Goal: Task Accomplishment & Management: Manage account settings

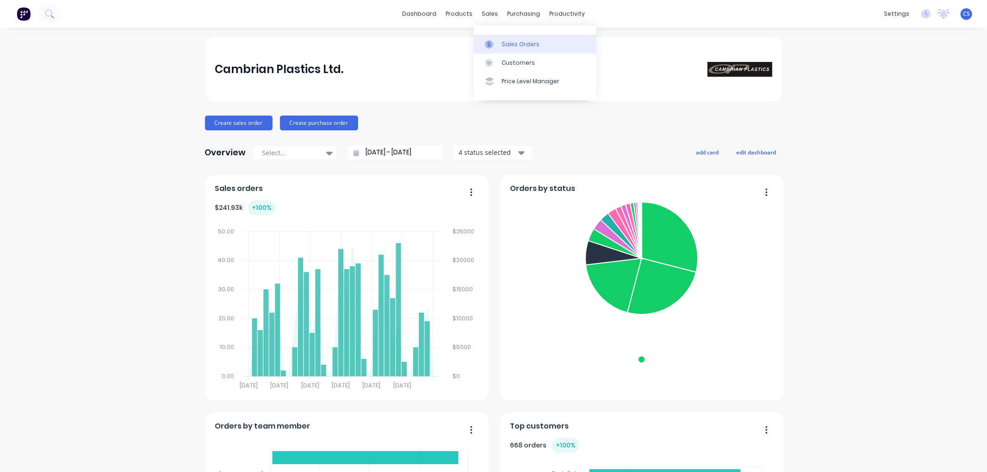
click at [497, 37] on link "Sales Orders" at bounding box center [535, 44] width 123 height 19
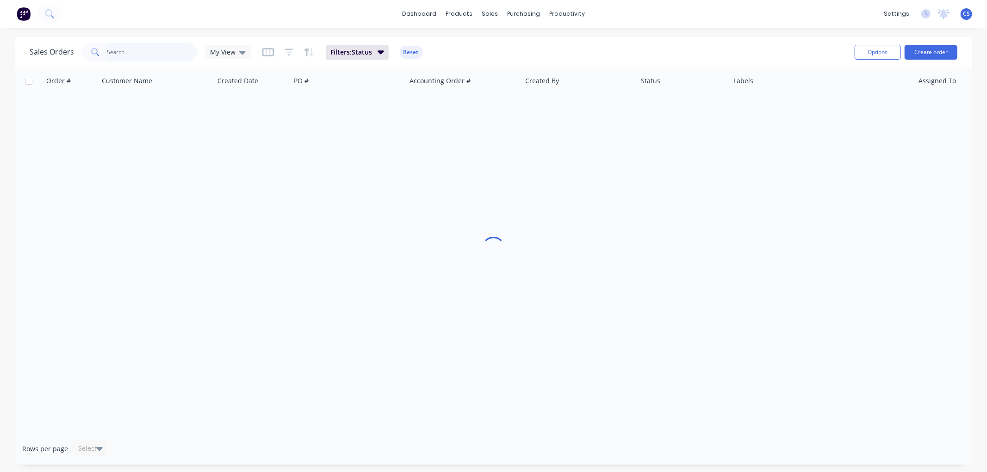
click at [160, 51] on input "text" at bounding box center [152, 52] width 90 height 19
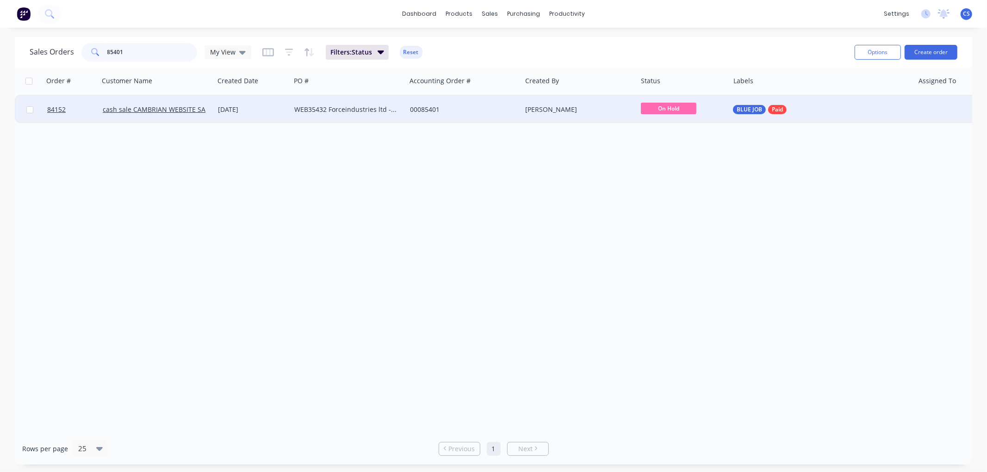
type input "85401"
click at [381, 111] on div "WEB35432 Forceindustries ltd - Hayden Spencer" at bounding box center [345, 109] width 103 height 9
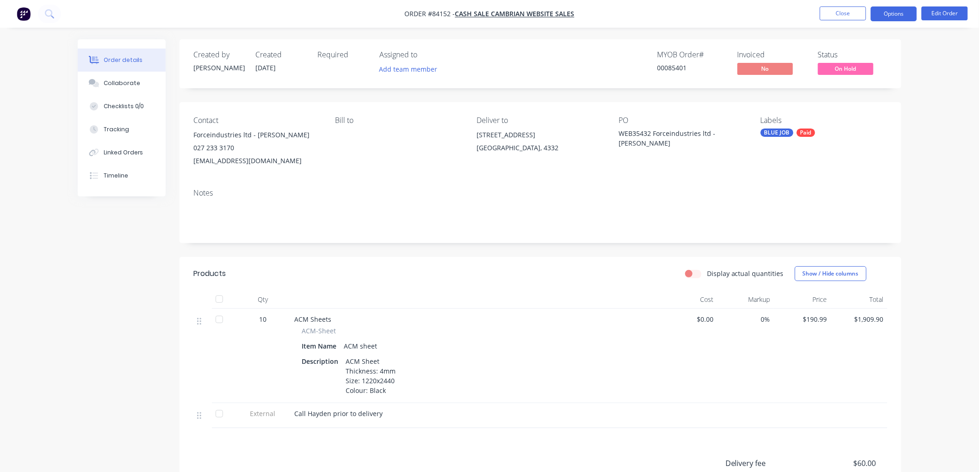
click at [895, 14] on button "Options" at bounding box center [894, 13] width 46 height 15
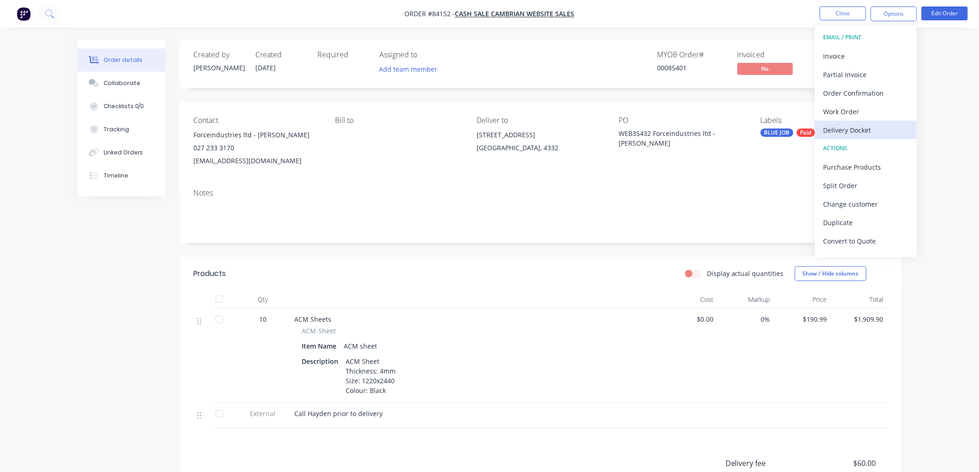
click at [855, 127] on div "Delivery Docket" at bounding box center [866, 130] width 85 height 13
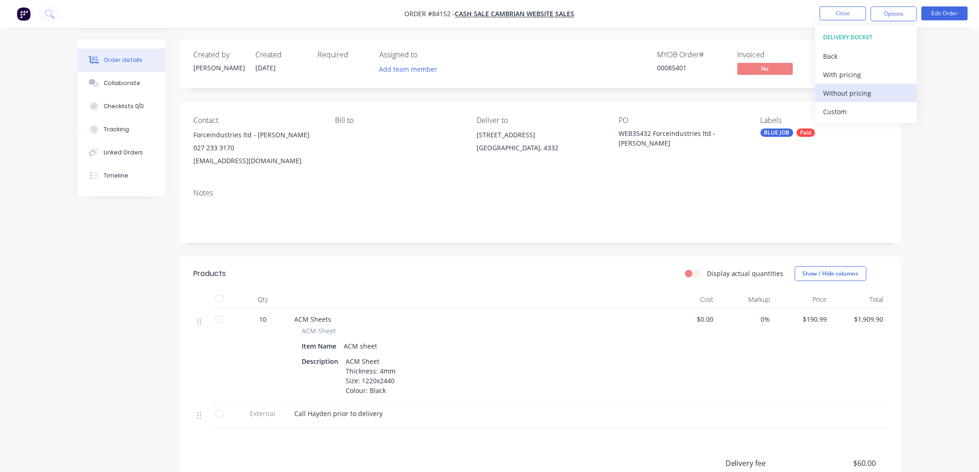
click at [849, 94] on div "Without pricing" at bounding box center [866, 93] width 85 height 13
click at [322, 139] on div "Contact Forceindustries ltd - Hayden Spencer 027 233 3170 hayden@forceindustrie…" at bounding box center [541, 141] width 722 height 79
click at [855, 64] on span "On Hold" at bounding box center [846, 69] width 56 height 12
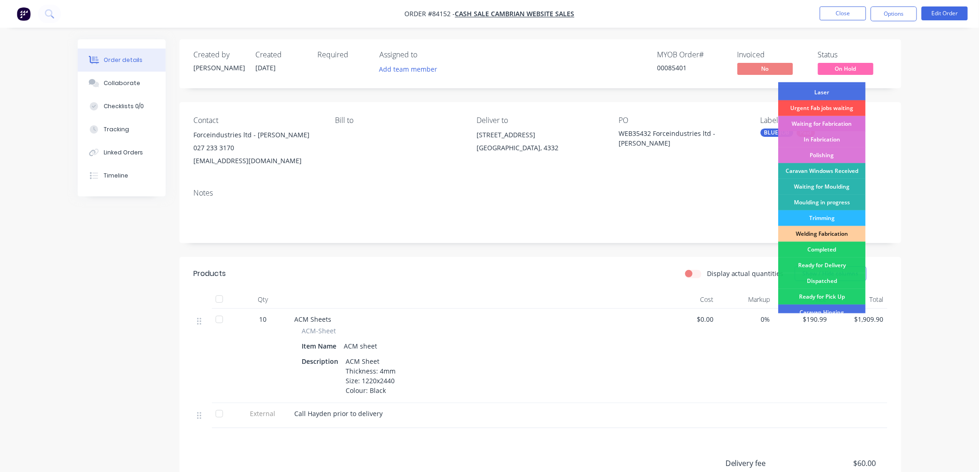
scroll to position [162, 0]
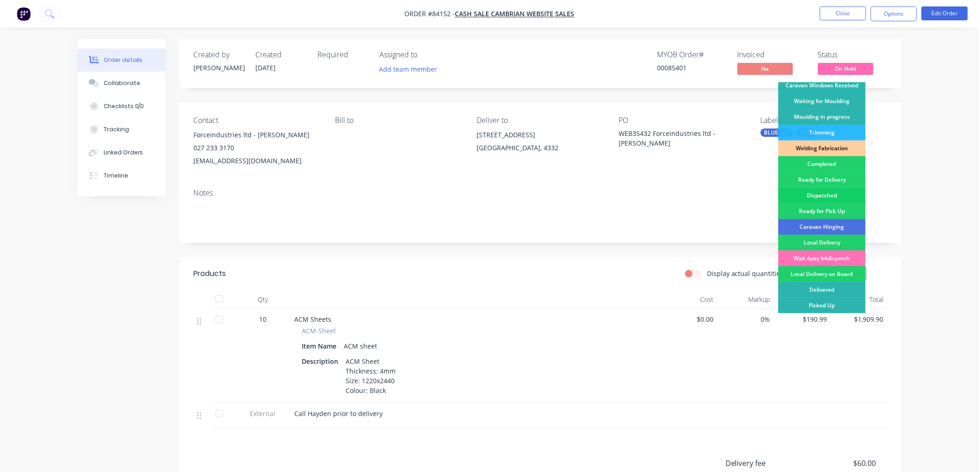
click at [826, 193] on div "Dispatched" at bounding box center [821, 196] width 87 height 16
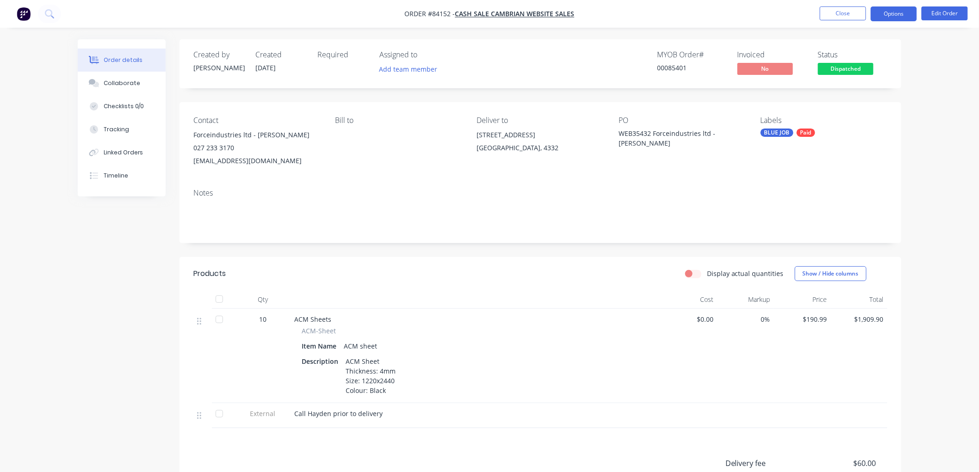
click at [886, 15] on button "Options" at bounding box center [894, 13] width 46 height 15
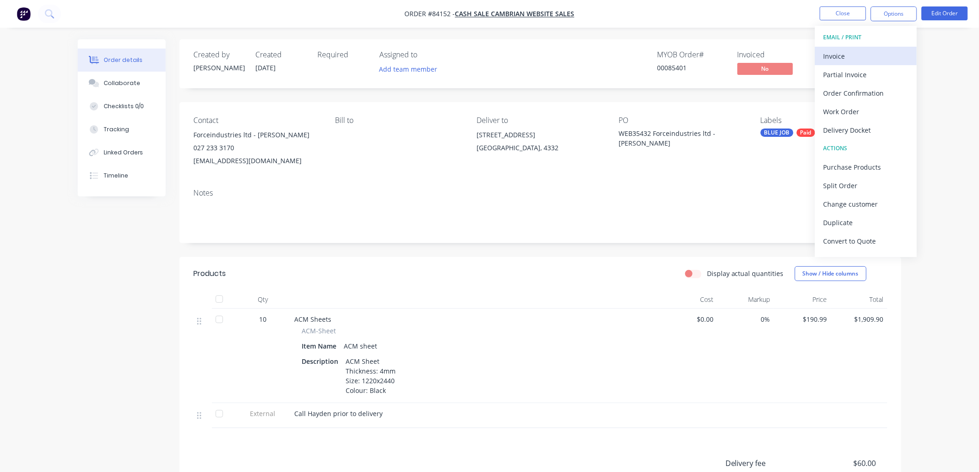
click at [861, 53] on div "Invoice" at bounding box center [866, 56] width 85 height 13
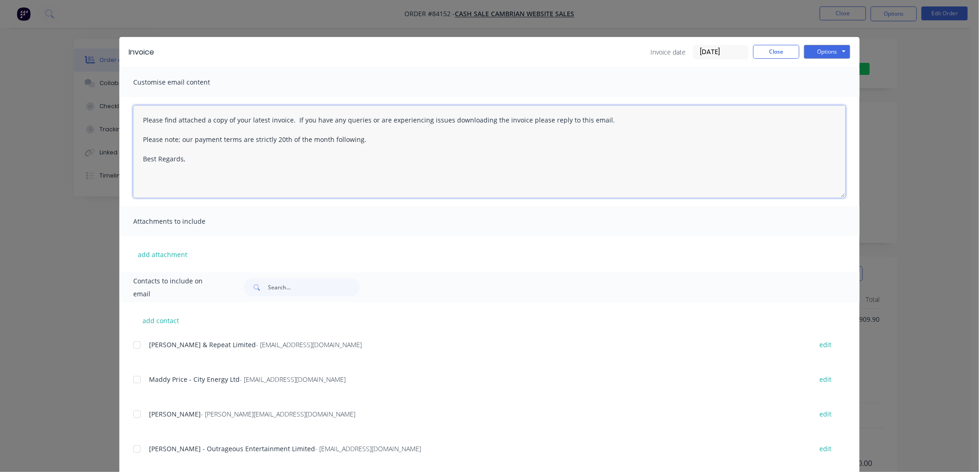
click at [257, 166] on textarea "Please find attached a copy of your latest invoice. If you have any queries or …" at bounding box center [489, 151] width 713 height 93
click at [825, 54] on button "Options" at bounding box center [827, 52] width 46 height 14
click at [823, 81] on button "Print" at bounding box center [833, 83] width 59 height 15
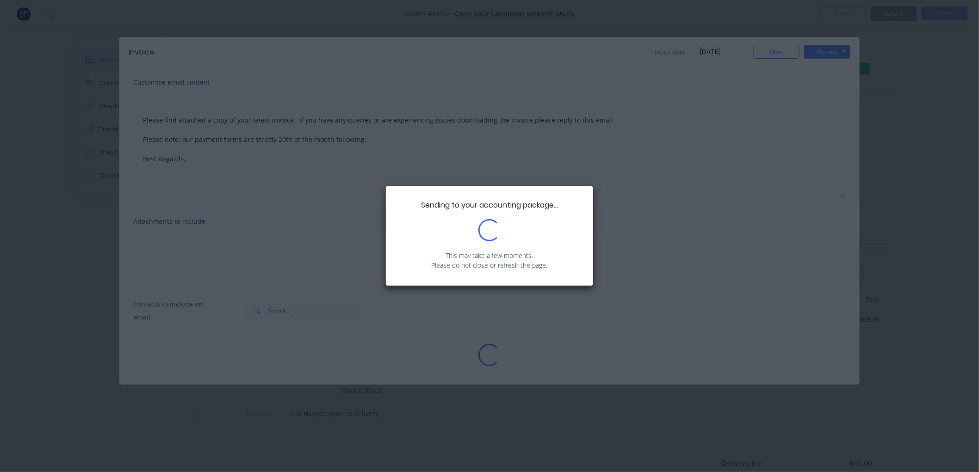
type textarea "Please find attached a copy of your latest invoice. If you have any queries or …"
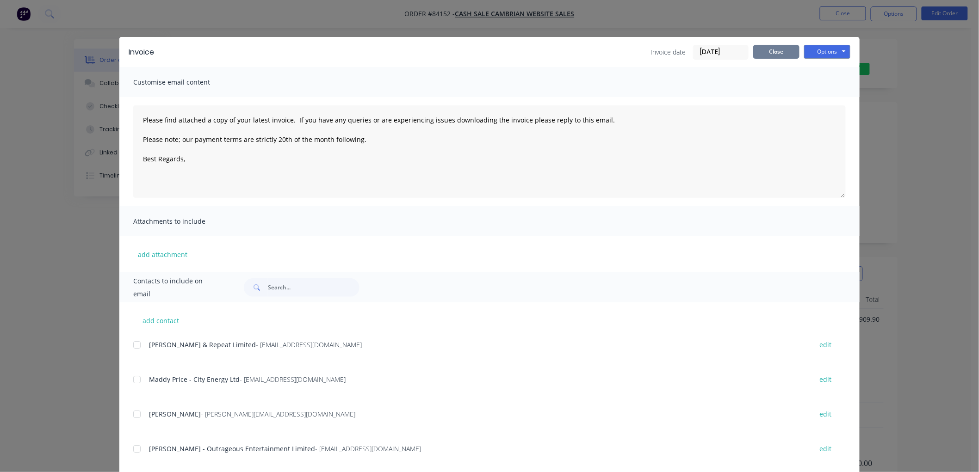
click at [761, 54] on button "Close" at bounding box center [776, 52] width 46 height 14
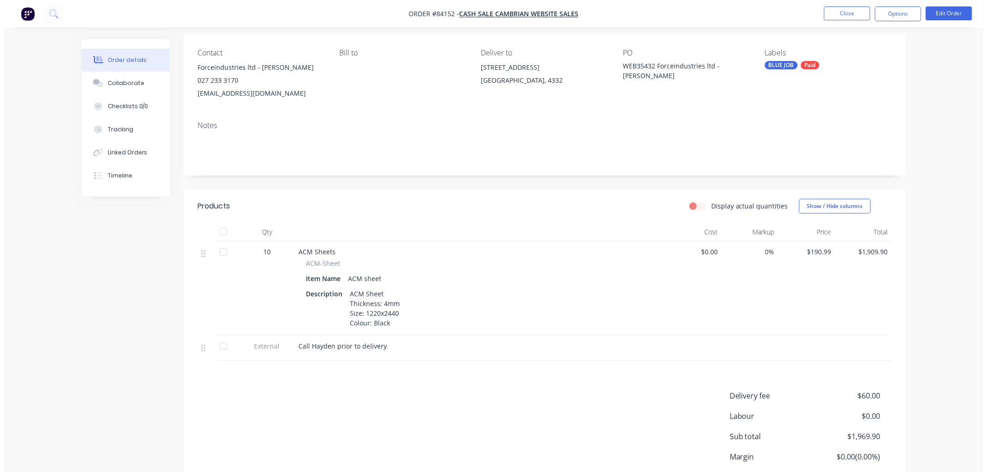
scroll to position [0, 0]
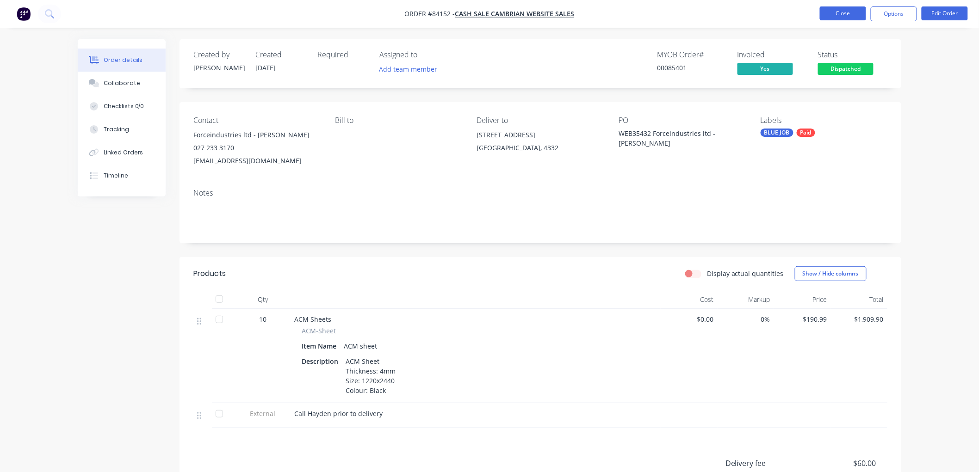
click at [853, 16] on button "Close" at bounding box center [843, 13] width 46 height 14
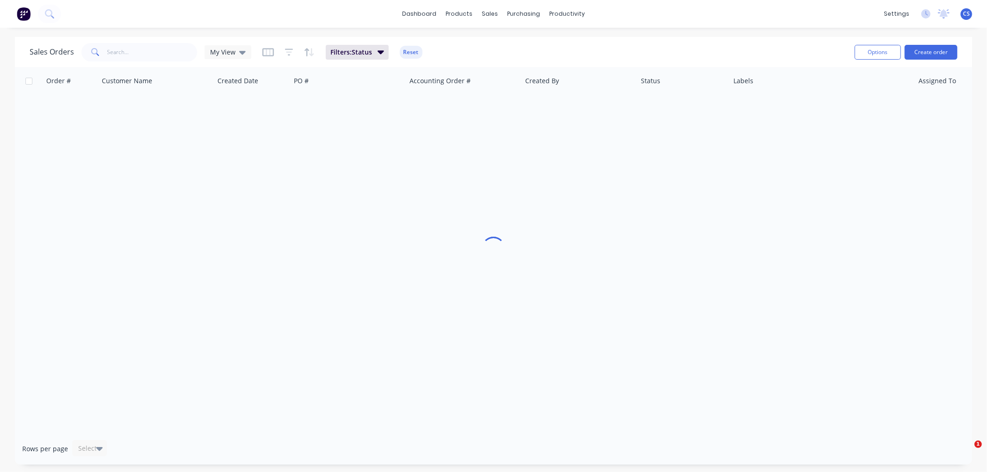
click at [104, 52] on span at bounding box center [94, 52] width 26 height 19
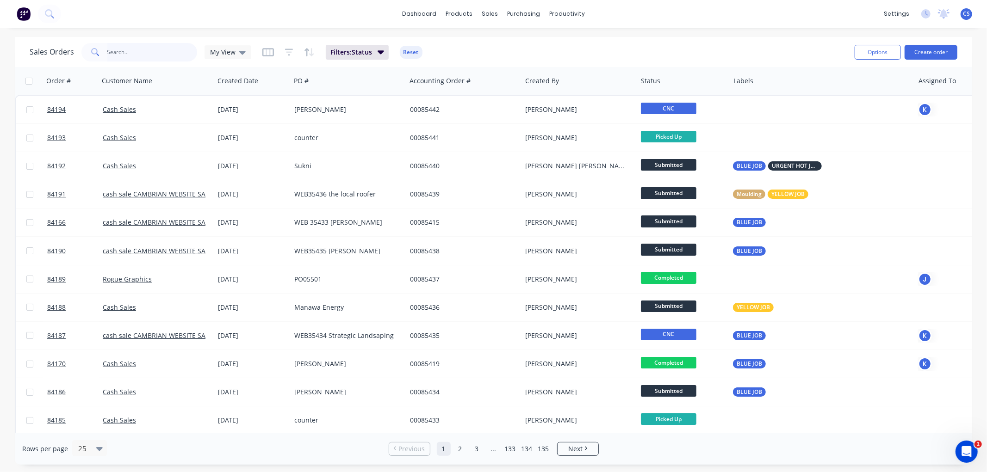
click at [137, 49] on input "text" at bounding box center [152, 52] width 90 height 19
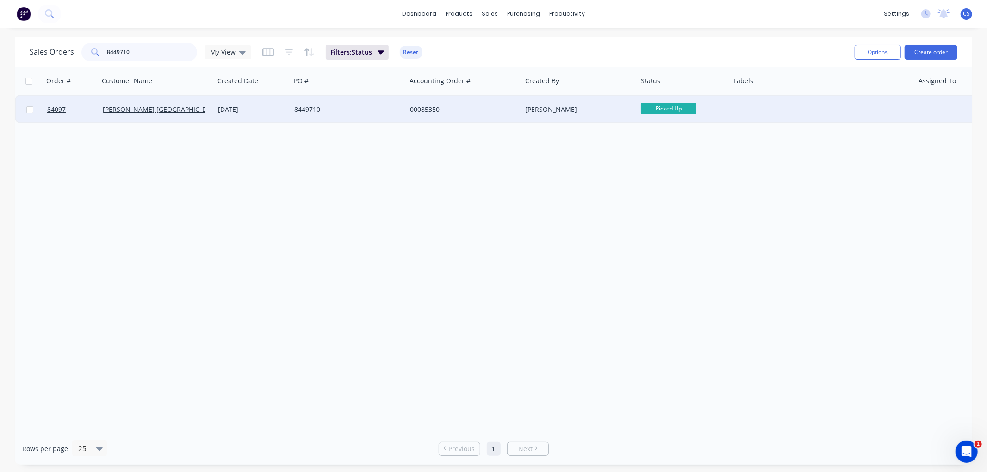
type input "8449710"
click at [385, 110] on div "8449710" at bounding box center [345, 109] width 103 height 9
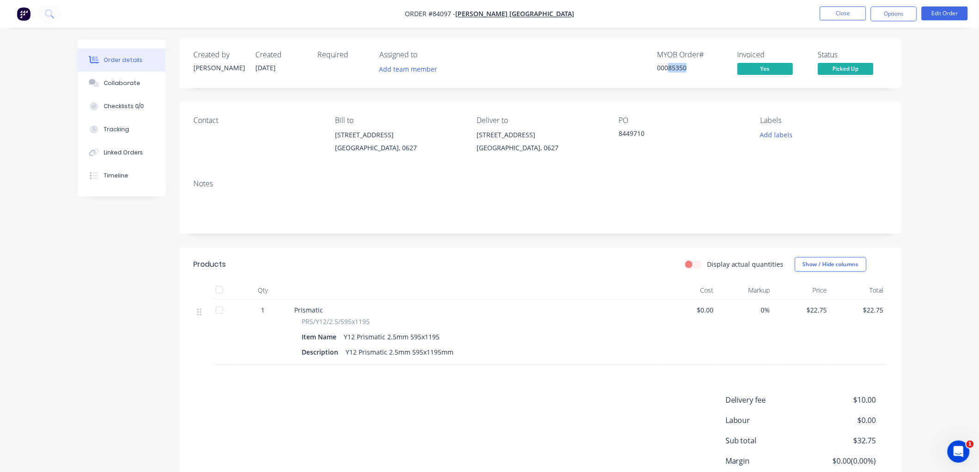
drag, startPoint x: 668, startPoint y: 66, endPoint x: 688, endPoint y: 65, distance: 20.4
click at [688, 65] on div "00085350" at bounding box center [691, 68] width 69 height 10
copy div "85350"
click at [895, 14] on button "Options" at bounding box center [894, 13] width 46 height 15
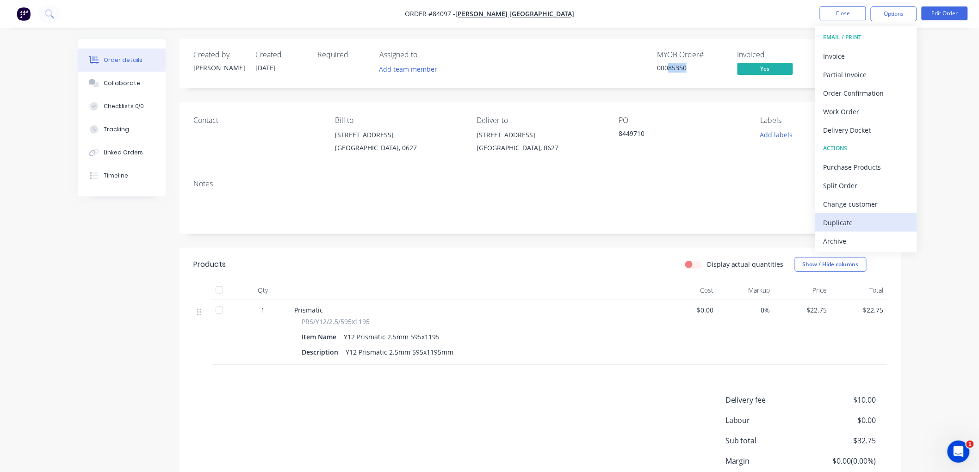
click at [853, 223] on div "Duplicate" at bounding box center [866, 222] width 85 height 13
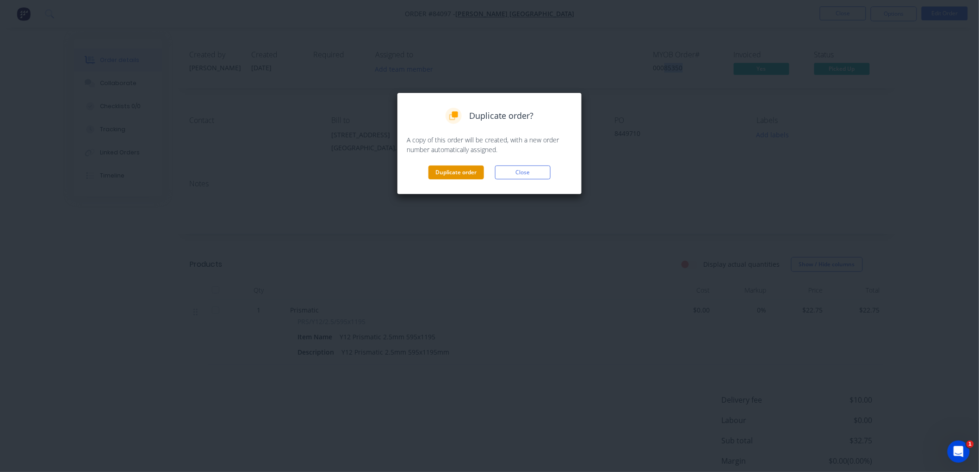
click at [460, 173] on button "Duplicate order" at bounding box center [456, 173] width 56 height 14
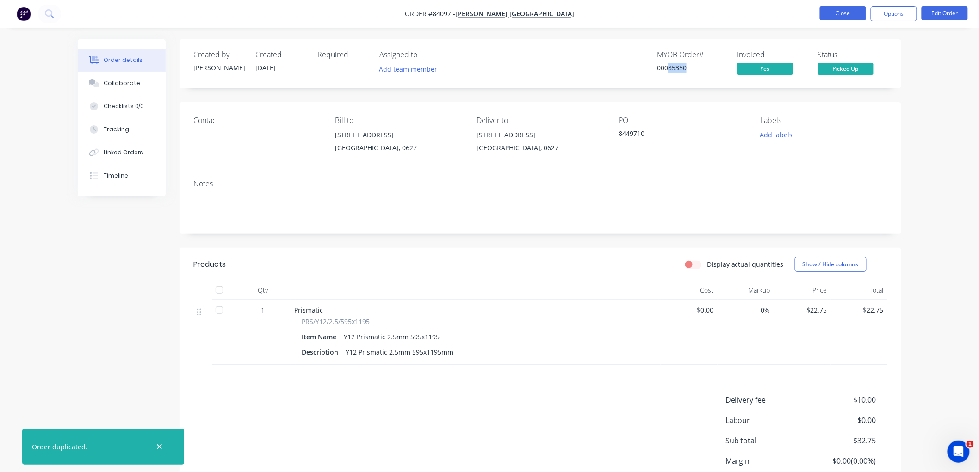
click at [835, 13] on button "Close" at bounding box center [843, 13] width 46 height 14
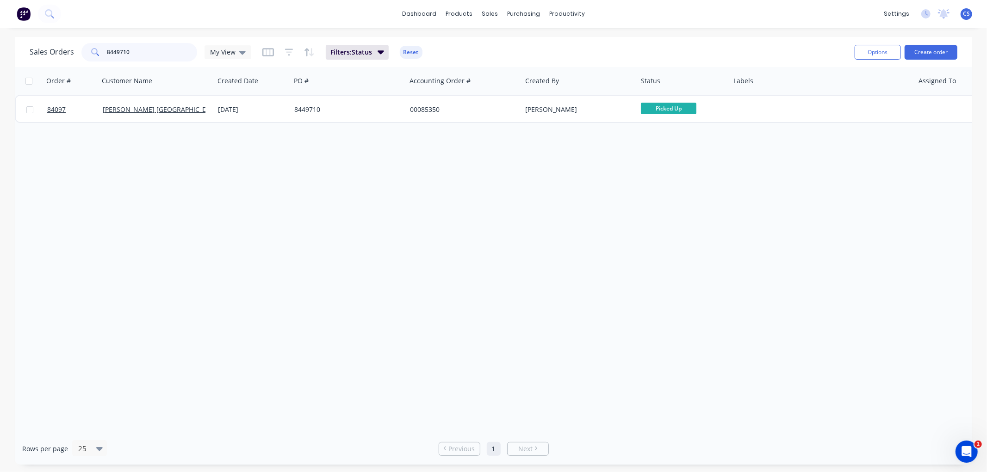
click at [136, 53] on input "8449710" at bounding box center [152, 52] width 90 height 19
click at [112, 50] on input "8449710" at bounding box center [152, 52] width 90 height 19
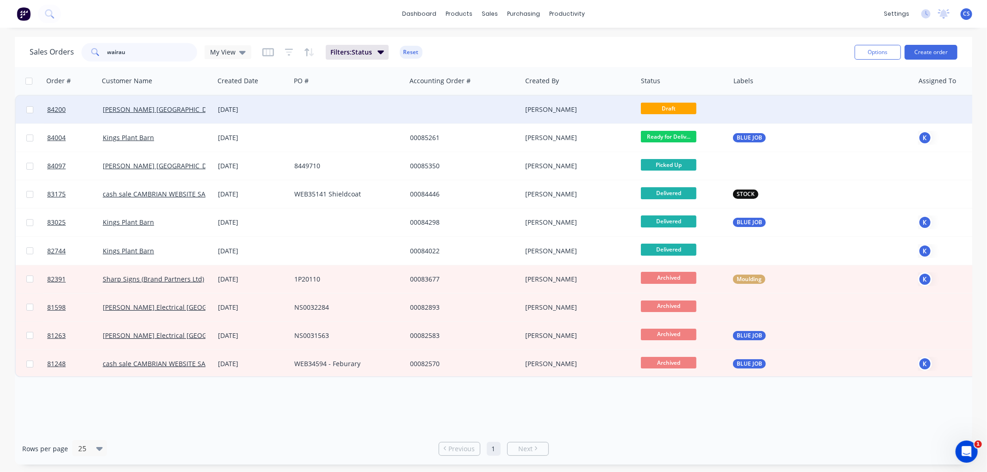
type input "wairau"
click at [309, 110] on div at bounding box center [349, 110] width 116 height 28
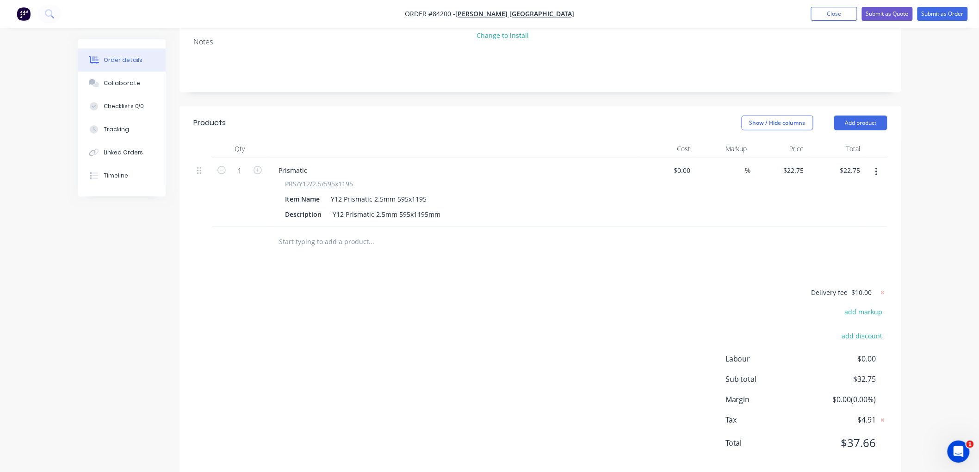
scroll to position [169, 0]
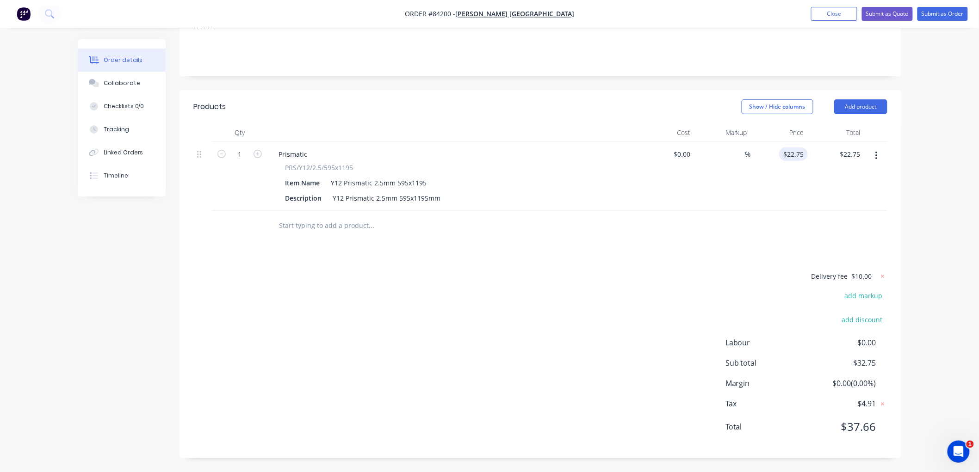
type input "22.75"
click at [799, 153] on input "22.75" at bounding box center [795, 154] width 25 height 13
type input "$0.00"
click at [880, 153] on button "button" at bounding box center [877, 156] width 22 height 17
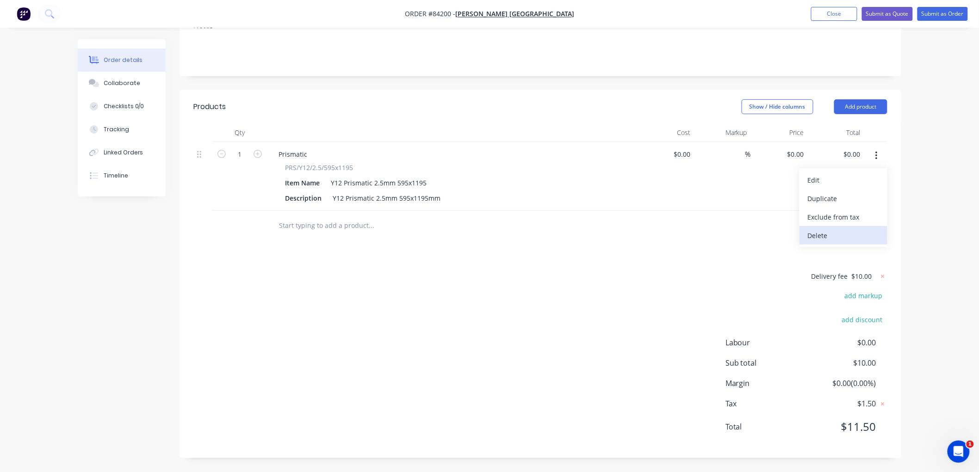
click at [824, 233] on div "Delete" at bounding box center [843, 235] width 71 height 13
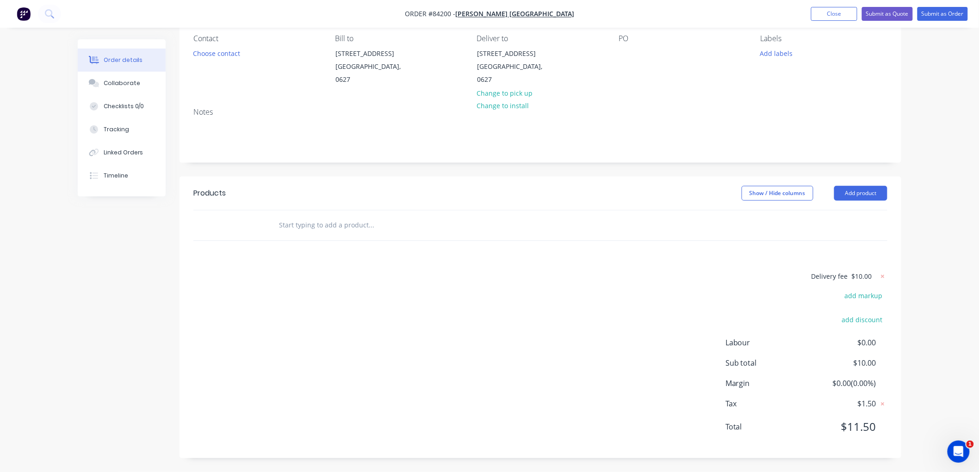
scroll to position [83, 0]
click at [354, 229] on input "text" at bounding box center [371, 225] width 185 height 19
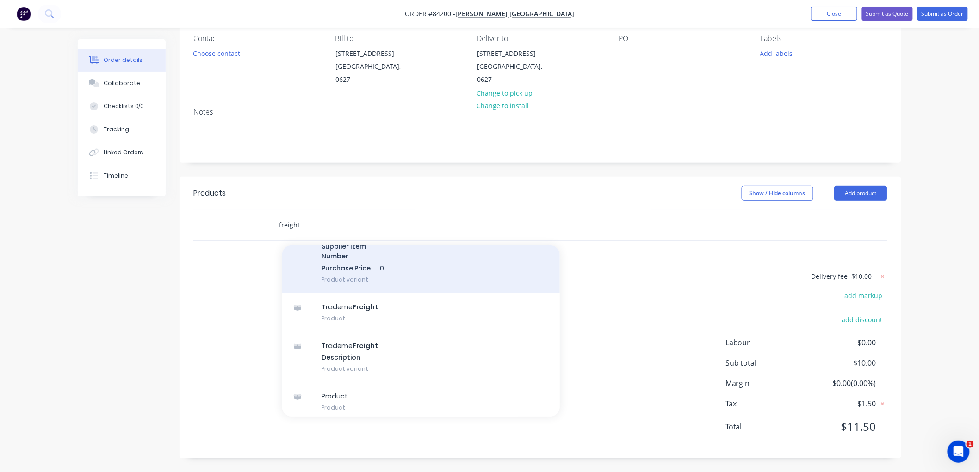
scroll to position [246, 0]
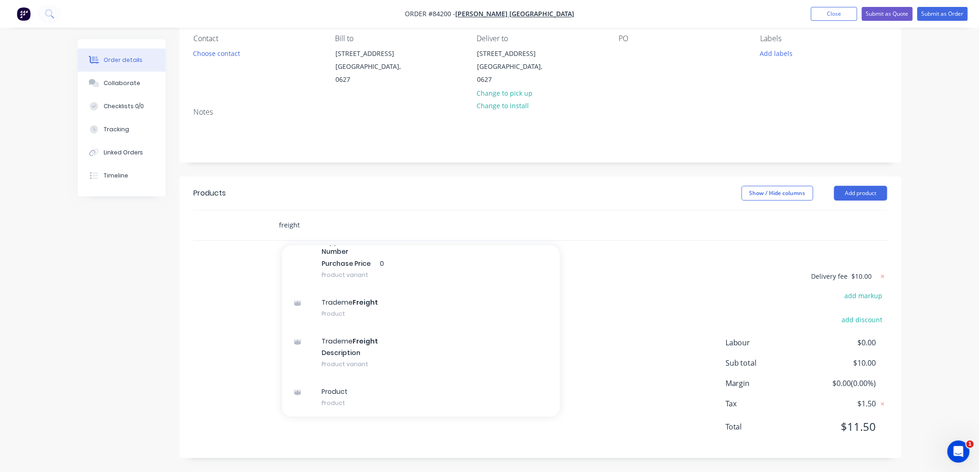
drag, startPoint x: 310, startPoint y: 219, endPoint x: 261, endPoint y: 224, distance: 49.3
click at [261, 224] on div "freight Add freight to order Product MYOB Item # Freight ATL Item Name ATL - le…" at bounding box center [540, 226] width 694 height 30
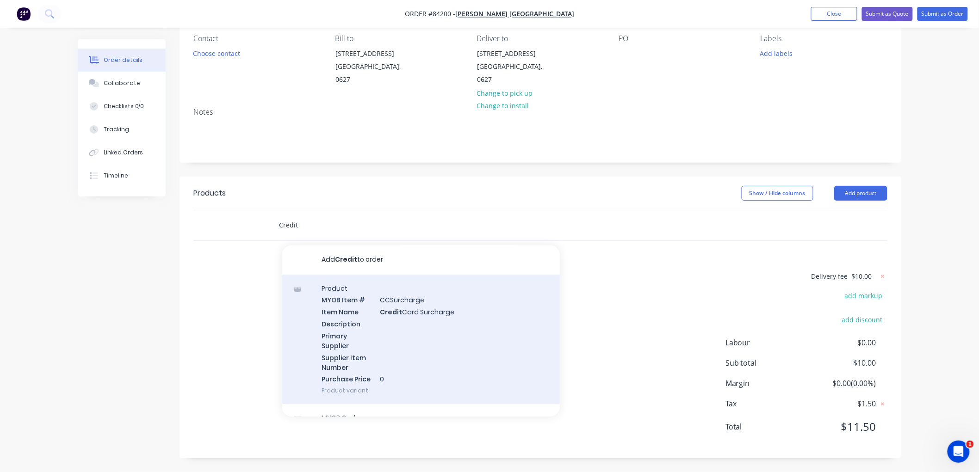
scroll to position [0, 0]
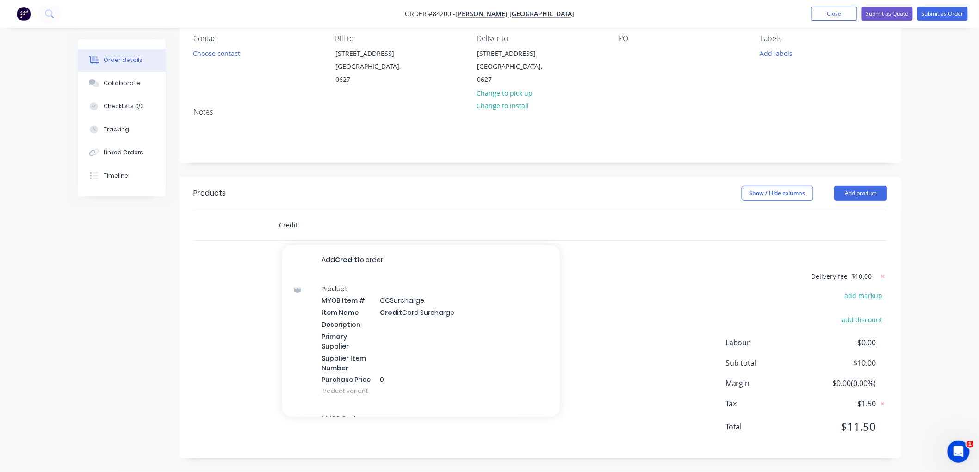
type input "Credit"
click at [235, 278] on div "Delivery fee $10.00 add markup add discount Labour $0.00 Sub total $10.00 Margi…" at bounding box center [540, 358] width 694 height 174
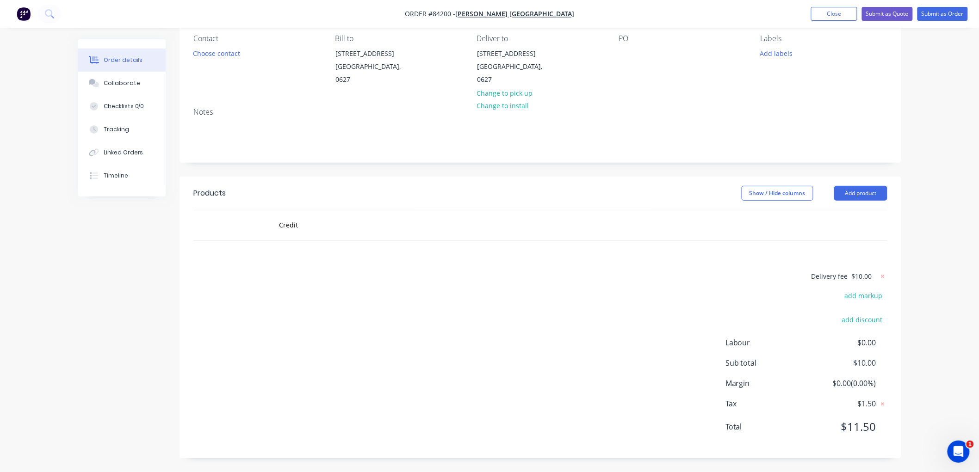
click at [328, 266] on div "Products Show / Hide columns Add product Credit Delivery fee $10.00 add markup …" at bounding box center [541, 318] width 722 height 282
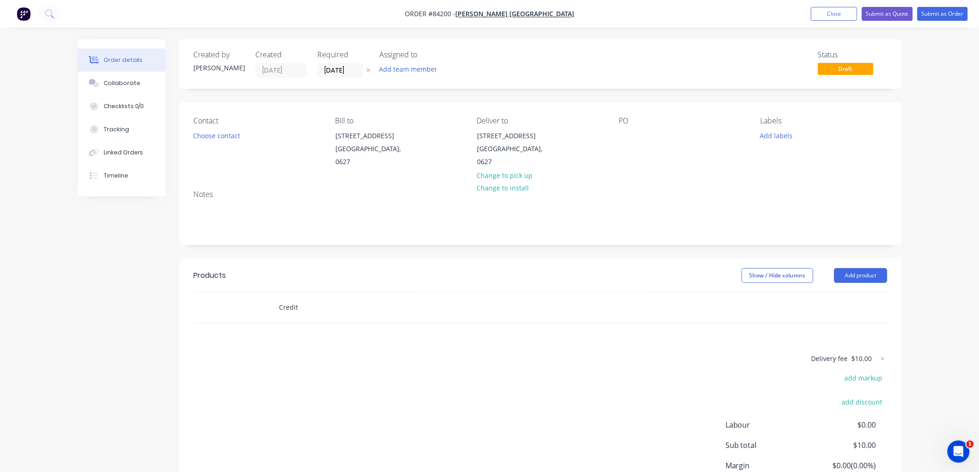
click at [311, 309] on input "Credit" at bounding box center [371, 307] width 185 height 19
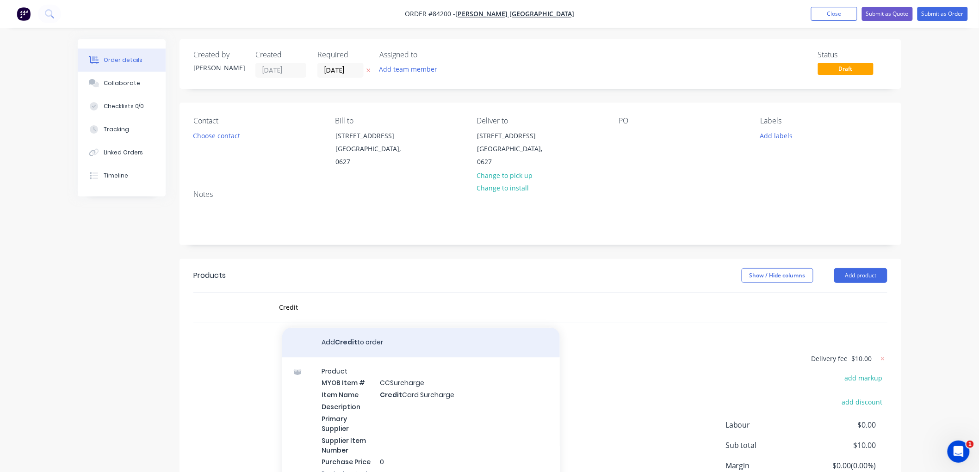
click at [341, 341] on button "Add Credit to order" at bounding box center [421, 343] width 278 height 30
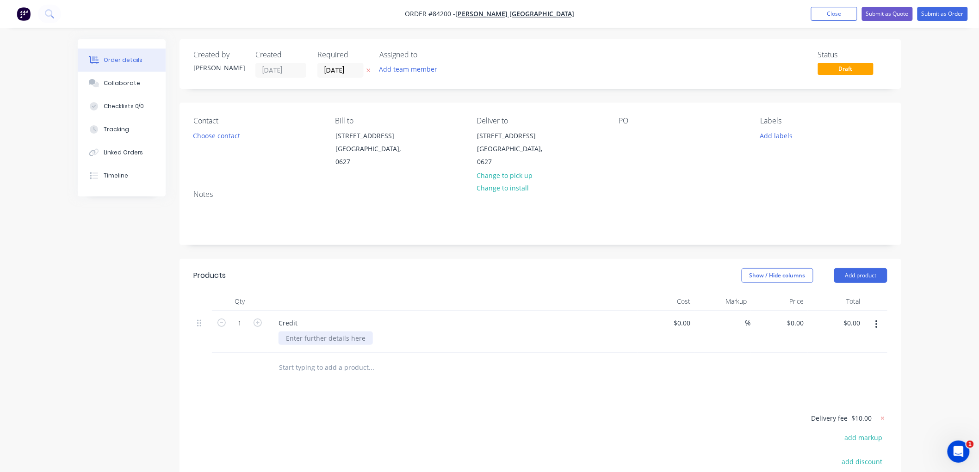
click at [311, 340] on div at bounding box center [326, 338] width 94 height 13
click at [370, 69] on icon at bounding box center [369, 71] width 4 height 4
click at [343, 337] on div "Credit for order" at bounding box center [456, 338] width 355 height 13
click at [338, 340] on div "Credit for order" at bounding box center [310, 338] width 63 height 13
click at [804, 325] on input "0" at bounding box center [802, 322] width 11 height 13
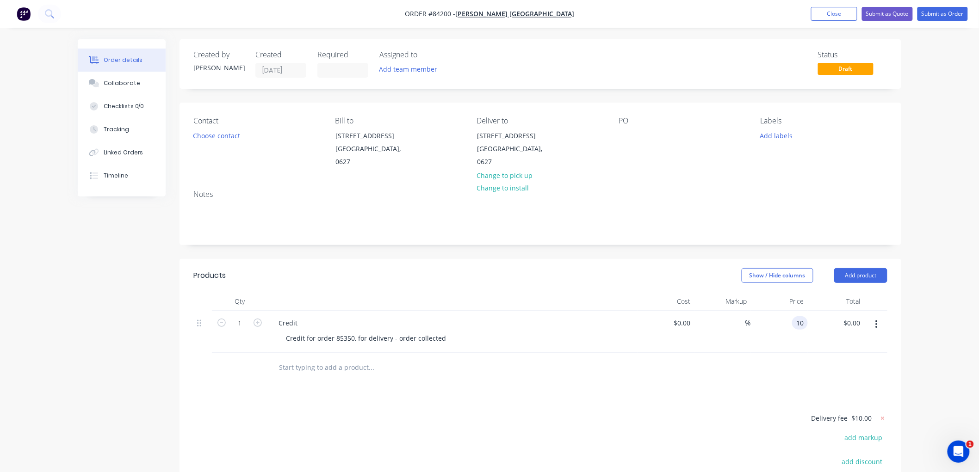
type input "$10.00"
click at [884, 415] on icon at bounding box center [882, 418] width 9 height 9
click at [632, 135] on div at bounding box center [626, 135] width 15 height 13
click at [938, 16] on button "Submit as Order" at bounding box center [942, 14] width 50 height 14
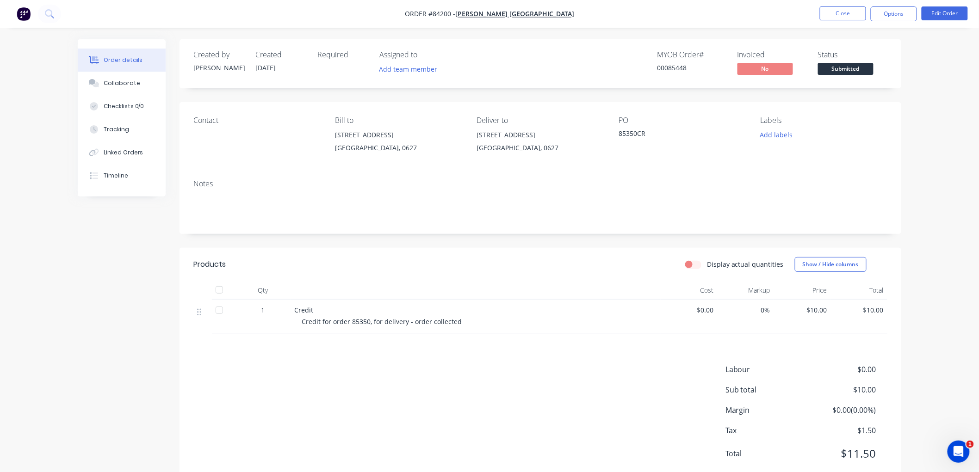
click at [845, 70] on span "Submitted" at bounding box center [846, 69] width 56 height 12
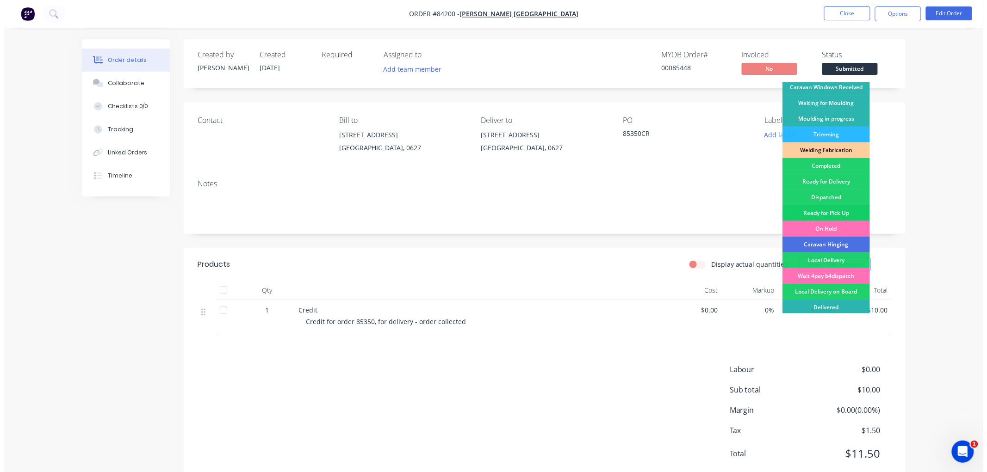
scroll to position [162, 0]
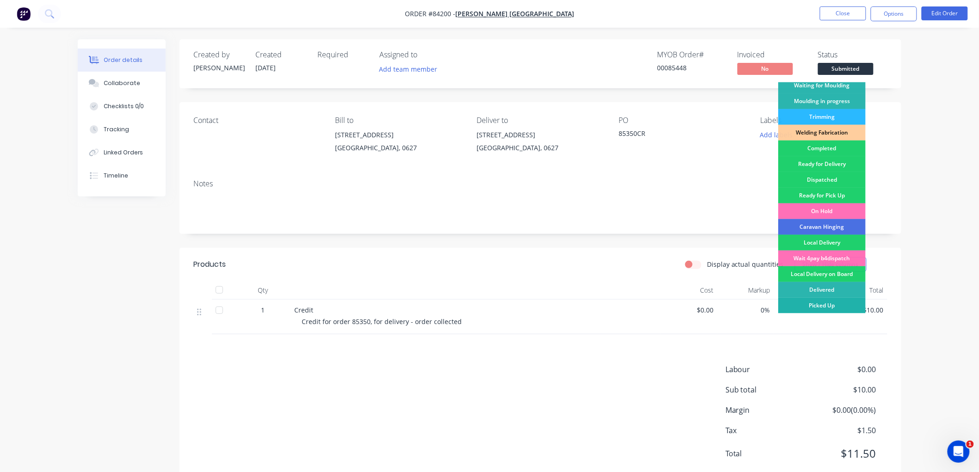
click at [822, 304] on div "Picked Up" at bounding box center [821, 306] width 87 height 16
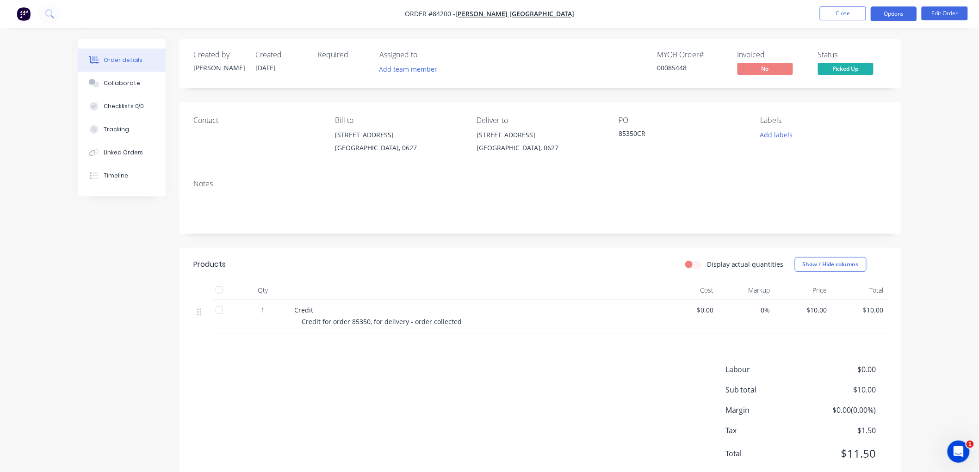
click at [891, 10] on button "Options" at bounding box center [894, 13] width 46 height 15
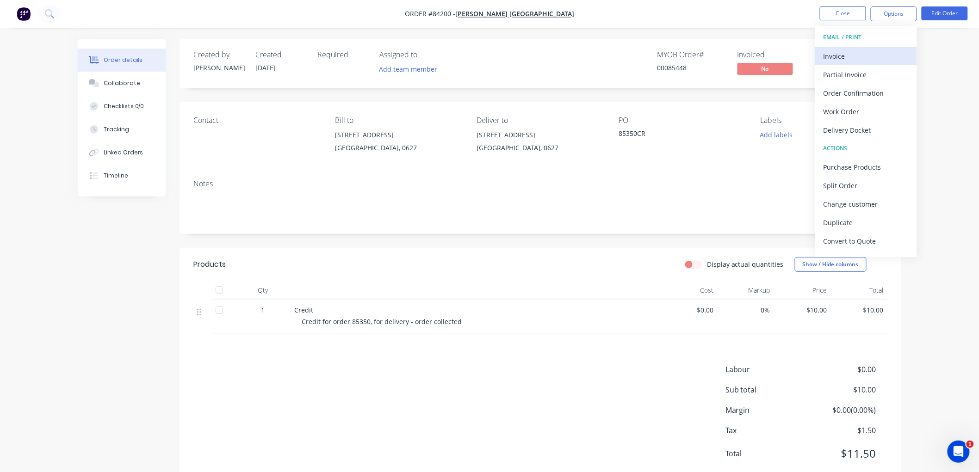
click at [854, 54] on div "Invoice" at bounding box center [866, 56] width 85 height 13
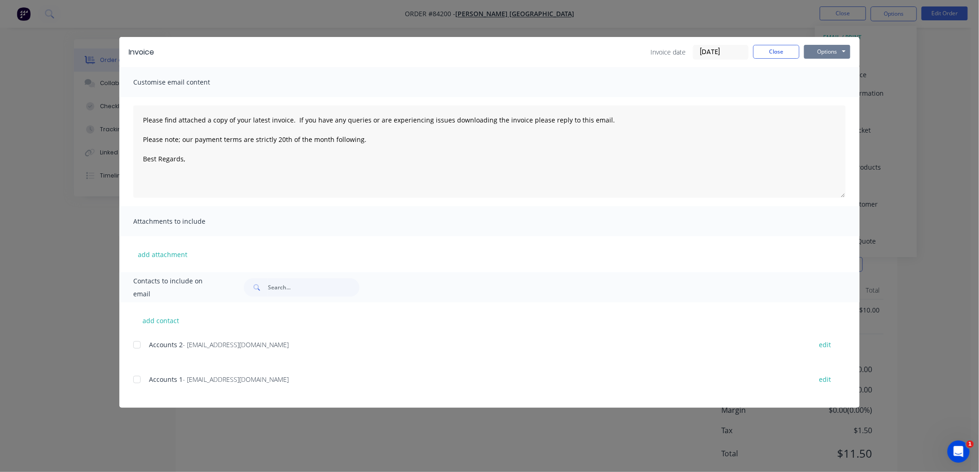
click at [831, 50] on button "Options" at bounding box center [827, 52] width 46 height 14
click at [824, 83] on button "Print" at bounding box center [833, 83] width 59 height 15
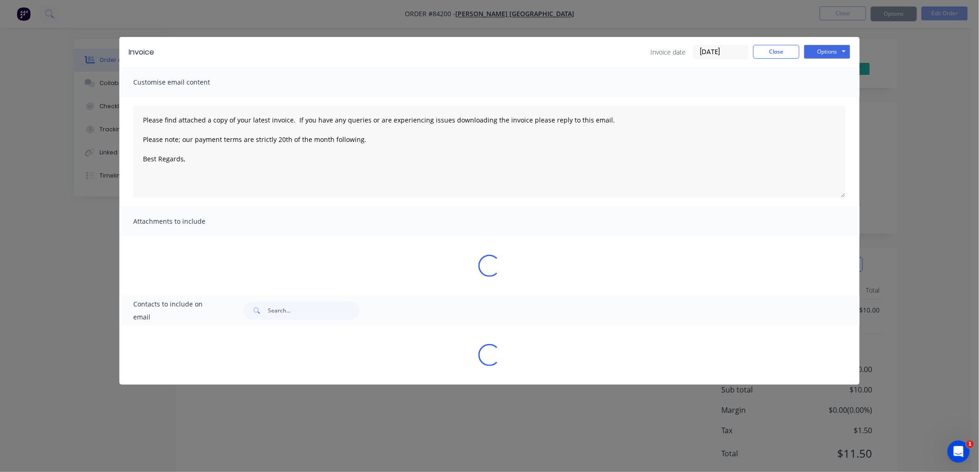
type textarea "Please find attached a copy of your latest invoice. If you have any queries or …"
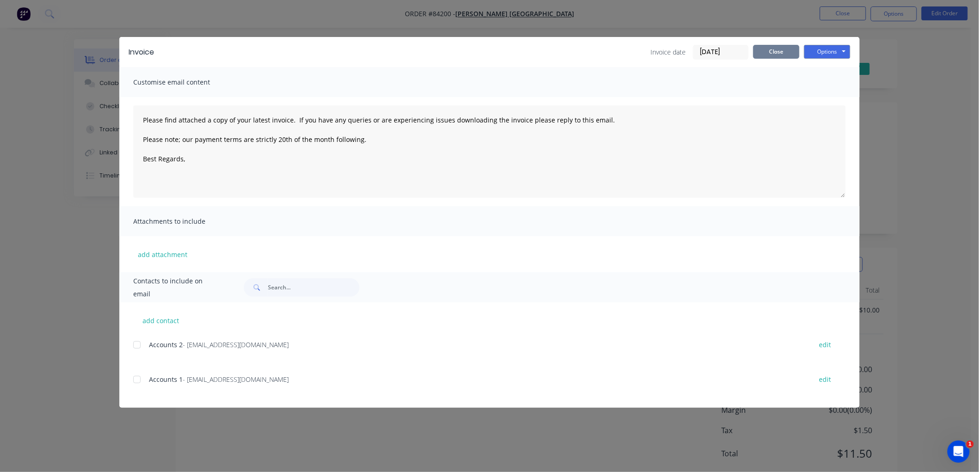
click at [779, 51] on button "Close" at bounding box center [776, 52] width 46 height 14
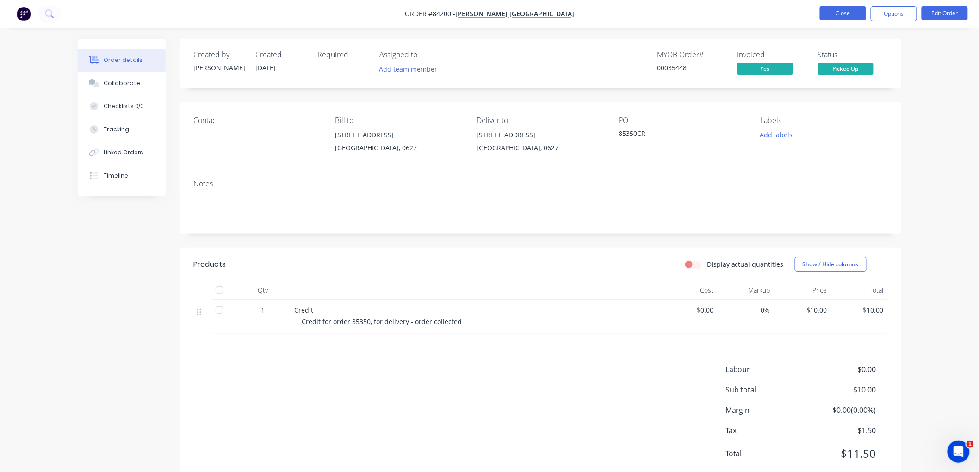
click at [837, 14] on button "Close" at bounding box center [843, 13] width 46 height 14
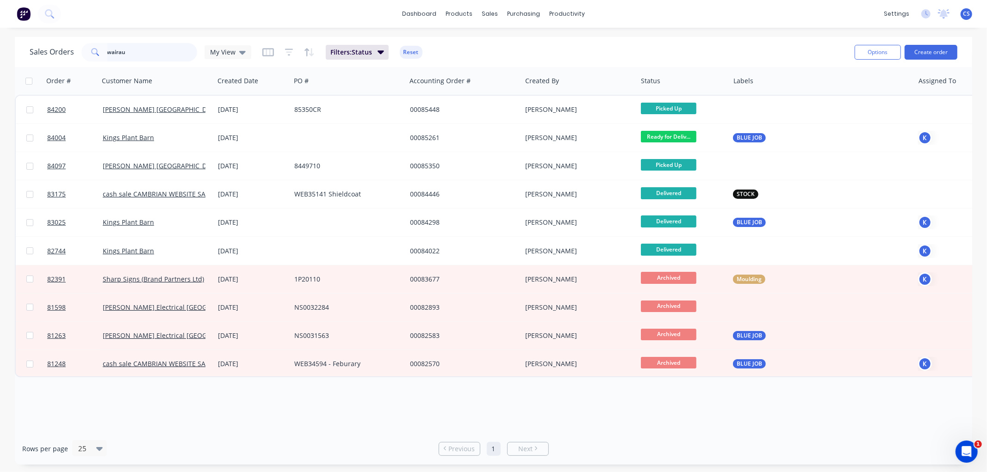
click at [138, 48] on input "wairau" at bounding box center [152, 52] width 90 height 19
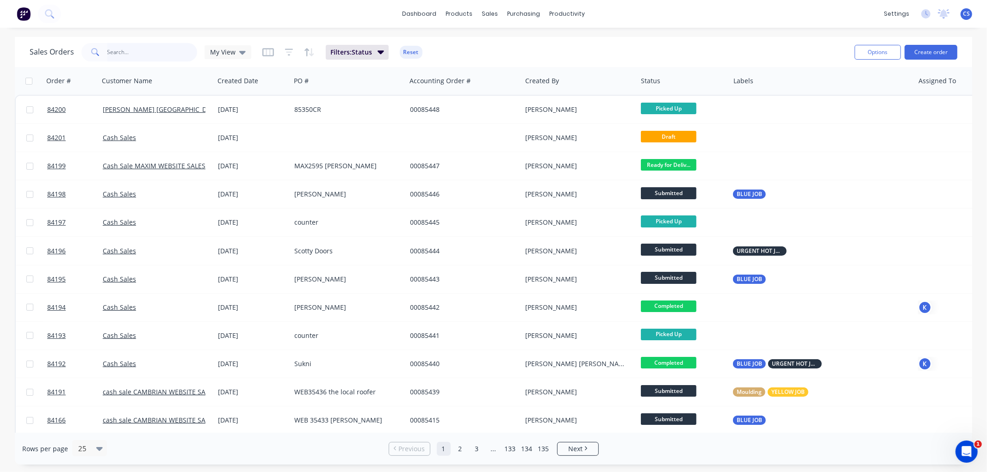
click at [116, 52] on input "text" at bounding box center [152, 52] width 90 height 19
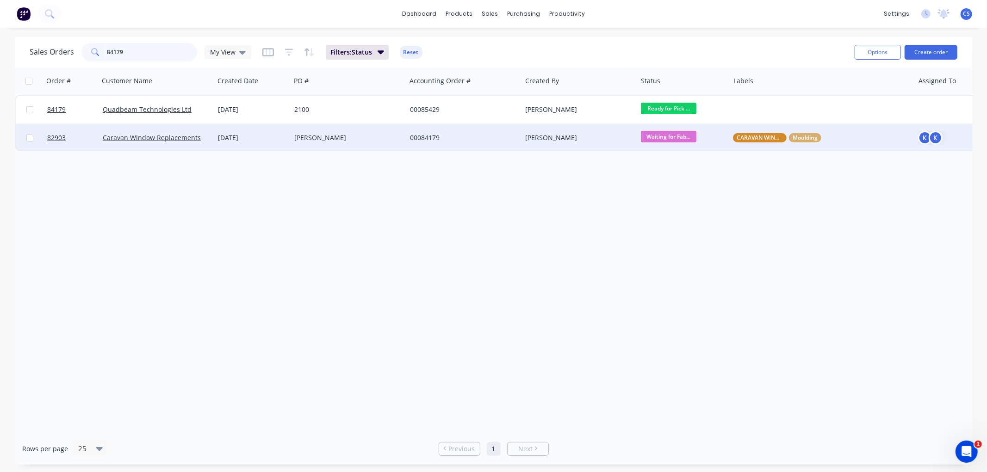
type input "84179"
click at [655, 137] on span "Waiting for Fab..." at bounding box center [669, 137] width 56 height 12
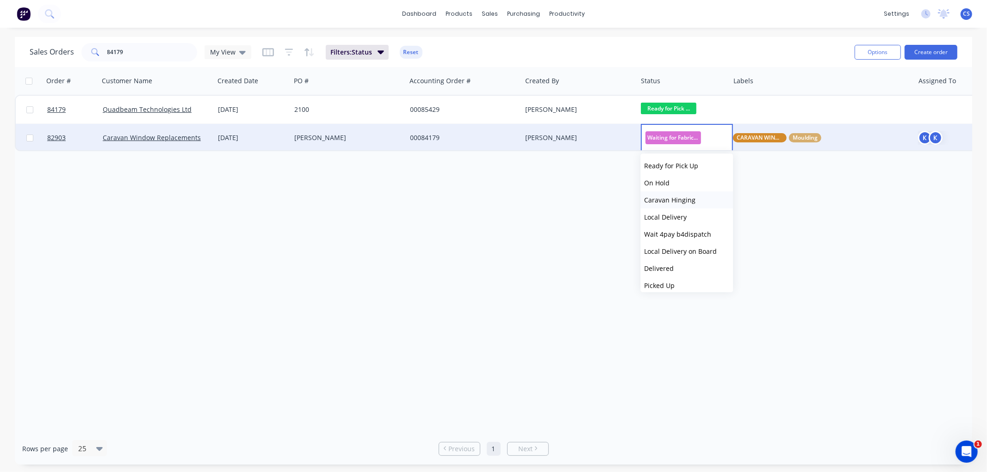
click at [676, 200] on span "Caravan Hinging" at bounding box center [669, 200] width 51 height 9
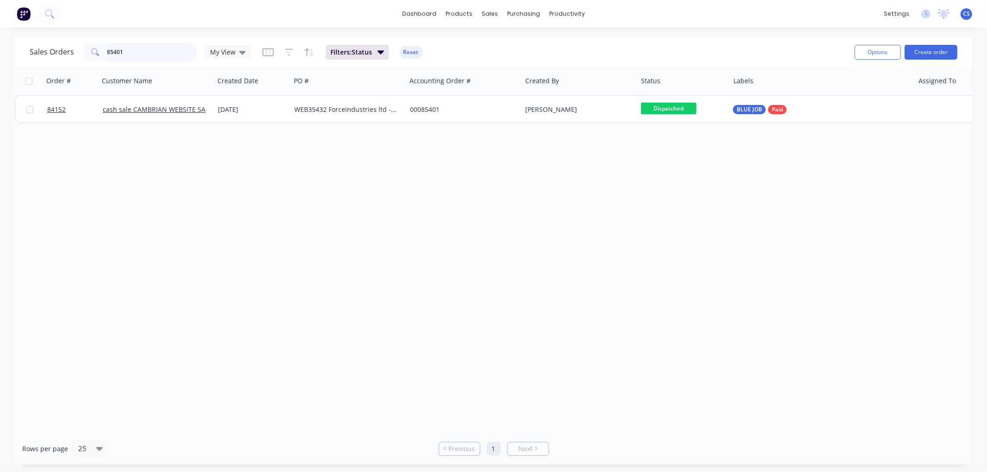
click at [163, 53] on input "85401" at bounding box center [152, 52] width 90 height 19
click at [162, 53] on input "85401" at bounding box center [152, 52] width 90 height 19
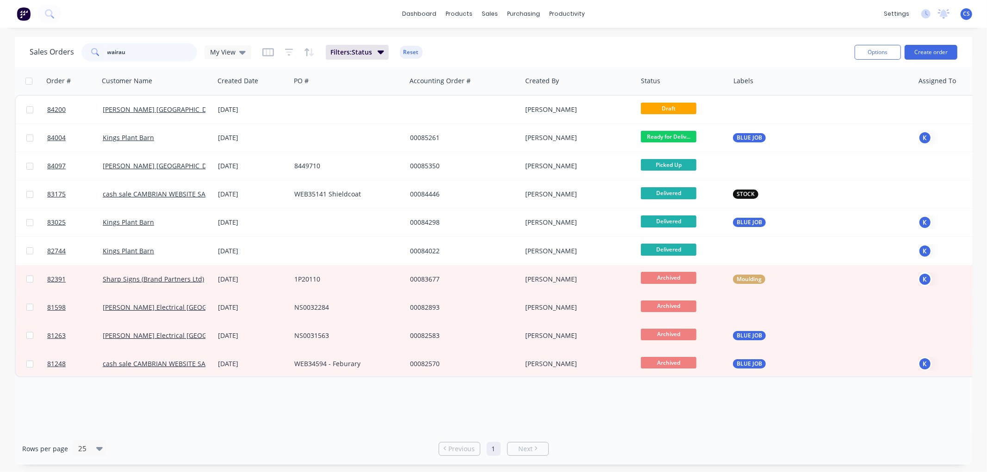
type input "wairau"
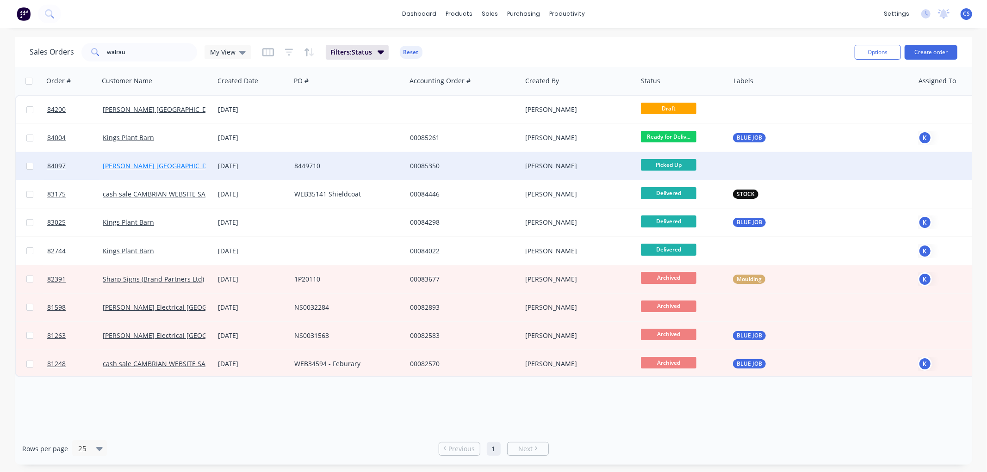
click at [151, 169] on link "J. A. Russell Wairau Valley" at bounding box center [162, 165] width 118 height 9
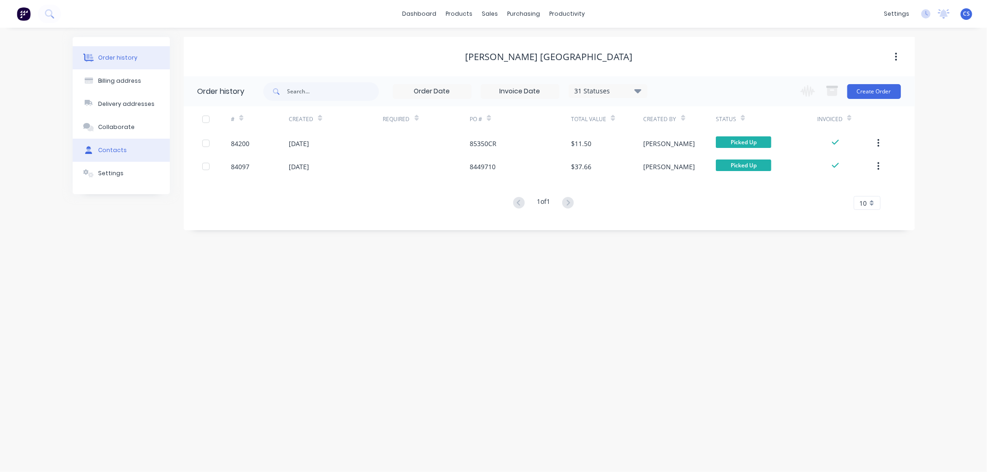
click at [109, 150] on div "Contacts" at bounding box center [112, 150] width 29 height 8
select select "NZ"
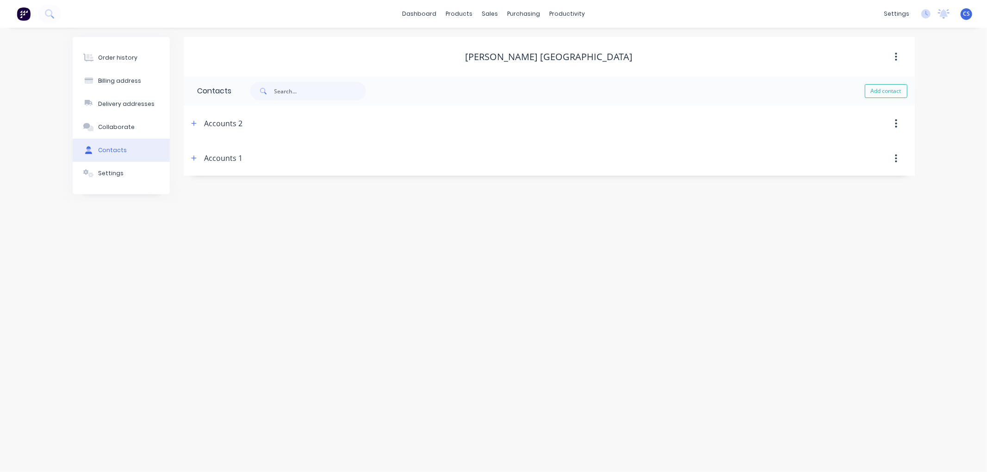
click at [222, 161] on div "Accounts 1" at bounding box center [224, 158] width 38 height 11
click at [193, 161] on icon "button" at bounding box center [193, 158] width 5 height 5
drag, startPoint x: 308, startPoint y: 230, endPoint x: 197, endPoint y: 234, distance: 111.1
click at [0, 0] on input "InvoiceProcessing@jarussell.co.nz" at bounding box center [0, 0] width 0 height 0
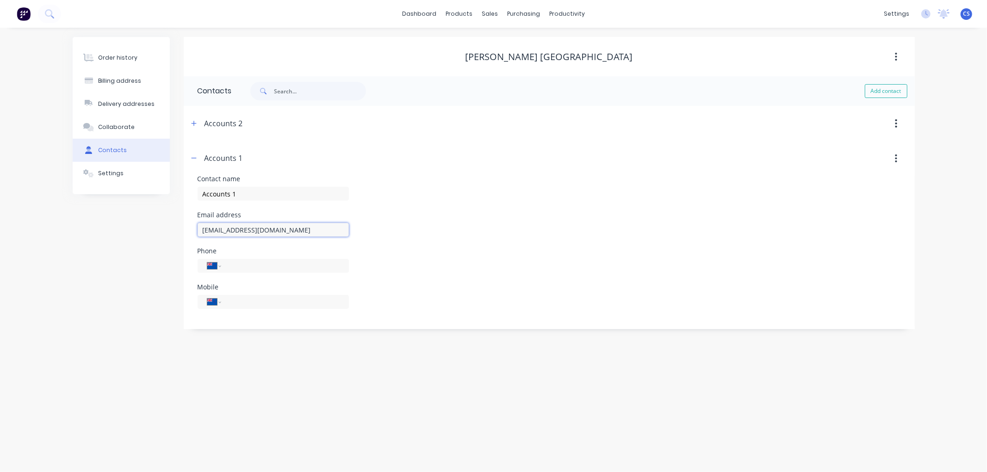
drag, startPoint x: 307, startPoint y: 230, endPoint x: 192, endPoint y: 232, distance: 114.3
click at [192, 232] on div "Contact name Accounts 1 Email address InvoiceProcessing@jarussell.co.nz Phone I…" at bounding box center [549, 253] width 731 height 154
click at [503, 38] on link "Sales Orders" at bounding box center [538, 44] width 123 height 19
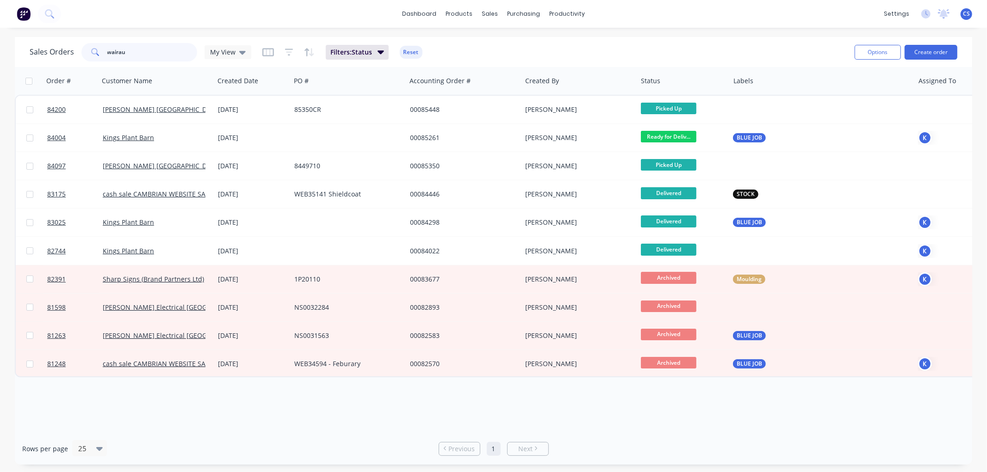
drag, startPoint x: 133, startPoint y: 56, endPoint x: 99, endPoint y: 56, distance: 34.2
click at [99, 56] on div "wairau" at bounding box center [139, 52] width 116 height 19
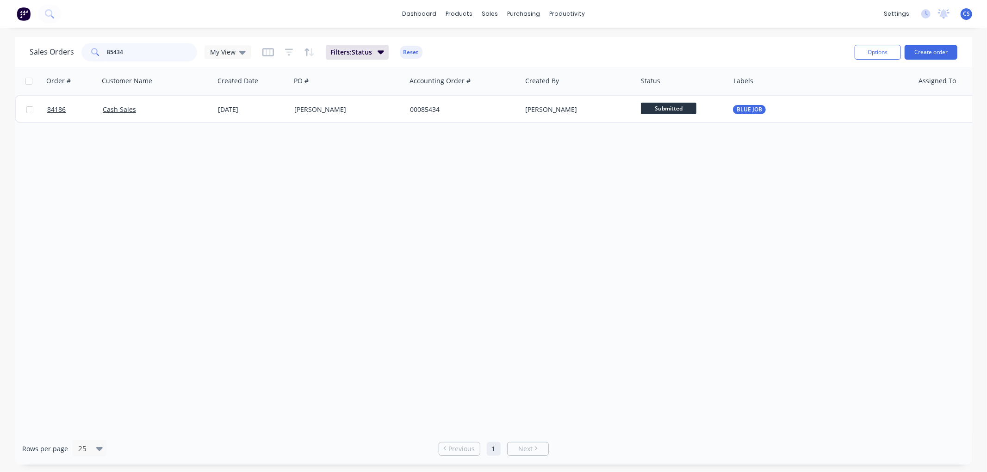
type input "85434"
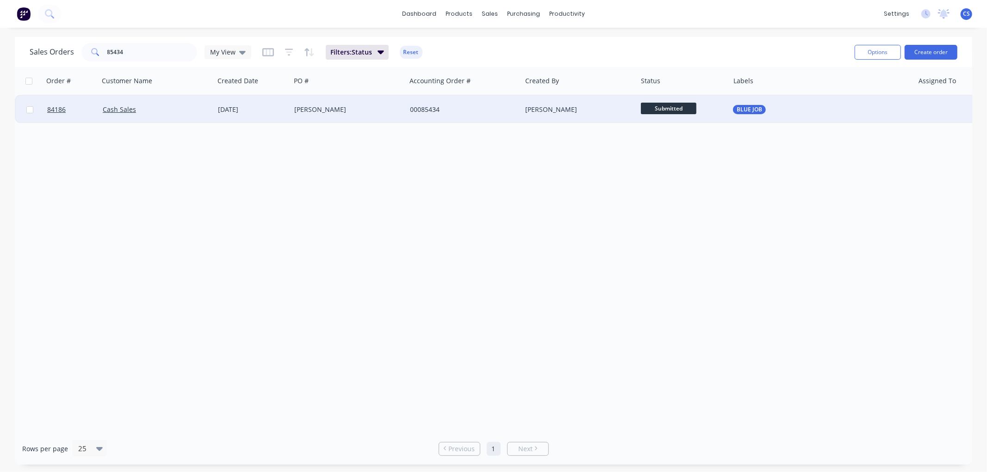
click at [613, 107] on div "[PERSON_NAME]" at bounding box center [576, 109] width 103 height 9
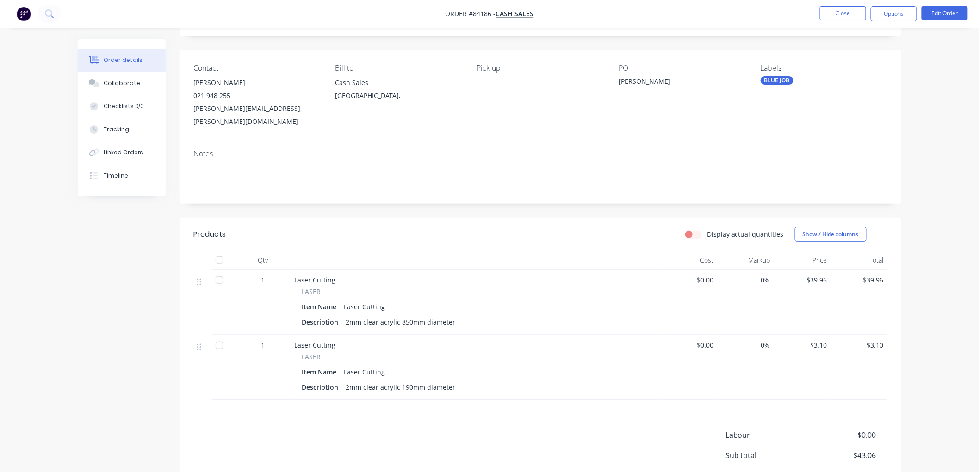
scroll to position [132, 0]
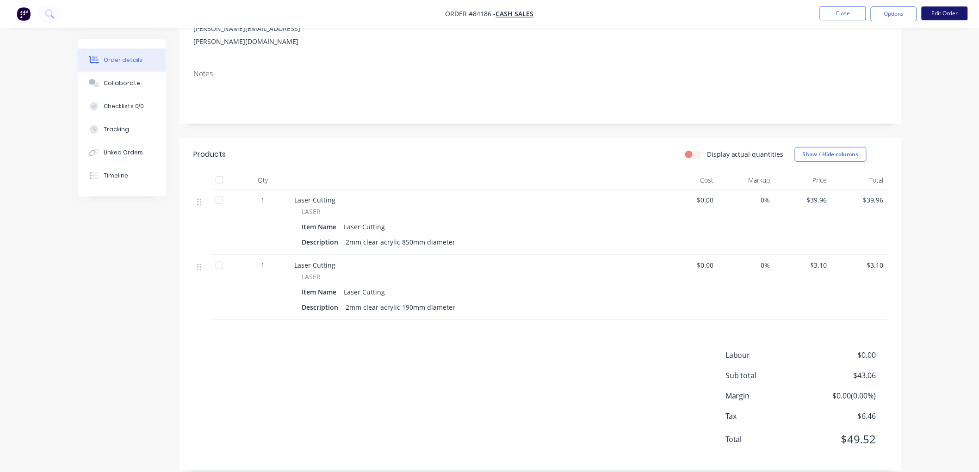
click at [951, 15] on button "Edit Order" at bounding box center [945, 13] width 46 height 14
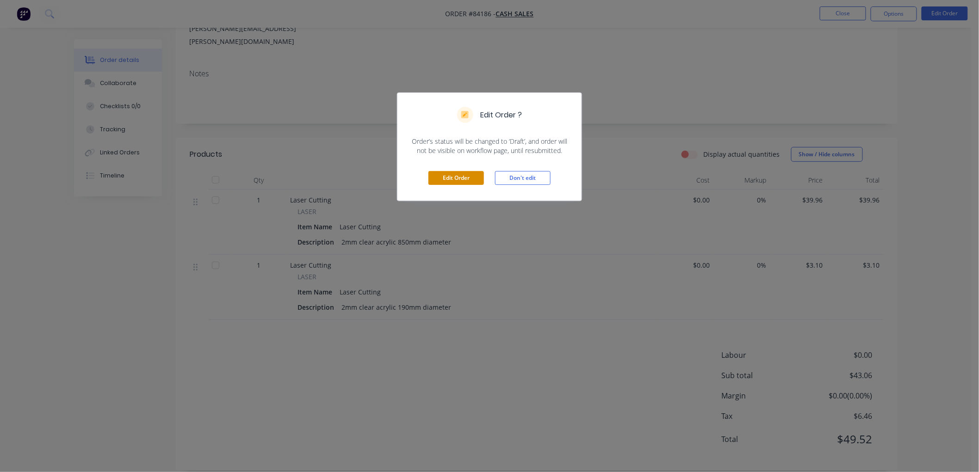
click at [458, 180] on button "Edit Order" at bounding box center [456, 178] width 56 height 14
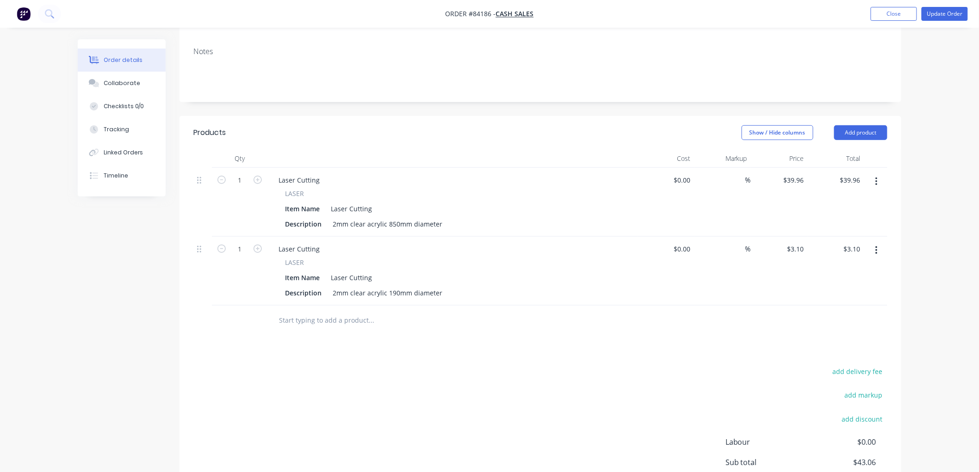
scroll to position [205, 0]
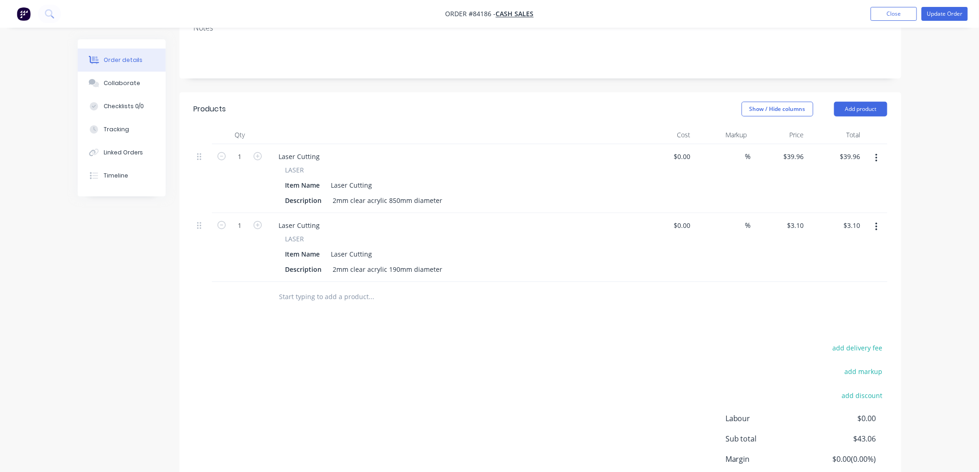
click at [285, 288] on input "text" at bounding box center [371, 297] width 185 height 19
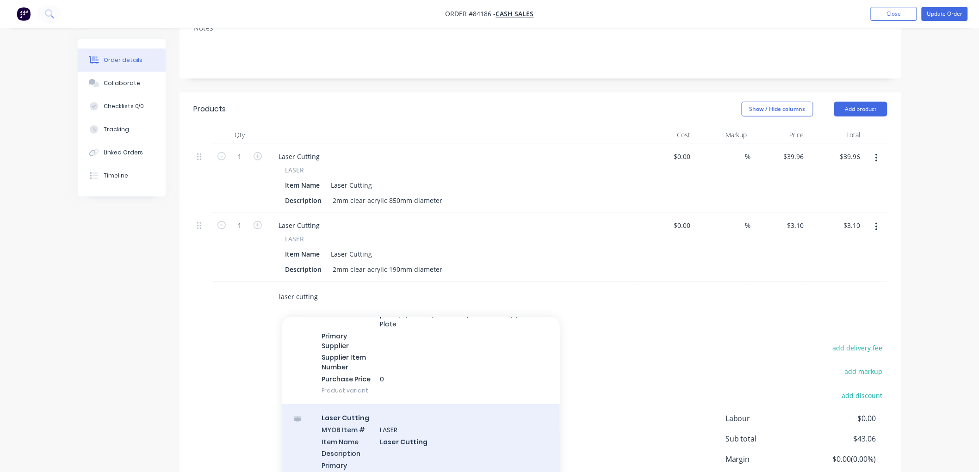
scroll to position [257, 0]
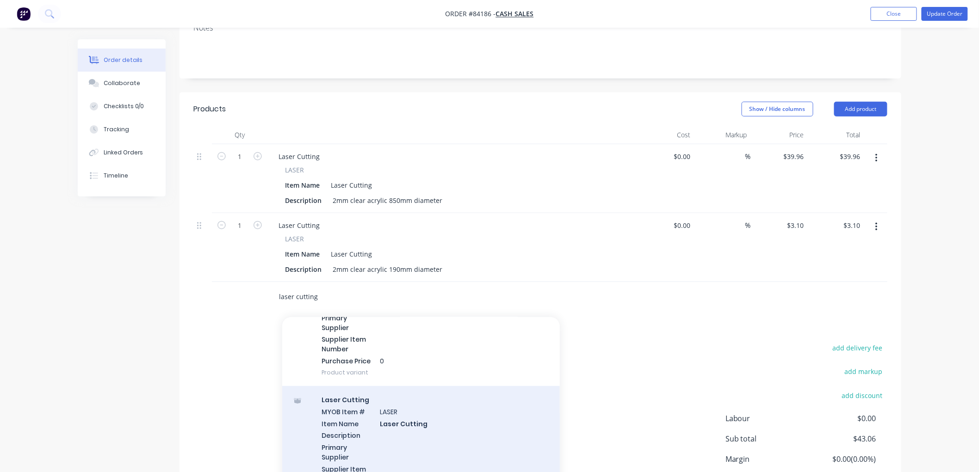
type input "laser cutting"
click at [410, 386] on div "Laser Cutting MYOB Item # LASER Item Name Laser Cutting Description Primary Sup…" at bounding box center [421, 451] width 278 height 130
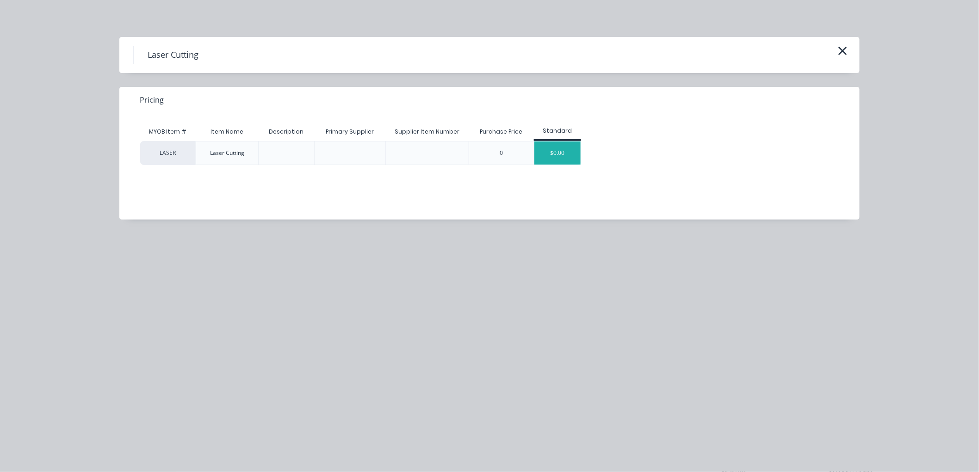
click at [557, 156] on div "$0.00" at bounding box center [557, 153] width 46 height 23
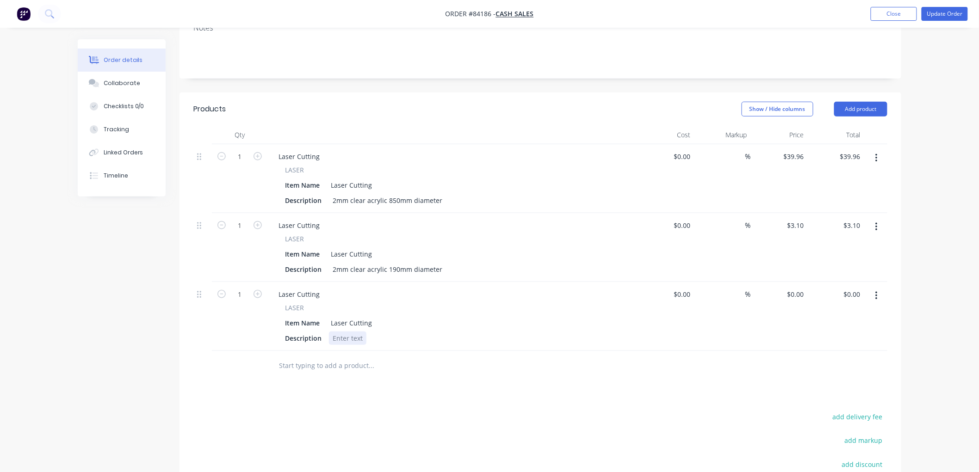
click at [344, 332] on div at bounding box center [347, 338] width 37 height 13
click at [346, 366] on input "text" at bounding box center [371, 375] width 185 height 19
type input "d"
type input "e"
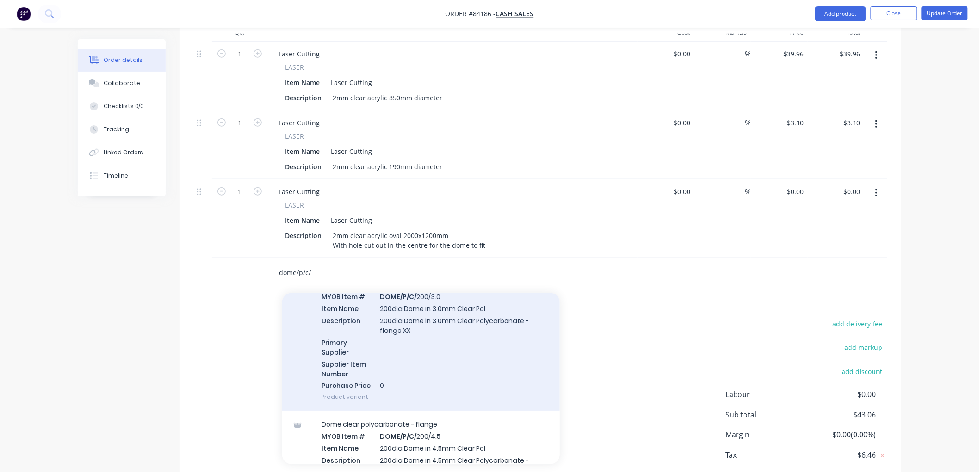
scroll to position [103, 0]
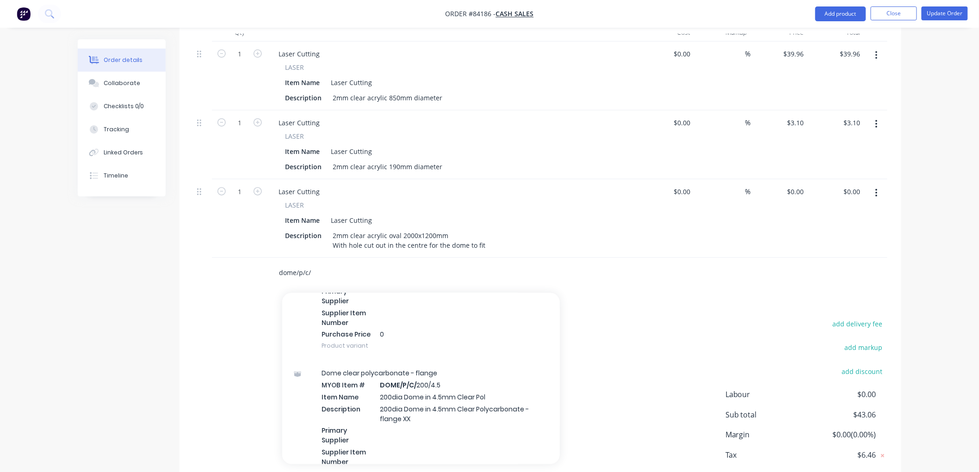
drag, startPoint x: 327, startPoint y: 233, endPoint x: 339, endPoint y: 232, distance: 12.1
click at [326, 264] on input "dome/p/c/" at bounding box center [371, 273] width 185 height 19
drag, startPoint x: 339, startPoint y: 231, endPoint x: 254, endPoint y: 235, distance: 85.7
click at [252, 258] on div "dome/p/c/ Add dome/p/c/ to order Dome clear polycarbonate - flange MYOB Item # …" at bounding box center [540, 273] width 694 height 30
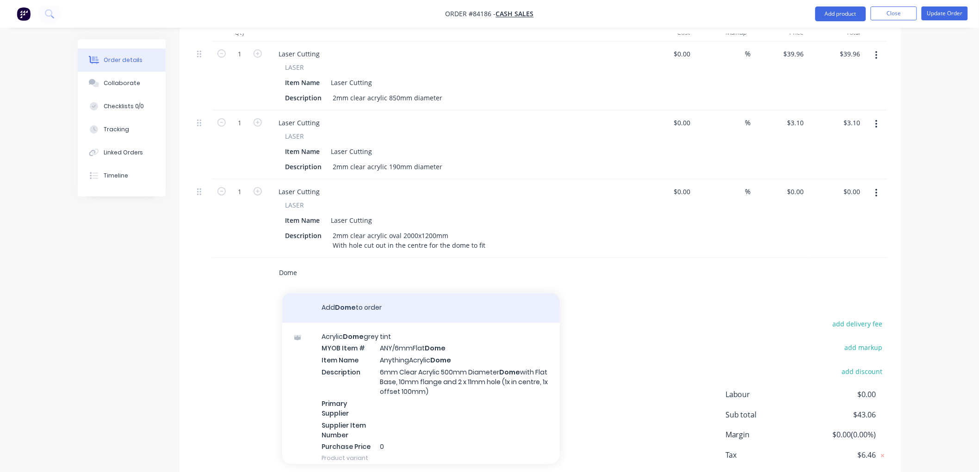
type input "Dome"
click at [349, 293] on button "Add Dome to order" at bounding box center [421, 308] width 278 height 30
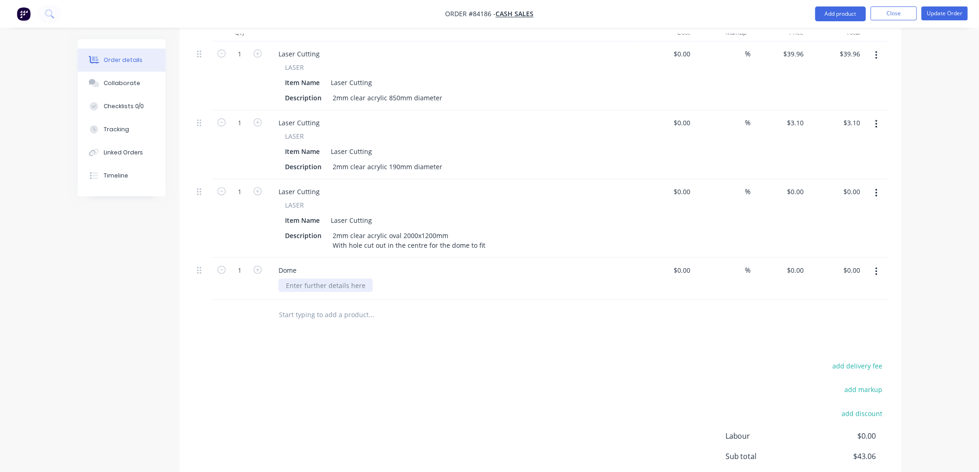
click at [327, 279] on div at bounding box center [326, 285] width 94 height 13
drag, startPoint x: 798, startPoint y: 228, endPoint x: 839, endPoint y: 227, distance: 40.7
click at [798, 264] on input "$0.00" at bounding box center [797, 270] width 21 height 13
type input "$40.00"
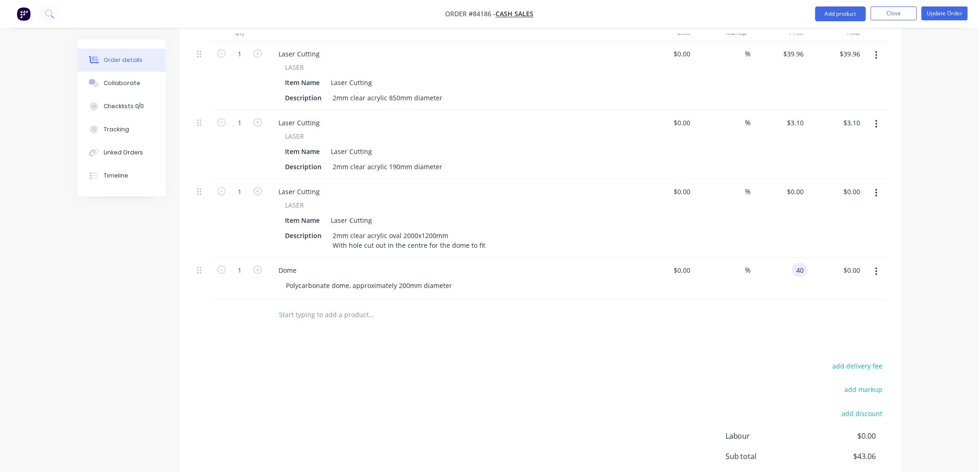
type input "$40.00"
click at [932, 242] on div "Order details Collaborate Checklists 0/0 Tracking Linked Orders Timeline Order …" at bounding box center [489, 129] width 979 height 874
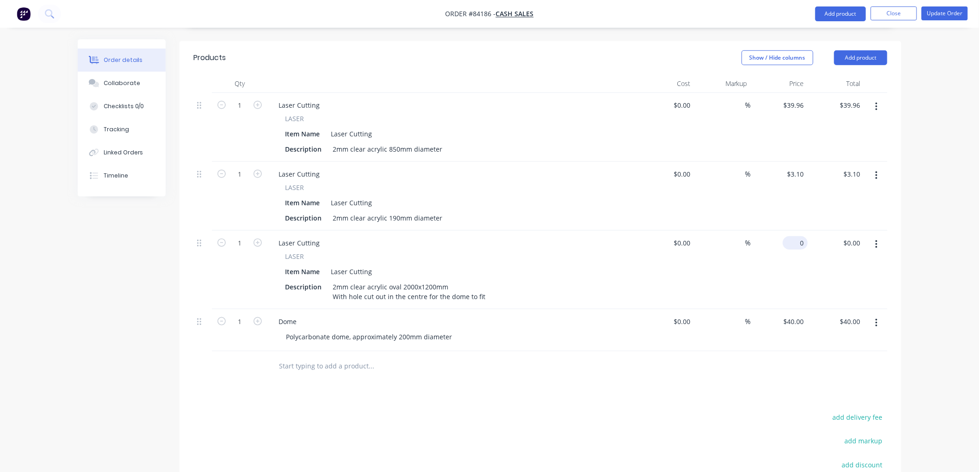
drag, startPoint x: 793, startPoint y: 204, endPoint x: 800, endPoint y: 204, distance: 7.9
click at [793, 231] on div "0 $0.00" at bounding box center [779, 270] width 57 height 79
type input "$116.51"
click at [938, 218] on div "Order details Collaborate Checklists 0/0 Tracking Linked Orders Timeline Order …" at bounding box center [489, 180] width 979 height 874
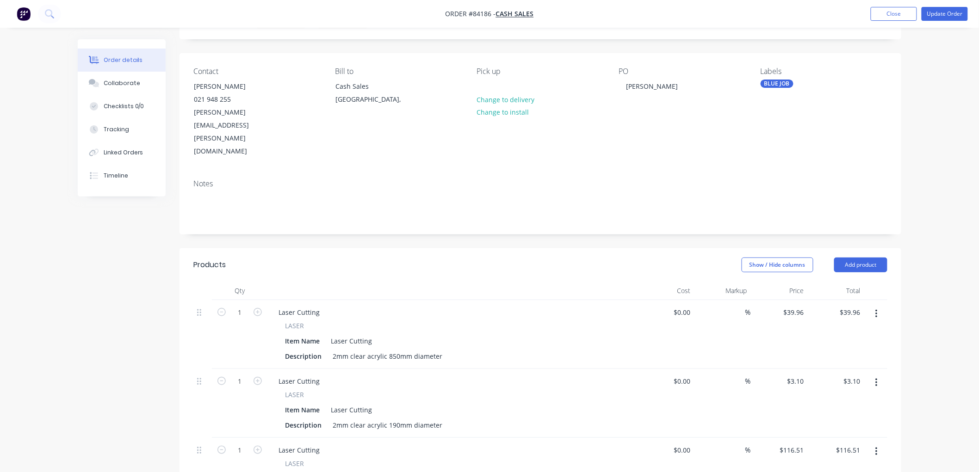
scroll to position [0, 0]
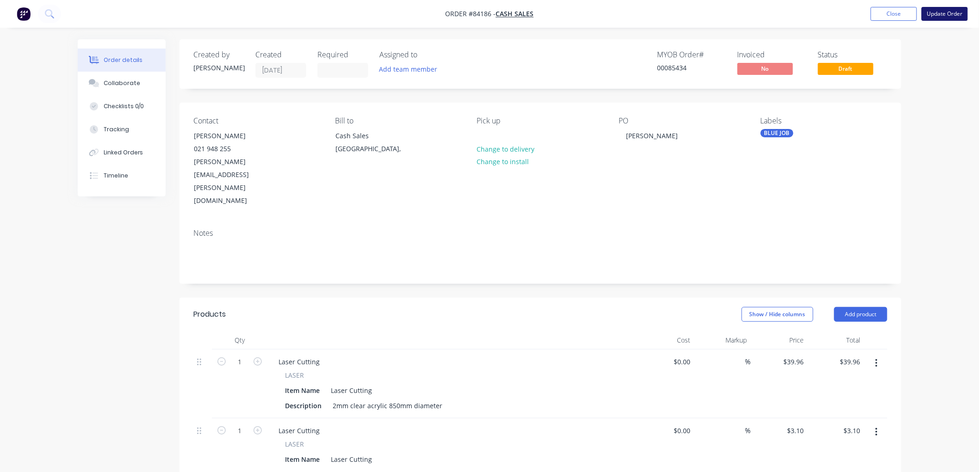
click at [945, 13] on button "Update Order" at bounding box center [945, 14] width 46 height 14
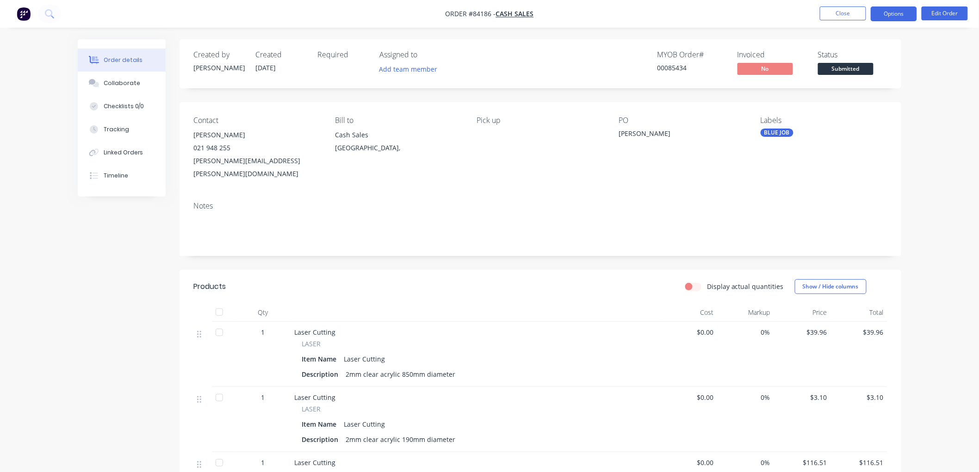
click at [890, 14] on button "Options" at bounding box center [894, 13] width 46 height 15
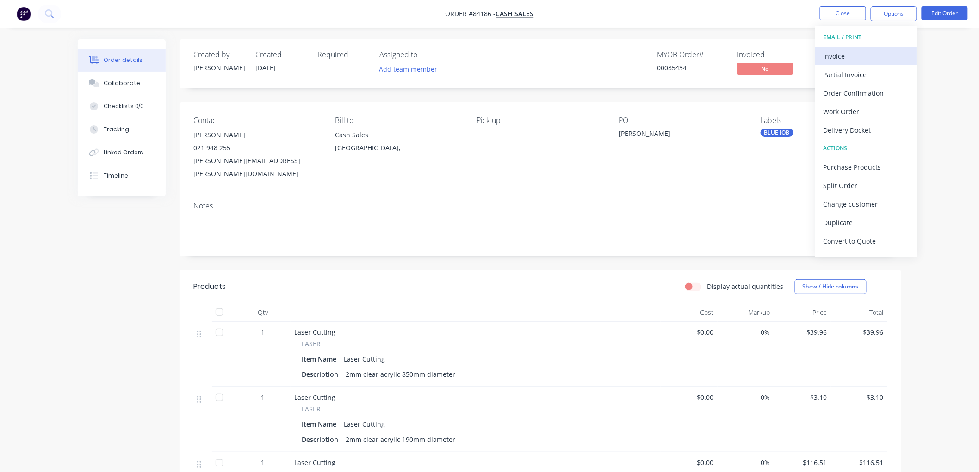
click at [858, 59] on div "Invoice" at bounding box center [866, 56] width 85 height 13
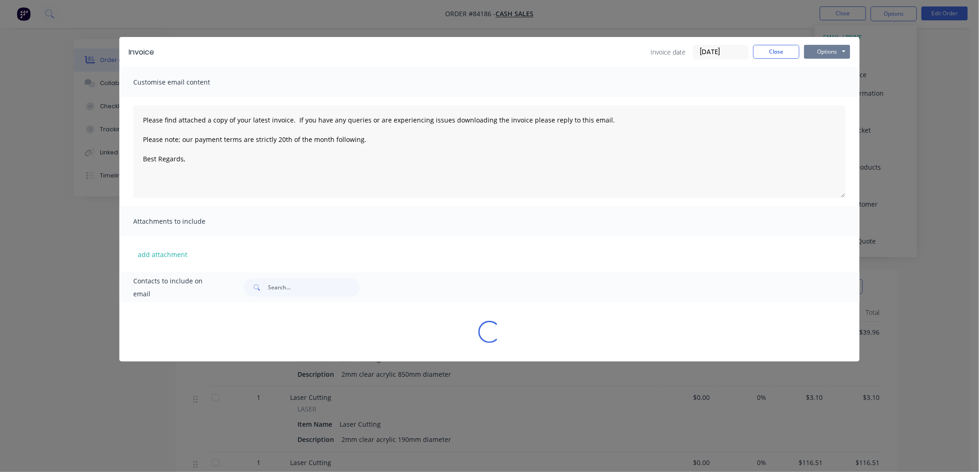
click at [831, 56] on button "Options" at bounding box center [827, 52] width 46 height 14
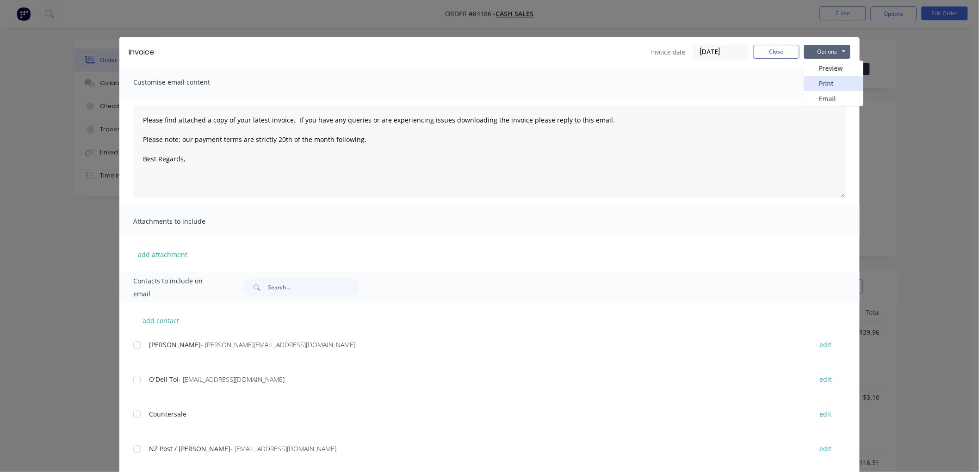
click at [829, 86] on button "Print" at bounding box center [833, 83] width 59 height 15
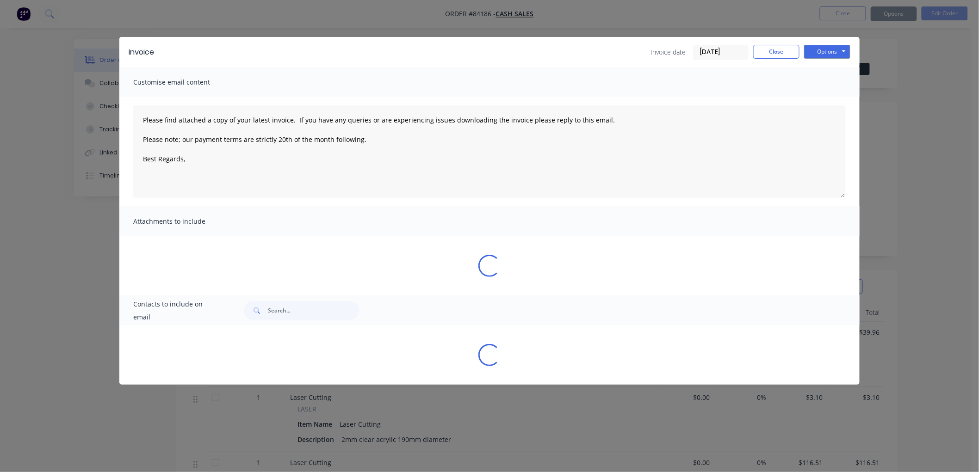
type textarea "Please find attached a copy of your latest invoice. If you have any queries or …"
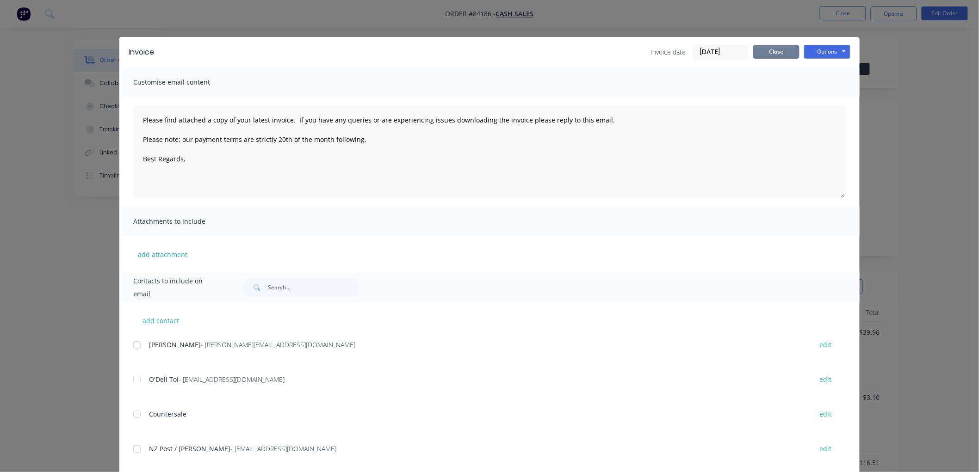
click at [766, 53] on button "Close" at bounding box center [776, 52] width 46 height 14
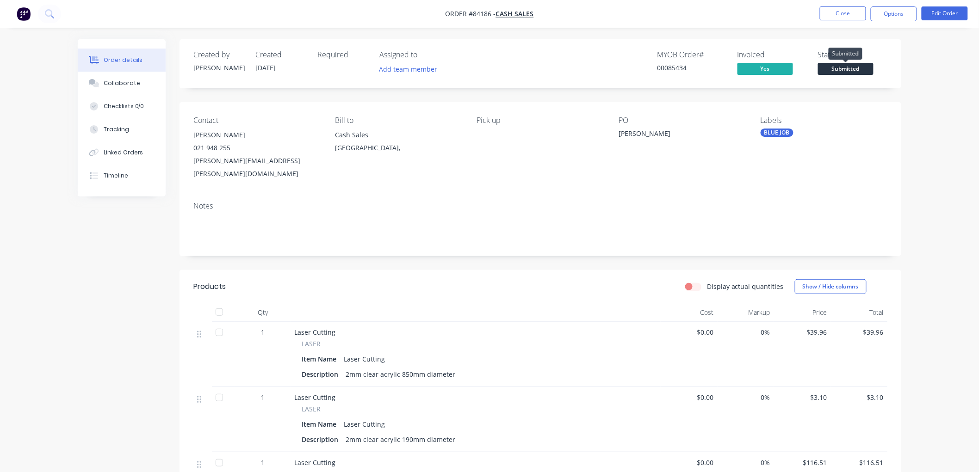
click at [853, 68] on span "Submitted" at bounding box center [846, 69] width 56 height 12
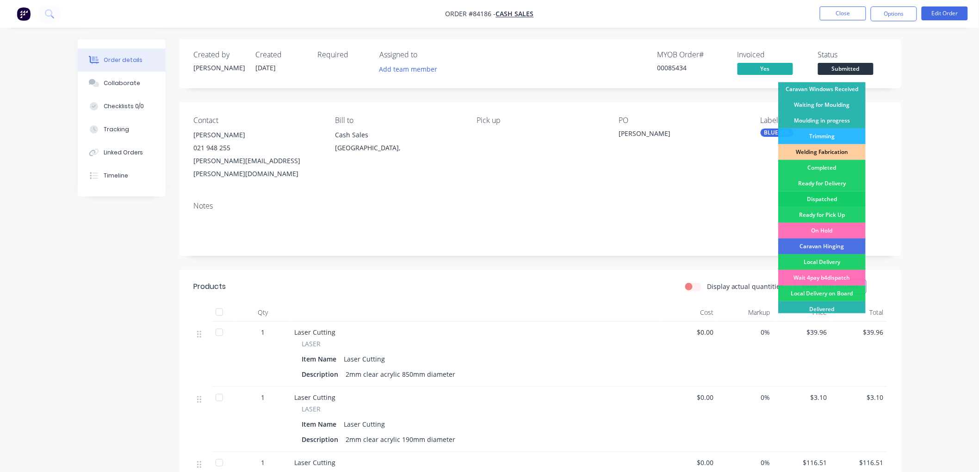
scroll to position [162, 0]
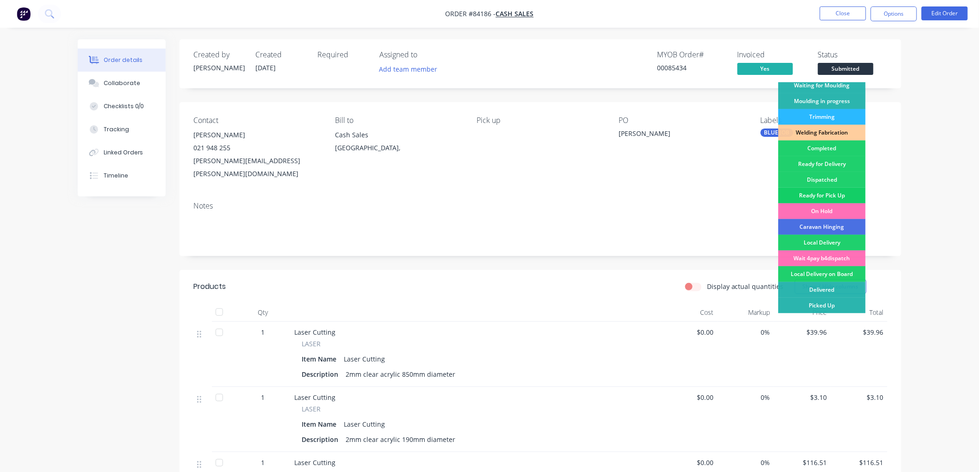
click at [827, 194] on div "Ready for Pick Up" at bounding box center [821, 196] width 87 height 16
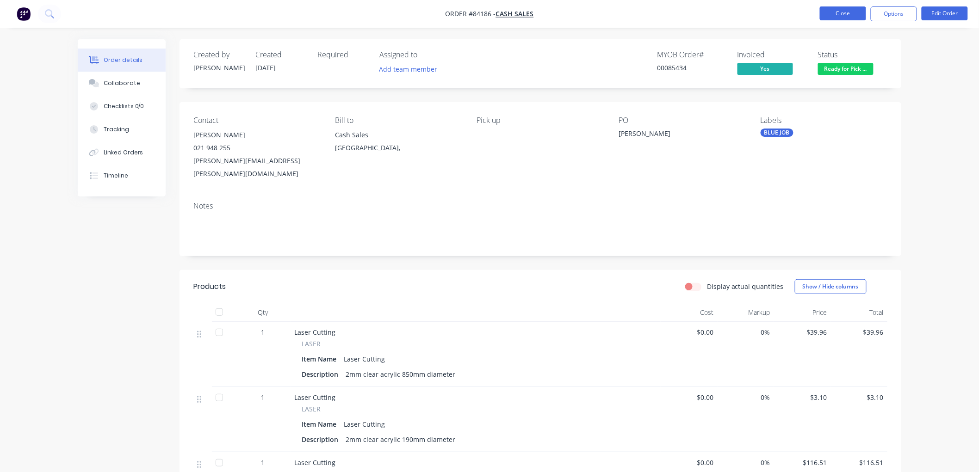
click at [849, 15] on button "Close" at bounding box center [843, 13] width 46 height 14
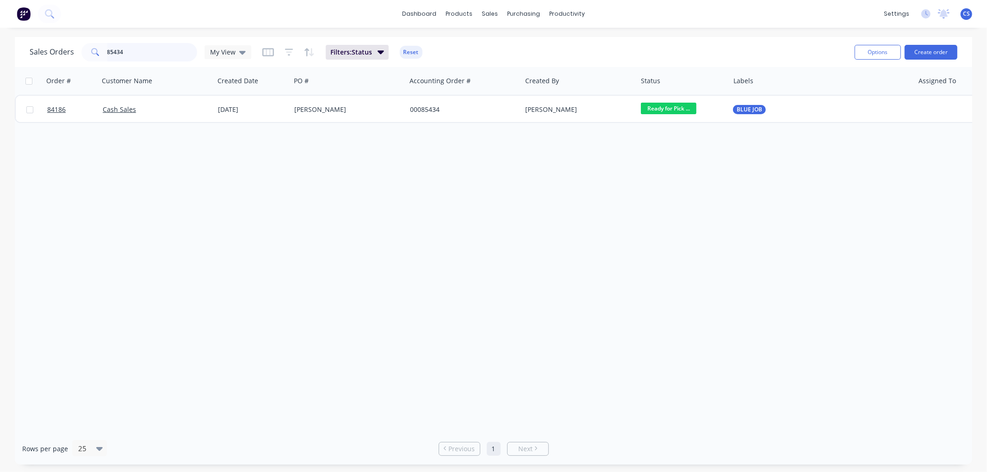
click at [154, 51] on input "85434" at bounding box center [152, 52] width 90 height 19
click at [133, 52] on input "84170" at bounding box center [152, 52] width 90 height 19
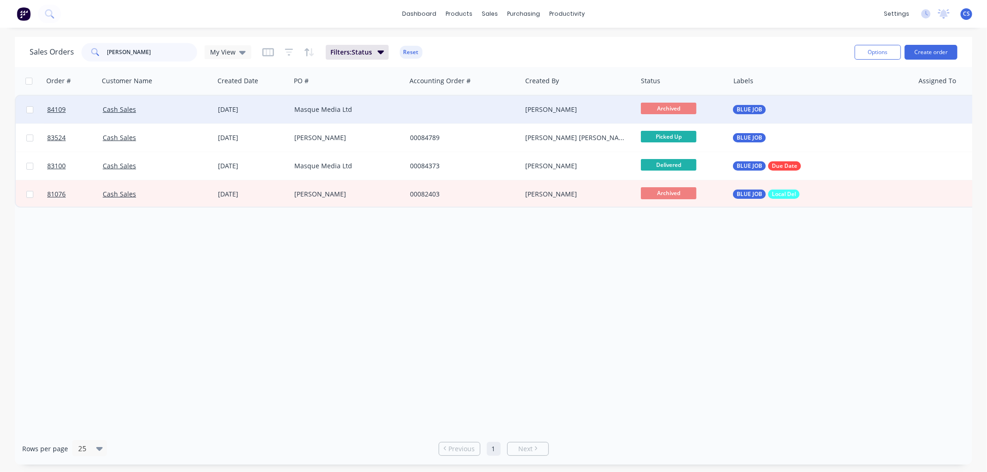
type input "ellen"
click at [302, 108] on div "Masque Media Ltd" at bounding box center [345, 109] width 103 height 9
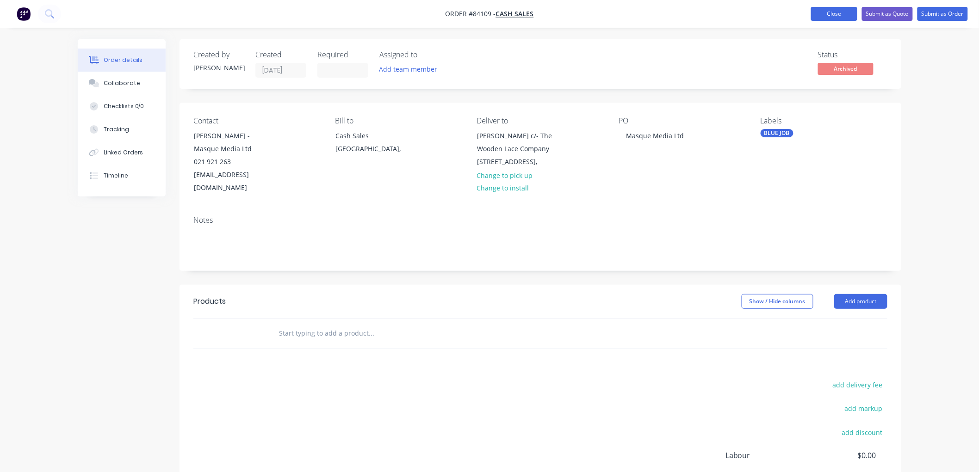
click at [843, 12] on button "Close" at bounding box center [834, 14] width 46 height 14
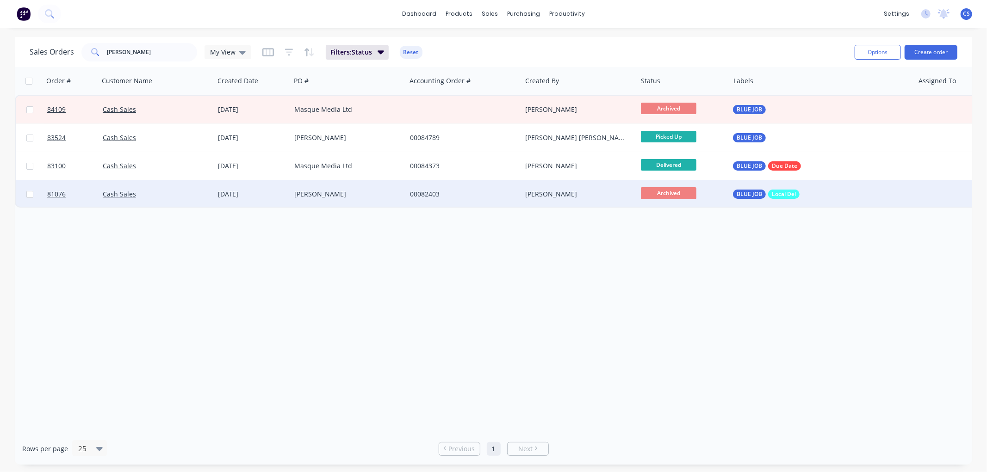
click at [199, 195] on div "Cash Sales" at bounding box center [154, 194] width 103 height 9
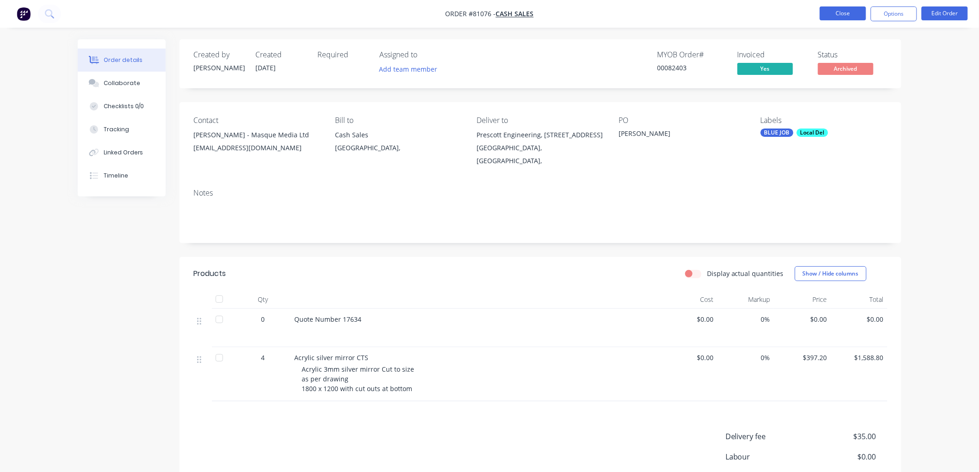
click at [847, 8] on button "Close" at bounding box center [843, 13] width 46 height 14
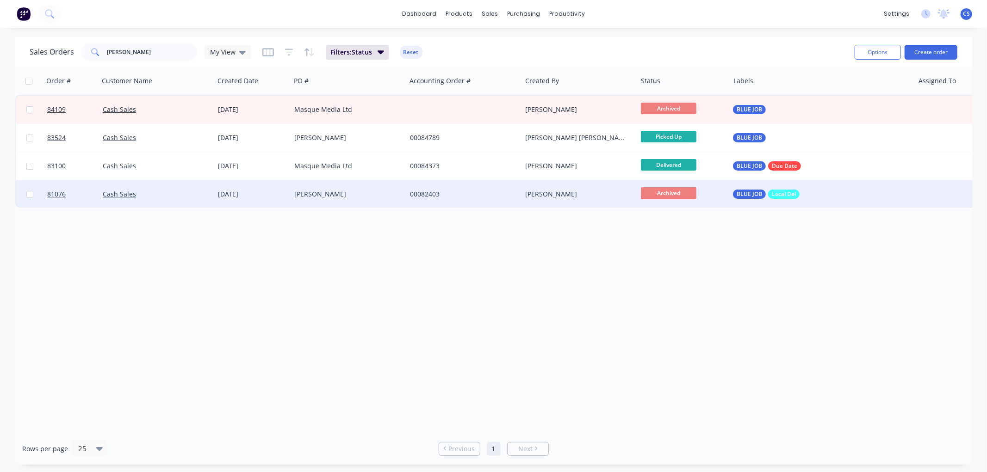
click at [395, 187] on div "Ellen Kerssens" at bounding box center [349, 194] width 116 height 28
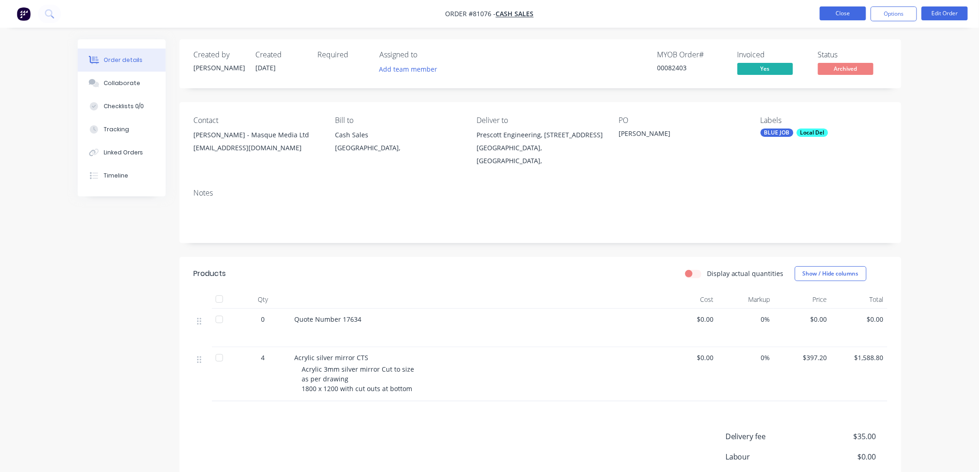
click at [834, 14] on button "Close" at bounding box center [843, 13] width 46 height 14
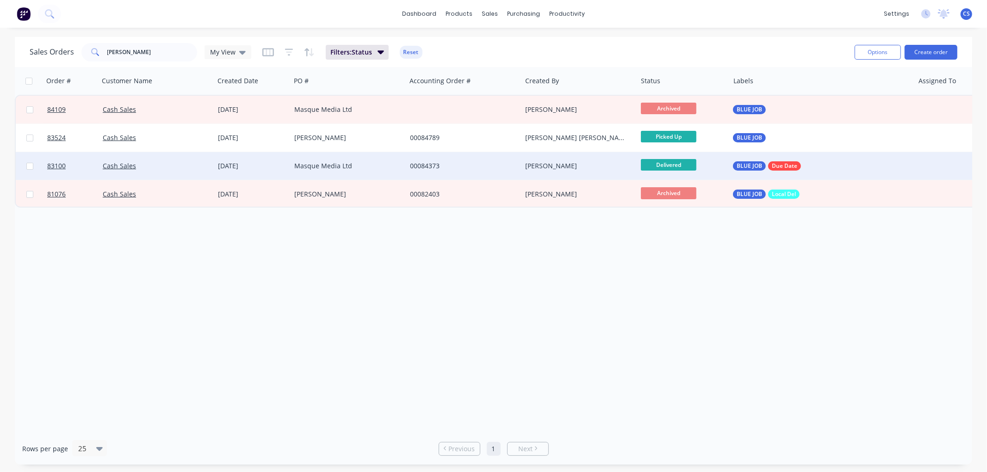
click at [404, 165] on div "Masque Media Ltd" at bounding box center [349, 166] width 116 height 28
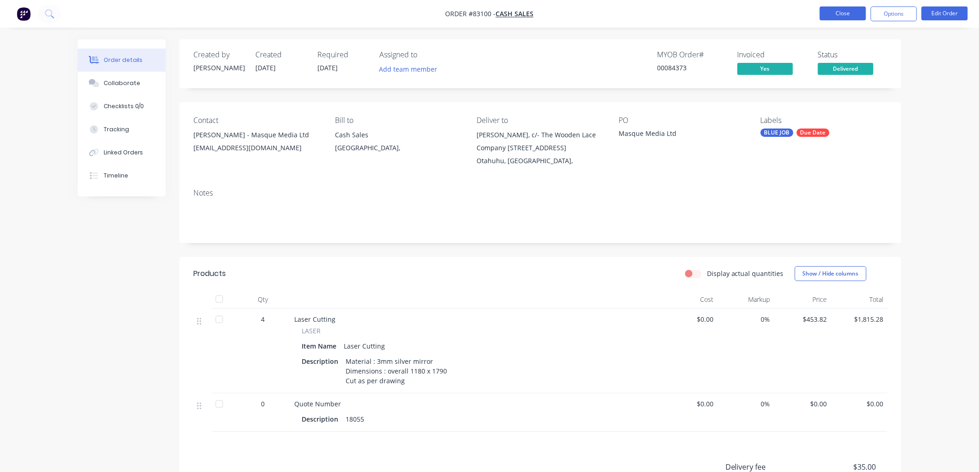
click at [835, 7] on button "Close" at bounding box center [843, 13] width 46 height 14
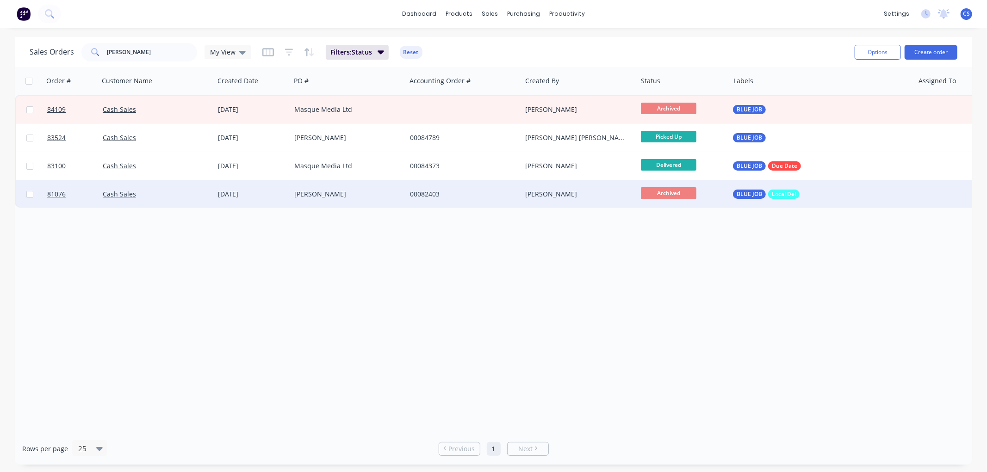
click at [327, 199] on div "Ellen Kerssens" at bounding box center [349, 194] width 116 height 28
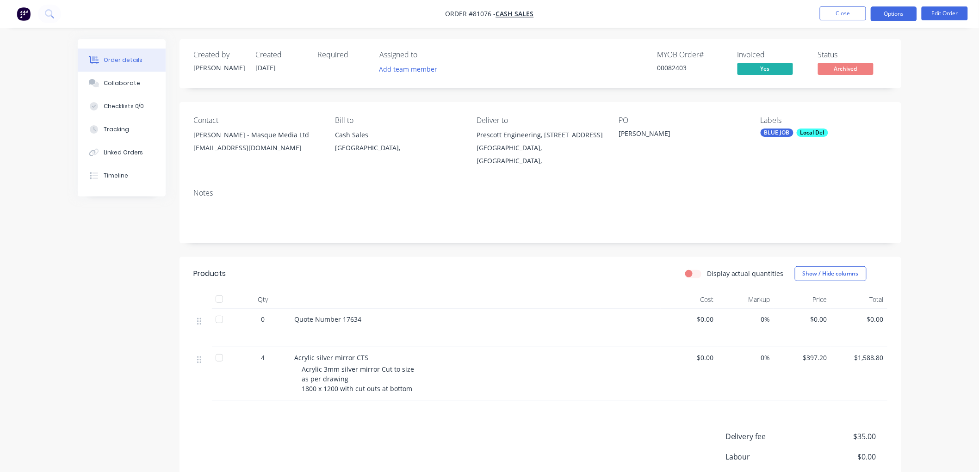
click at [896, 14] on button "Options" at bounding box center [894, 13] width 46 height 15
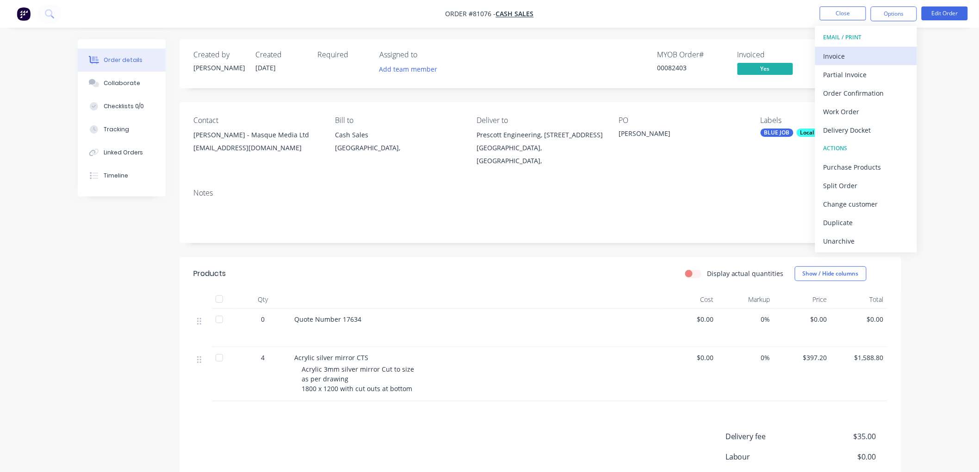
click at [851, 59] on div "Invoice" at bounding box center [866, 56] width 85 height 13
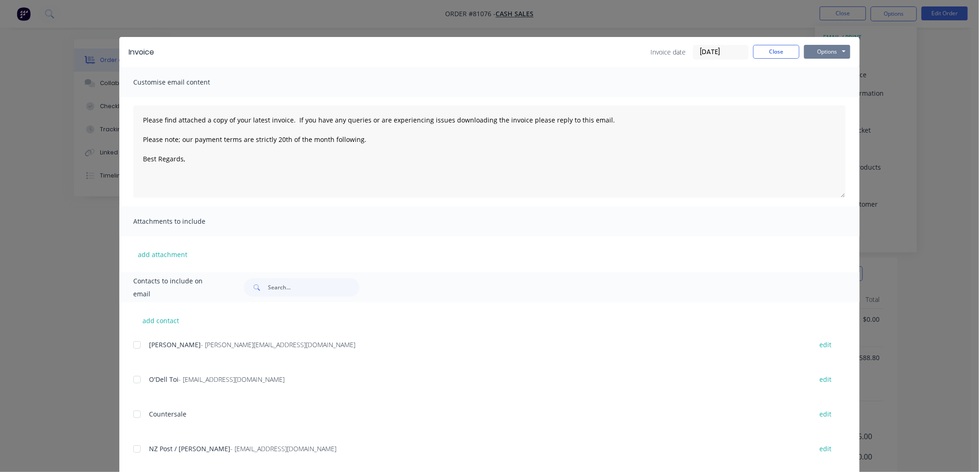
click at [825, 53] on button "Options" at bounding box center [827, 52] width 46 height 14
click at [824, 79] on button "Print" at bounding box center [833, 83] width 59 height 15
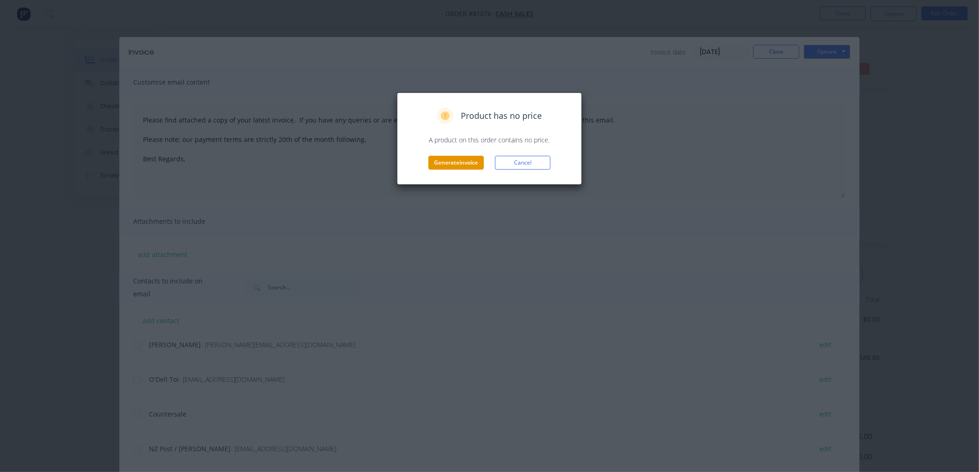
click at [442, 162] on button "Generate invoice" at bounding box center [456, 163] width 56 height 14
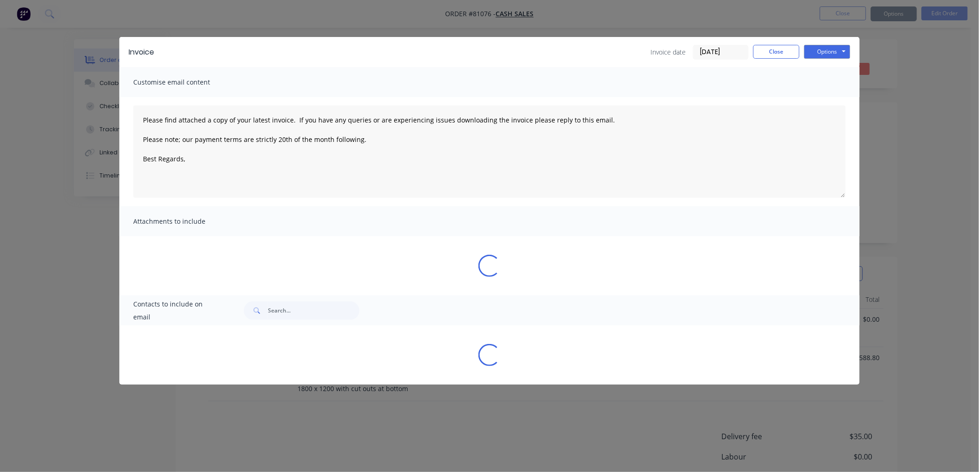
type textarea "Please find attached a copy of your latest invoice. If you have any queries or …"
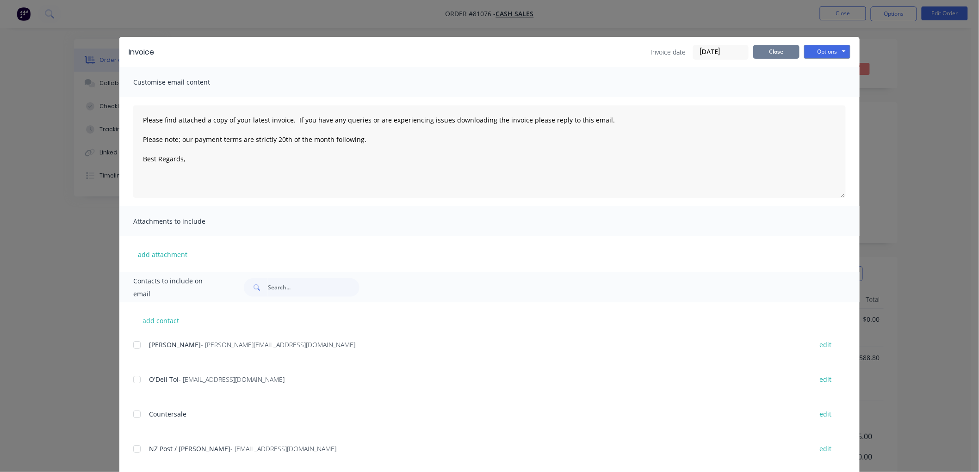
click at [778, 47] on button "Close" at bounding box center [776, 52] width 46 height 14
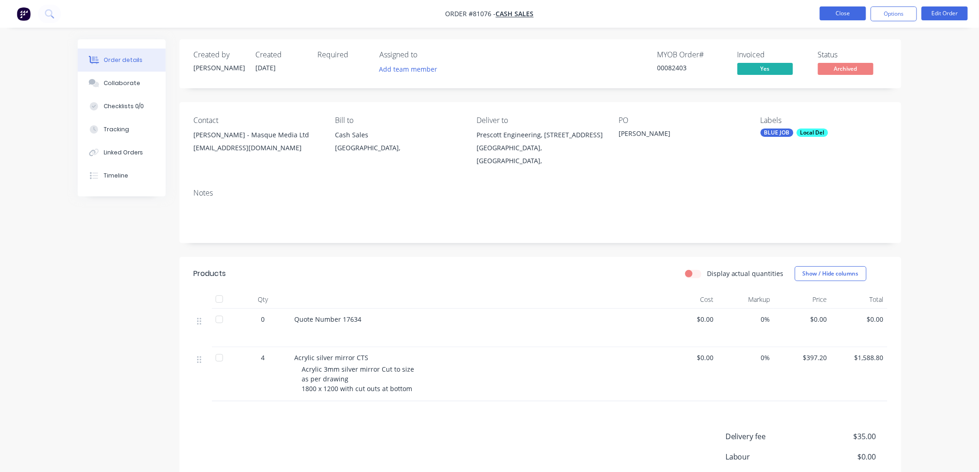
click at [841, 15] on button "Close" at bounding box center [843, 13] width 46 height 14
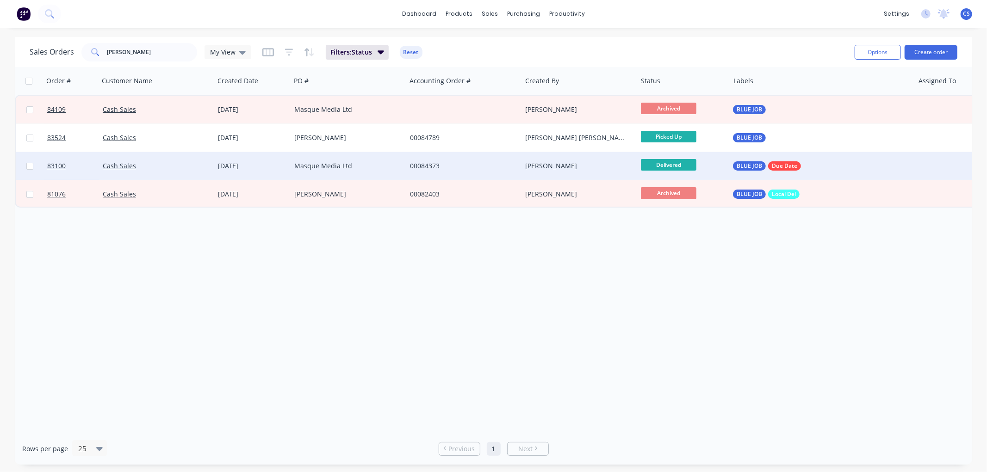
click at [442, 164] on div "00084373" at bounding box center [461, 165] width 103 height 9
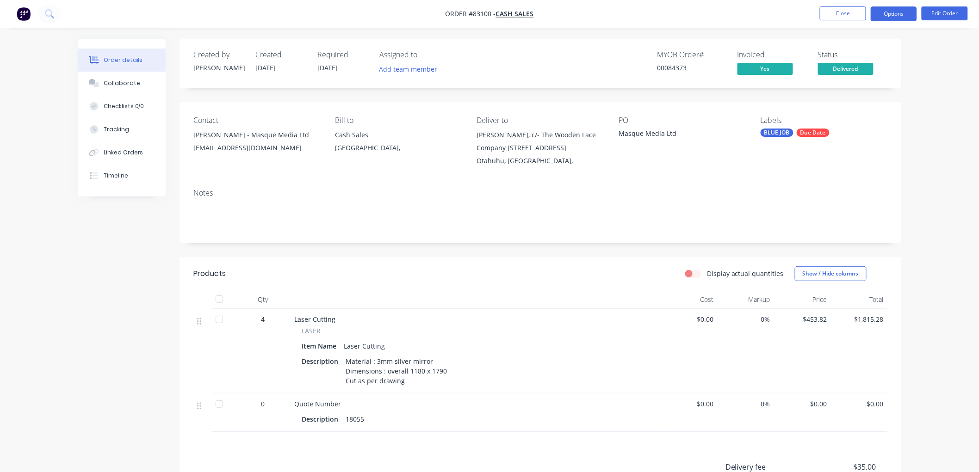
click at [895, 15] on button "Options" at bounding box center [894, 13] width 46 height 15
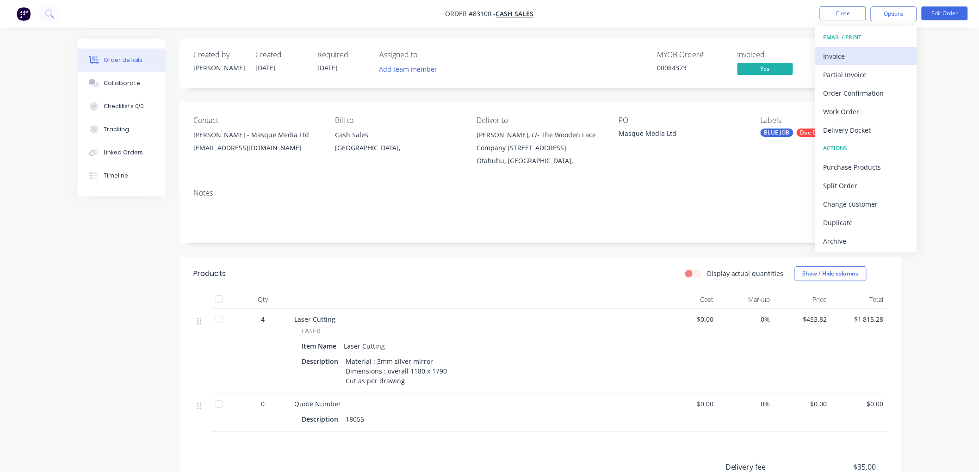
click at [855, 56] on div "Invoice" at bounding box center [866, 56] width 85 height 13
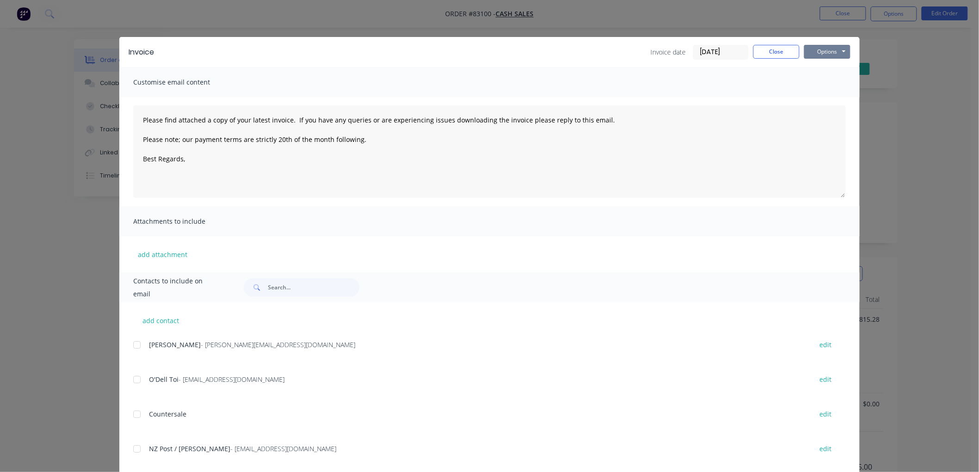
click at [831, 50] on button "Options" at bounding box center [827, 52] width 46 height 14
click at [824, 81] on button "Print" at bounding box center [833, 83] width 59 height 15
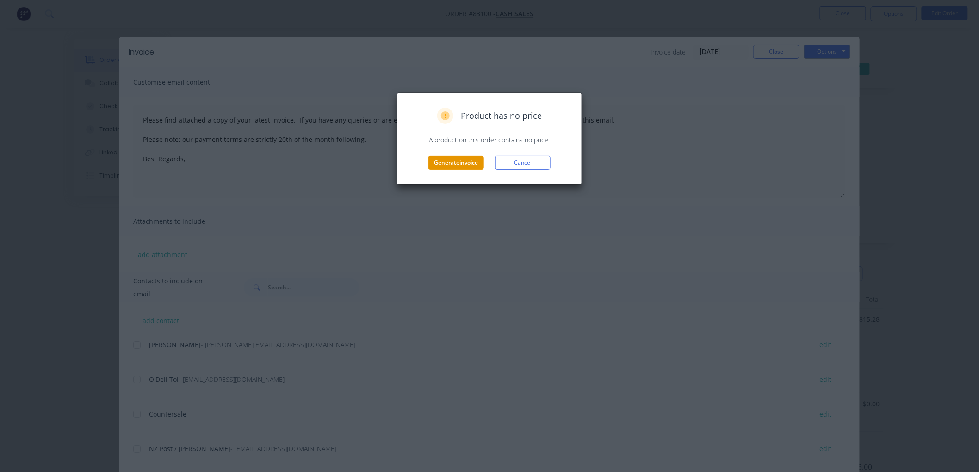
click at [436, 165] on button "Generate invoice" at bounding box center [456, 163] width 56 height 14
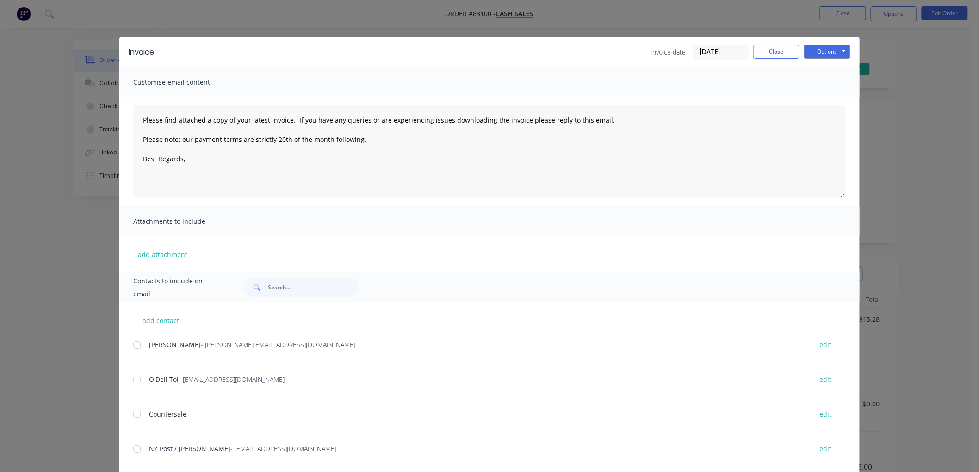
type textarea "Please find attached a copy of your latest invoice. If you have any queries or …"
click at [771, 53] on button "Close" at bounding box center [776, 52] width 46 height 14
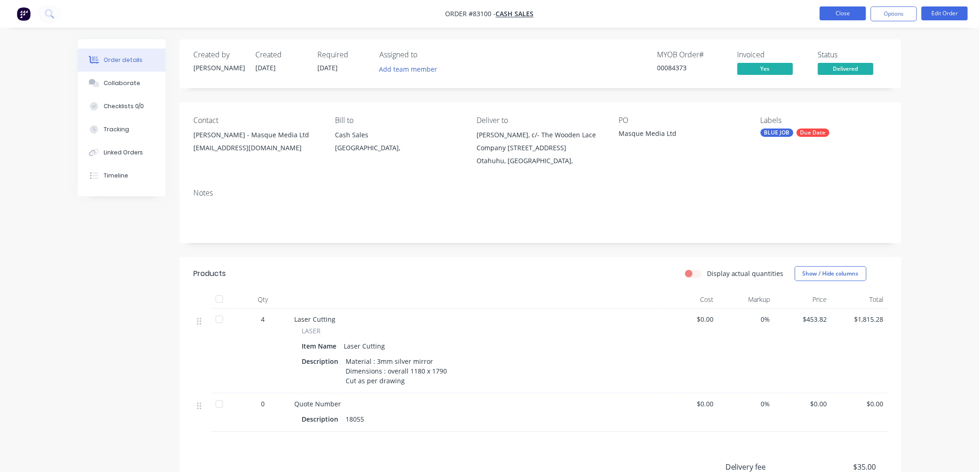
click at [837, 11] on button "Close" at bounding box center [843, 13] width 46 height 14
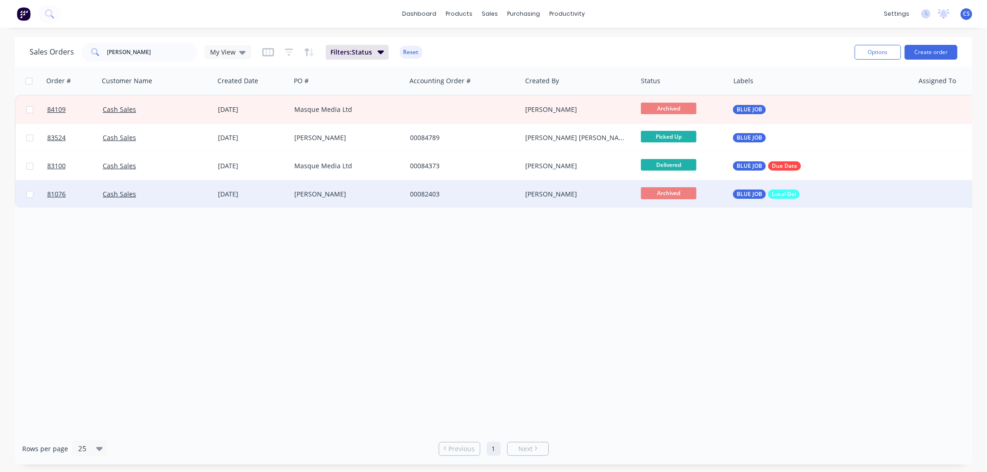
click at [456, 195] on div "00082403" at bounding box center [461, 194] width 103 height 9
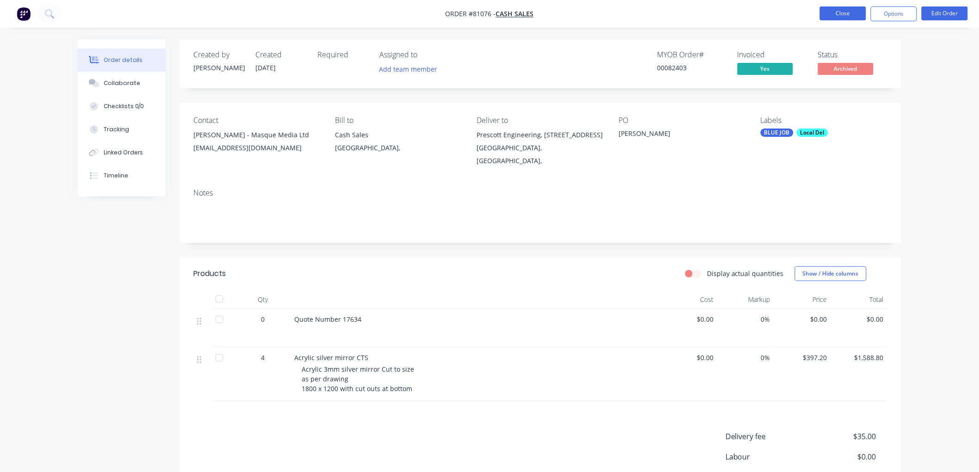
click at [839, 15] on button "Close" at bounding box center [843, 13] width 46 height 14
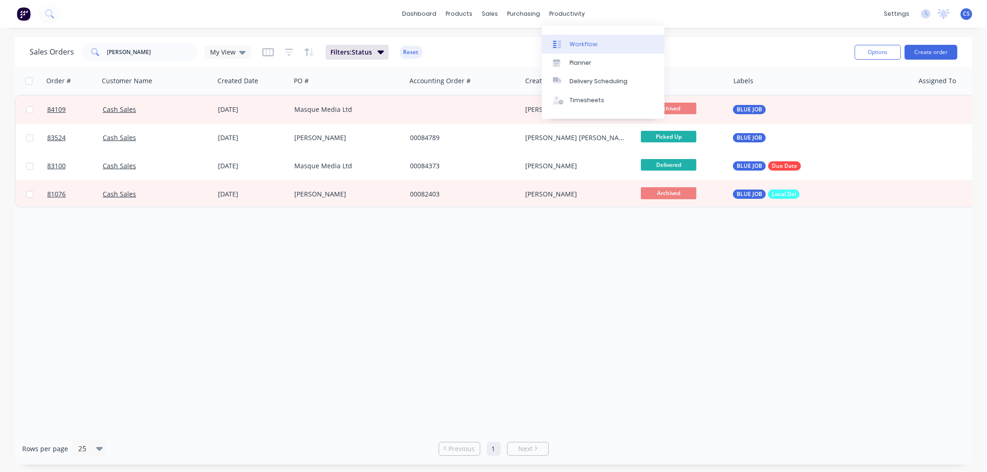
click at [565, 40] on div at bounding box center [560, 44] width 14 height 8
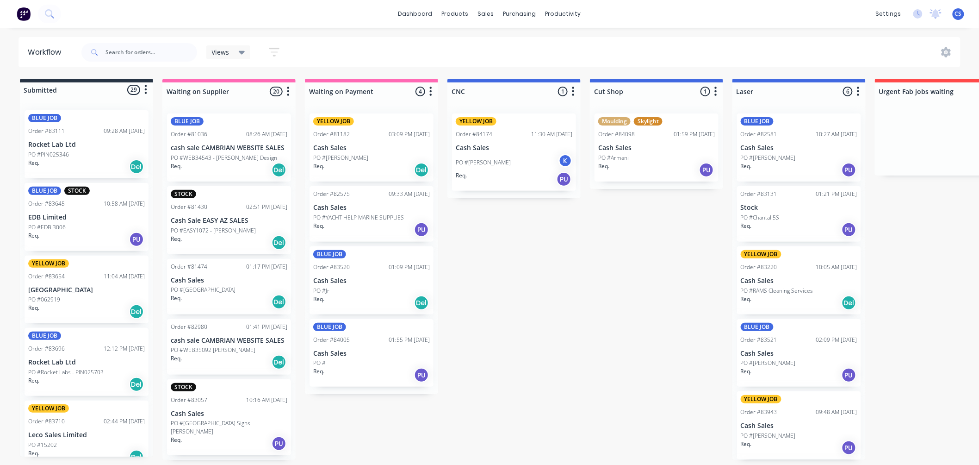
click at [91, 143] on p "Rocket Lab Ltd" at bounding box center [86, 145] width 117 height 8
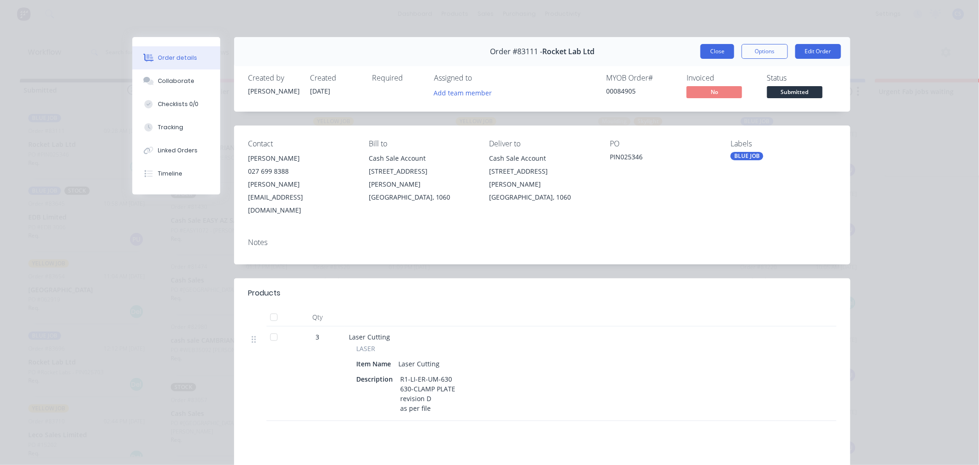
click at [713, 48] on button "Close" at bounding box center [717, 51] width 34 height 15
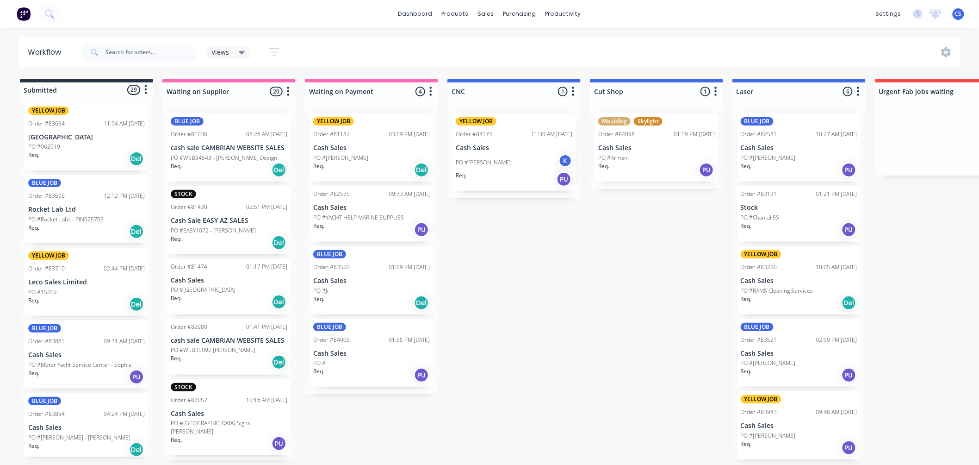
scroll to position [154, 0]
click at [67, 288] on div "PO #15202" at bounding box center [86, 290] width 117 height 8
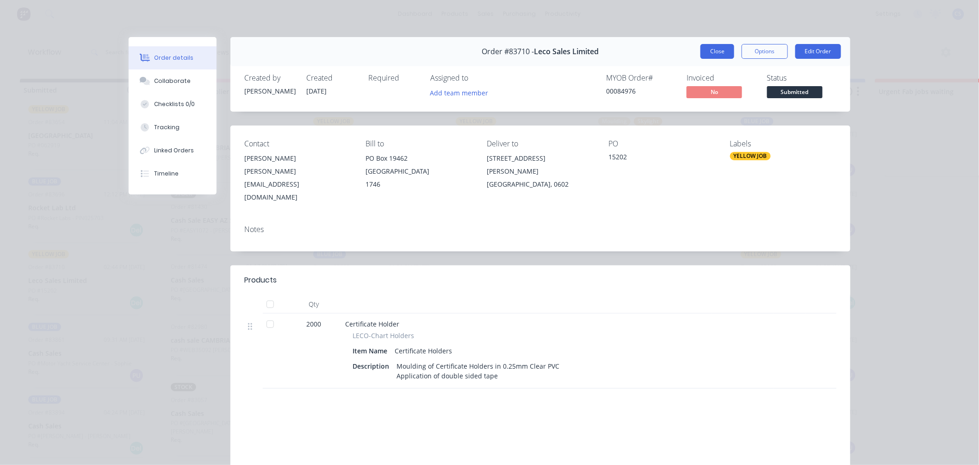
click at [719, 53] on button "Close" at bounding box center [717, 51] width 34 height 15
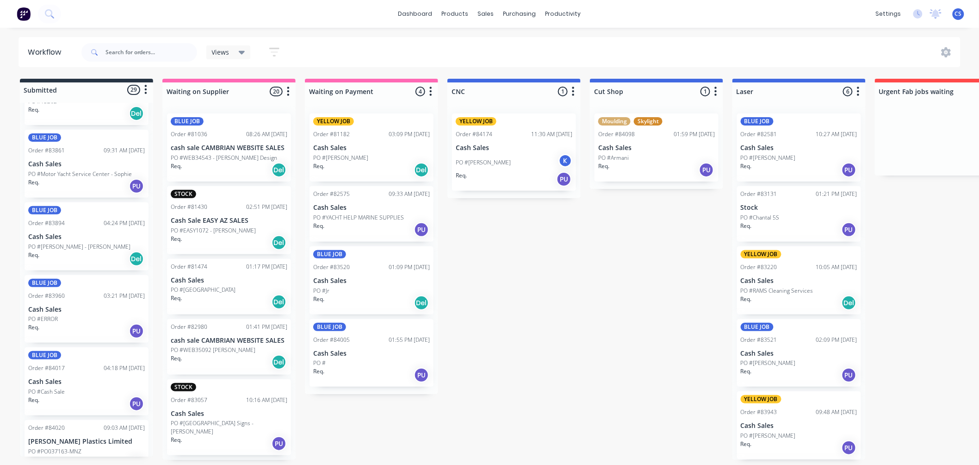
scroll to position [359, 0]
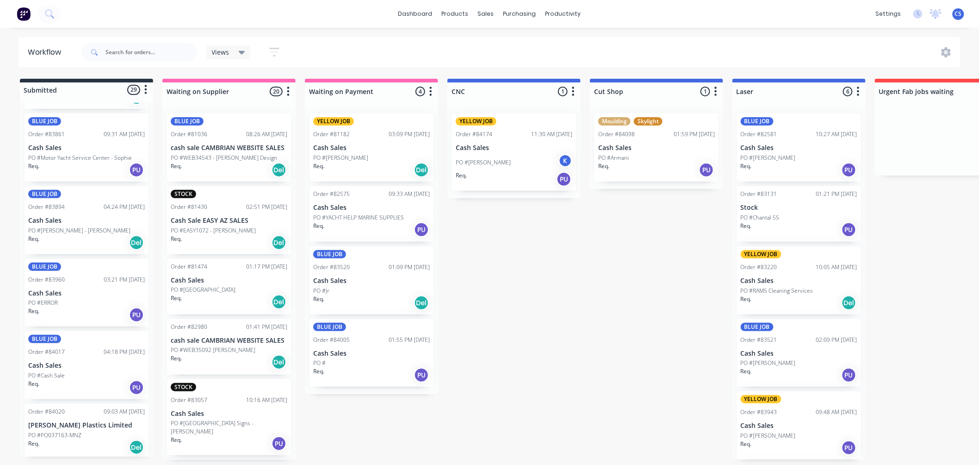
click at [84, 305] on div "PO #ERROR" at bounding box center [86, 302] width 117 height 8
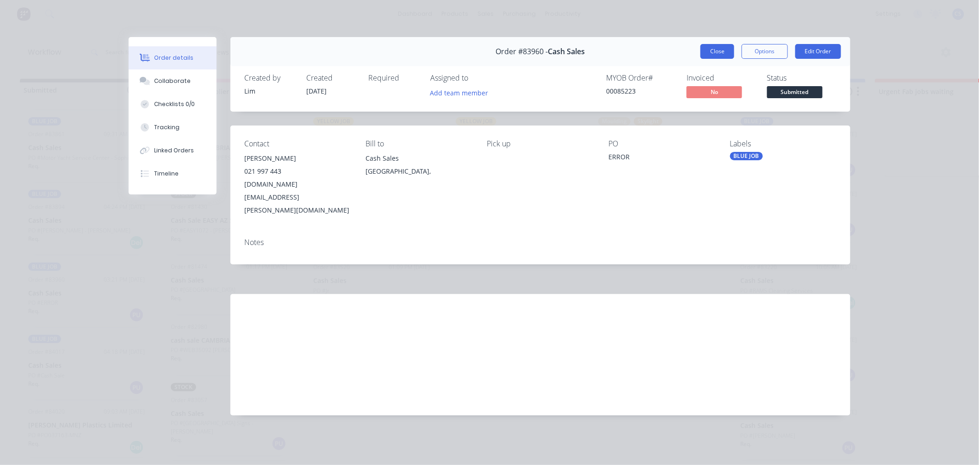
click at [717, 56] on button "Close" at bounding box center [717, 51] width 34 height 15
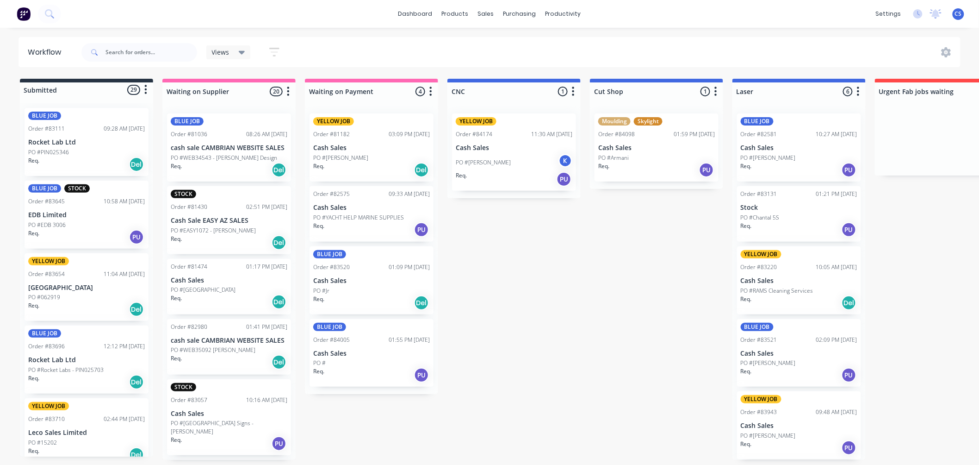
scroll to position [0, 0]
click at [84, 150] on div "PO #PIN025346" at bounding box center [86, 154] width 117 height 8
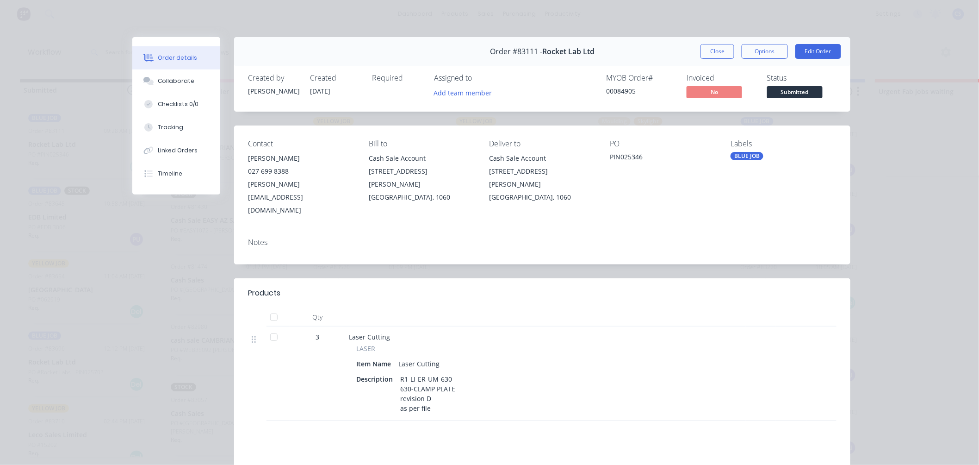
click at [799, 91] on span "Submitted" at bounding box center [795, 92] width 56 height 12
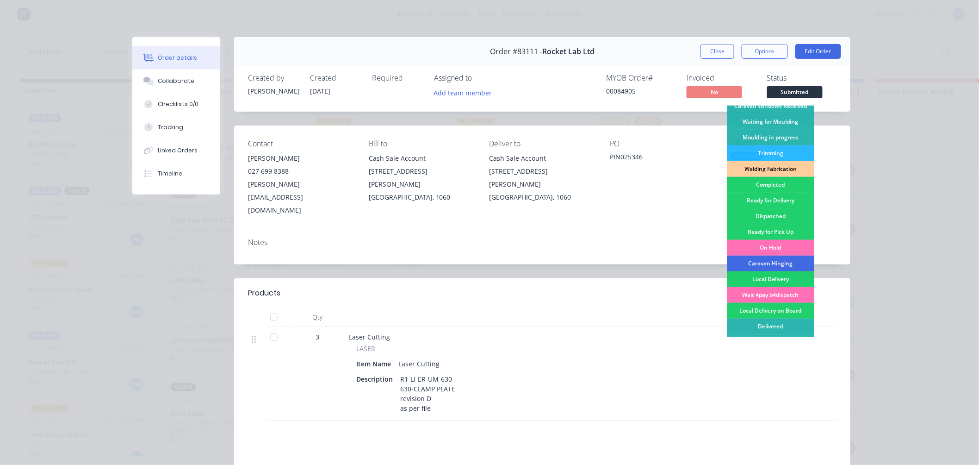
scroll to position [162, 0]
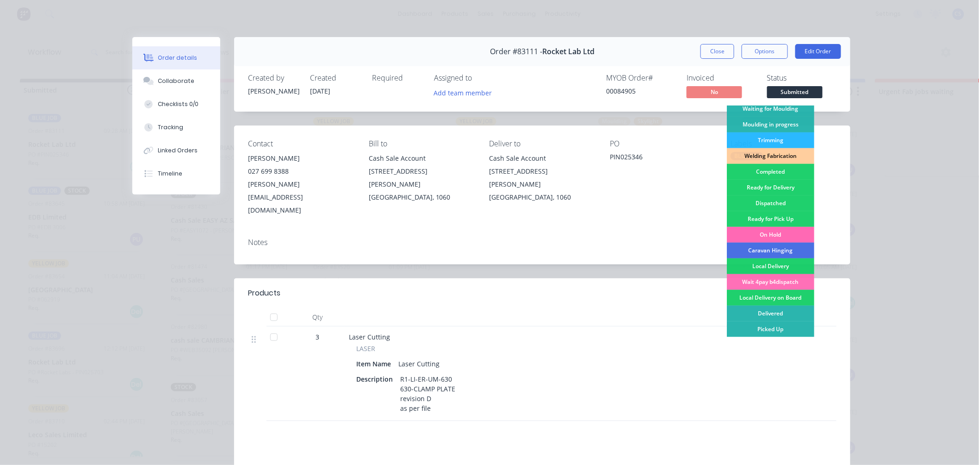
click at [770, 236] on div "On Hold" at bounding box center [770, 235] width 87 height 16
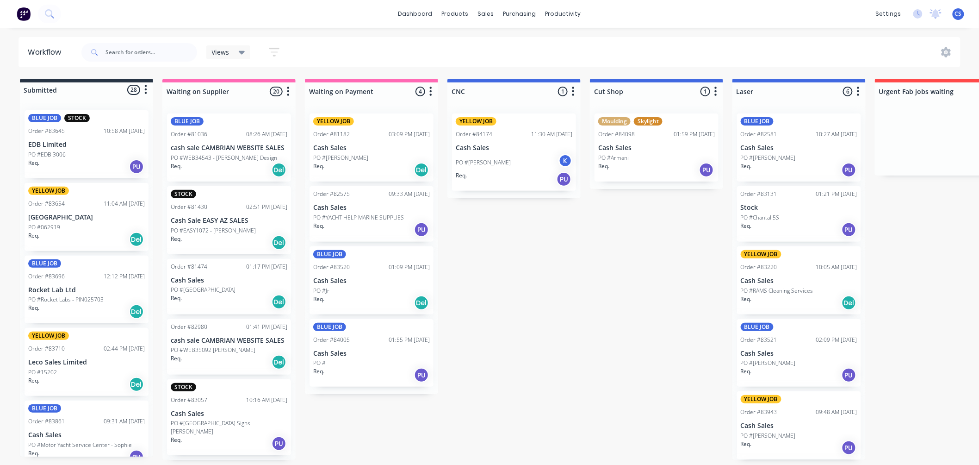
click at [74, 302] on p "PO #Rocket Labs - PIN025703" at bounding box center [65, 299] width 75 height 8
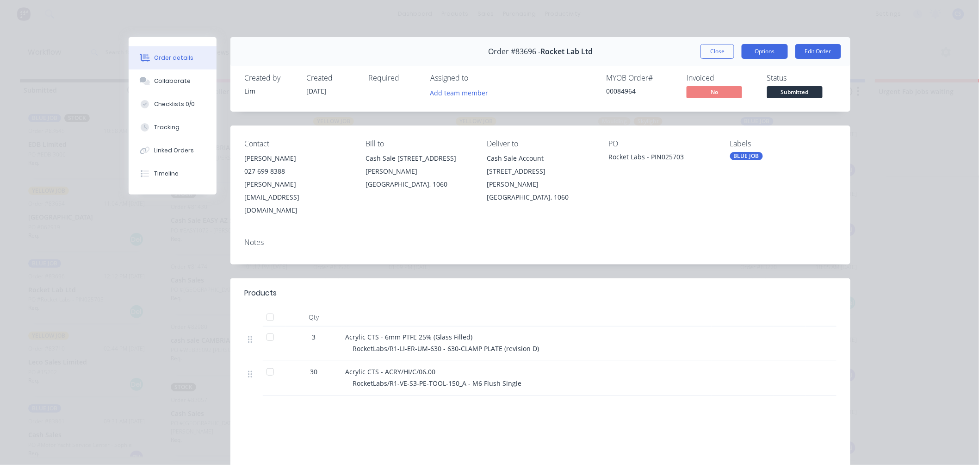
click at [763, 50] on button "Options" at bounding box center [765, 51] width 46 height 15
click at [761, 53] on button "Options" at bounding box center [765, 51] width 46 height 15
click at [801, 87] on span "Submitted" at bounding box center [795, 92] width 56 height 12
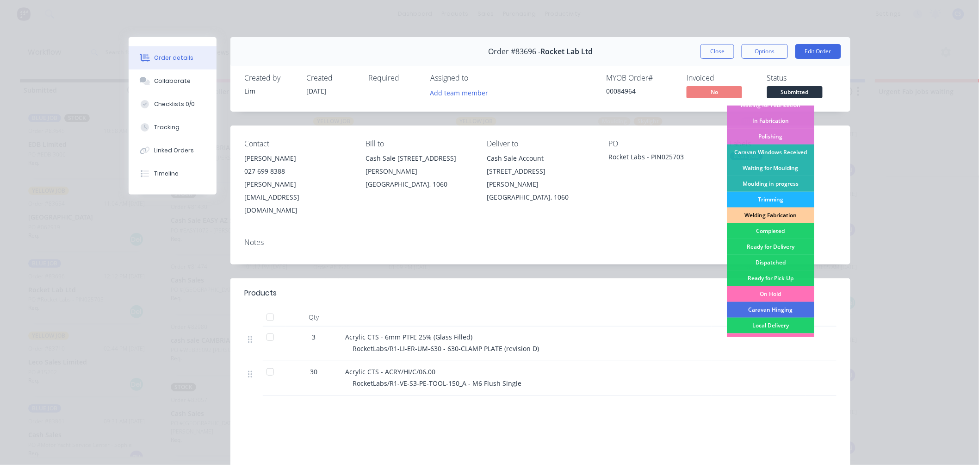
scroll to position [154, 0]
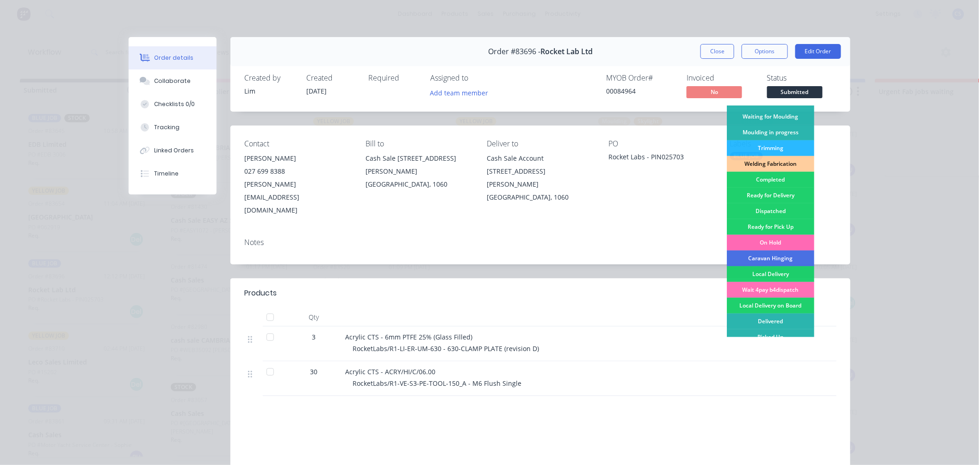
click at [770, 242] on div "On Hold" at bounding box center [770, 243] width 87 height 16
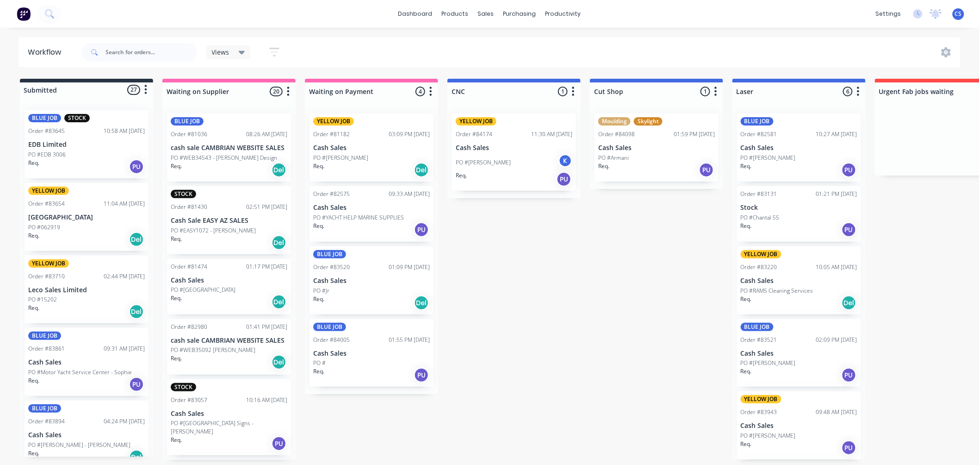
click at [63, 150] on p "PO #EDB 3006" at bounding box center [46, 154] width 37 height 8
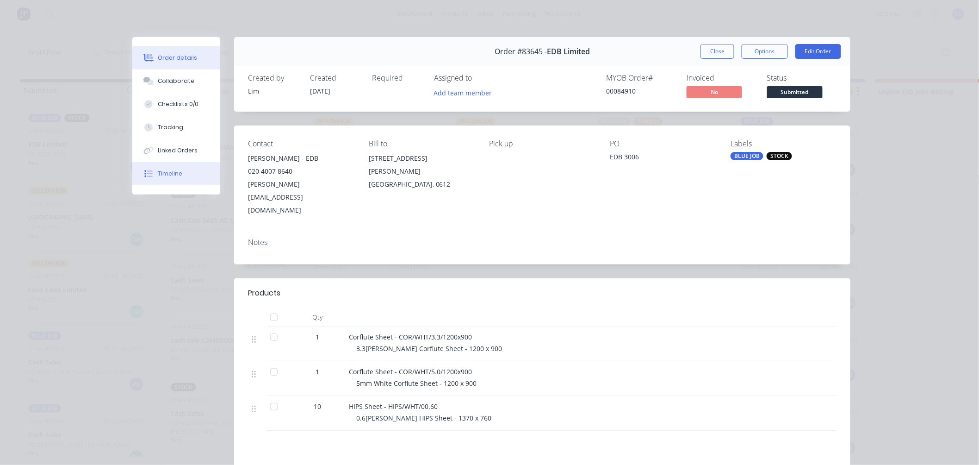
click at [161, 172] on div "Timeline" at bounding box center [170, 173] width 25 height 8
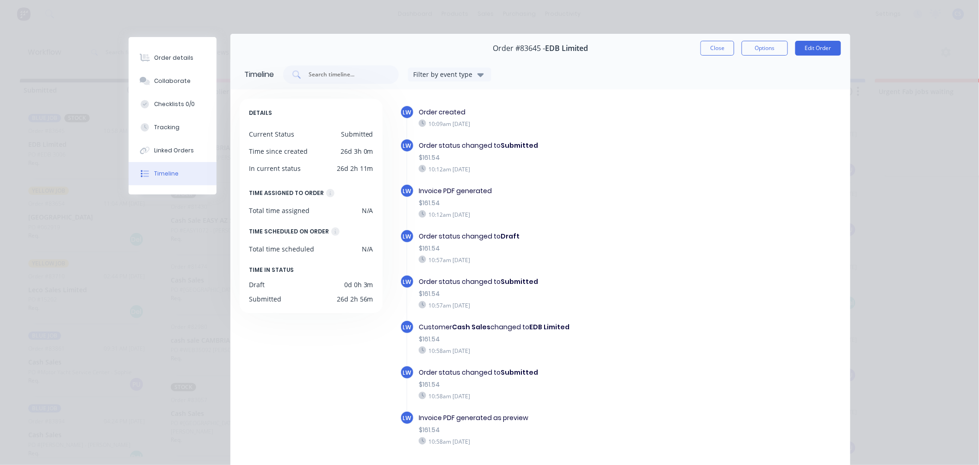
scroll to position [0, 0]
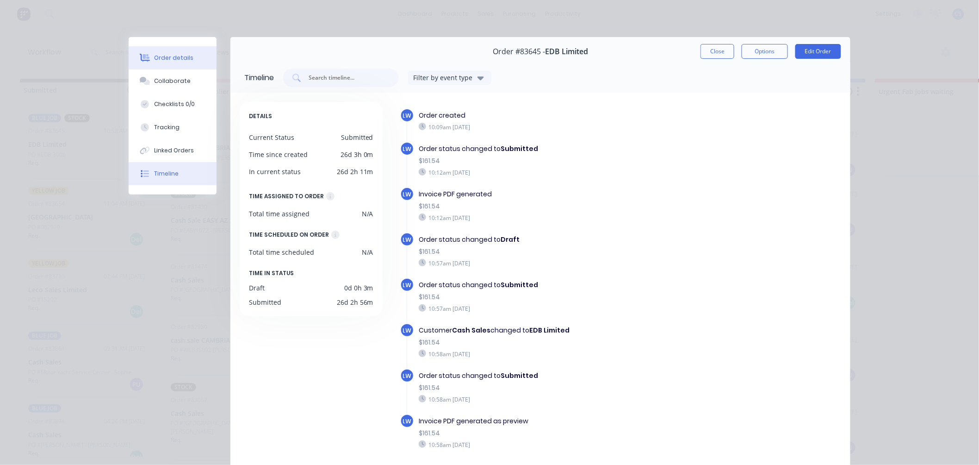
click at [180, 58] on div "Order details" at bounding box center [174, 58] width 39 height 8
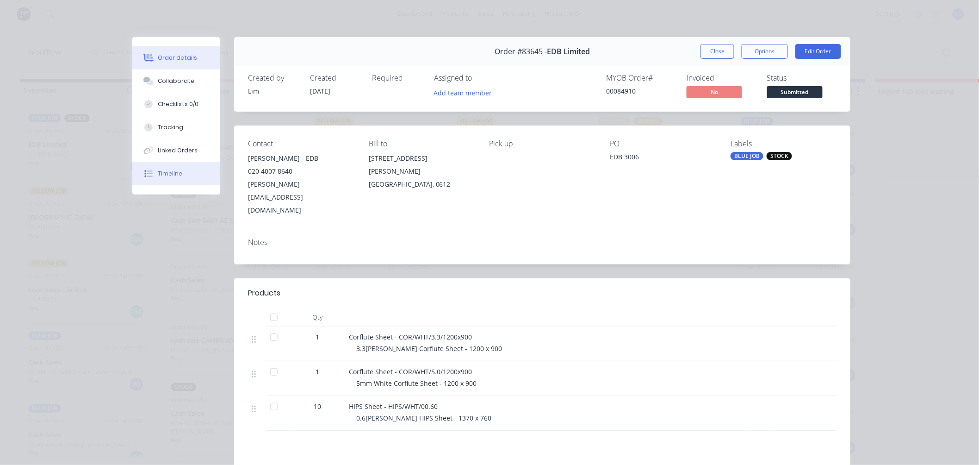
click at [180, 172] on button "Timeline" at bounding box center [176, 173] width 88 height 23
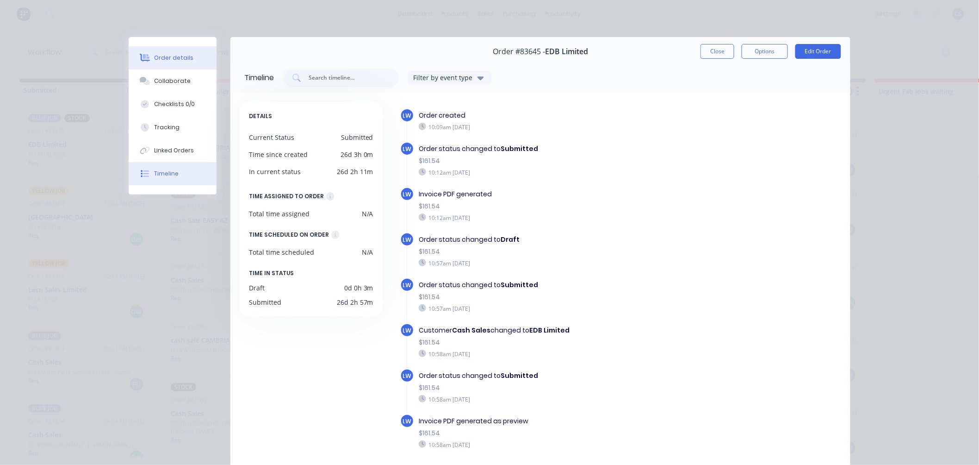
click at [180, 58] on div "Order details" at bounding box center [174, 58] width 39 height 8
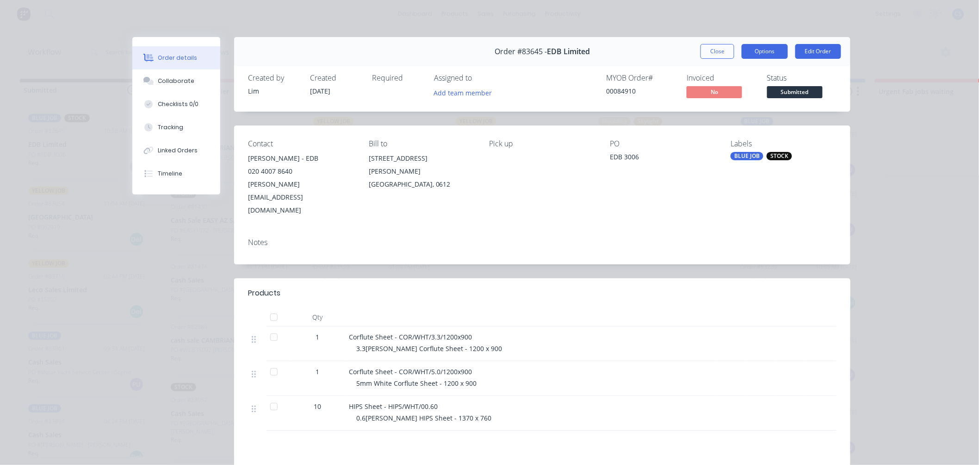
click at [764, 55] on button "Options" at bounding box center [765, 51] width 46 height 15
click at [762, 51] on button "Options" at bounding box center [765, 51] width 46 height 15
click at [815, 51] on button "Edit Order" at bounding box center [818, 51] width 46 height 15
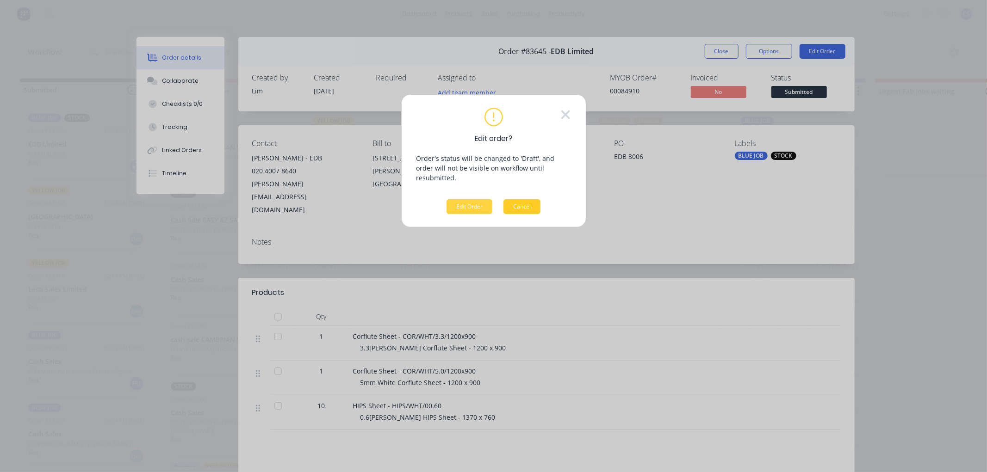
click at [519, 199] on button "Cancel" at bounding box center [521, 206] width 37 height 15
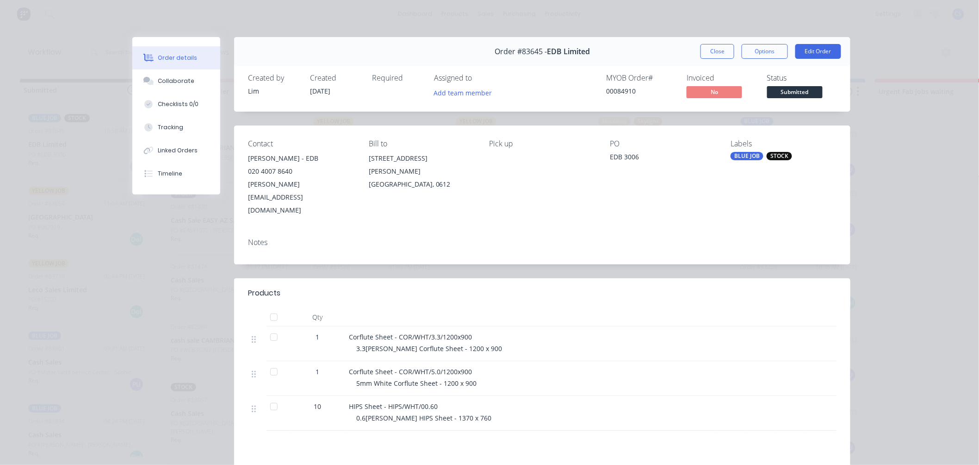
click at [788, 90] on span "Submitted" at bounding box center [795, 92] width 56 height 12
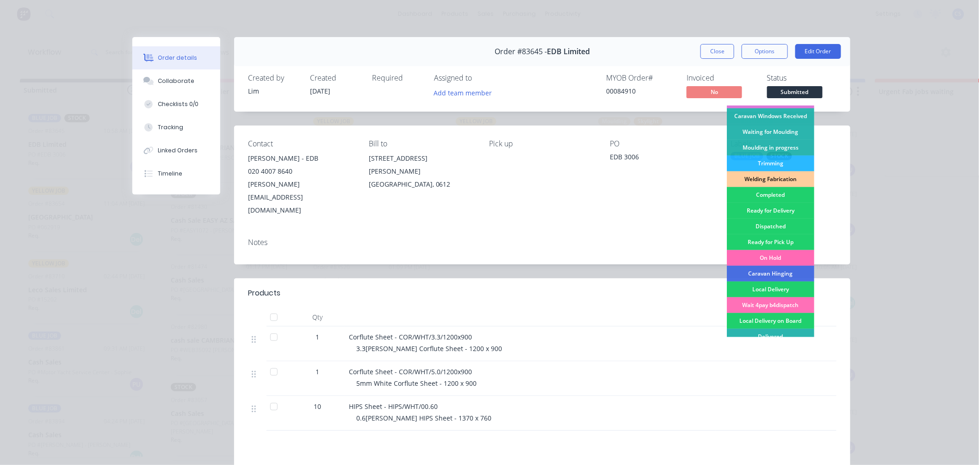
scroll to position [162, 0]
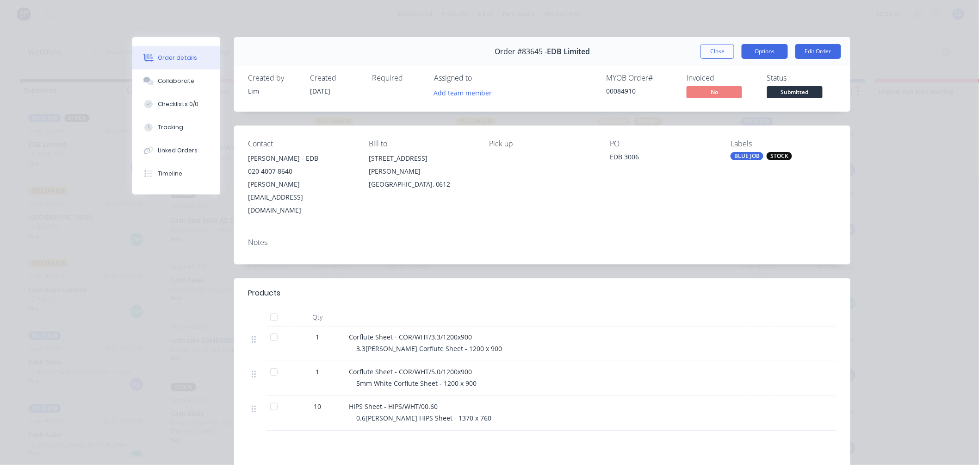
click at [760, 51] on button "Options" at bounding box center [765, 51] width 46 height 15
click at [752, 56] on button "Options" at bounding box center [765, 51] width 46 height 15
drag, startPoint x: 635, startPoint y: 90, endPoint x: 614, endPoint y: 91, distance: 21.3
click at [614, 91] on div "00084910" at bounding box center [640, 91] width 69 height 10
copy div "84910"
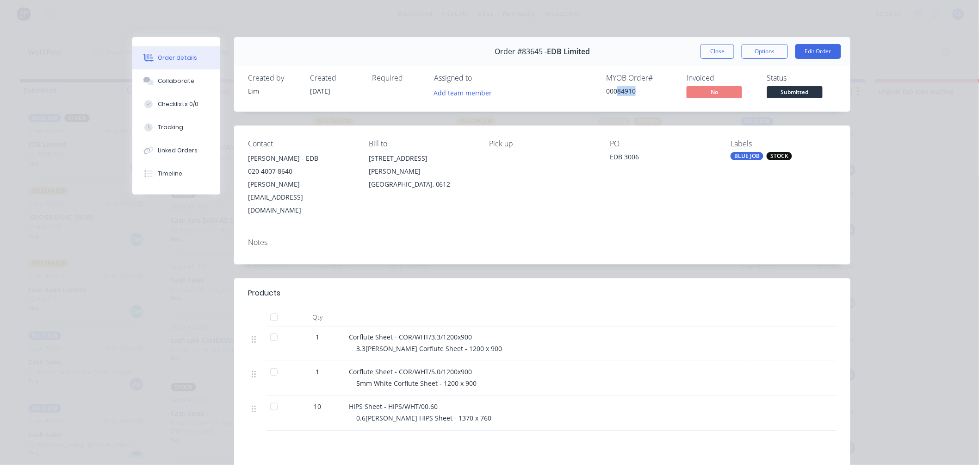
click at [713, 56] on button "Close" at bounding box center [717, 51] width 34 height 15
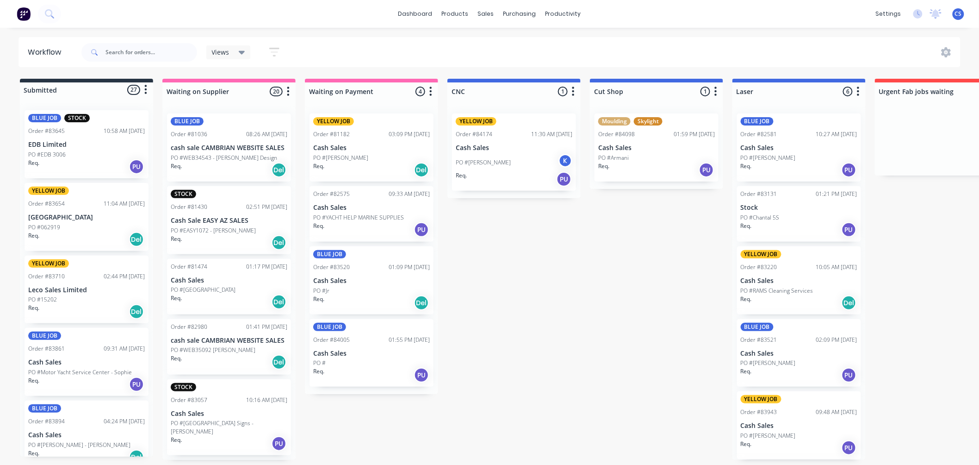
click at [81, 229] on div "PO #062919" at bounding box center [86, 227] width 117 height 8
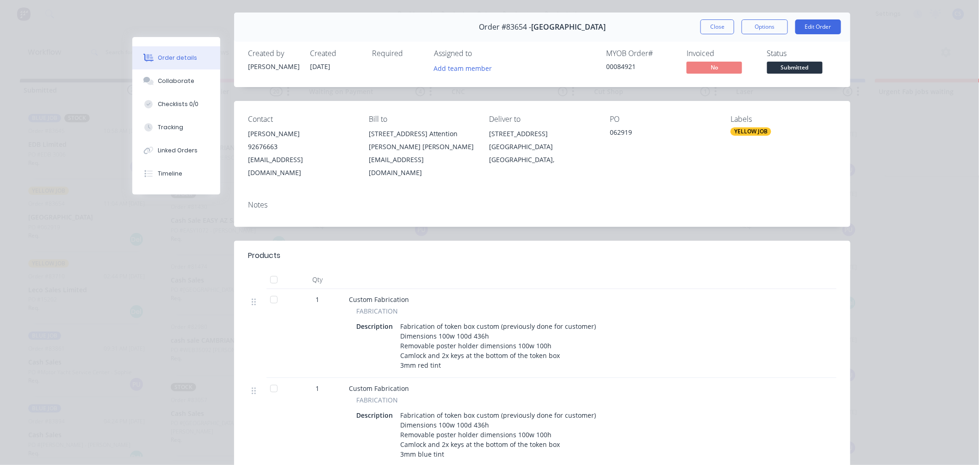
scroll to position [0, 0]
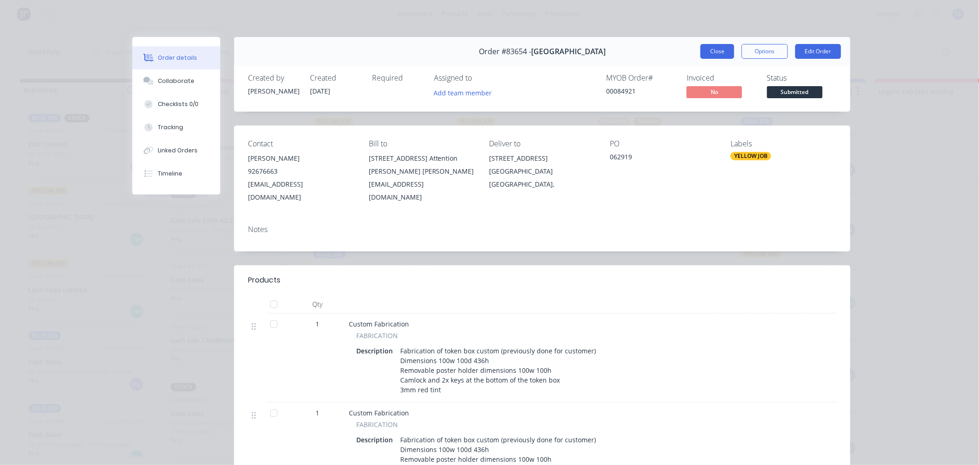
click at [708, 50] on button "Close" at bounding box center [717, 51] width 34 height 15
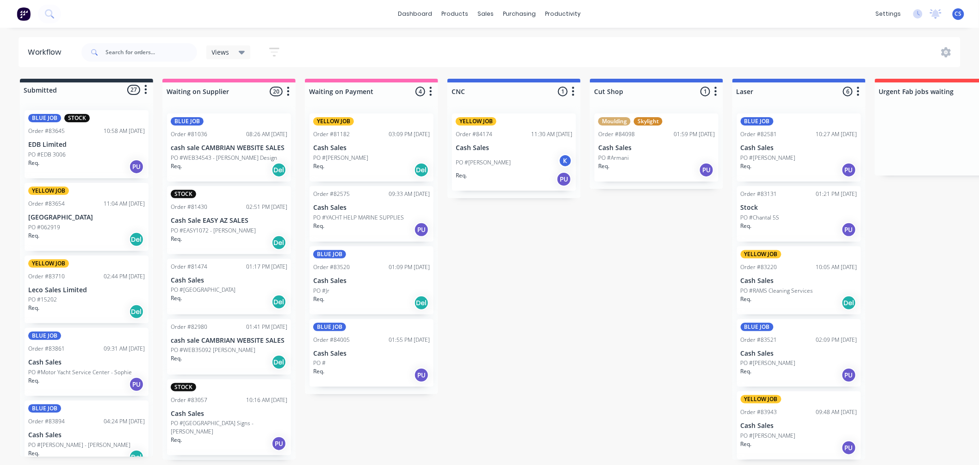
click at [66, 292] on p "Leco Sales Limited" at bounding box center [86, 290] width 117 height 8
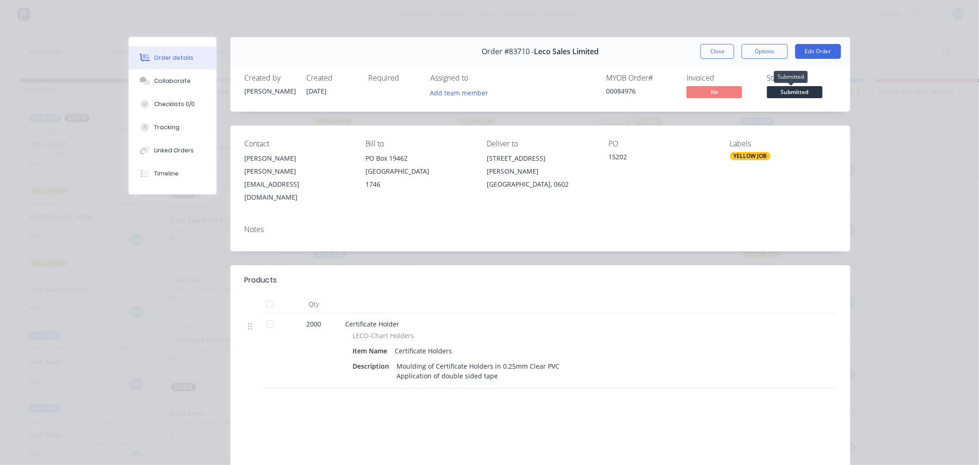
drag, startPoint x: 787, startPoint y: 90, endPoint x: 800, endPoint y: 102, distance: 18.3
click at [787, 90] on span "Submitted" at bounding box center [795, 92] width 56 height 12
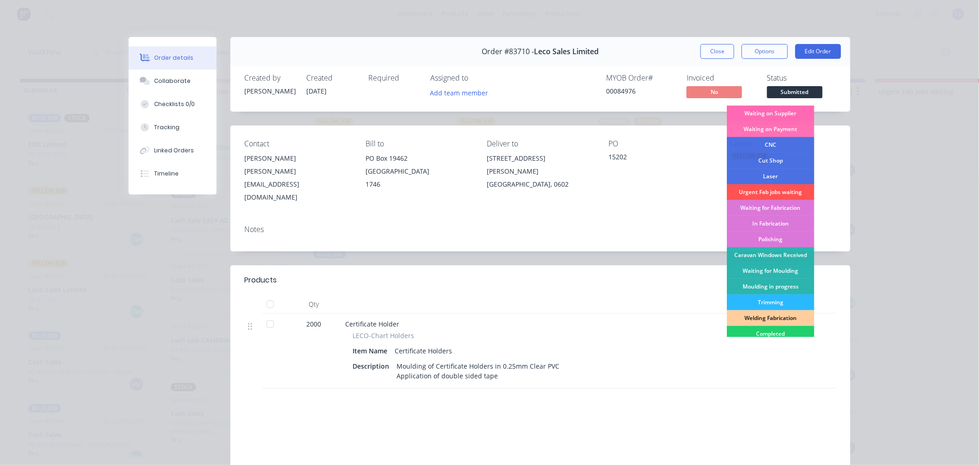
click at [783, 113] on div "Waiting on Supplier" at bounding box center [770, 113] width 87 height 16
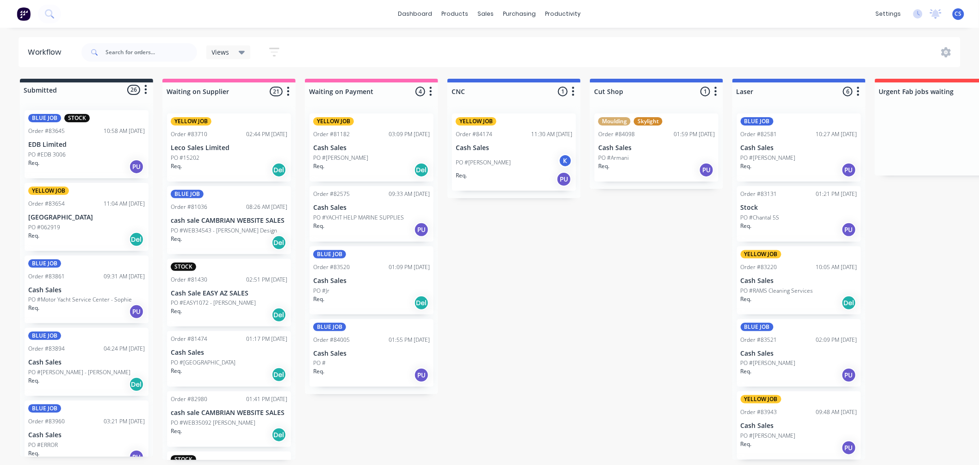
click at [77, 298] on p "PO #Motor Yacht Service Center - Sophie" at bounding box center [80, 299] width 104 height 8
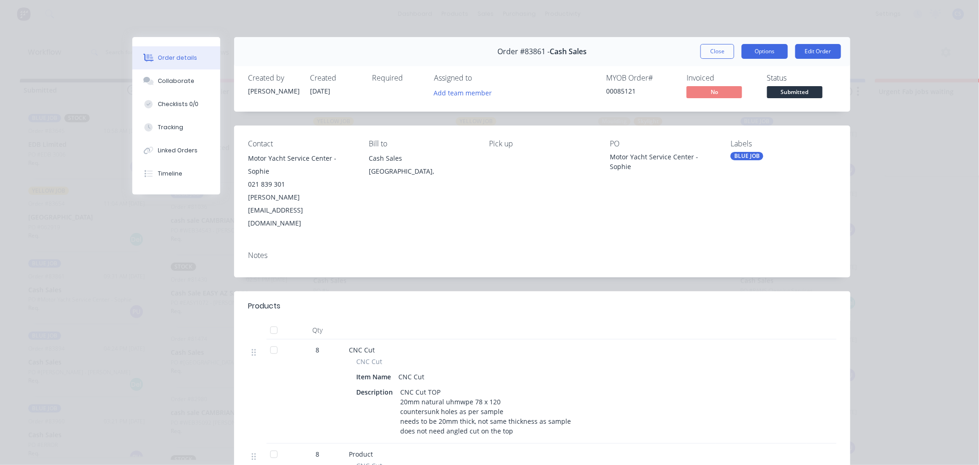
click at [761, 51] on button "Options" at bounding box center [765, 51] width 46 height 15
drag, startPoint x: 760, startPoint y: 53, endPoint x: 765, endPoint y: 52, distance: 5.2
click at [760, 52] on button "Options" at bounding box center [765, 51] width 46 height 15
click at [794, 91] on span "Submitted" at bounding box center [795, 92] width 56 height 12
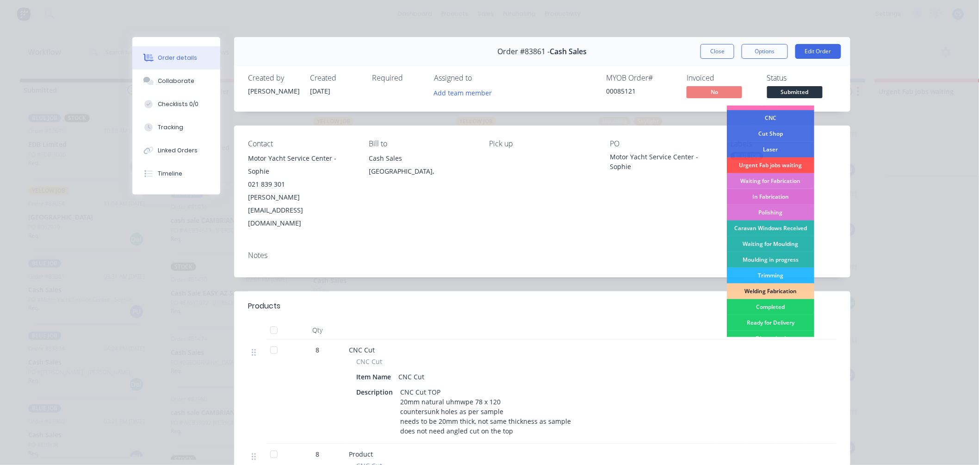
scroll to position [103, 0]
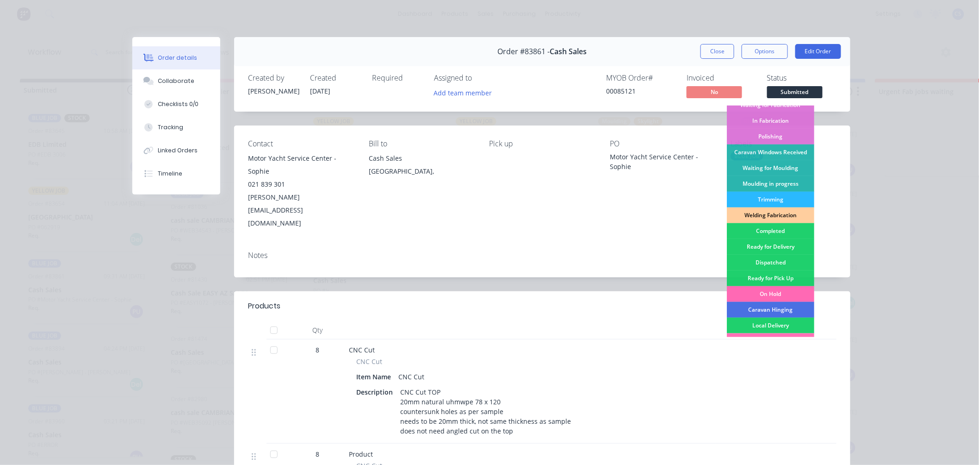
click at [764, 289] on div "On Hold" at bounding box center [770, 294] width 87 height 16
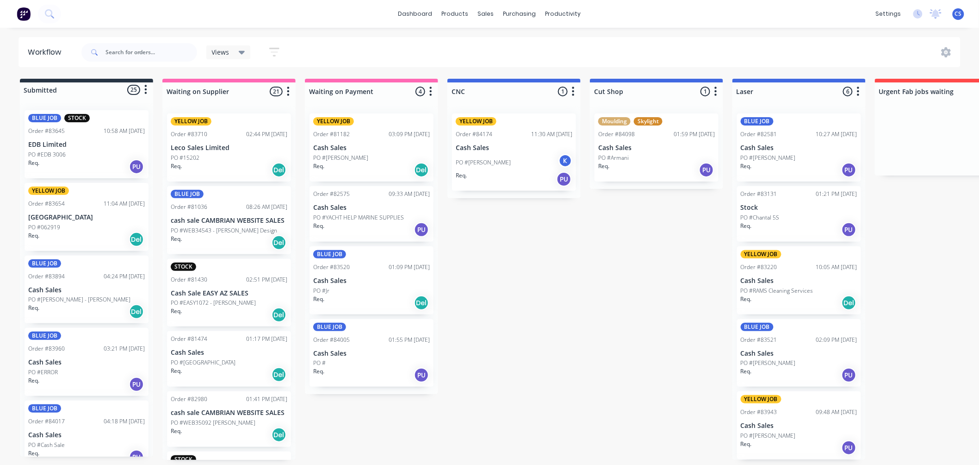
click at [67, 294] on div "BLUE JOB Order #83894 04:24 PM 13/08/25 Cash Sales PO #Mcleod - Phil Req. Del" at bounding box center [87, 289] width 124 height 68
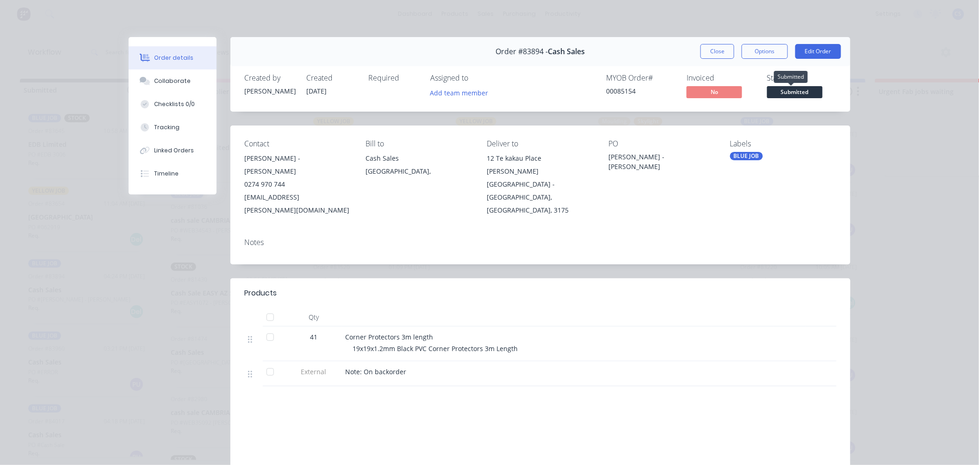
click at [799, 93] on span "Submitted" at bounding box center [795, 92] width 56 height 12
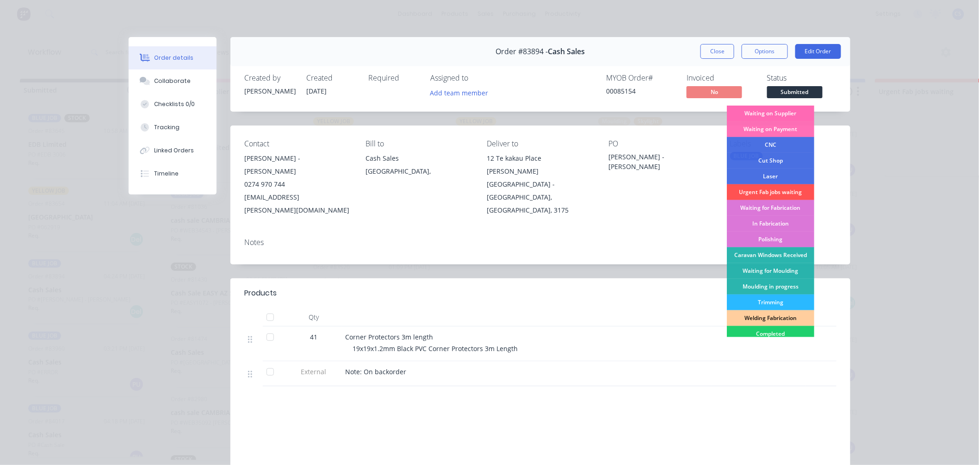
click at [779, 112] on div "Waiting on Supplier" at bounding box center [770, 113] width 87 height 16
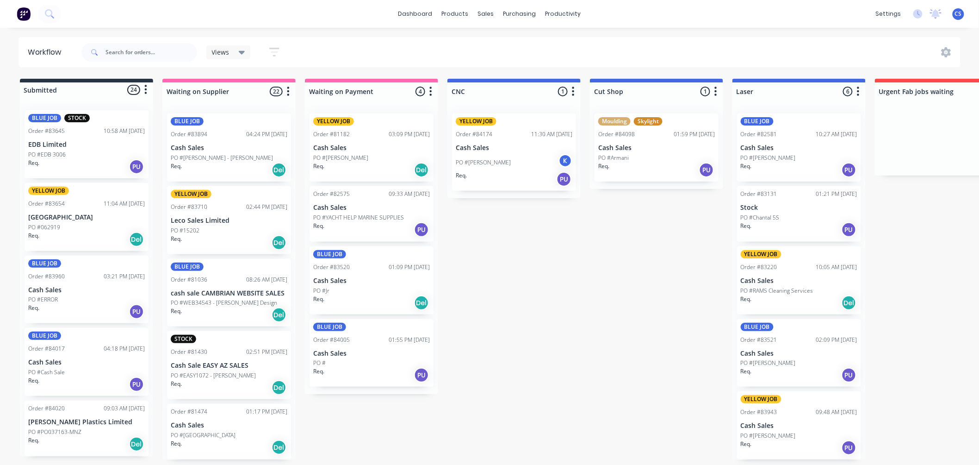
click at [69, 304] on div "Req. PU" at bounding box center [86, 312] width 117 height 16
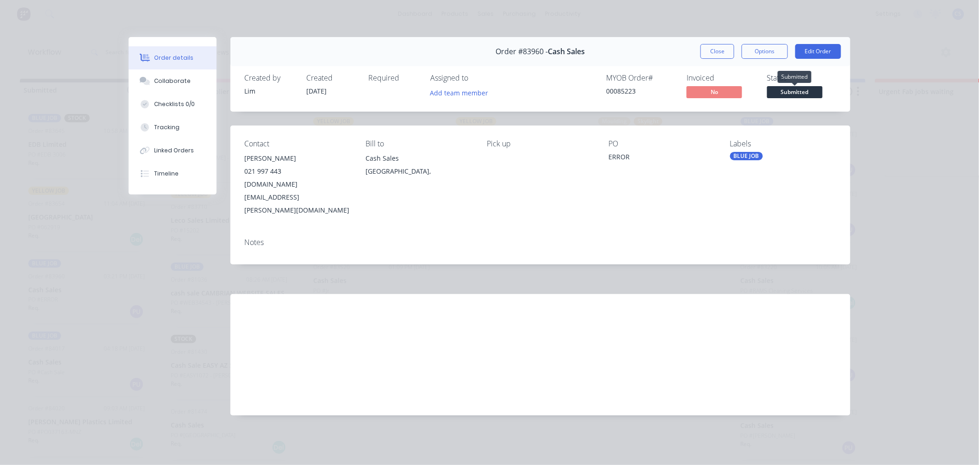
click at [798, 94] on span "Submitted" at bounding box center [795, 92] width 56 height 12
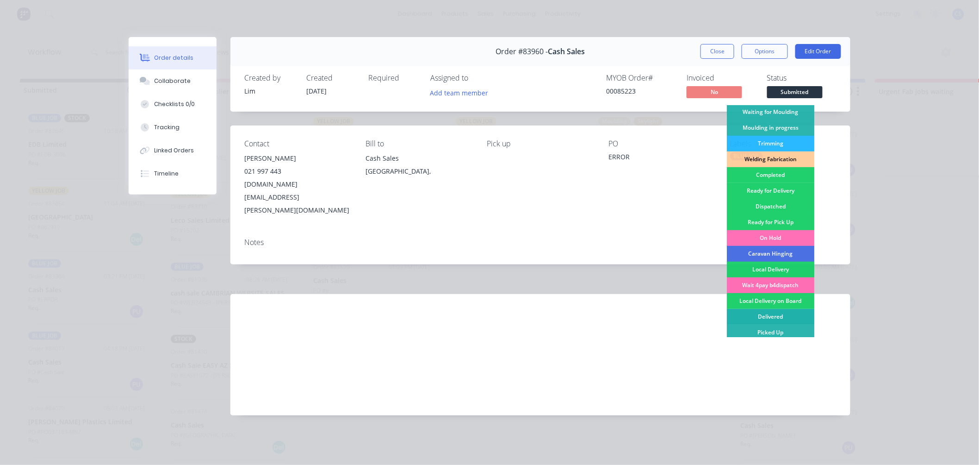
scroll to position [162, 0]
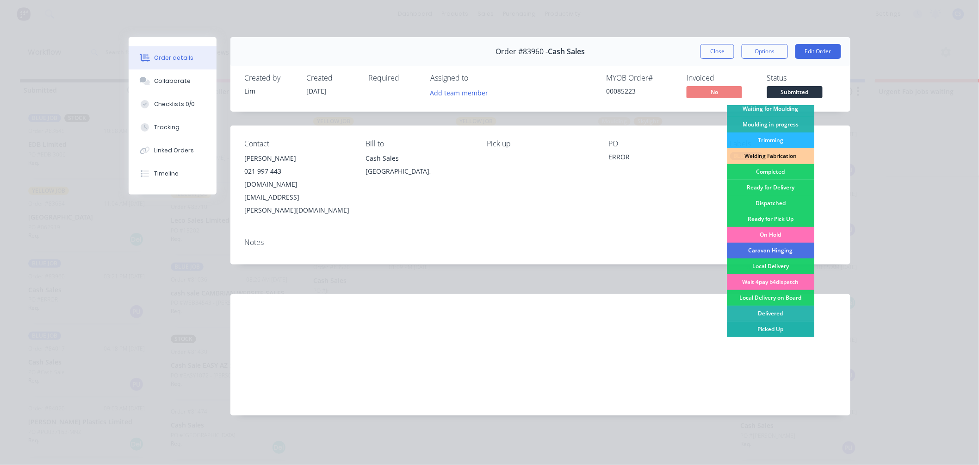
click at [773, 329] on div "Picked Up" at bounding box center [770, 329] width 87 height 16
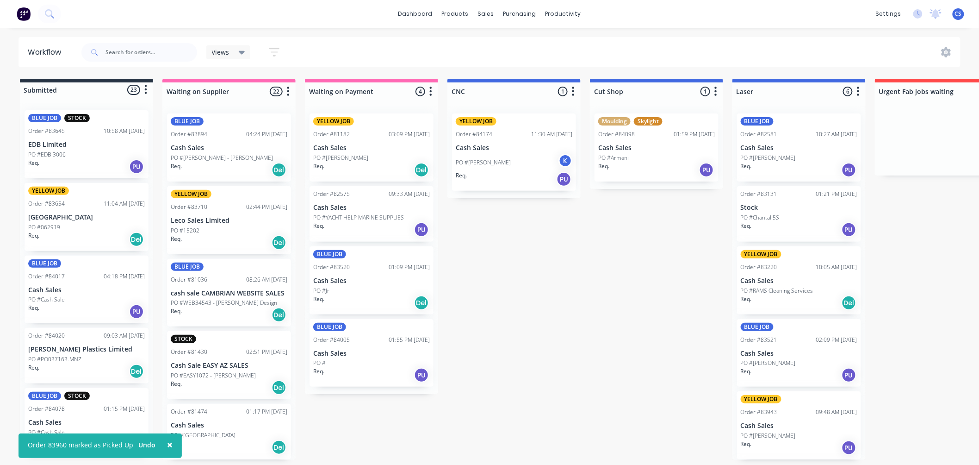
click at [71, 299] on div "PO #Cash Sale" at bounding box center [86, 299] width 117 height 8
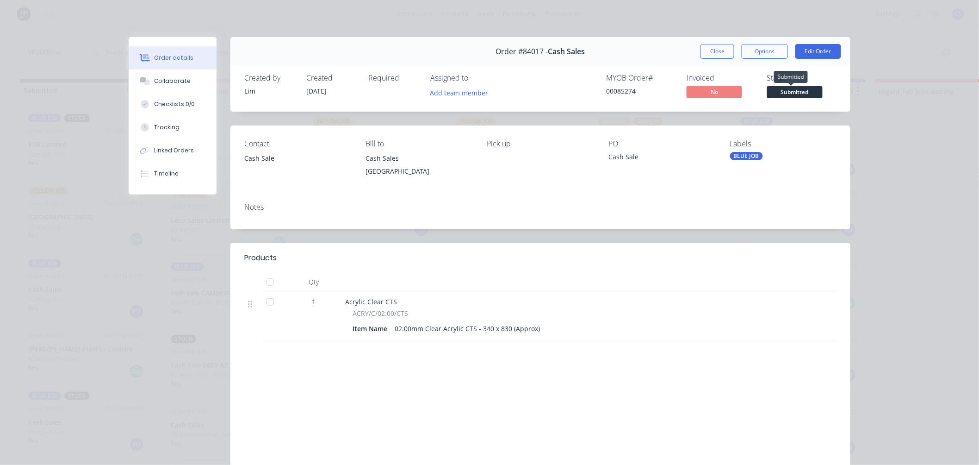
click at [808, 88] on span "Submitted" at bounding box center [795, 92] width 56 height 12
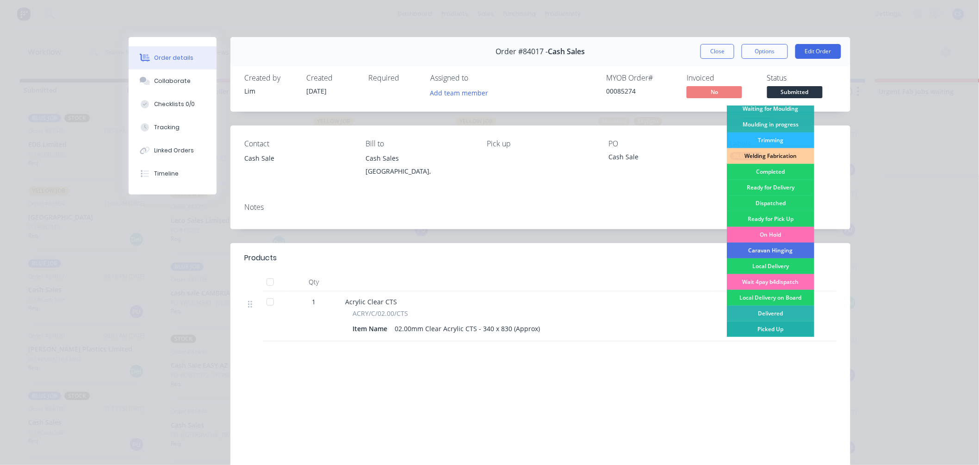
click at [778, 324] on div "Picked Up" at bounding box center [770, 329] width 87 height 16
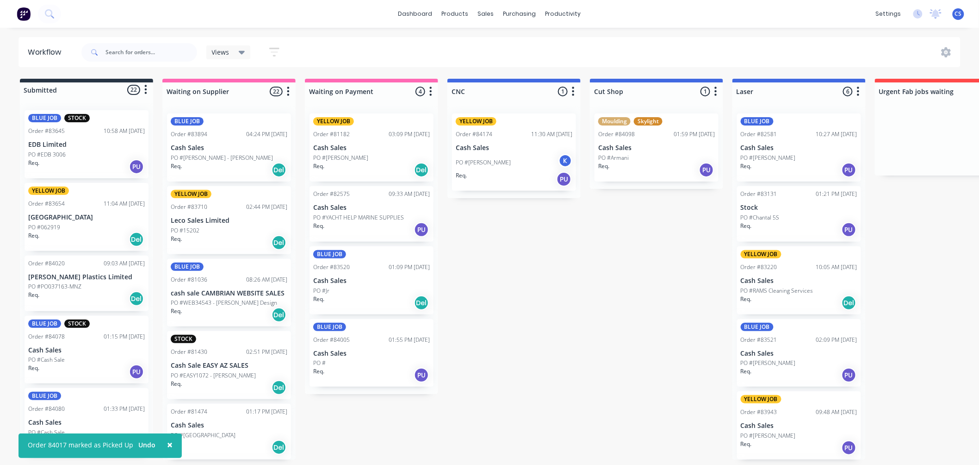
click at [88, 285] on div "PO #PO037163-MNZ" at bounding box center [86, 286] width 117 height 8
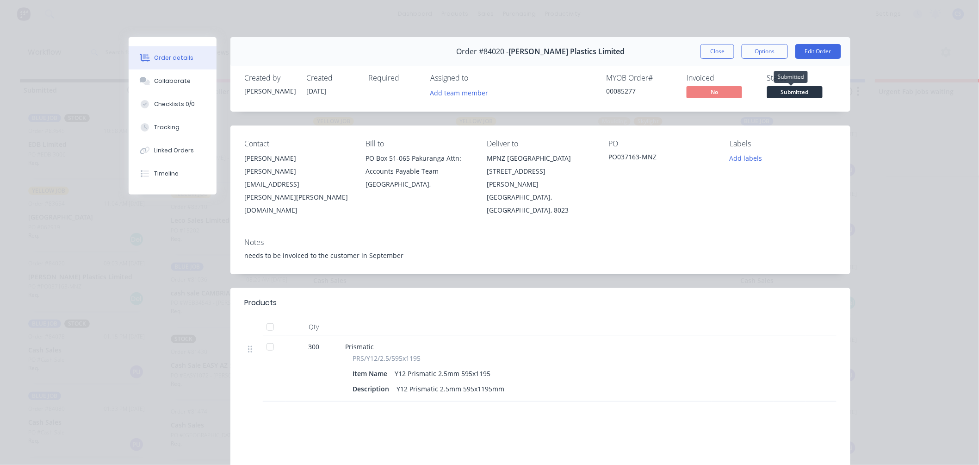
click at [793, 90] on span "Submitted" at bounding box center [795, 92] width 56 height 12
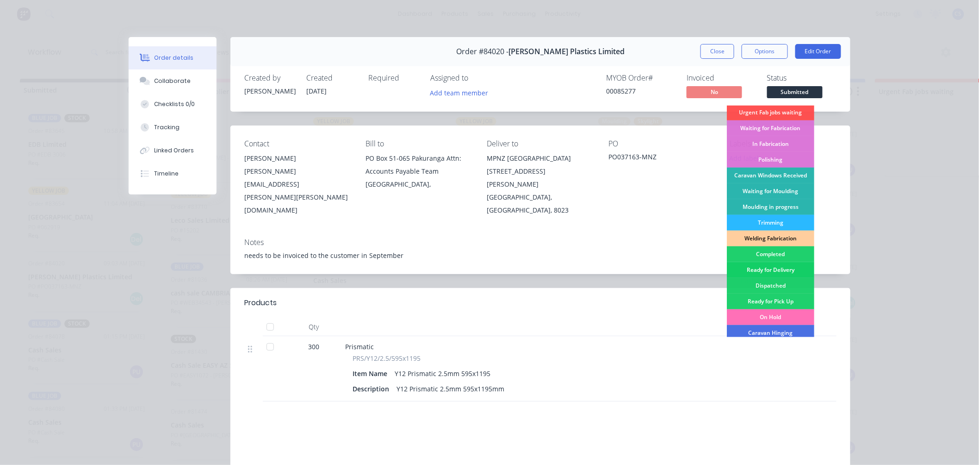
scroll to position [103, 0]
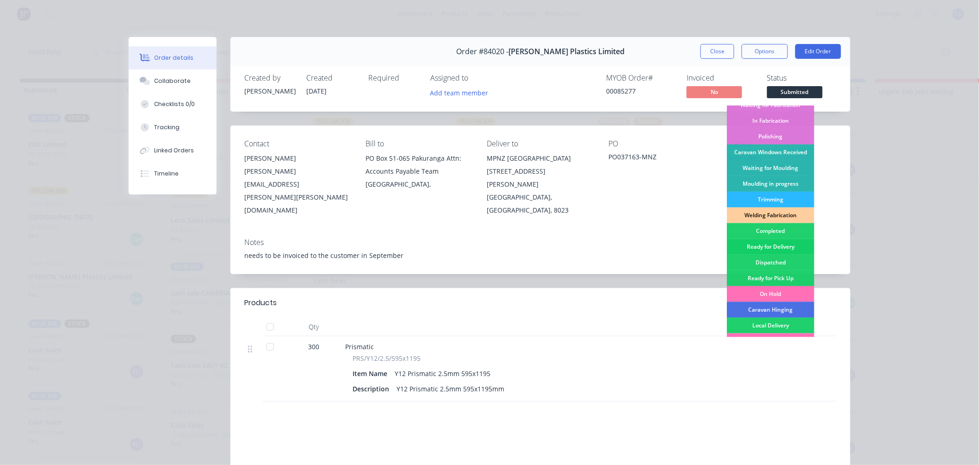
click at [778, 244] on div "Ready for Delivery" at bounding box center [770, 247] width 87 height 16
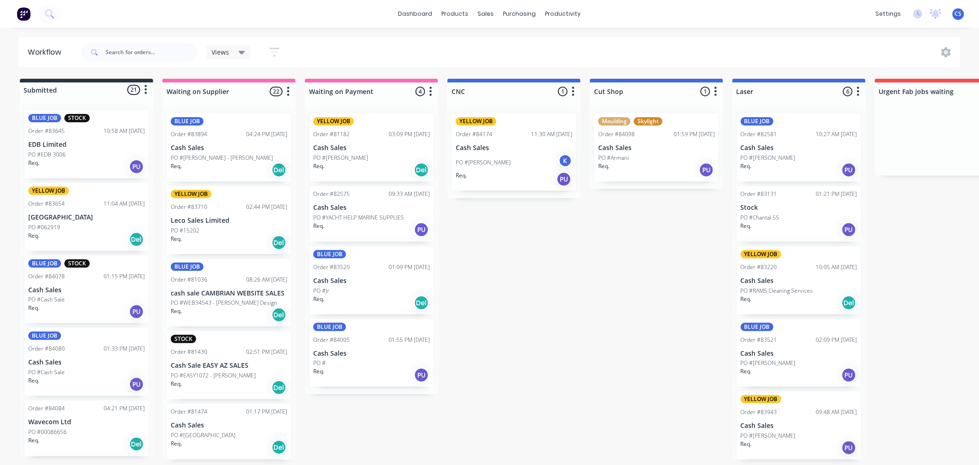
click at [67, 301] on div "PO #Cash Sale" at bounding box center [86, 299] width 117 height 8
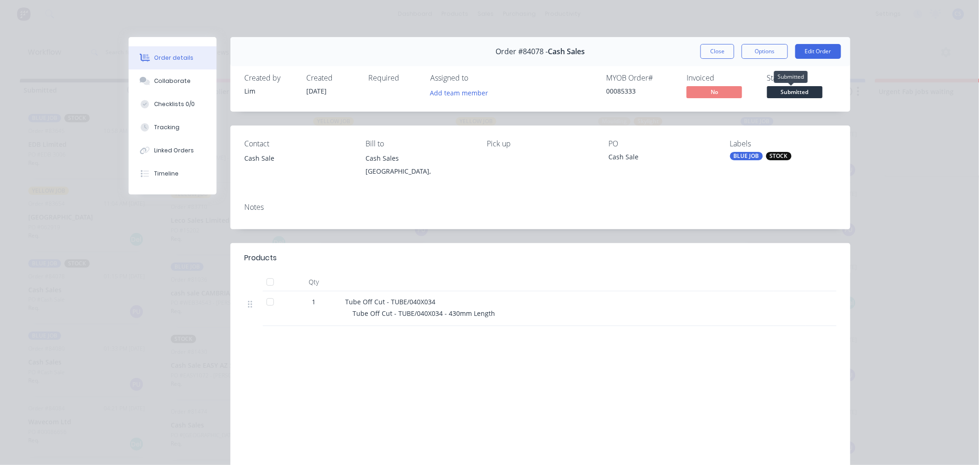
click at [790, 89] on span "Submitted" at bounding box center [795, 92] width 56 height 12
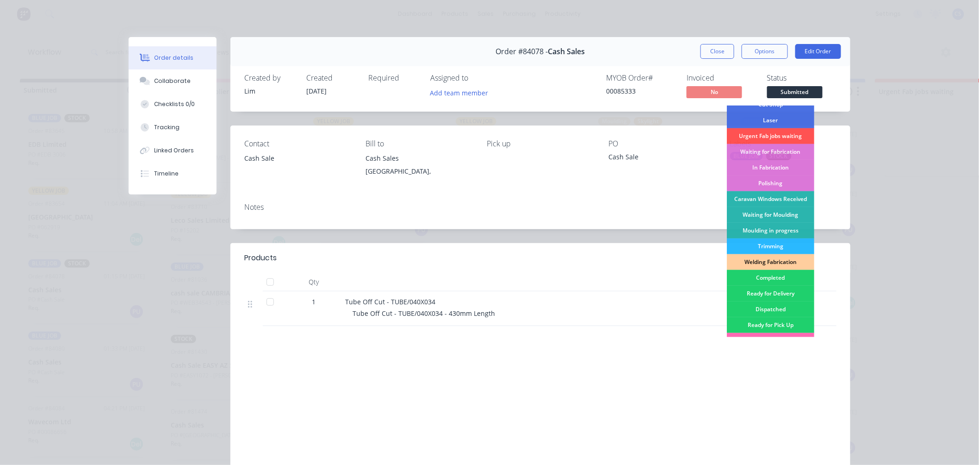
scroll to position [162, 0]
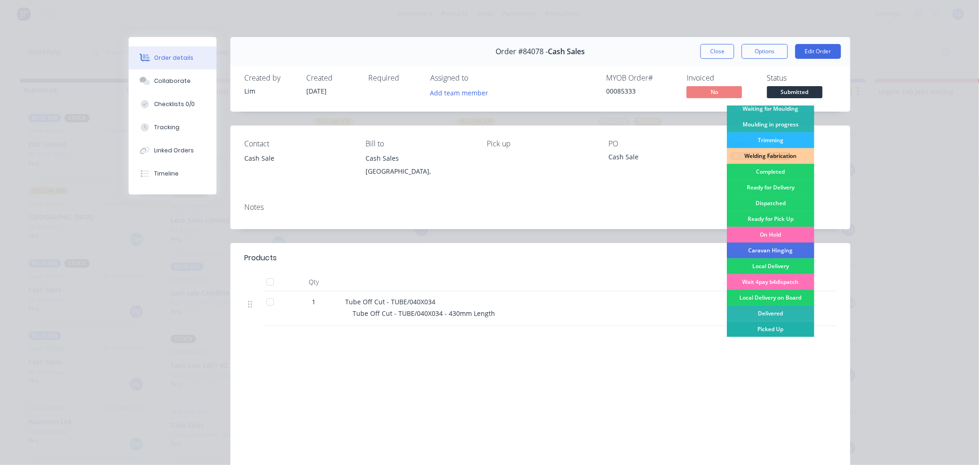
click at [764, 325] on div "Picked Up" at bounding box center [770, 329] width 87 height 16
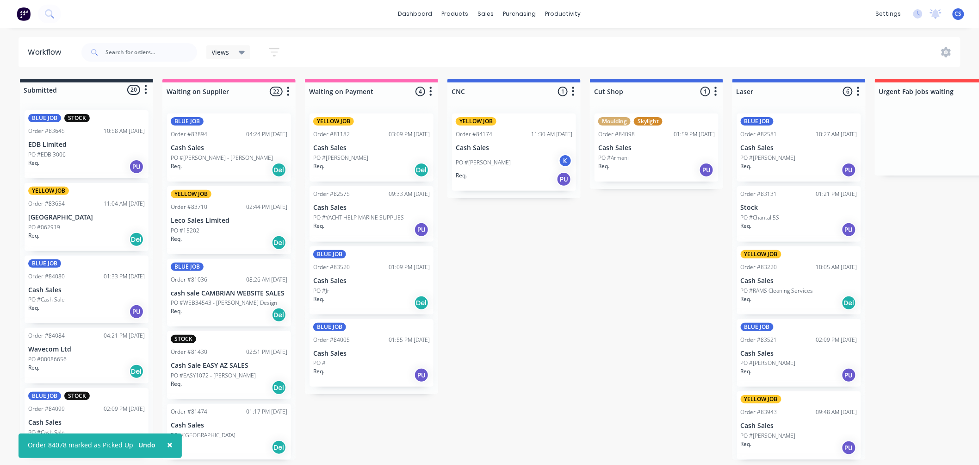
click at [75, 293] on div "BLUE JOB Order #84080 01:33 PM 20/08/25 Cash Sales PO #Cash Sale Req. PU" at bounding box center [87, 289] width 124 height 68
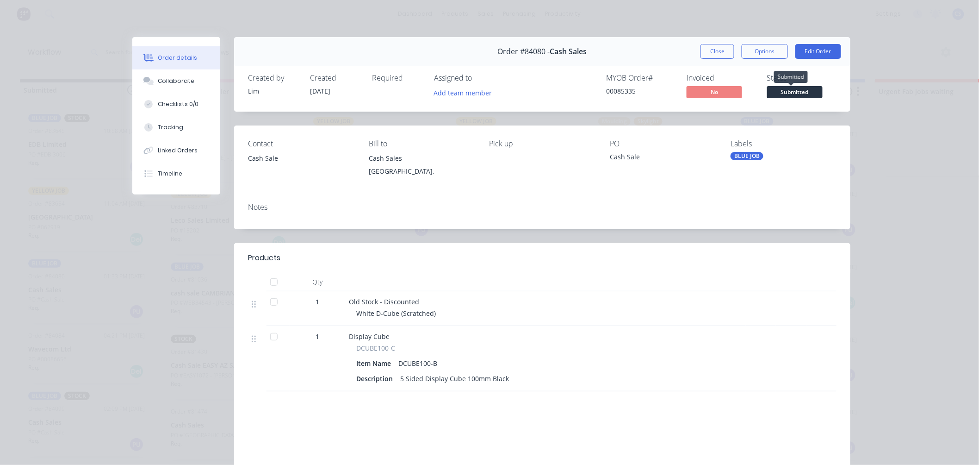
click at [799, 91] on span "Submitted" at bounding box center [795, 92] width 56 height 12
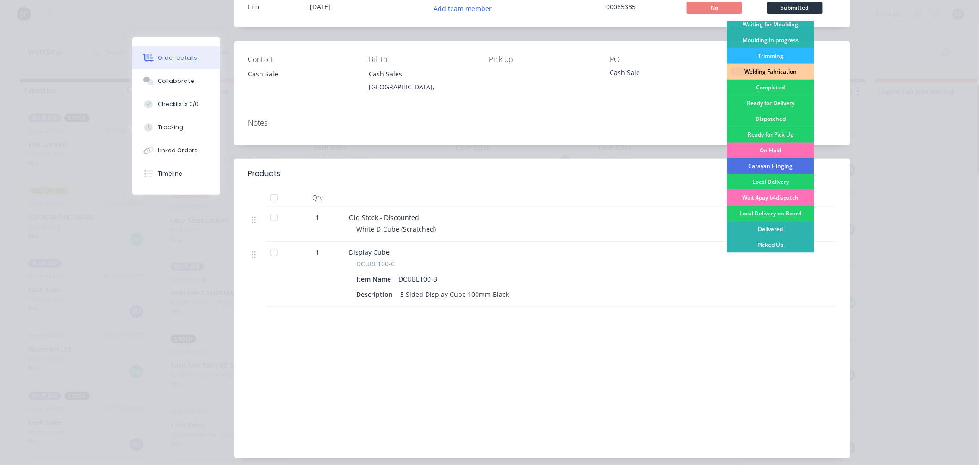
scroll to position [103, 0]
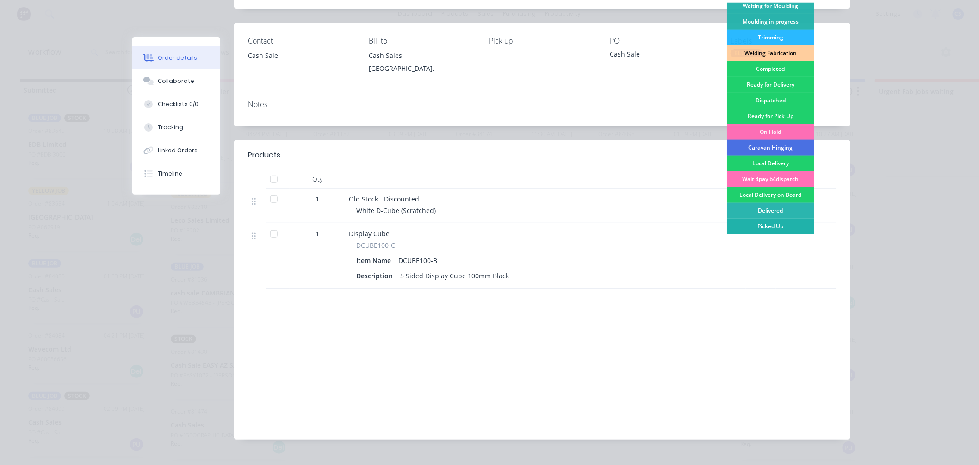
click at [767, 228] on div "Picked Up" at bounding box center [770, 226] width 87 height 16
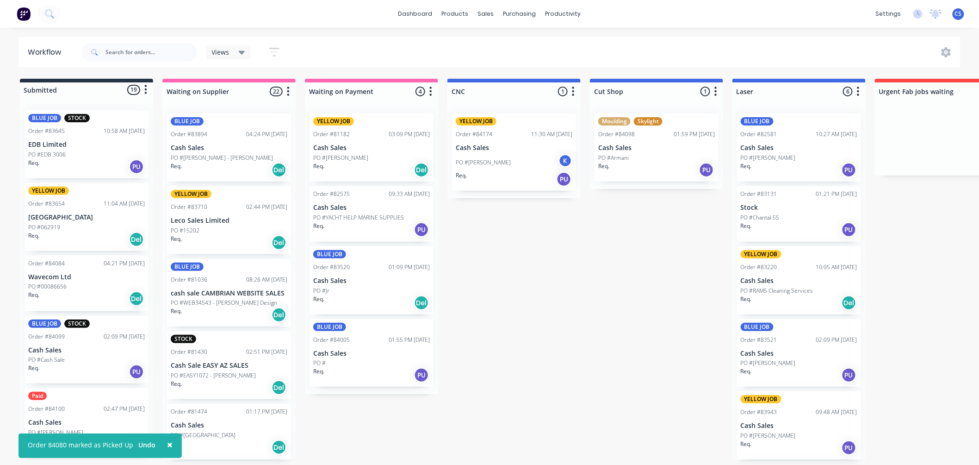
click at [61, 289] on p "PO #00086656" at bounding box center [47, 286] width 38 height 8
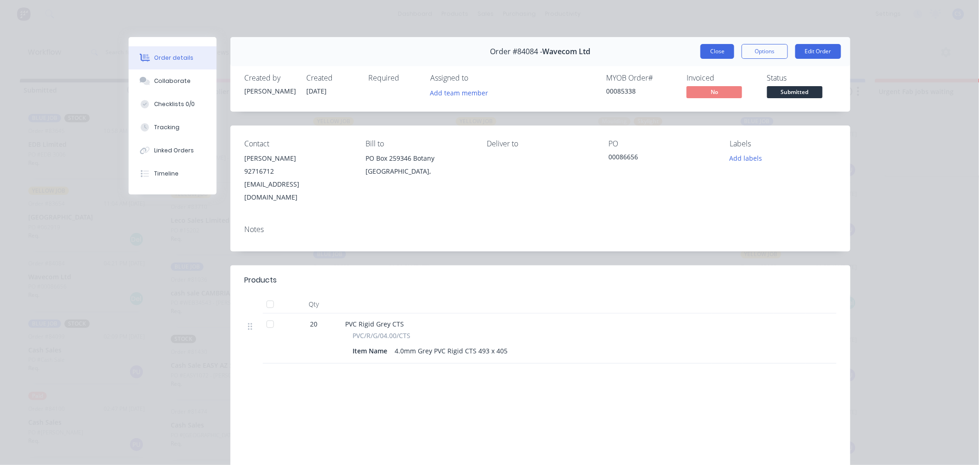
click at [715, 53] on button "Close" at bounding box center [717, 51] width 34 height 15
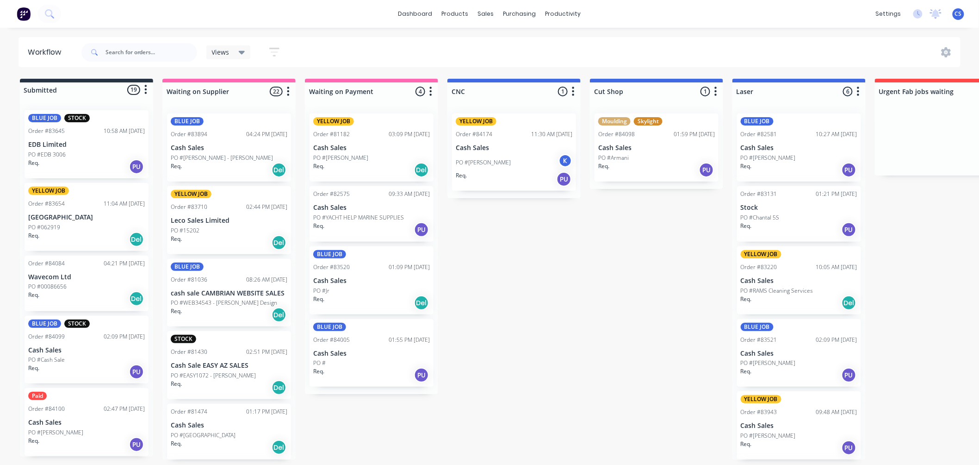
click at [84, 281] on div "Order #84084 04:21 PM 20/08/25 Wavecom Ltd PO #00086656 Req. Del" at bounding box center [87, 283] width 124 height 56
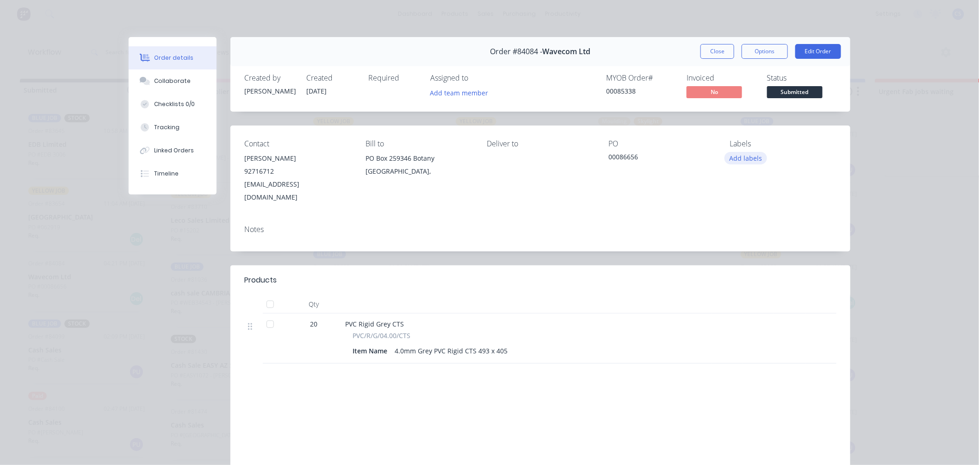
click at [742, 160] on button "Add labels" at bounding box center [746, 158] width 43 height 12
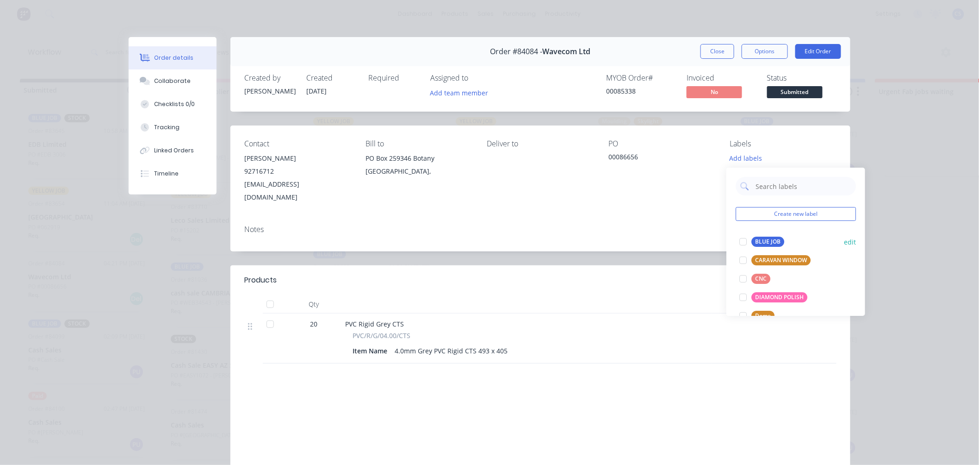
click at [760, 242] on div "BLUE JOB" at bounding box center [767, 241] width 33 height 10
click at [864, 146] on div "Order details Collaborate Checklists 0/0 Tracking Linked Orders Timeline Order …" at bounding box center [489, 232] width 979 height 465
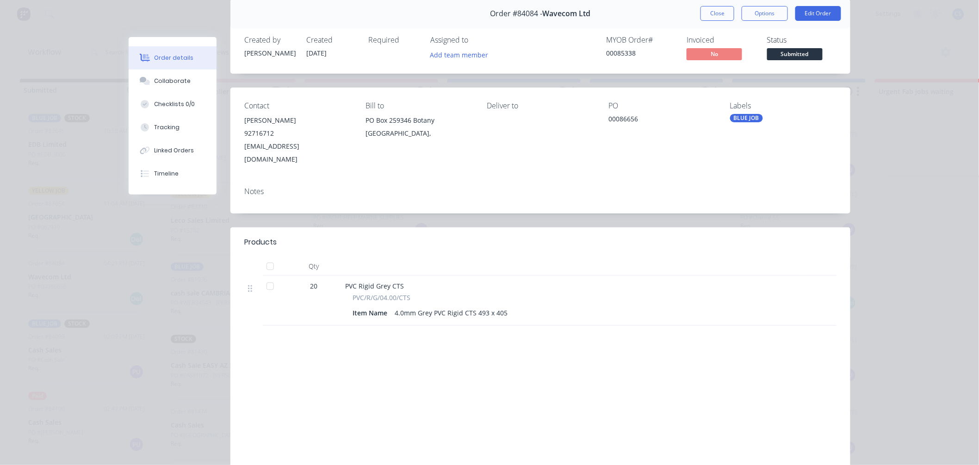
scroll to position [0, 0]
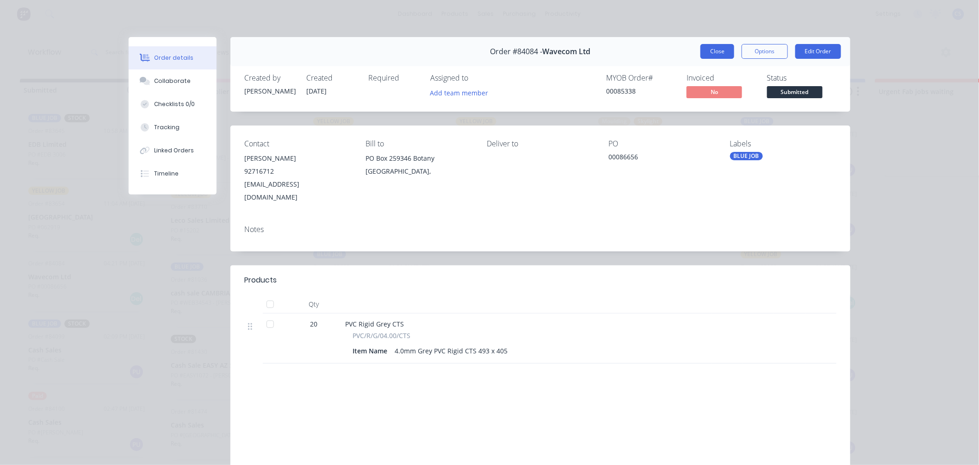
click at [712, 51] on button "Close" at bounding box center [717, 51] width 34 height 15
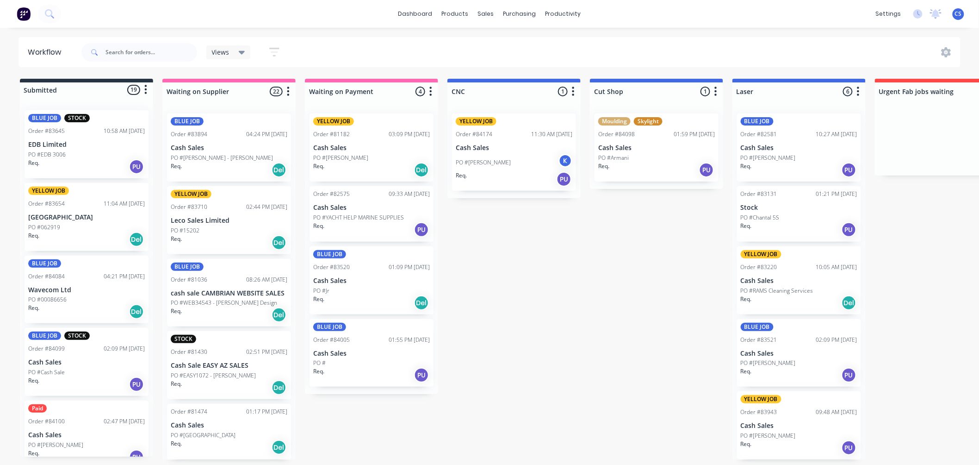
click at [66, 378] on div "Req. PU" at bounding box center [86, 384] width 117 height 16
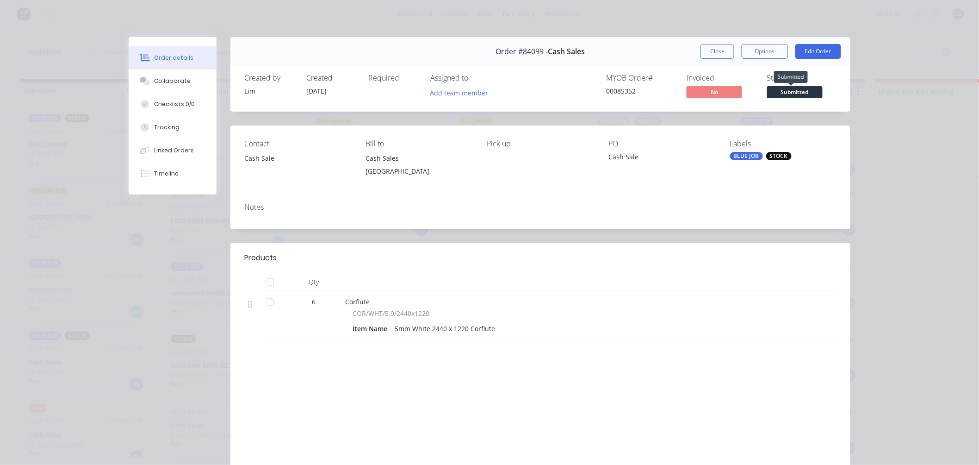
click at [805, 94] on span "Submitted" at bounding box center [795, 92] width 56 height 12
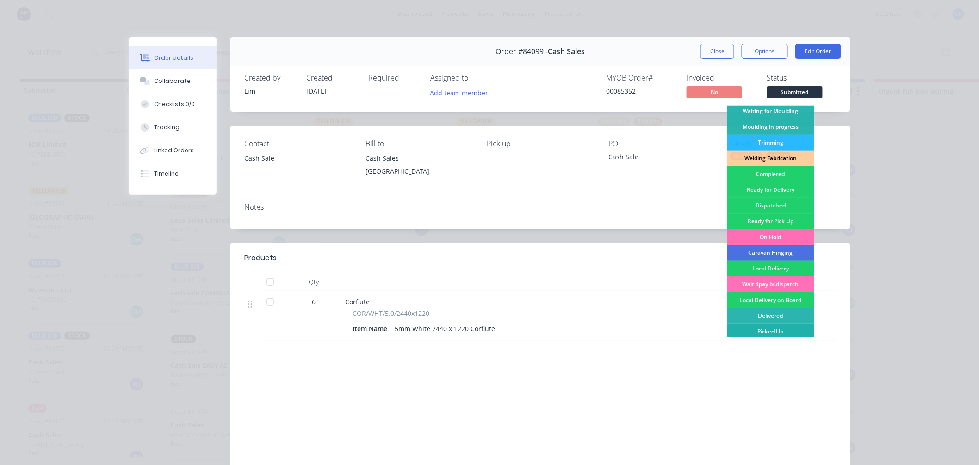
scroll to position [162, 0]
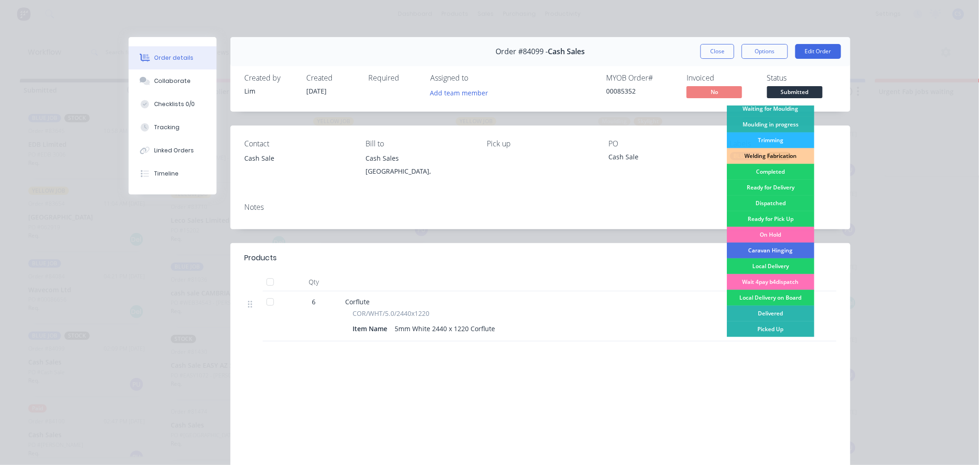
click at [769, 333] on div "Picked Up" at bounding box center [770, 329] width 87 height 16
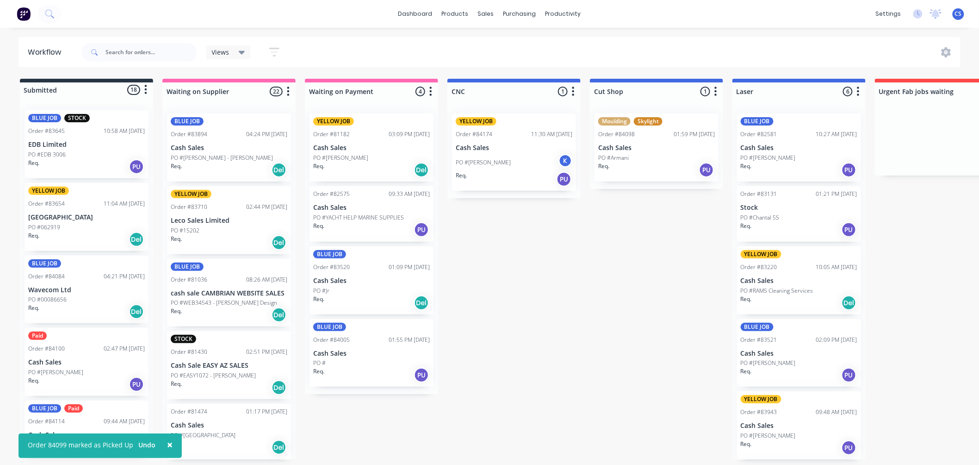
click at [82, 359] on p "Cash Sales" at bounding box center [86, 362] width 117 height 8
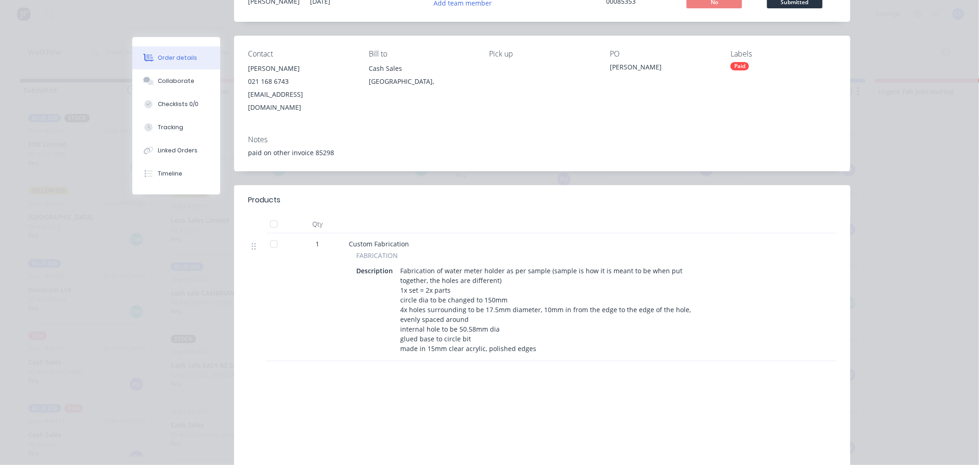
scroll to position [0, 0]
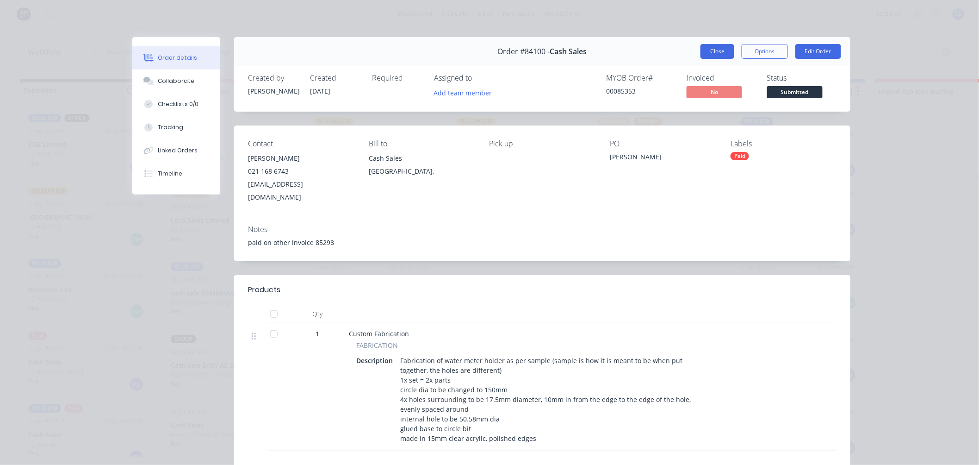
click at [713, 50] on button "Close" at bounding box center [717, 51] width 34 height 15
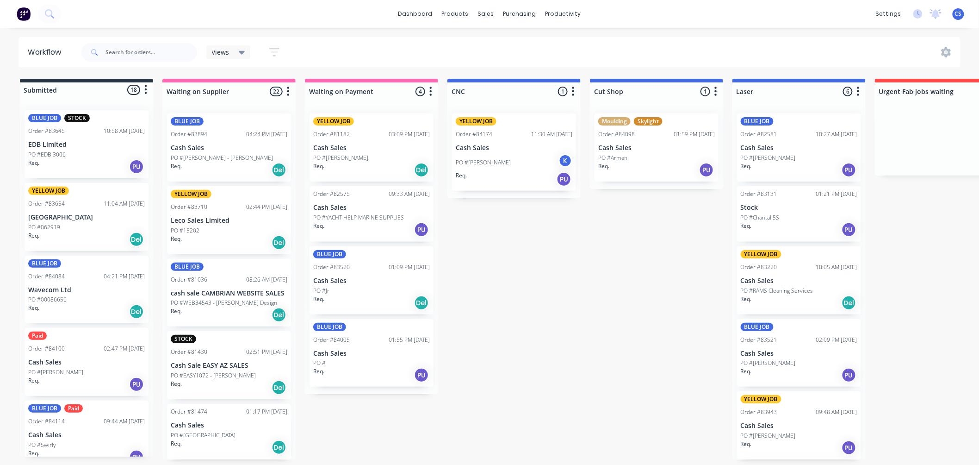
click at [67, 227] on div "PO #062919" at bounding box center [86, 227] width 117 height 8
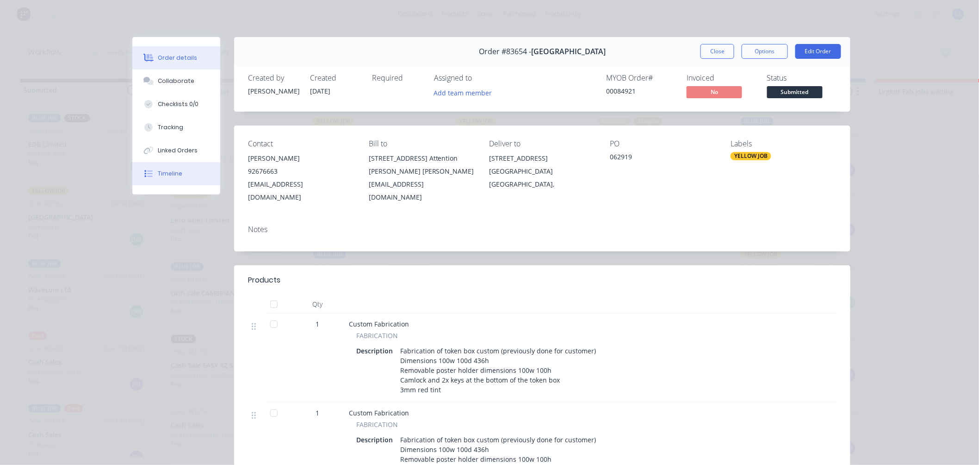
click at [147, 171] on icon at bounding box center [150, 173] width 6 height 6
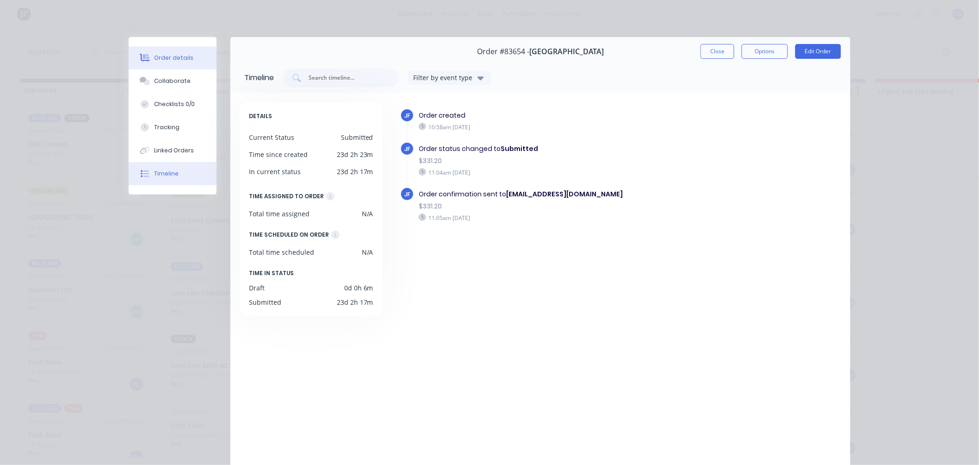
click at [176, 59] on div "Order details" at bounding box center [174, 58] width 39 height 8
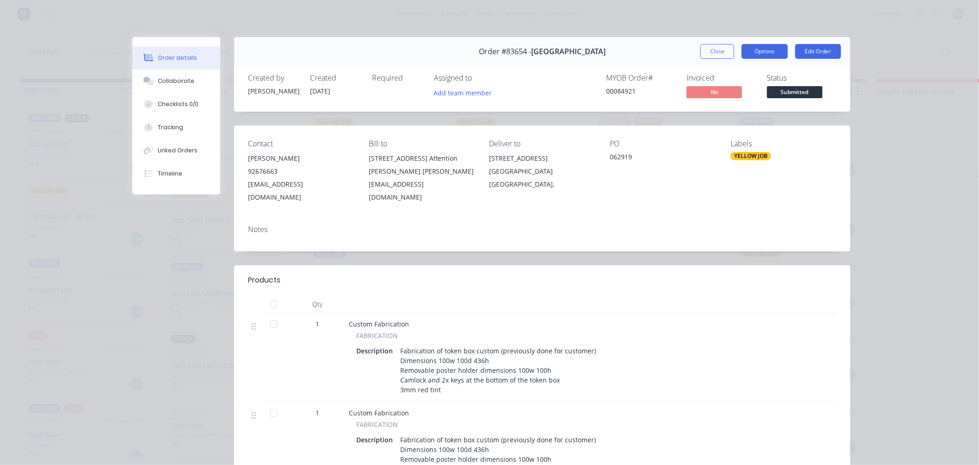
click at [756, 53] on button "Options" at bounding box center [765, 51] width 46 height 15
click at [728, 90] on div "Work Order" at bounding box center [739, 93] width 81 height 13
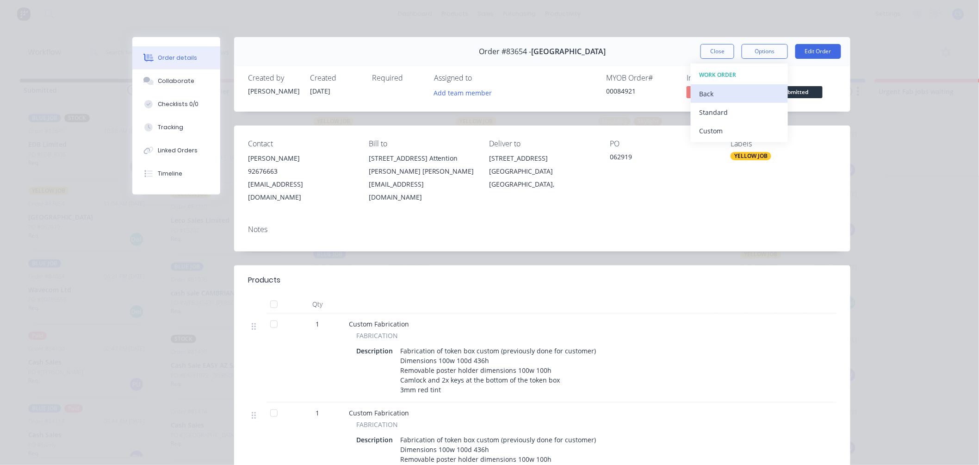
click at [704, 89] on div "Back" at bounding box center [739, 93] width 81 height 13
click at [621, 89] on div "00084921" at bounding box center [640, 91] width 69 height 10
drag, startPoint x: 614, startPoint y: 89, endPoint x: 636, endPoint y: 91, distance: 22.3
click at [636, 91] on div "00084921" at bounding box center [640, 91] width 69 height 10
copy div "84921"
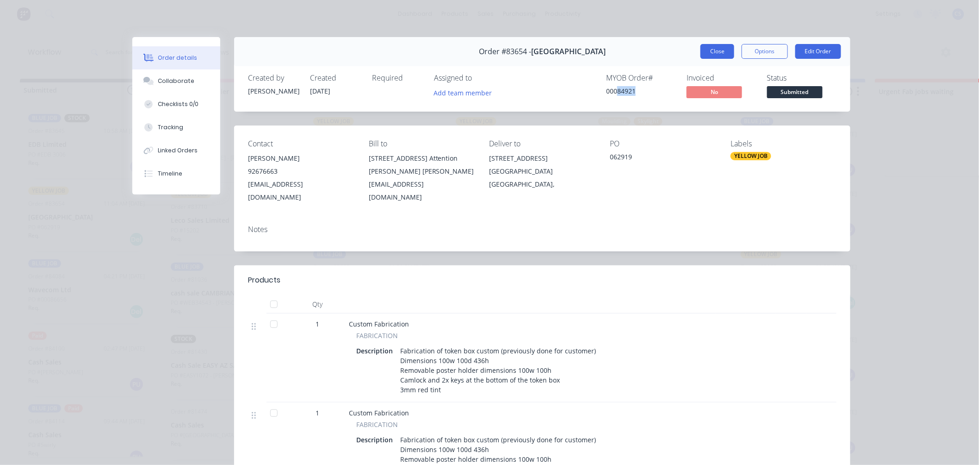
click at [712, 54] on button "Close" at bounding box center [717, 51] width 34 height 15
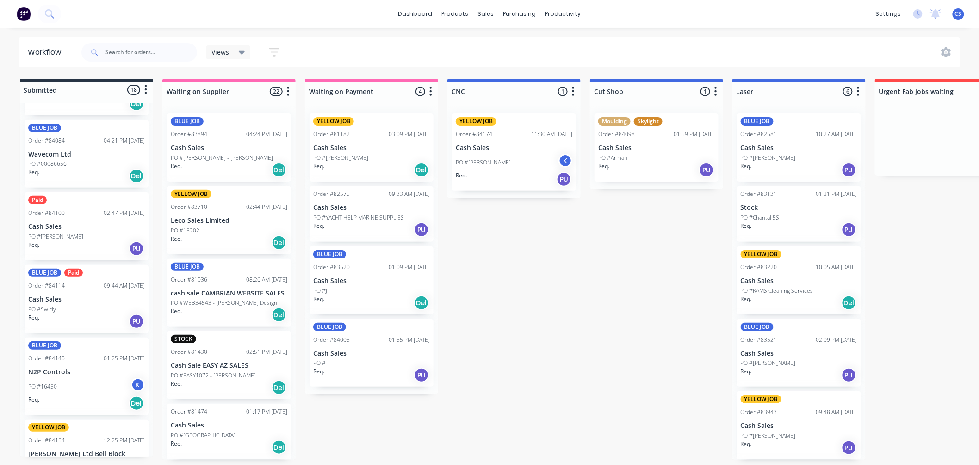
scroll to position [154, 0]
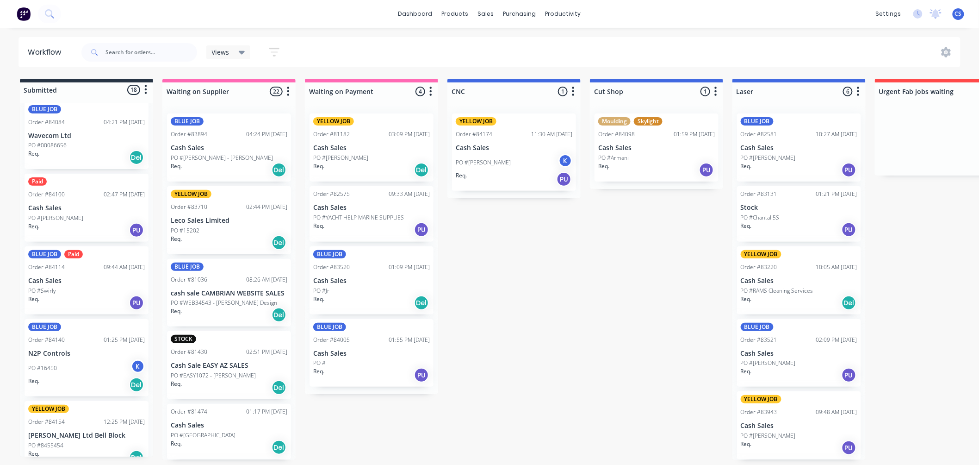
click at [71, 292] on div "PO #Swirly" at bounding box center [86, 290] width 117 height 8
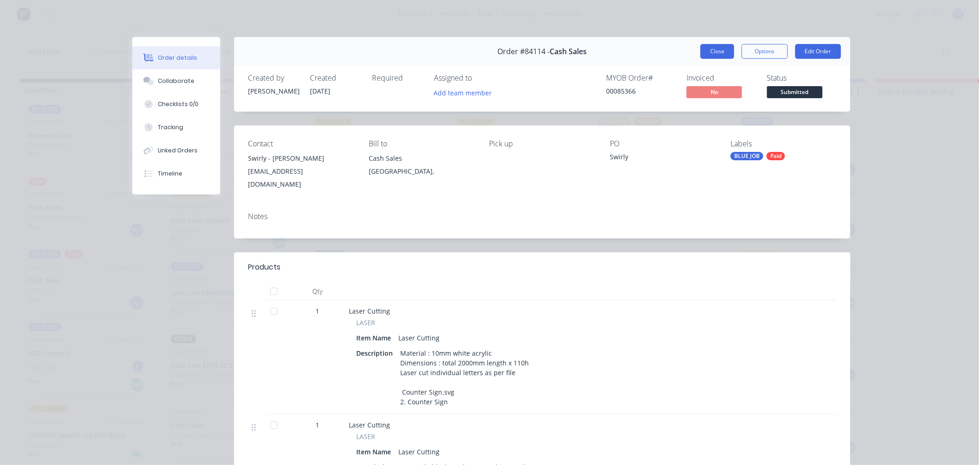
click at [714, 54] on button "Close" at bounding box center [717, 51] width 34 height 15
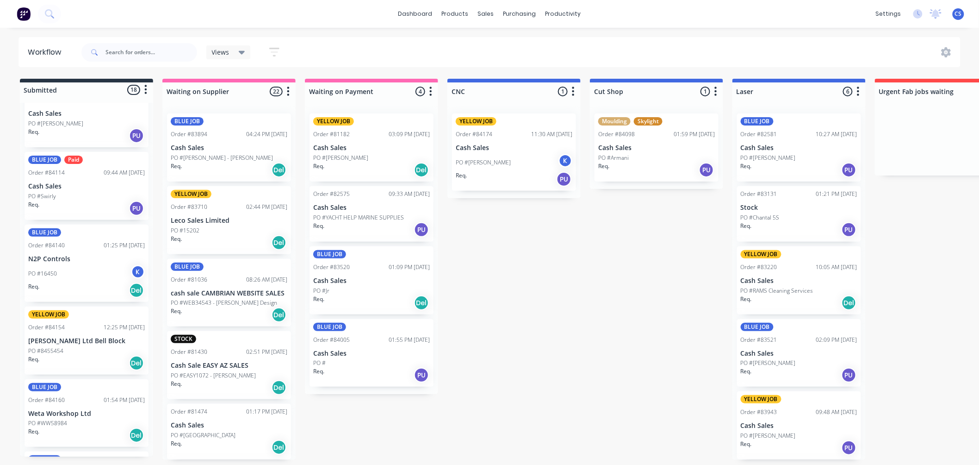
scroll to position [257, 0]
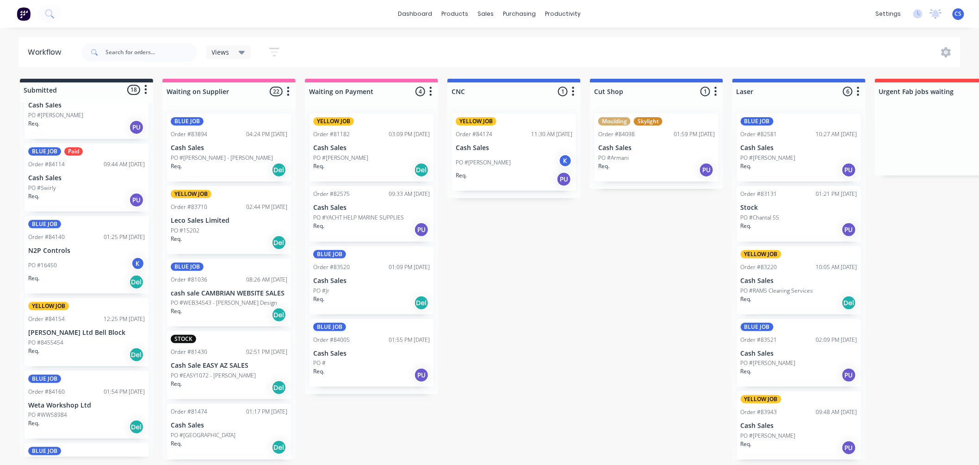
click at [77, 265] on div "PO #16450 K" at bounding box center [86, 265] width 117 height 18
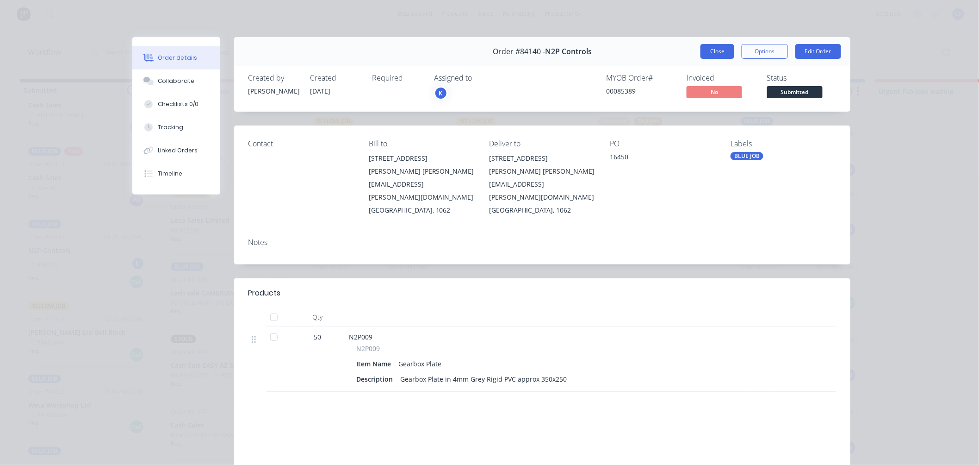
click at [709, 54] on button "Close" at bounding box center [717, 51] width 34 height 15
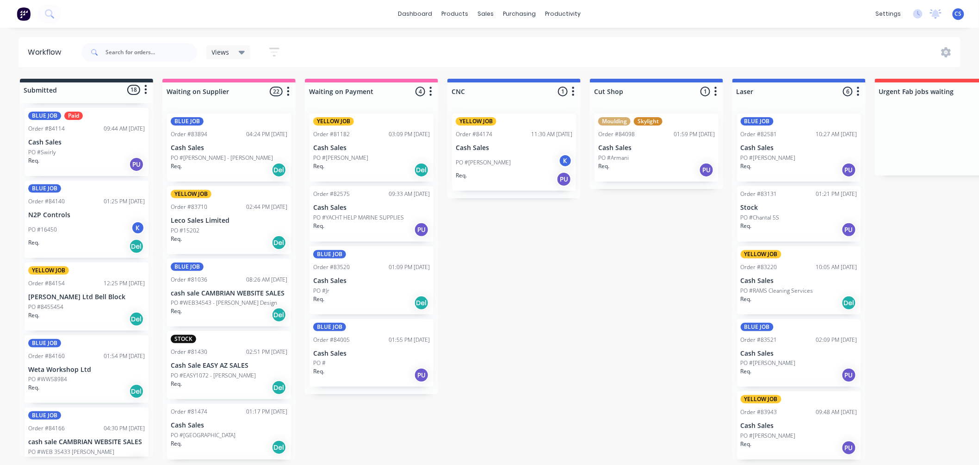
scroll to position [359, 0]
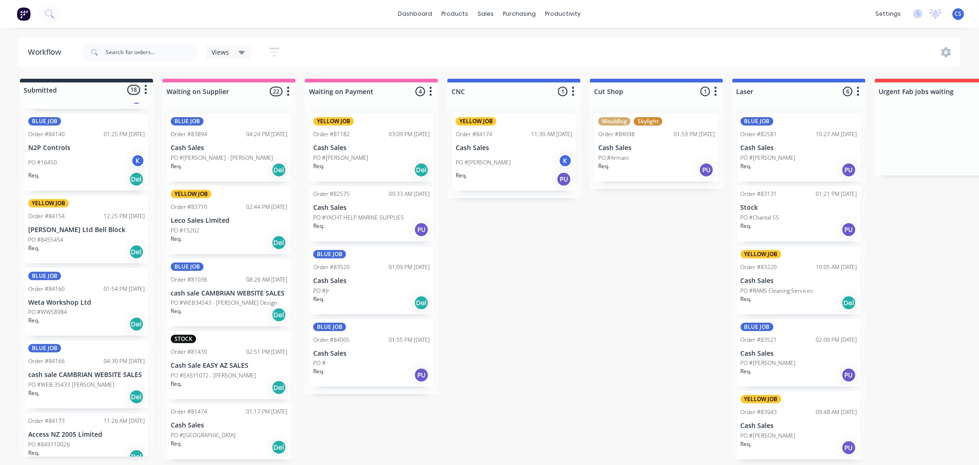
click at [81, 316] on div "Req. Del" at bounding box center [86, 324] width 117 height 16
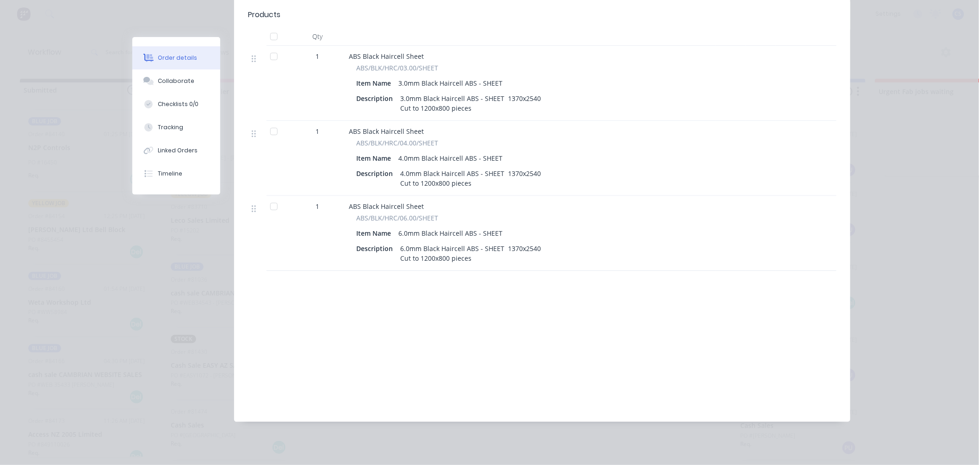
scroll to position [0, 0]
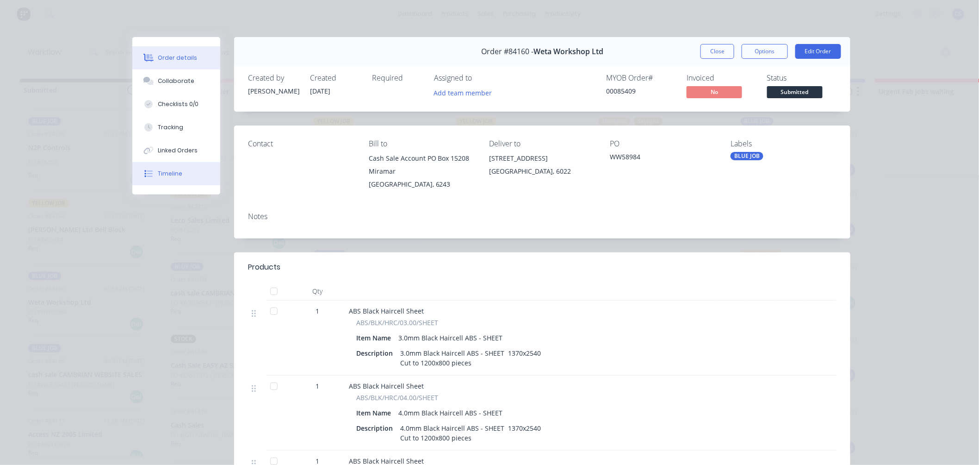
click at [168, 170] on div "Timeline" at bounding box center [170, 173] width 25 height 8
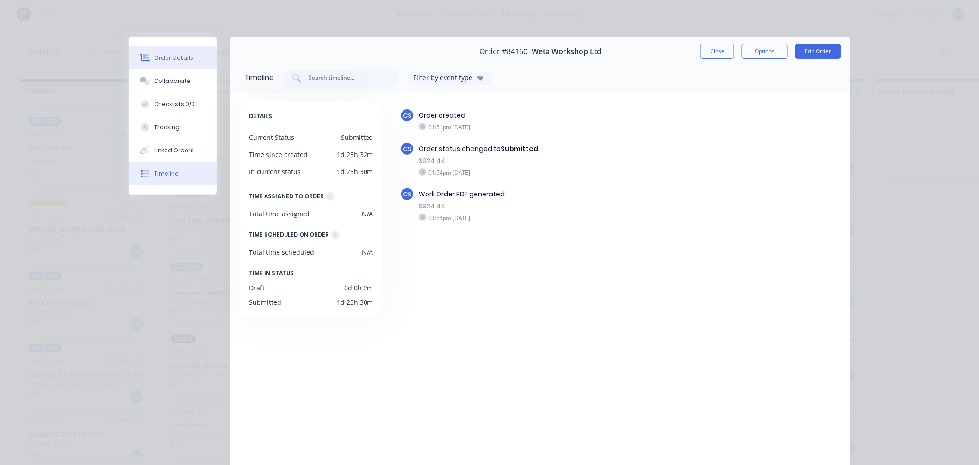
click at [155, 61] on div "Order details" at bounding box center [174, 58] width 39 height 8
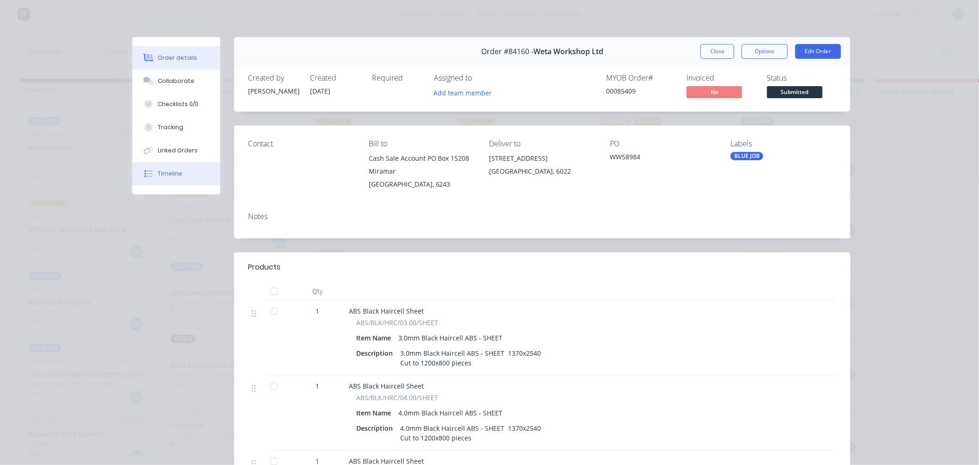
click at [170, 174] on div "Timeline" at bounding box center [170, 173] width 25 height 8
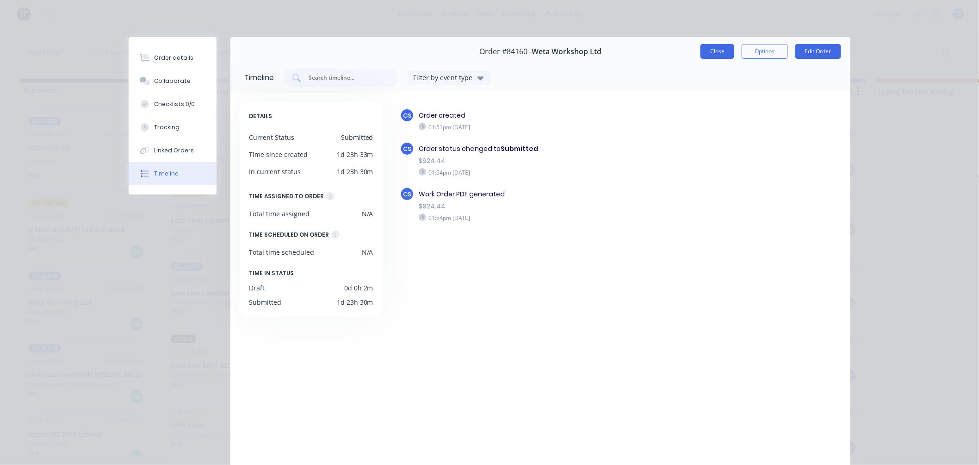
click at [713, 56] on button "Close" at bounding box center [717, 51] width 34 height 15
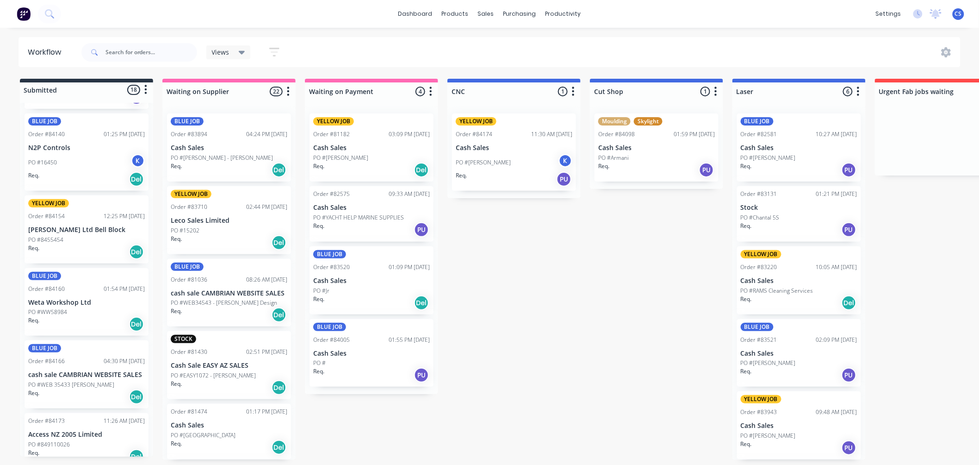
click at [77, 292] on div "BLUE JOB Order #84160 01:54 PM 25/08/25 Weta Workshop Ltd PO #WW58984 Req. Del" at bounding box center [87, 302] width 124 height 68
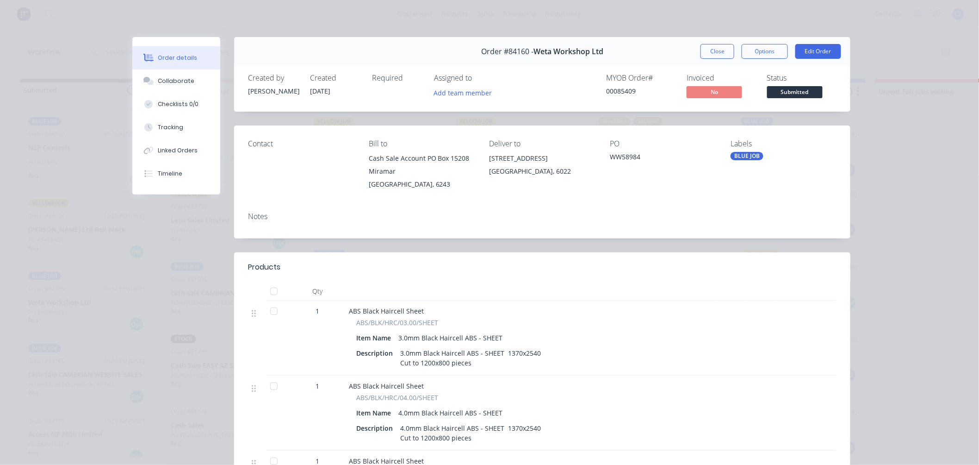
drag, startPoint x: 713, startPoint y: 52, endPoint x: 576, endPoint y: 127, distance: 156.3
click at [713, 52] on button "Close" at bounding box center [717, 51] width 34 height 15
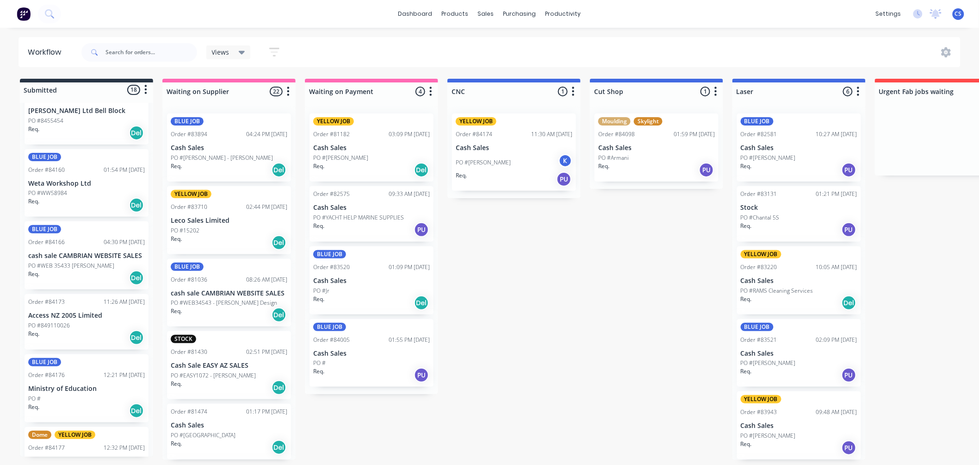
scroll to position [514, 0]
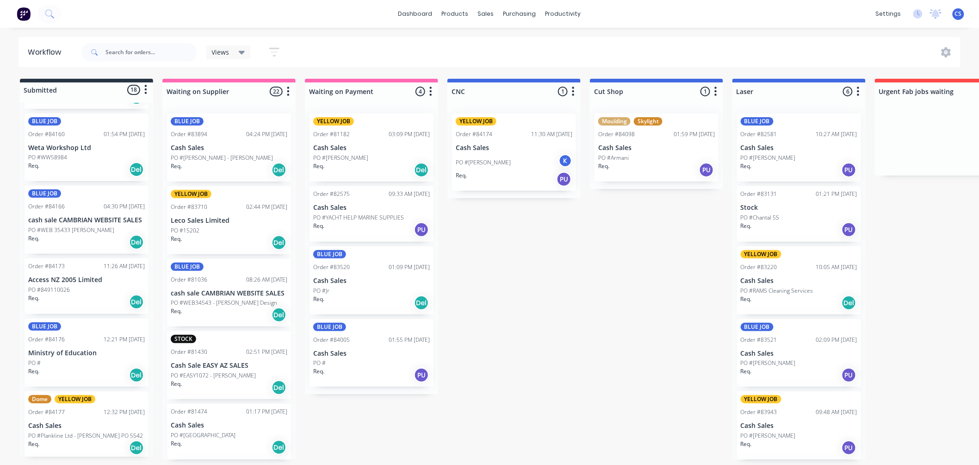
click at [73, 297] on div "Req. Del" at bounding box center [86, 302] width 117 height 16
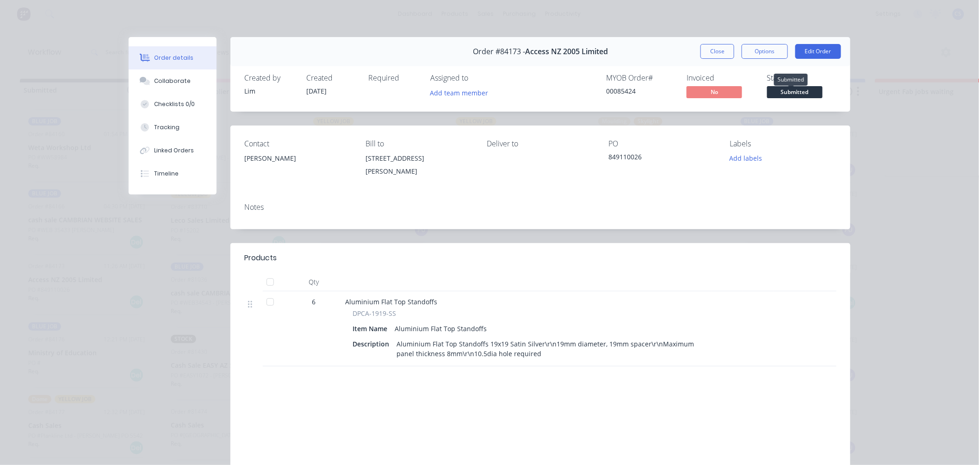
click at [806, 87] on span "Submitted" at bounding box center [795, 92] width 56 height 12
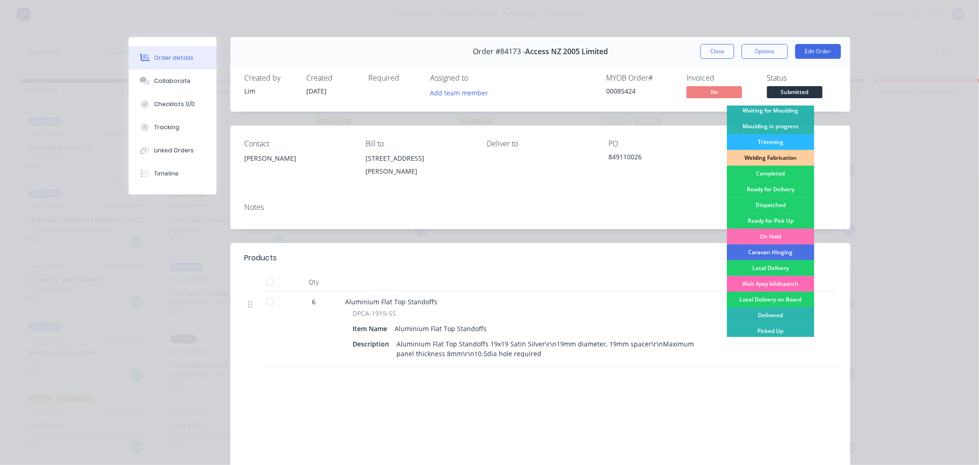
scroll to position [162, 0]
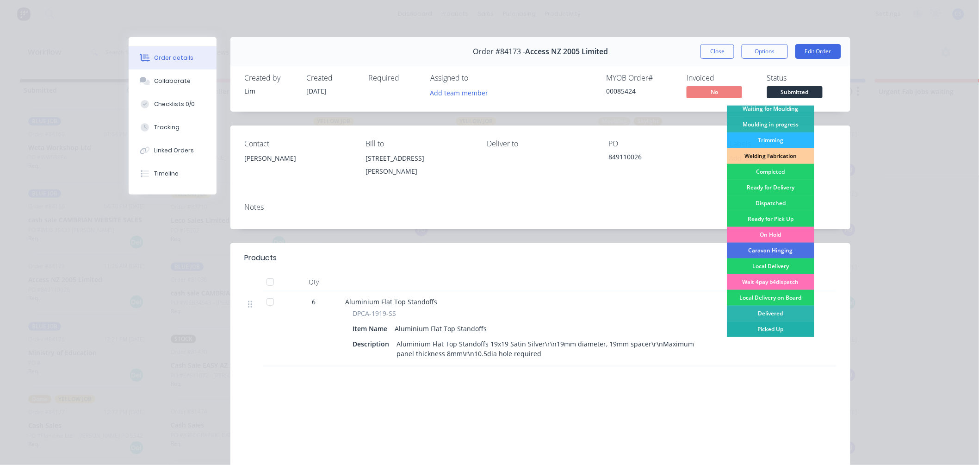
click at [774, 327] on div "Picked Up" at bounding box center [770, 329] width 87 height 16
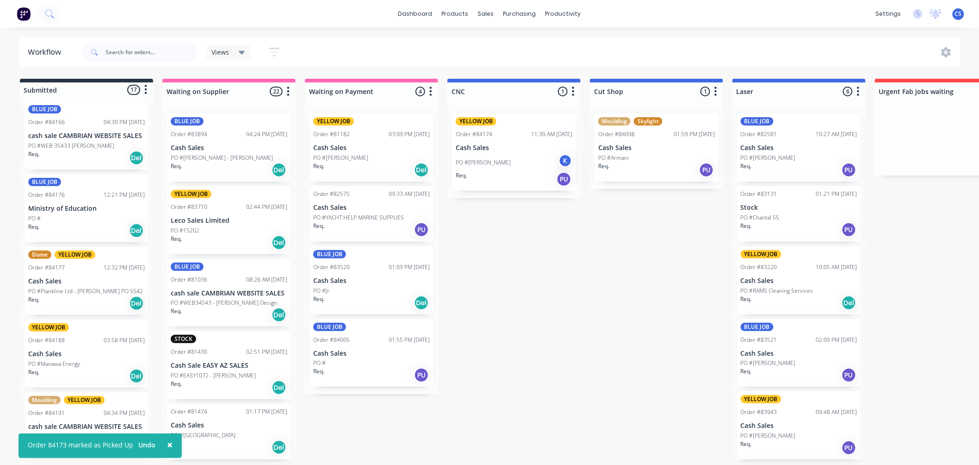
scroll to position [617, 0]
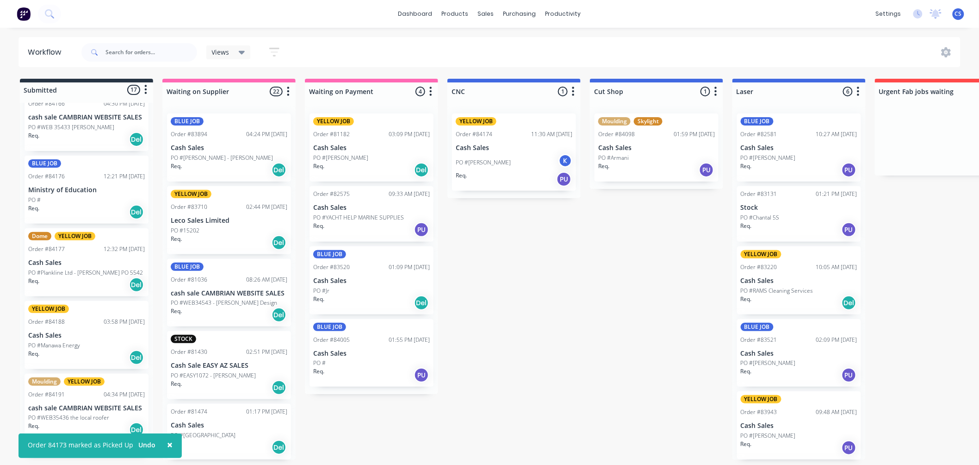
click at [75, 271] on p "PO #Plankline Ltd - Tamara Anstis PO 5542" at bounding box center [85, 272] width 115 height 8
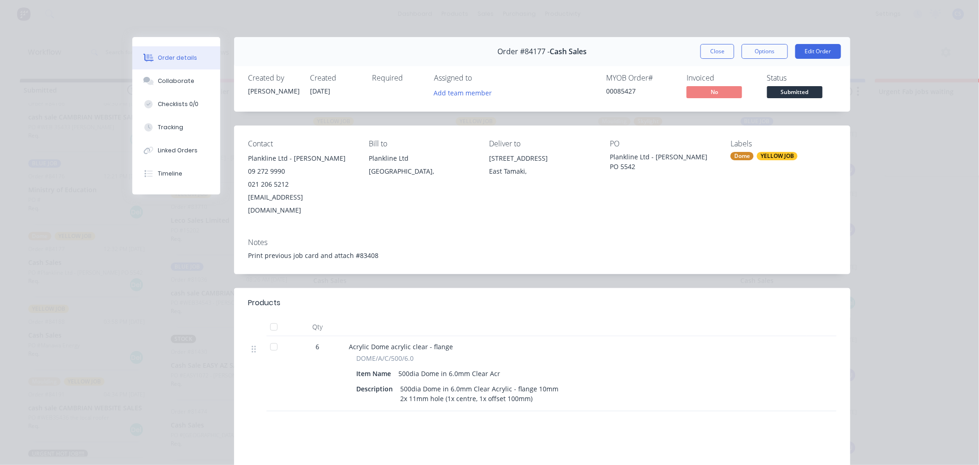
drag, startPoint x: 722, startPoint y: 50, endPoint x: 628, endPoint y: 111, distance: 112.7
click at [722, 49] on button "Close" at bounding box center [717, 51] width 34 height 15
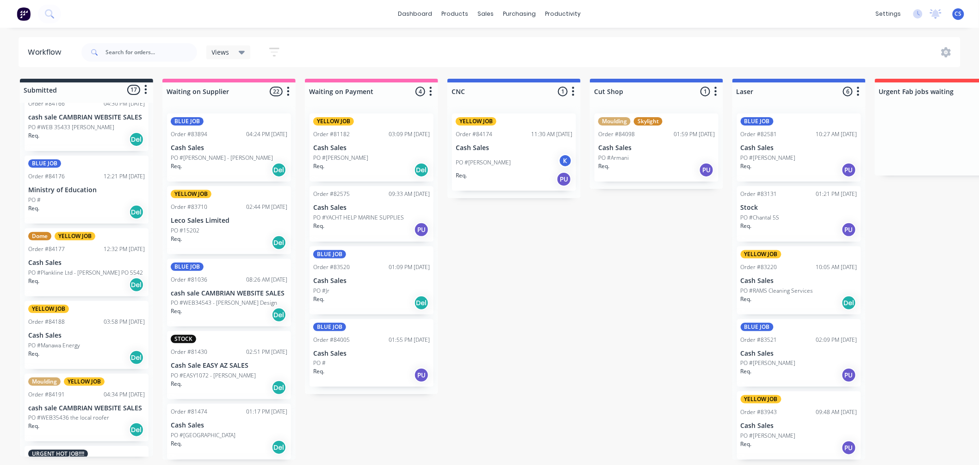
scroll to position [668, 0]
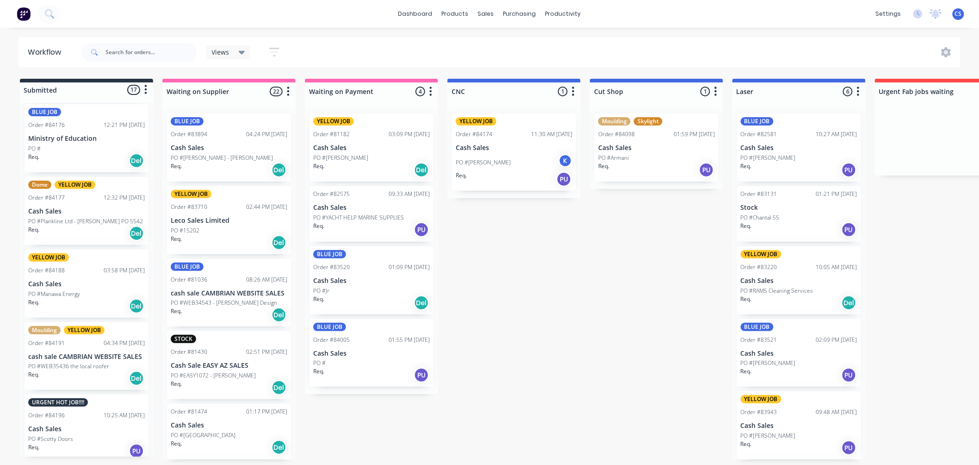
click at [69, 283] on p "Cash Sales" at bounding box center [86, 284] width 117 height 8
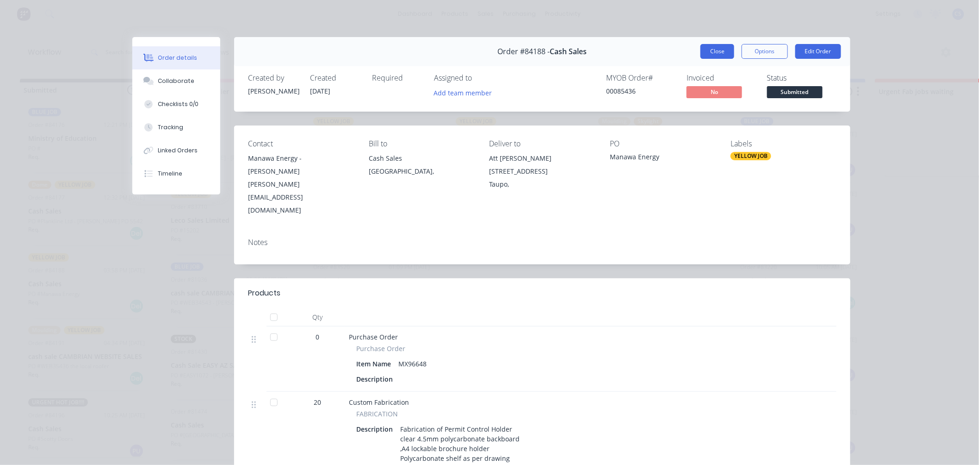
scroll to position [0, 0]
click at [725, 53] on button "Close" at bounding box center [717, 51] width 34 height 15
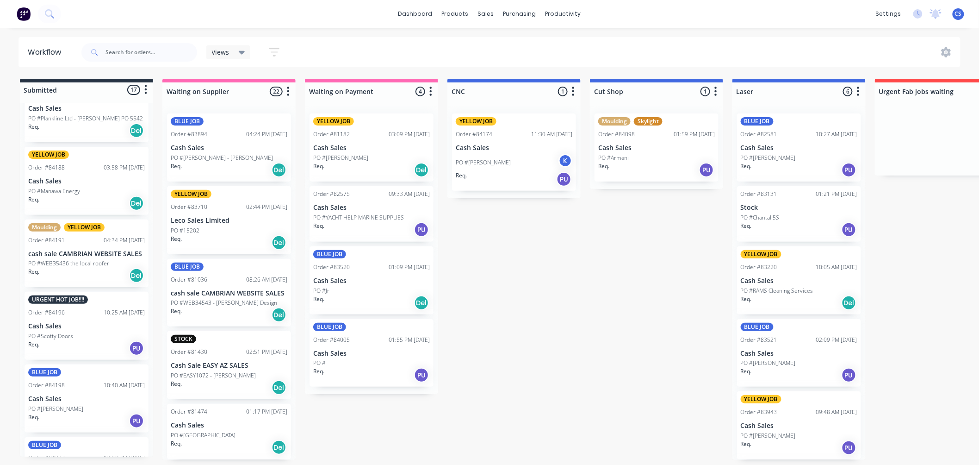
scroll to position [822, 0]
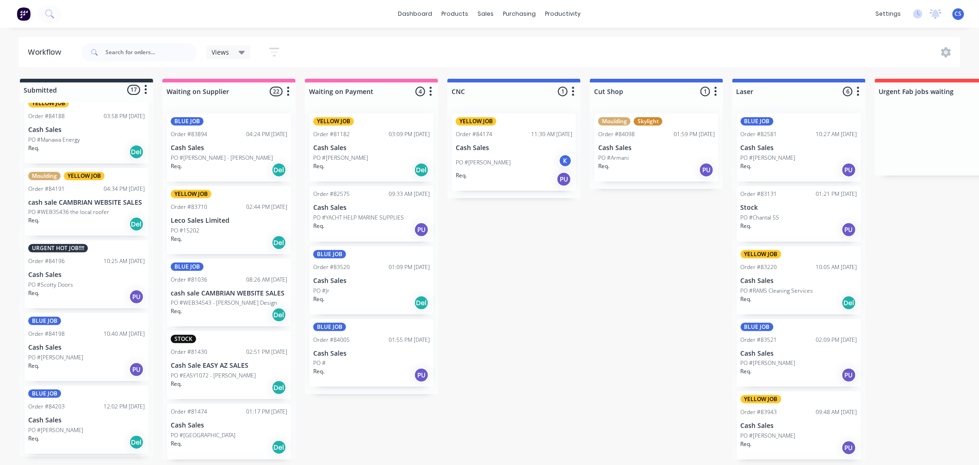
click at [75, 281] on div "PO #Scotty Doors" at bounding box center [86, 284] width 117 height 8
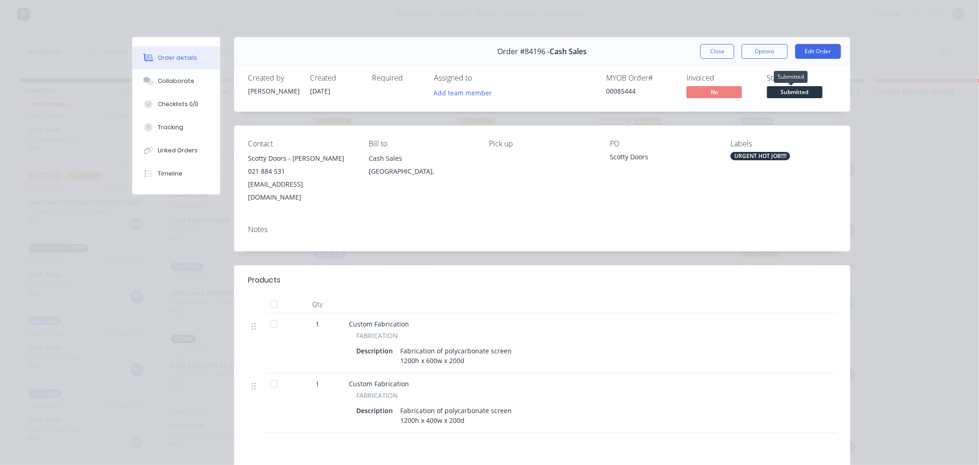
click at [787, 91] on span "Submitted" at bounding box center [795, 92] width 56 height 12
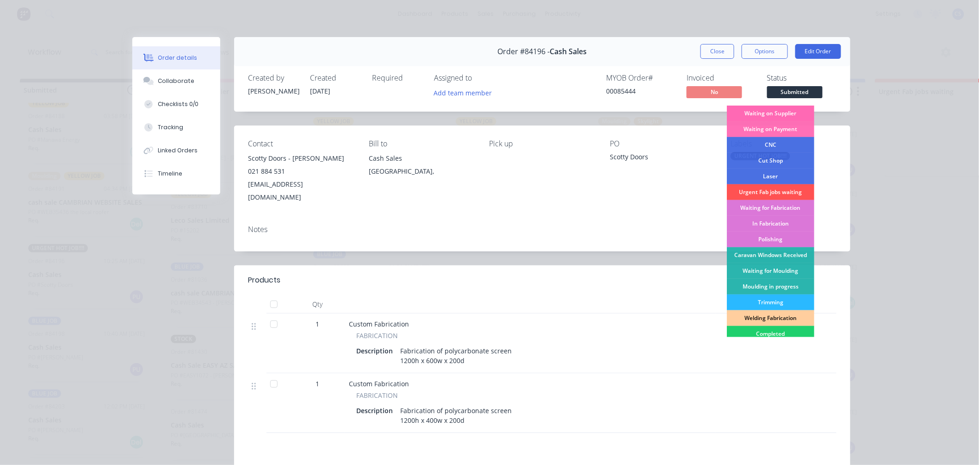
click at [780, 112] on div "Waiting on Supplier" at bounding box center [770, 113] width 87 height 16
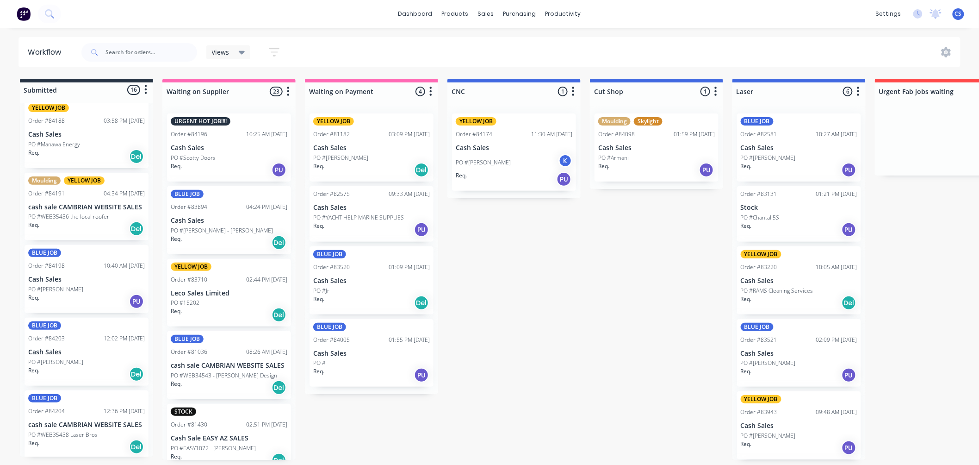
scroll to position [2, 0]
click at [82, 348] on p "Cash Sales" at bounding box center [86, 352] width 117 height 8
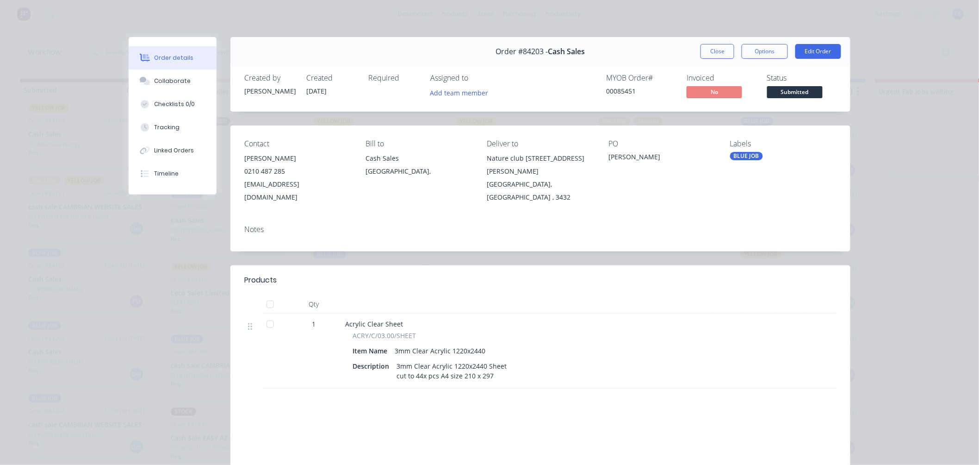
click at [709, 49] on button "Close" at bounding box center [717, 51] width 34 height 15
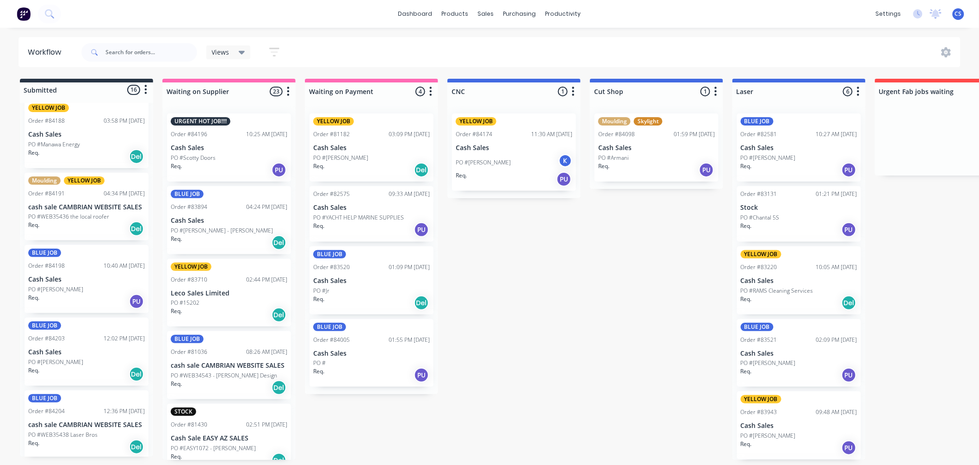
click at [74, 433] on p "PO #WEB35438 Laser Bros" at bounding box center [62, 434] width 69 height 8
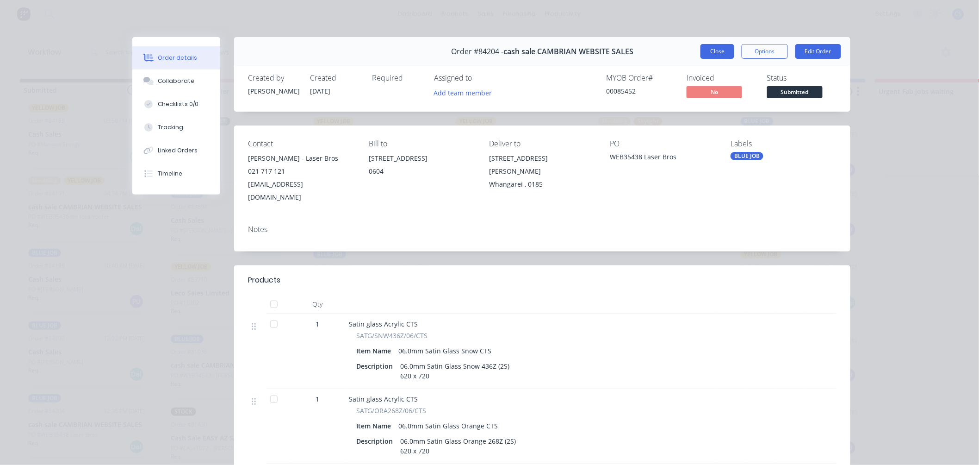
click at [718, 54] on button "Close" at bounding box center [717, 51] width 34 height 15
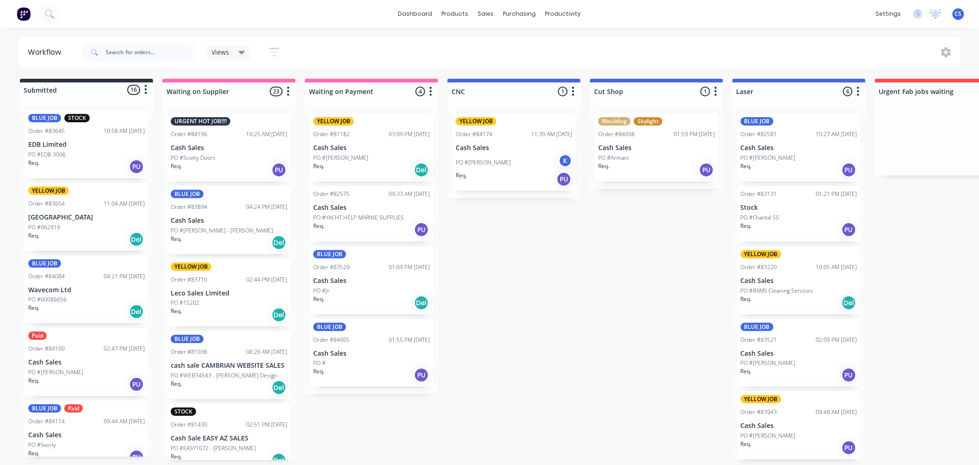
scroll to position [0, 0]
click at [81, 298] on div "PO #00086656" at bounding box center [86, 299] width 117 height 8
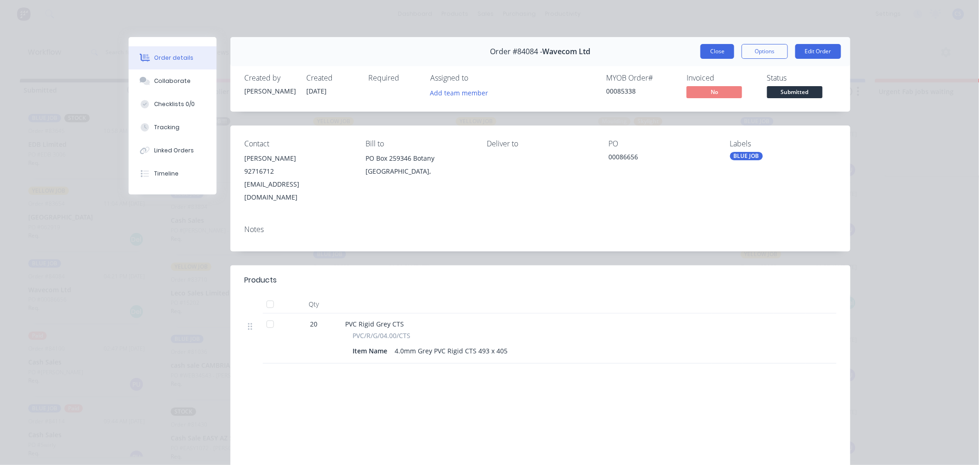
click at [716, 53] on button "Close" at bounding box center [717, 51] width 34 height 15
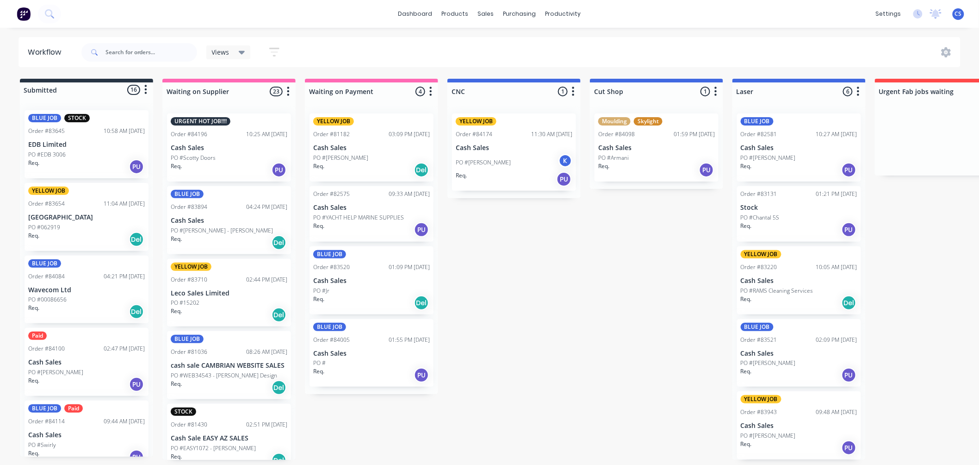
click at [86, 156] on div "PO #EDB 3006" at bounding box center [86, 154] width 117 height 8
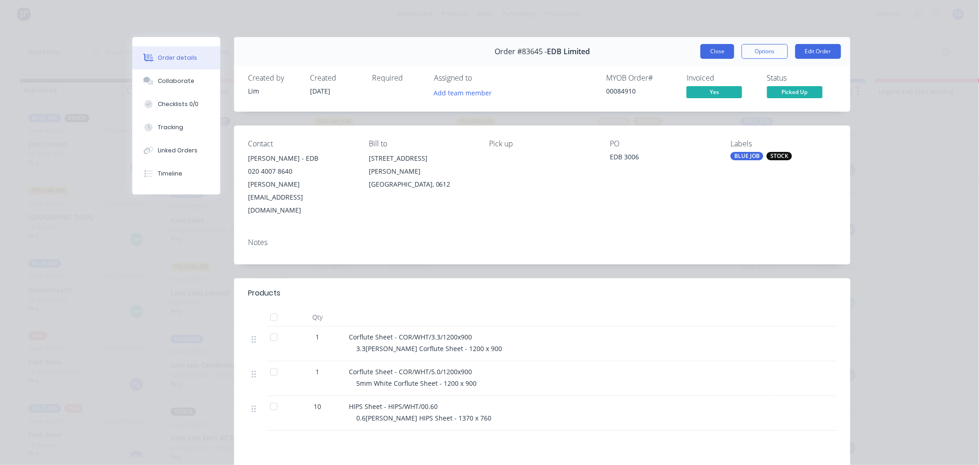
click at [711, 48] on button "Close" at bounding box center [717, 51] width 34 height 15
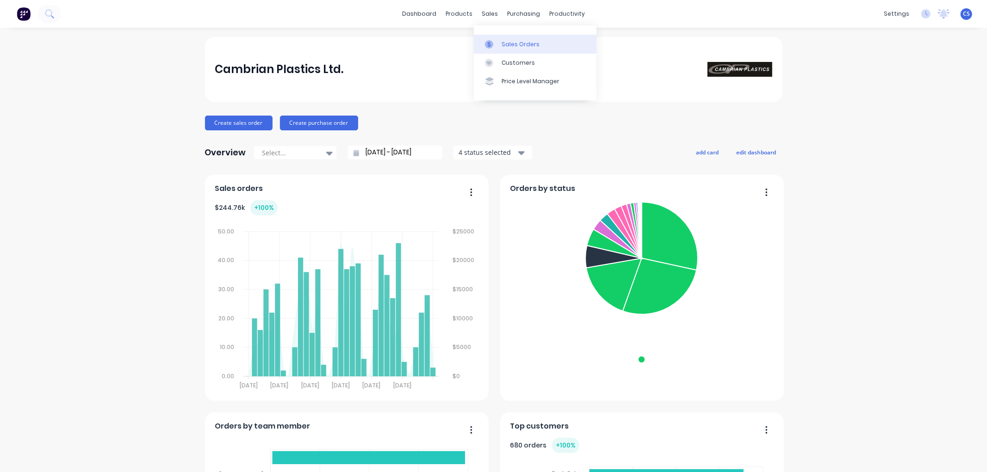
click at [498, 43] on div at bounding box center [492, 44] width 14 height 8
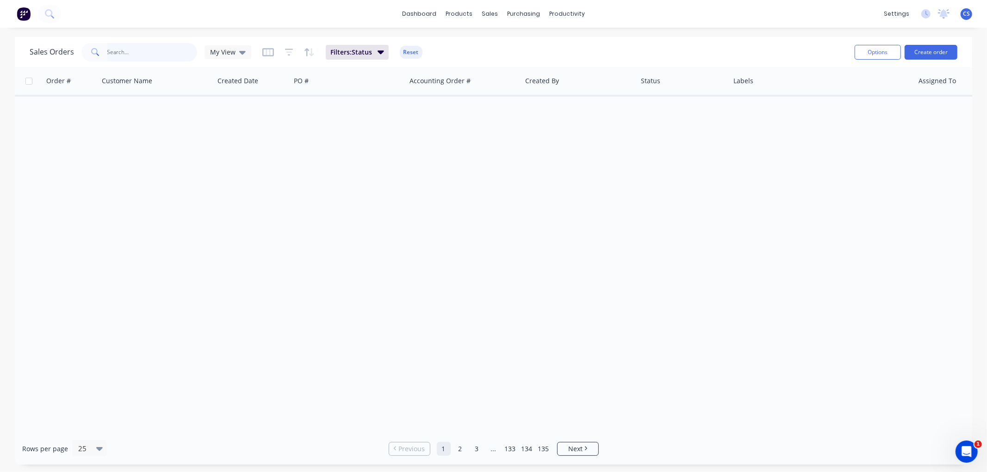
click at [116, 49] on input "text" at bounding box center [152, 52] width 90 height 19
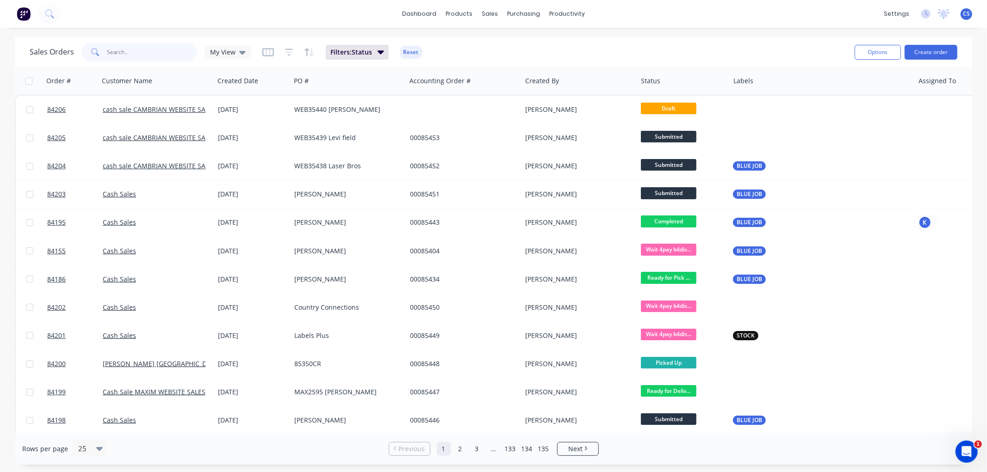
paste input "84910"
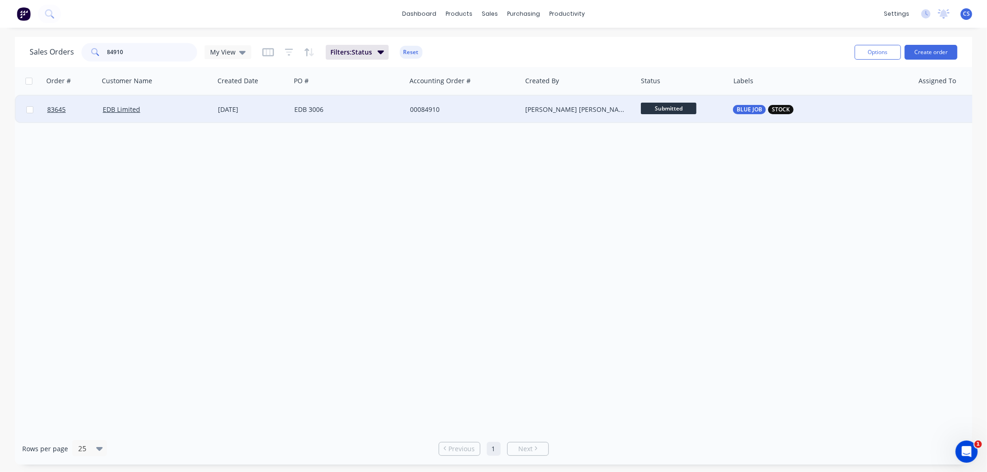
type input "84910"
click at [435, 105] on div "00084910" at bounding box center [461, 109] width 103 height 9
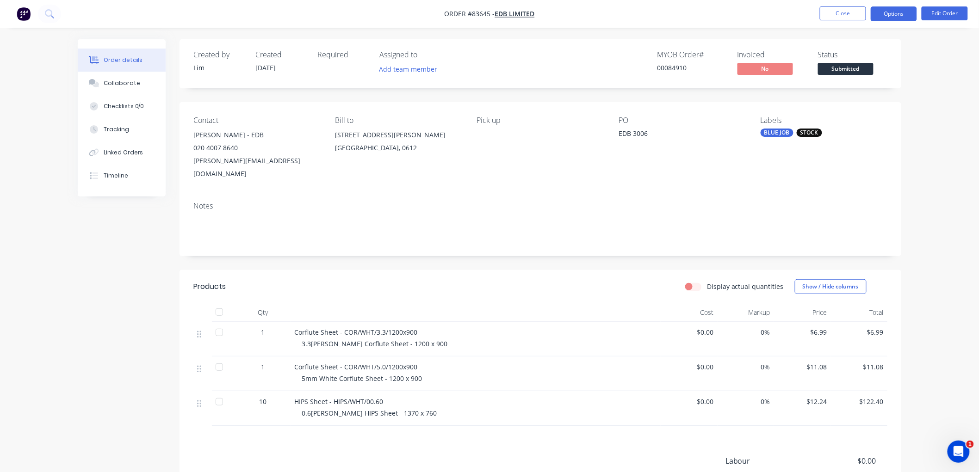
click at [885, 15] on button "Options" at bounding box center [894, 13] width 46 height 15
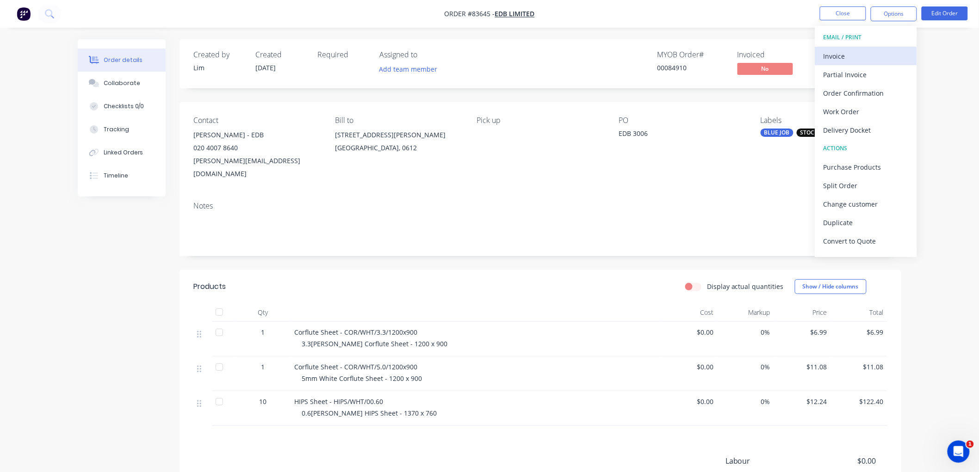
click at [844, 53] on div "Invoice" at bounding box center [866, 56] width 85 height 13
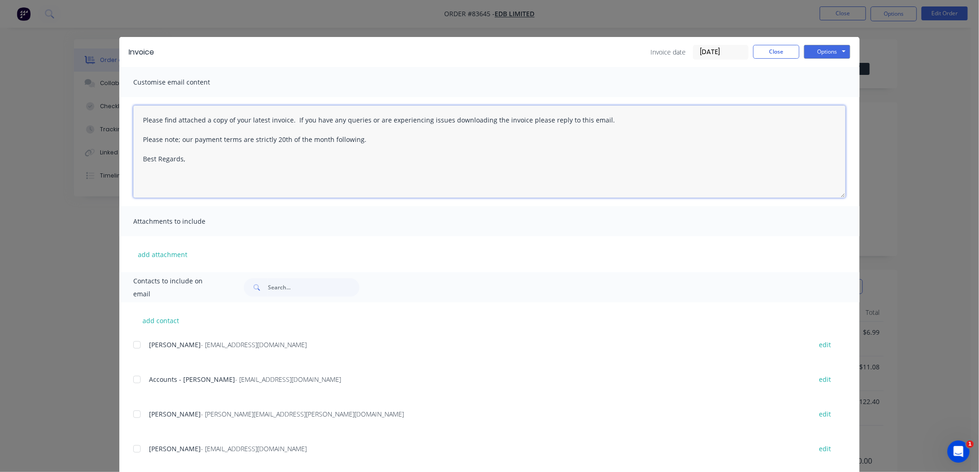
click at [276, 160] on textarea "Please find attached a copy of your latest invoice. If you have any queries or …" at bounding box center [489, 151] width 713 height 93
click at [272, 287] on input "text" at bounding box center [314, 288] width 92 height 19
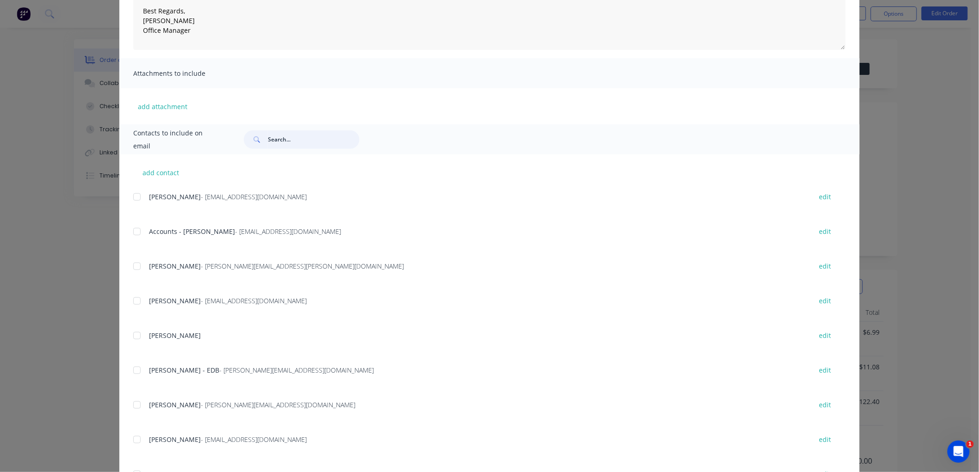
scroll to position [154, 0]
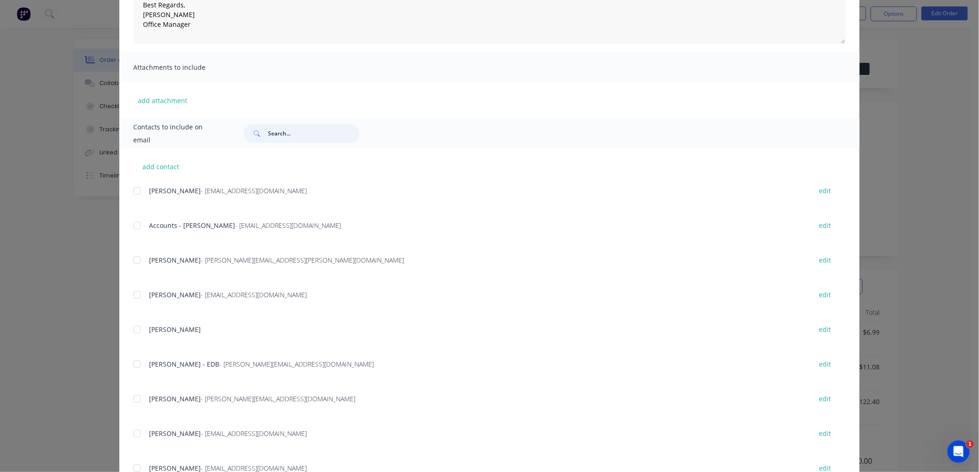
click at [133, 226] on div at bounding box center [137, 226] width 19 height 19
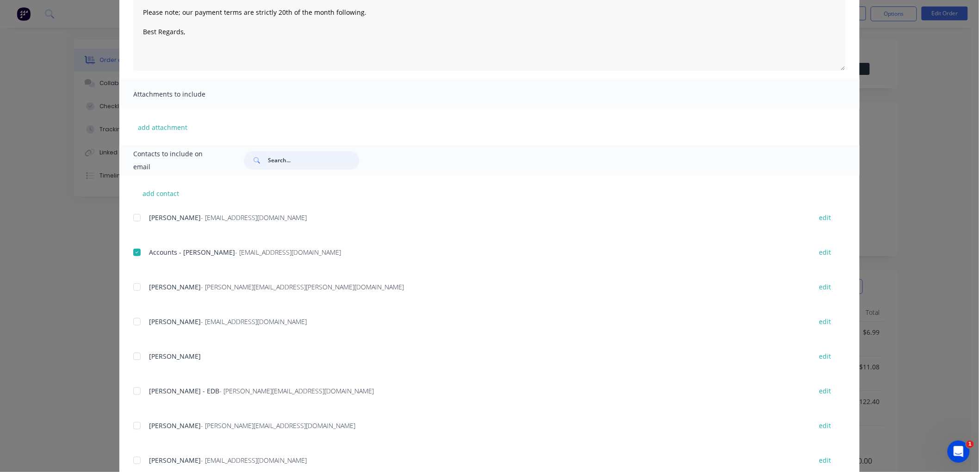
scroll to position [0, 0]
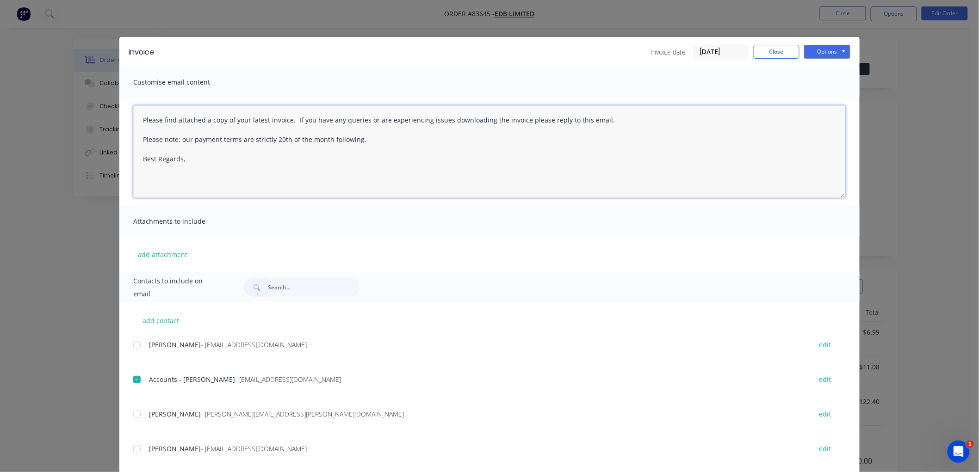
click at [225, 163] on textarea "Please find attached a copy of your latest invoice. If you have any queries or …" at bounding box center [489, 151] width 713 height 93
click at [819, 54] on button "Options" at bounding box center [827, 52] width 46 height 14
click at [827, 96] on button "Email" at bounding box center [833, 98] width 59 height 15
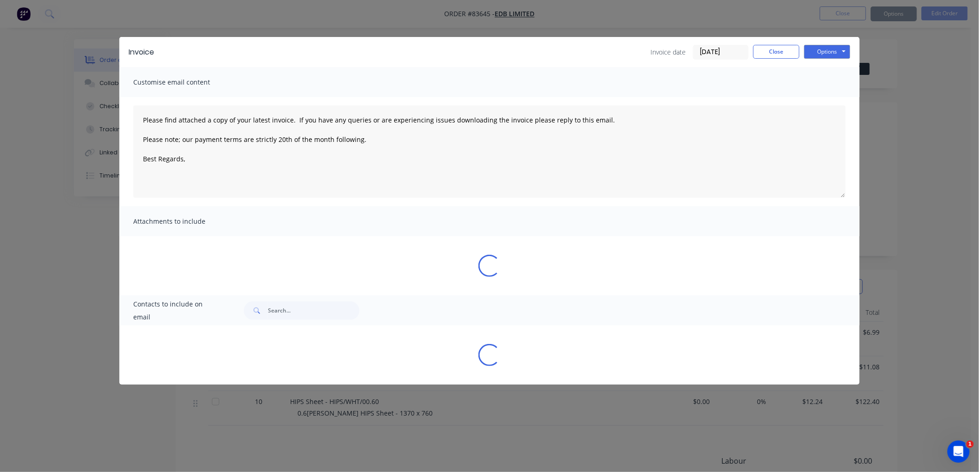
type textarea "Please find attached a copy of your latest invoice. If you have any queries or …"
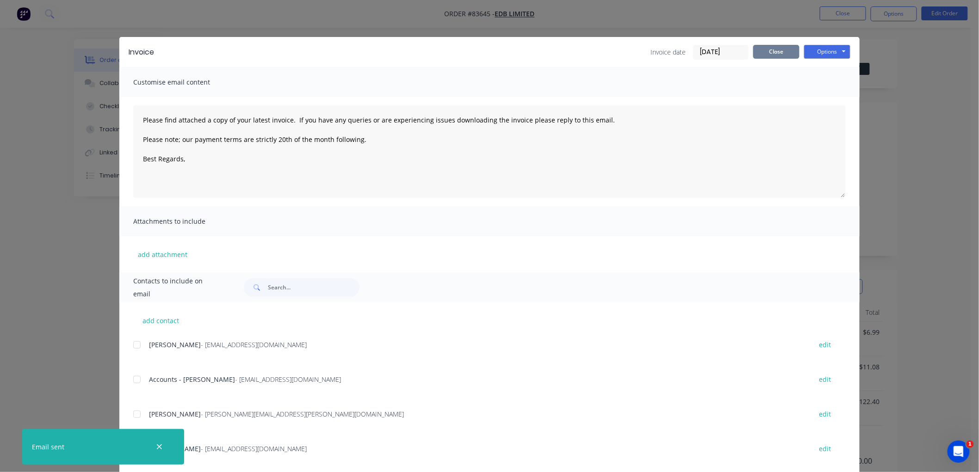
click at [770, 56] on button "Close" at bounding box center [776, 52] width 46 height 14
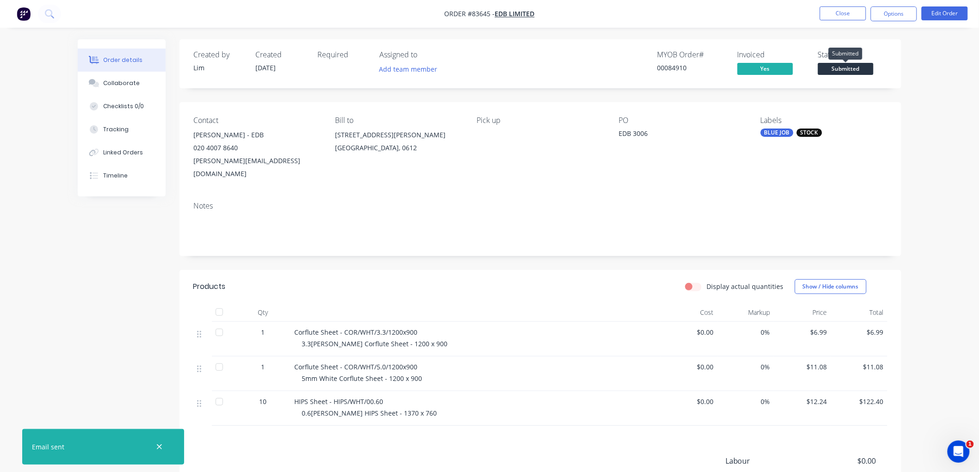
click at [845, 68] on span "Submitted" at bounding box center [846, 69] width 56 height 12
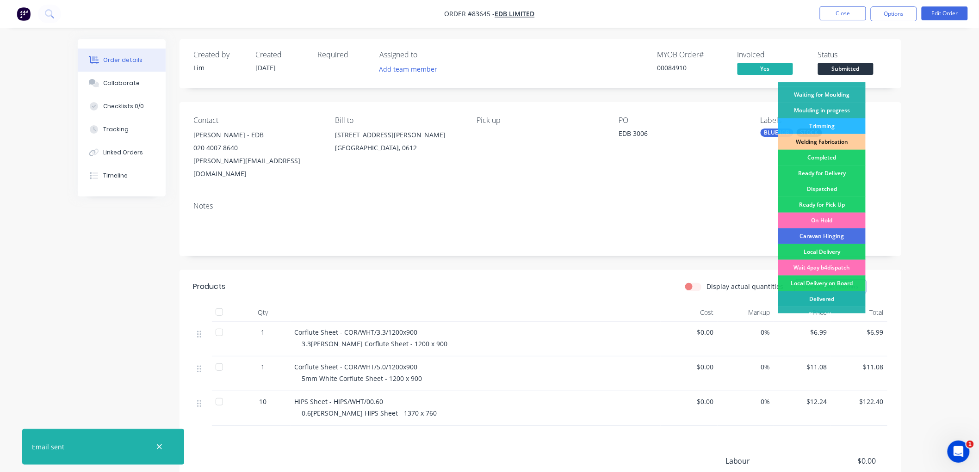
scroll to position [162, 0]
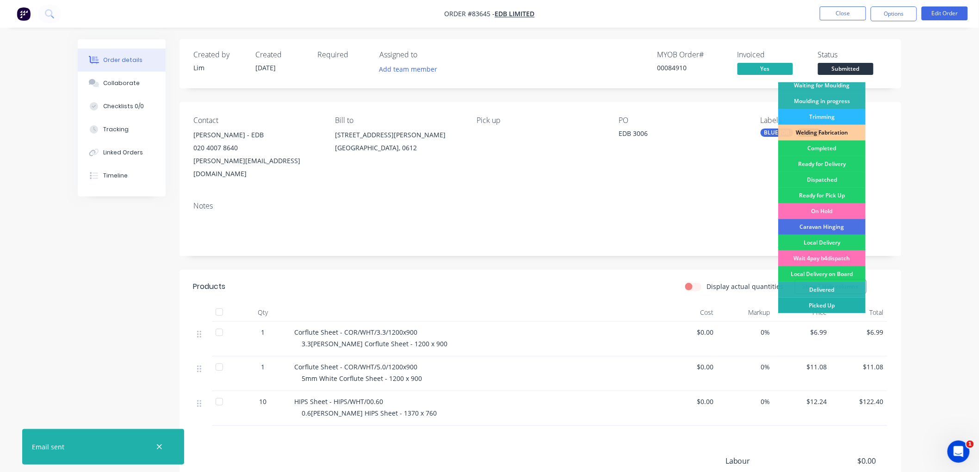
click at [830, 302] on div "Picked Up" at bounding box center [821, 306] width 87 height 16
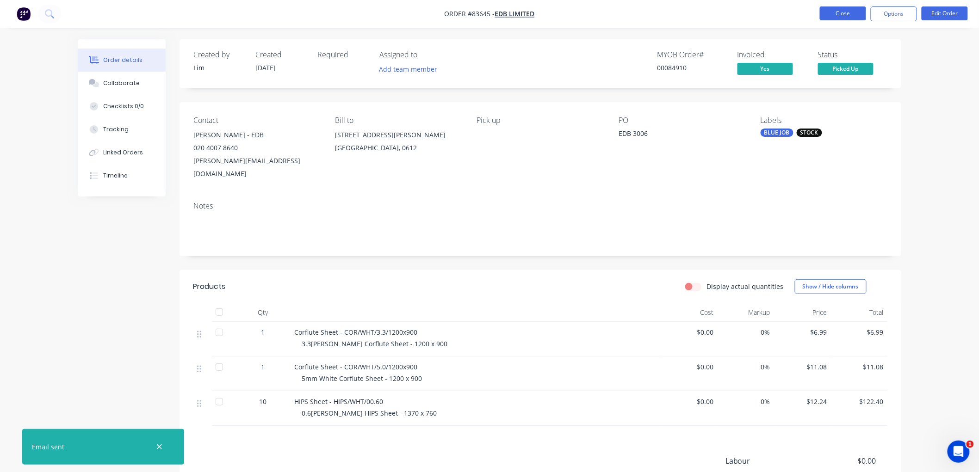
click at [843, 20] on button "Close" at bounding box center [843, 13] width 46 height 14
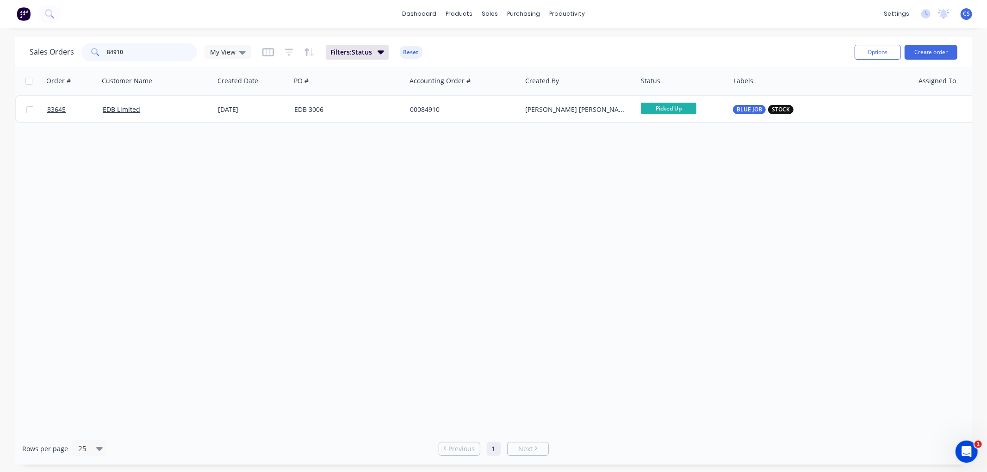
click at [137, 54] on input "84910" at bounding box center [152, 52] width 90 height 19
click at [137, 53] on input "84910" at bounding box center [152, 52] width 90 height 19
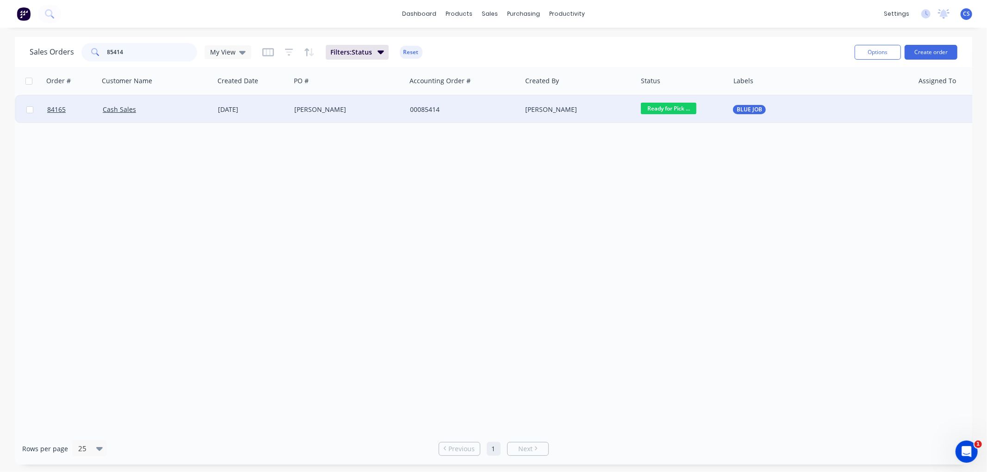
type input "85414"
click at [466, 110] on div "00085414" at bounding box center [461, 109] width 103 height 9
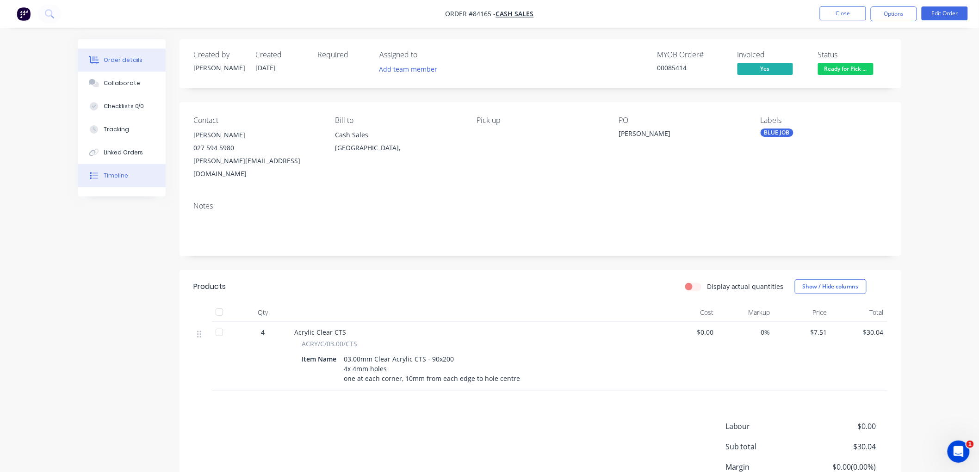
click at [119, 178] on div "Timeline" at bounding box center [116, 176] width 25 height 8
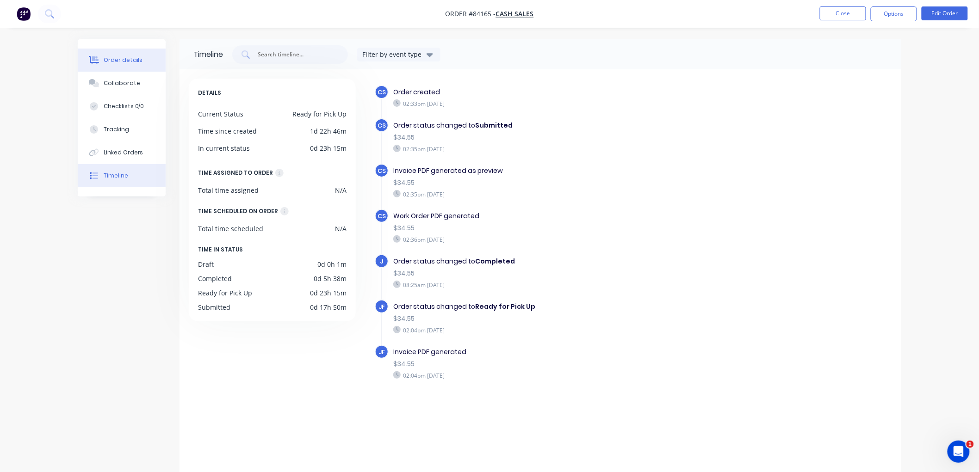
click at [126, 56] on div "Order details" at bounding box center [123, 60] width 39 height 8
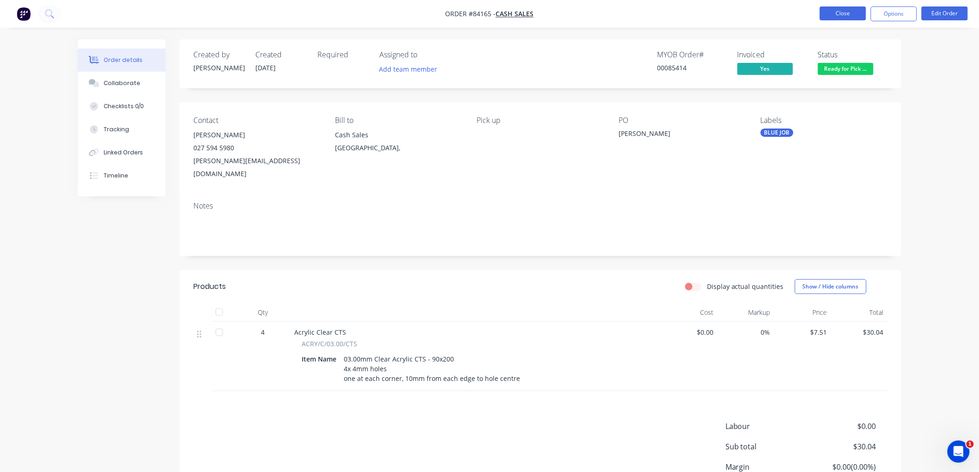
click at [841, 20] on button "Close" at bounding box center [843, 13] width 46 height 14
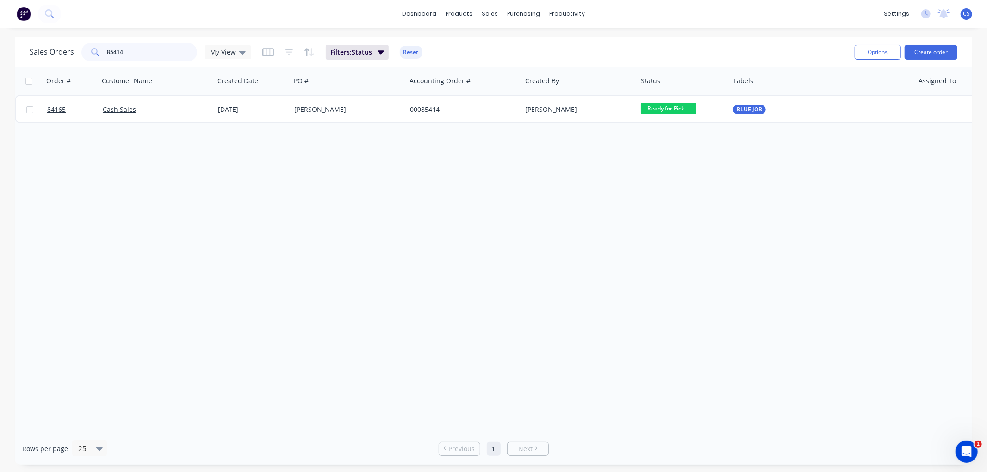
click at [133, 47] on input "85414" at bounding box center [152, 52] width 90 height 19
paste input "4921"
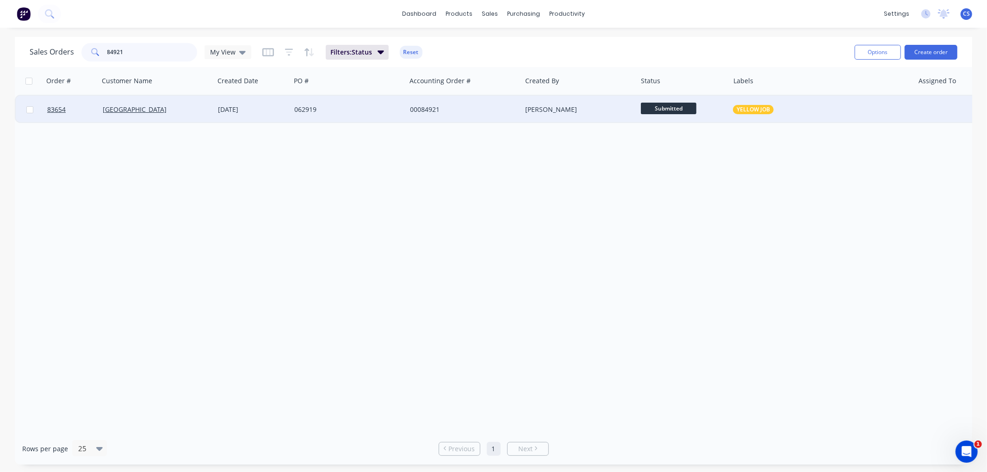
type input "84921"
click at [344, 112] on div "062919" at bounding box center [345, 109] width 103 height 9
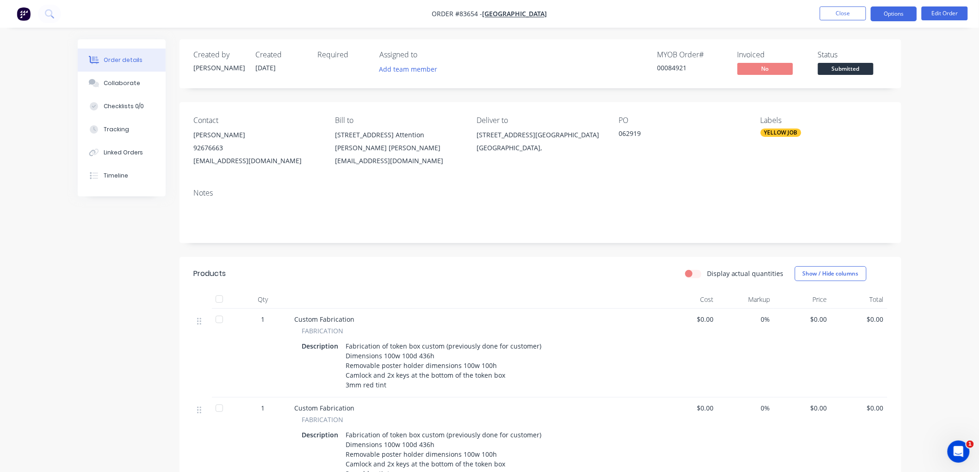
click at [887, 12] on button "Options" at bounding box center [894, 13] width 46 height 15
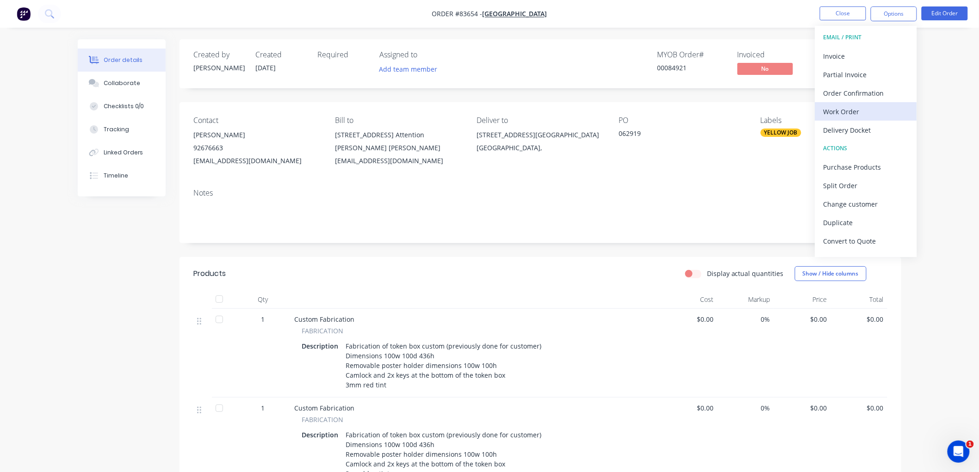
click at [855, 113] on div "Work Order" at bounding box center [866, 111] width 85 height 13
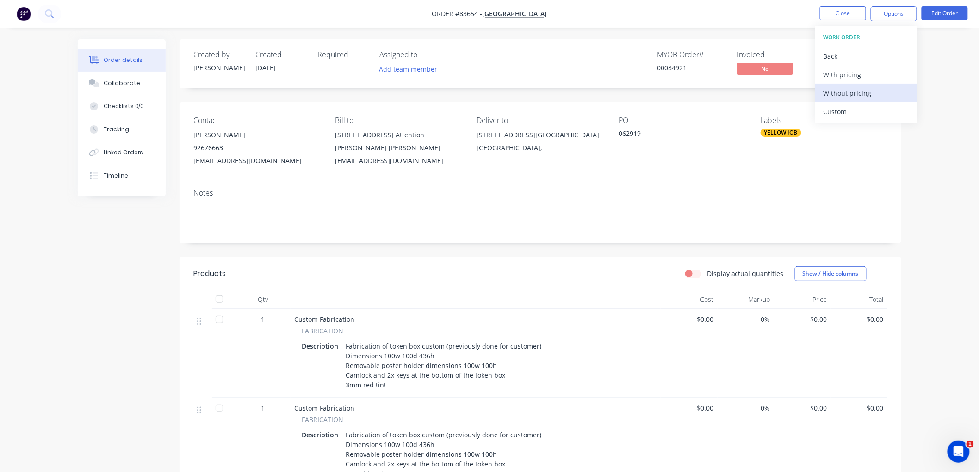
click at [852, 94] on div "Without pricing" at bounding box center [866, 93] width 85 height 13
click at [603, 28] on div "Order details Collaborate Checklists 0/0 Tracking Linked Orders Timeline Order …" at bounding box center [489, 457] width 979 height 915
click at [831, 12] on button "Close" at bounding box center [843, 13] width 46 height 14
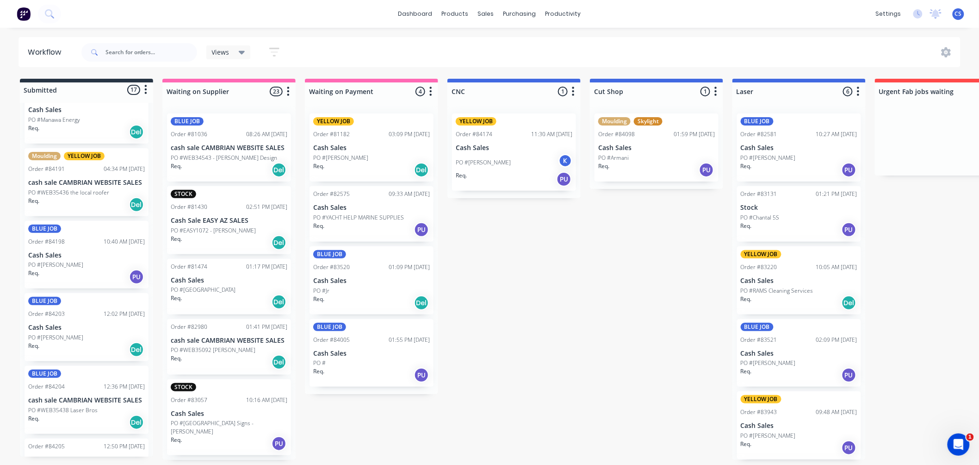
scroll to position [878, 0]
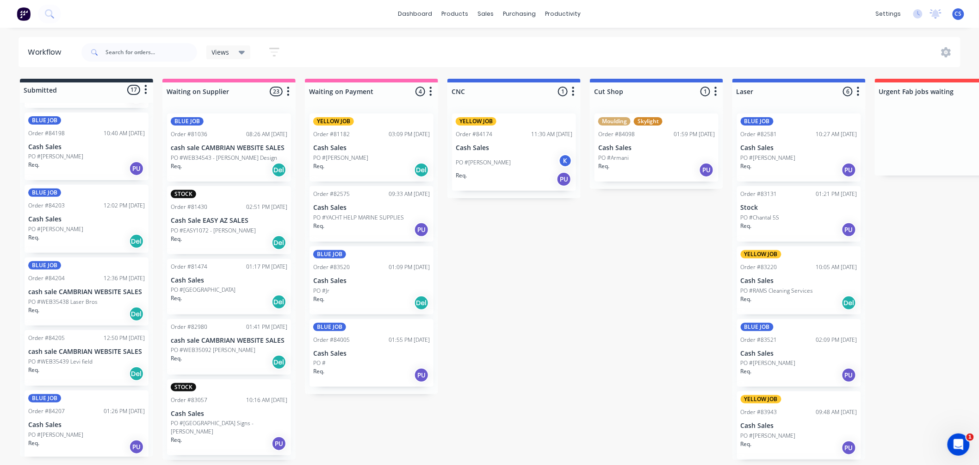
click at [78, 432] on div "PO #[PERSON_NAME]" at bounding box center [86, 434] width 117 height 8
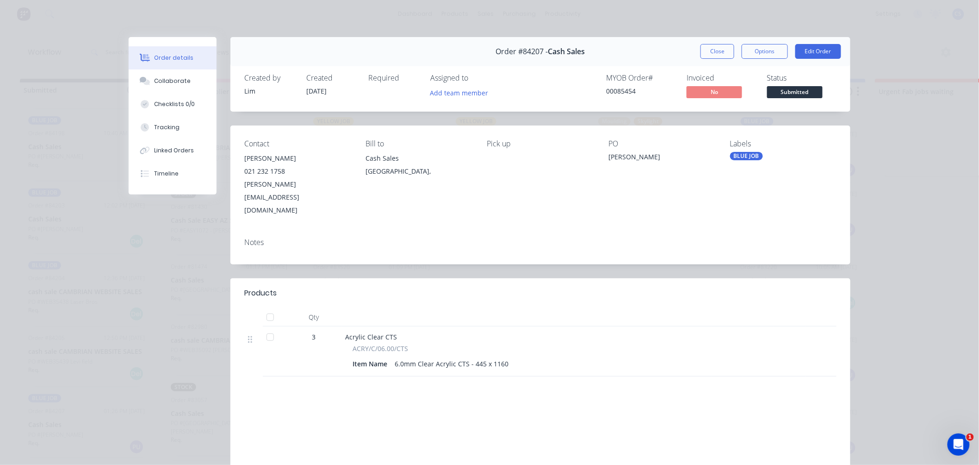
click at [714, 50] on button "Close" at bounding box center [717, 51] width 34 height 15
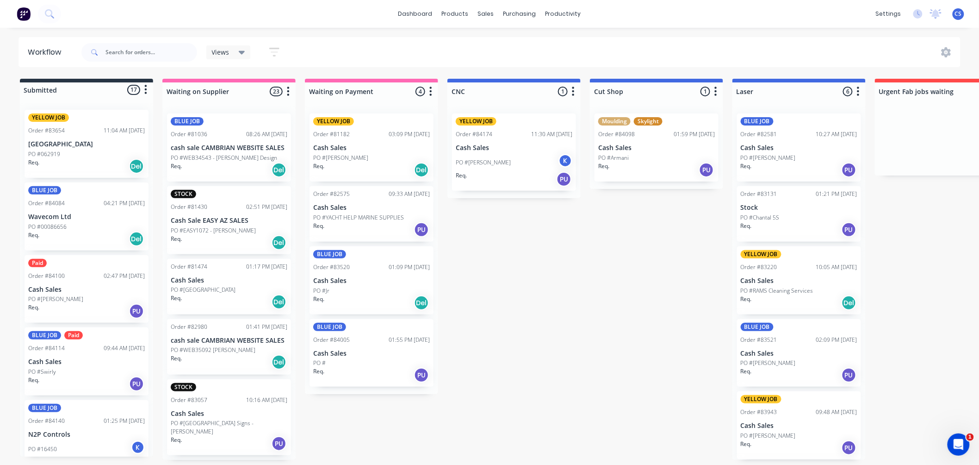
scroll to position [0, 0]
click at [89, 161] on div "Req. Del" at bounding box center [86, 167] width 117 height 16
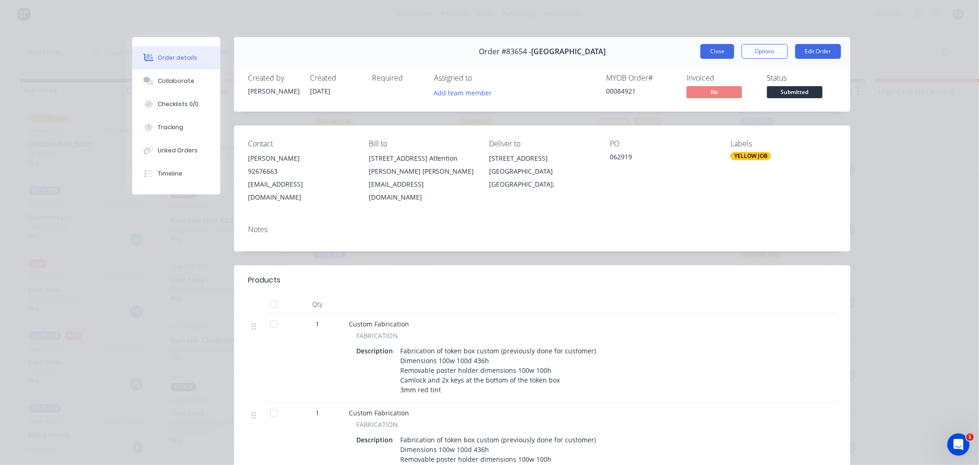
click at [712, 53] on button "Close" at bounding box center [717, 51] width 34 height 15
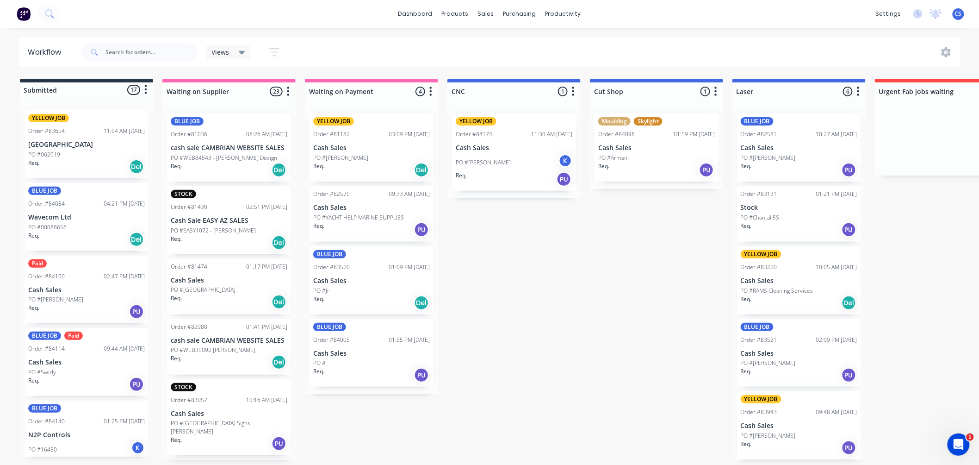
click at [81, 294] on div "Paid Order #84100 02:47 PM 21/08/25 Cash Sales PO #Junaid Khalil Req. PU" at bounding box center [87, 289] width 124 height 68
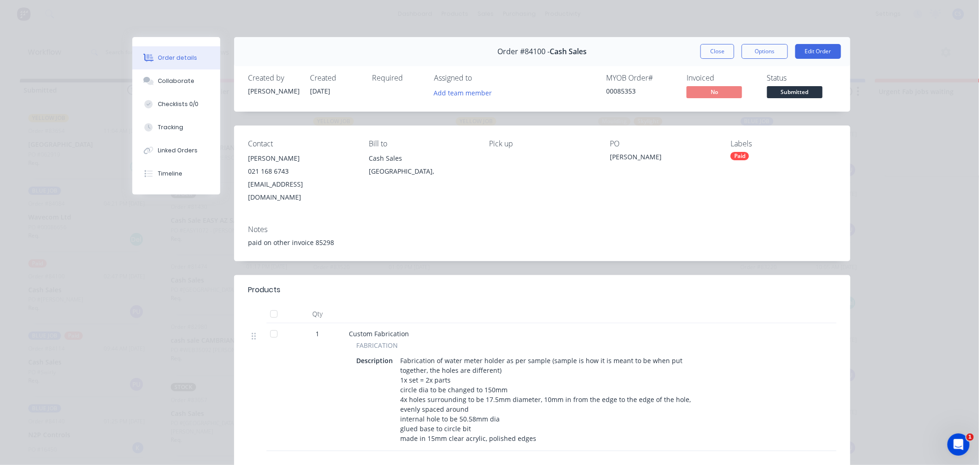
click at [785, 93] on span "Submitted" at bounding box center [795, 92] width 56 height 12
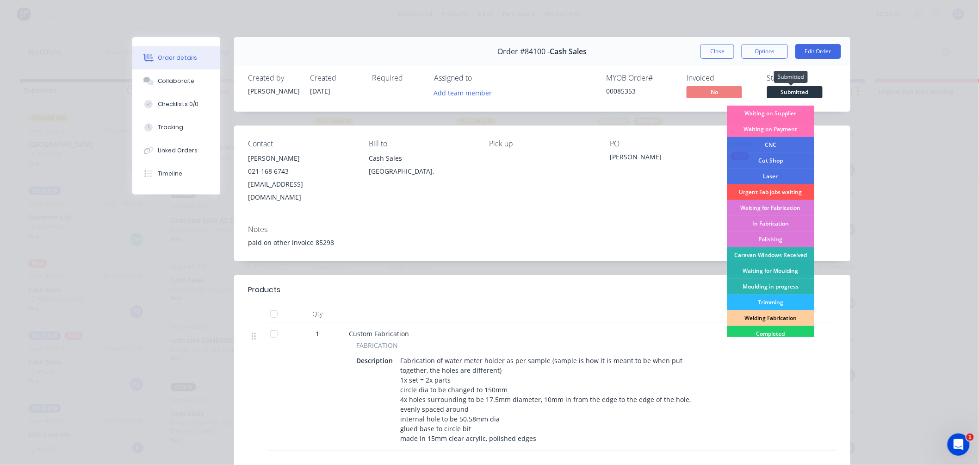
click at [785, 93] on span "Submitted" at bounding box center [795, 92] width 56 height 12
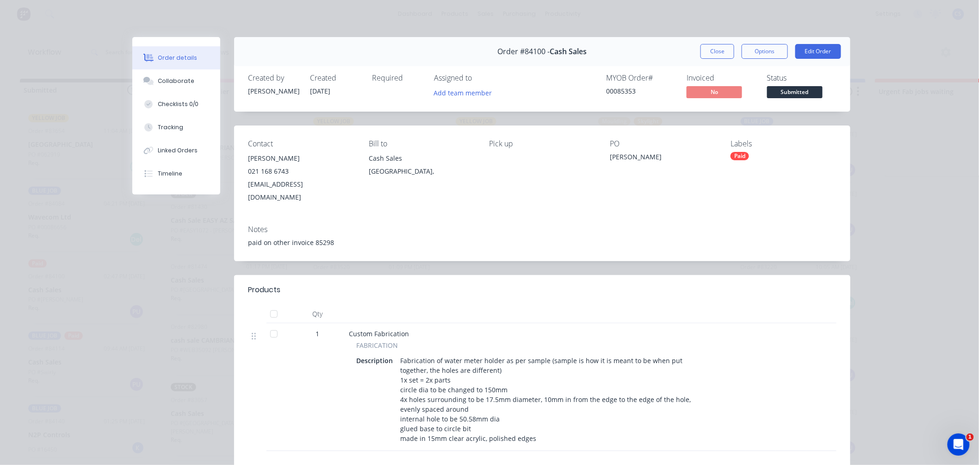
click at [739, 157] on div "Paid" at bounding box center [740, 156] width 19 height 8
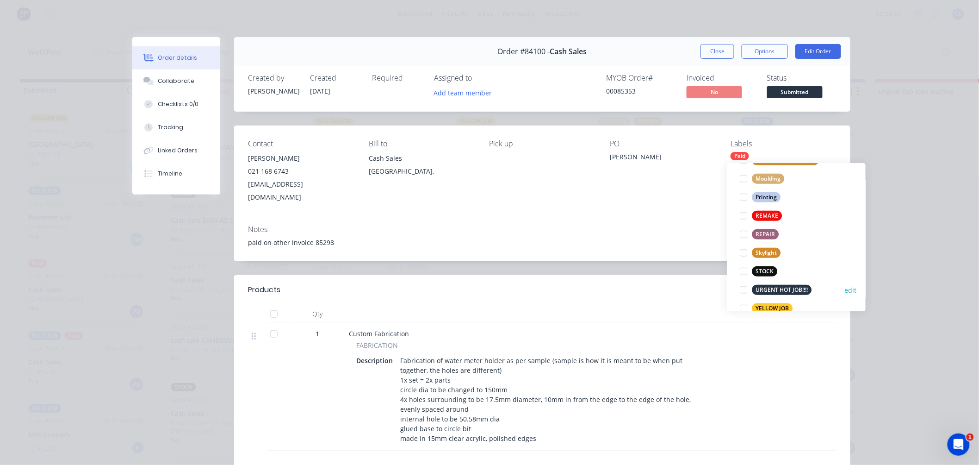
scroll to position [352, 0]
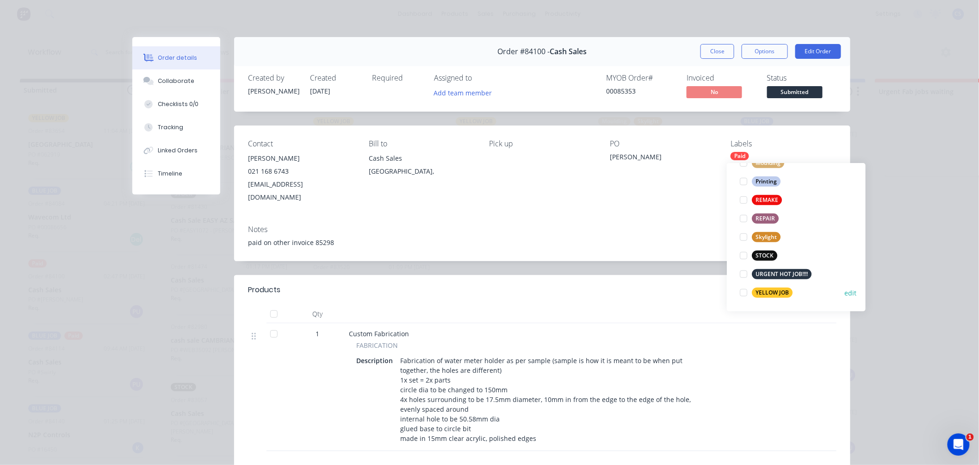
click at [764, 292] on div "YELLOW JOB" at bounding box center [772, 292] width 41 height 10
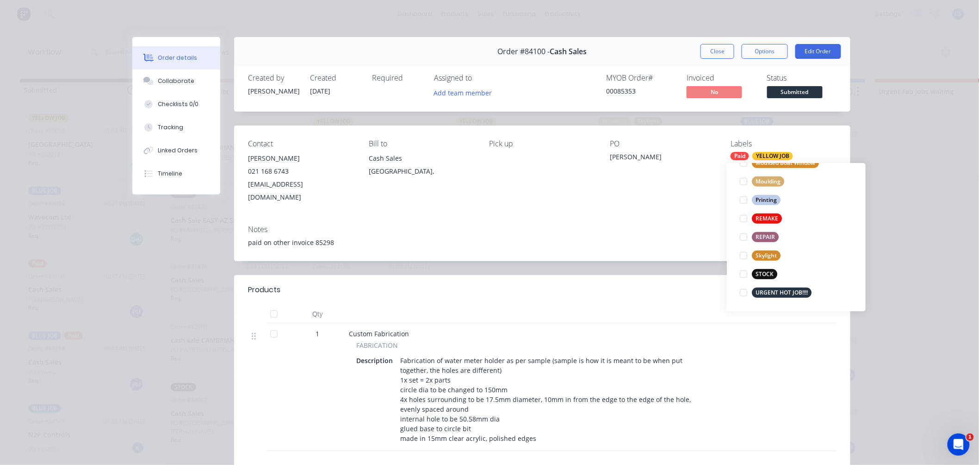
scroll to position [0, 0]
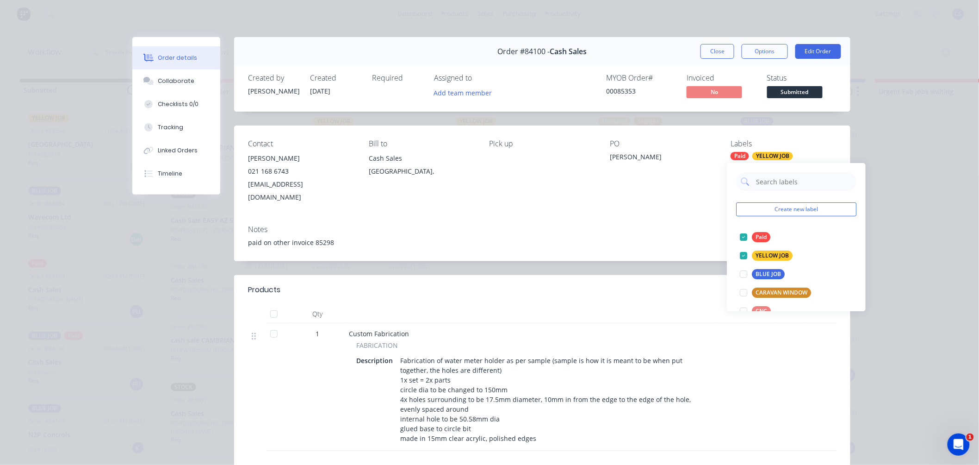
click at [713, 52] on button "Close" at bounding box center [717, 51] width 34 height 15
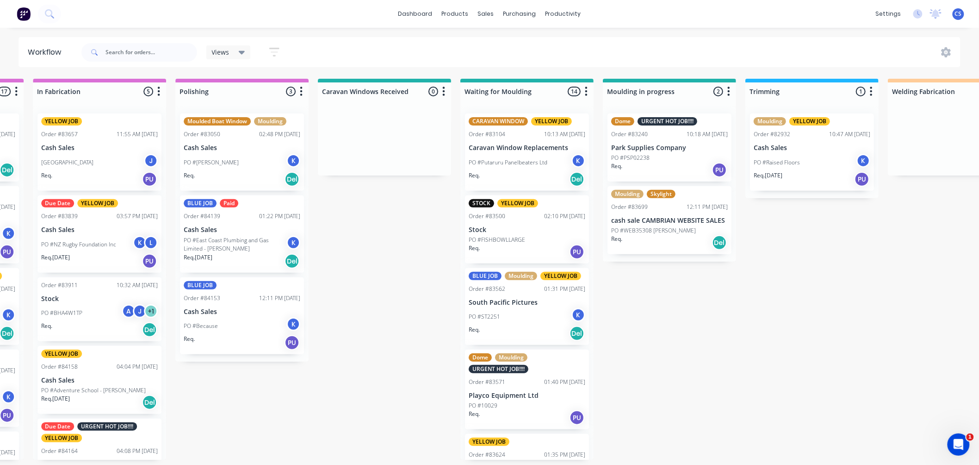
scroll to position [0, 1153]
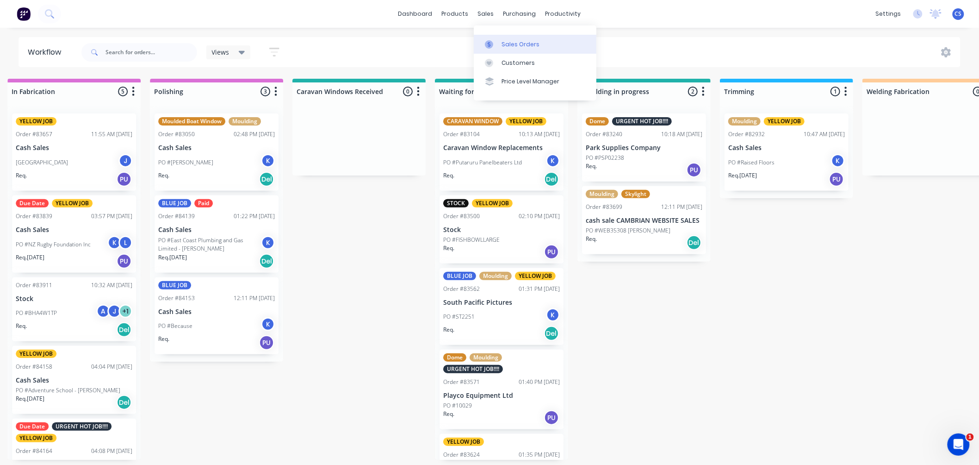
click at [496, 38] on link "Sales Orders" at bounding box center [535, 44] width 123 height 19
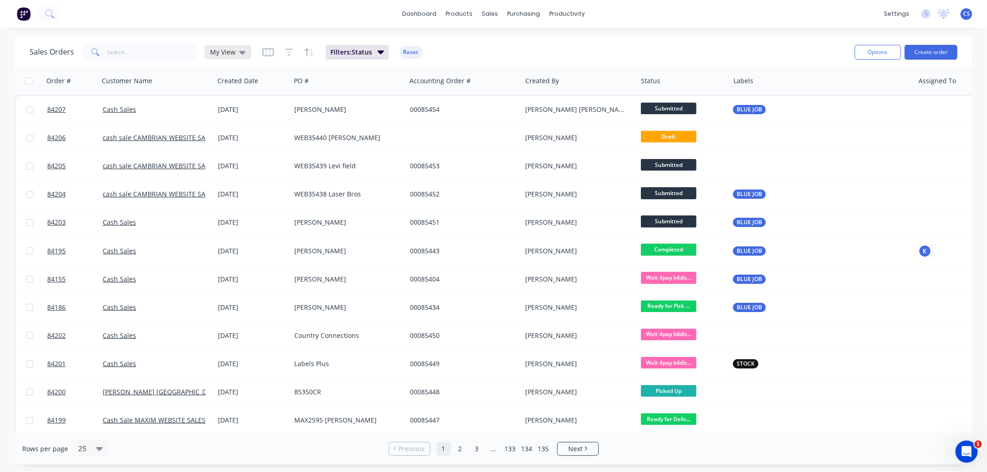
click at [224, 54] on span "My View" at bounding box center [222, 52] width 25 height 10
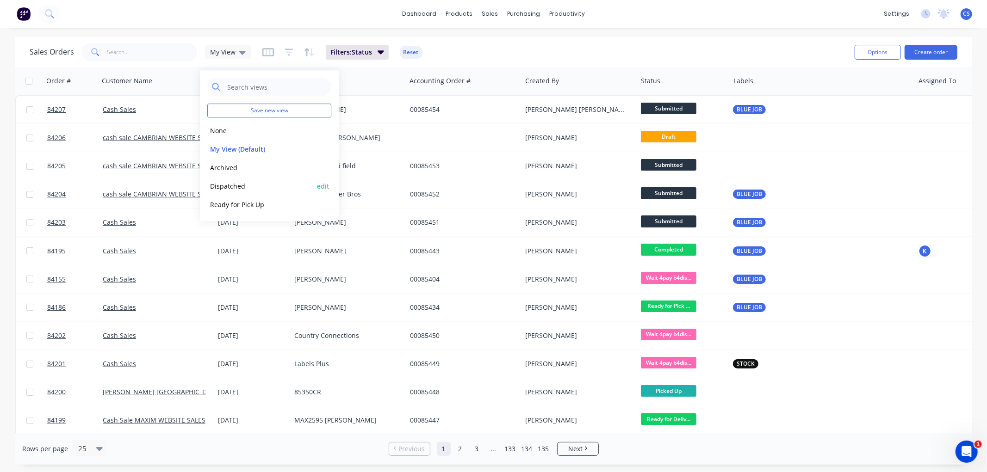
click at [228, 183] on button "Dispatched" at bounding box center [259, 186] width 105 height 11
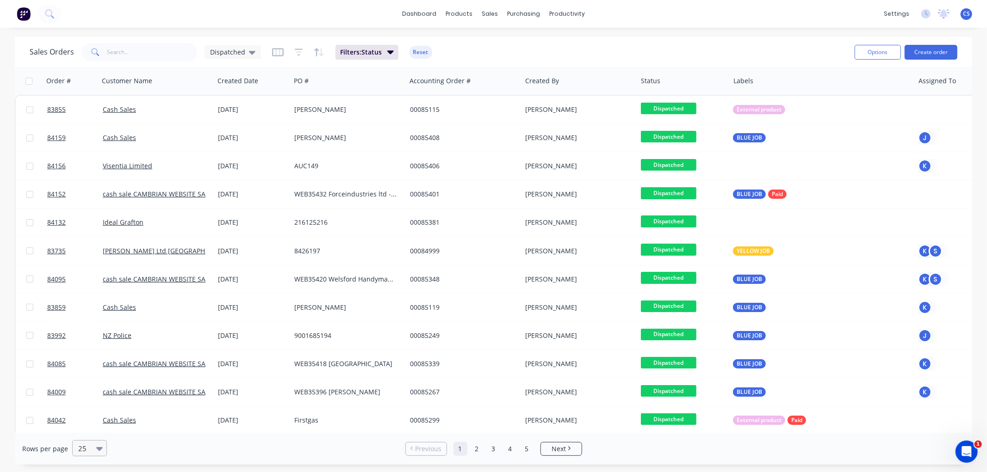
click at [97, 450] on icon at bounding box center [99, 449] width 6 height 4
click at [99, 426] on div "100" at bounding box center [88, 426] width 35 height 17
click at [30, 80] on input "checkbox" at bounding box center [28, 81] width 7 height 7
checkbox input "true"
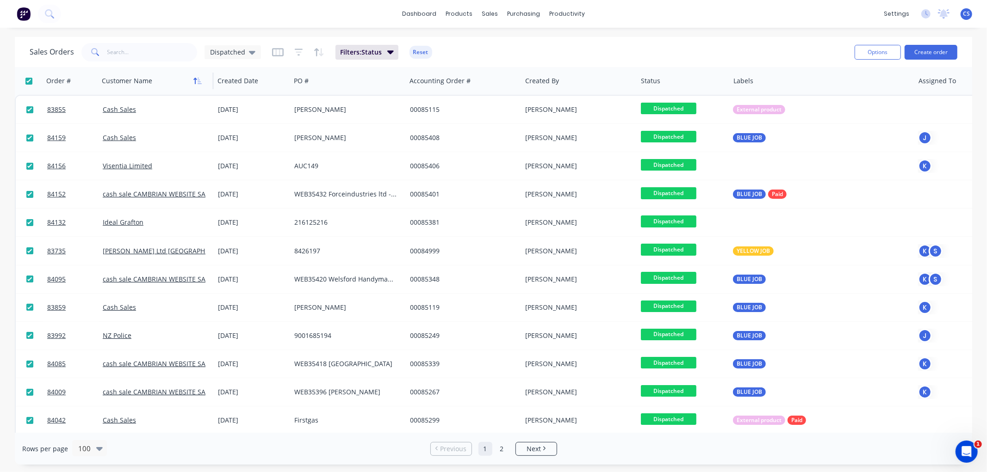
checkbox input "true"
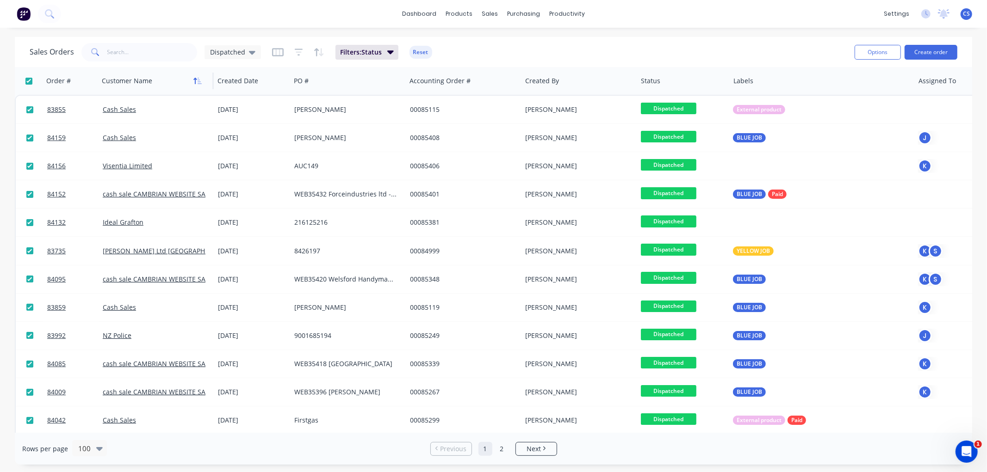
checkbox input "true"
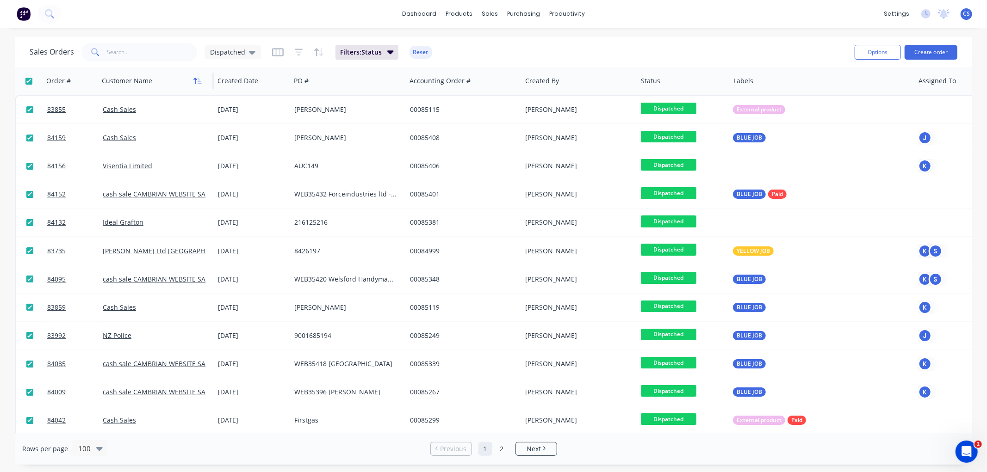
checkbox input "true"
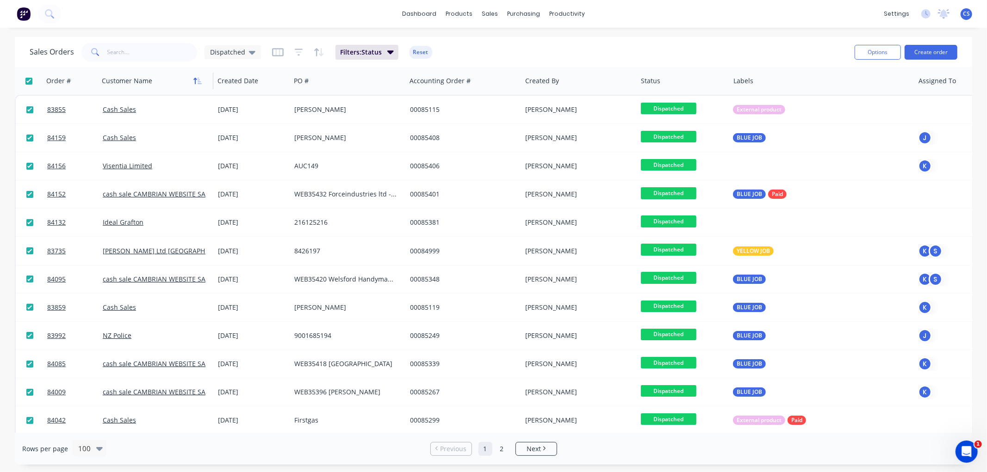
checkbox input "true"
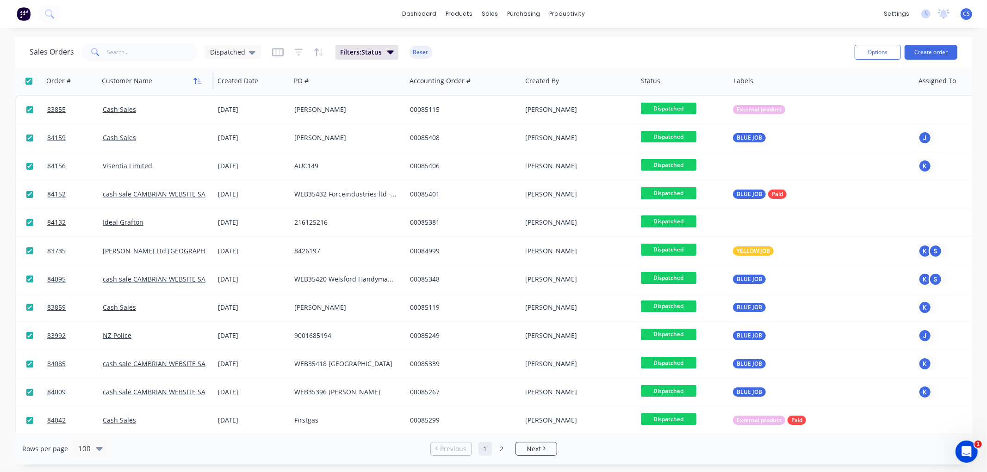
checkbox input "true"
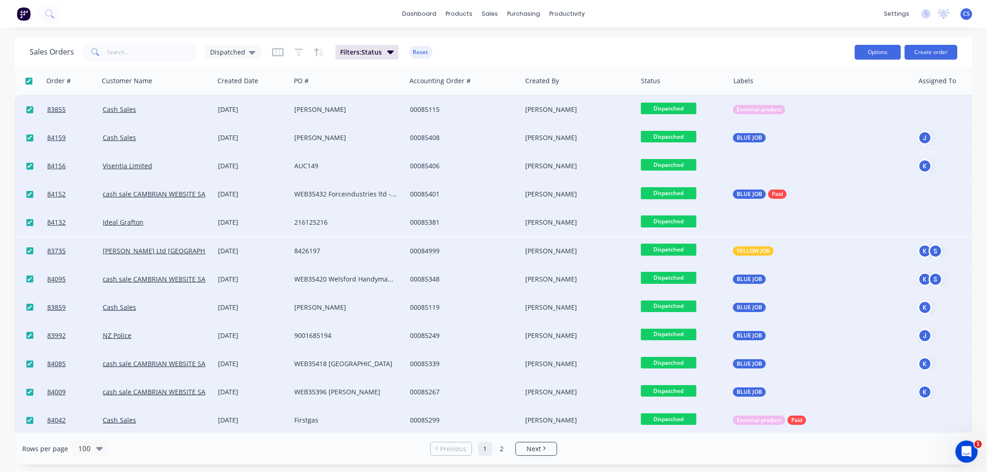
click at [878, 54] on button "Options" at bounding box center [878, 52] width 46 height 15
click at [835, 80] on div "Change Status" at bounding box center [849, 75] width 85 height 13
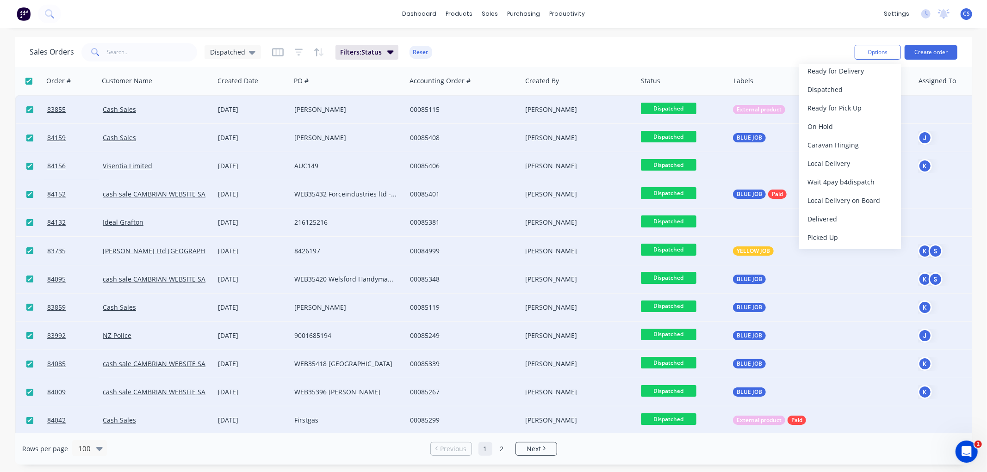
scroll to position [324, 0]
click at [833, 218] on div "Delivered" at bounding box center [849, 218] width 85 height 13
click at [739, 49] on div "Sales Orders Dispatched Filters: Status Reset" at bounding box center [439, 52] width 818 height 23
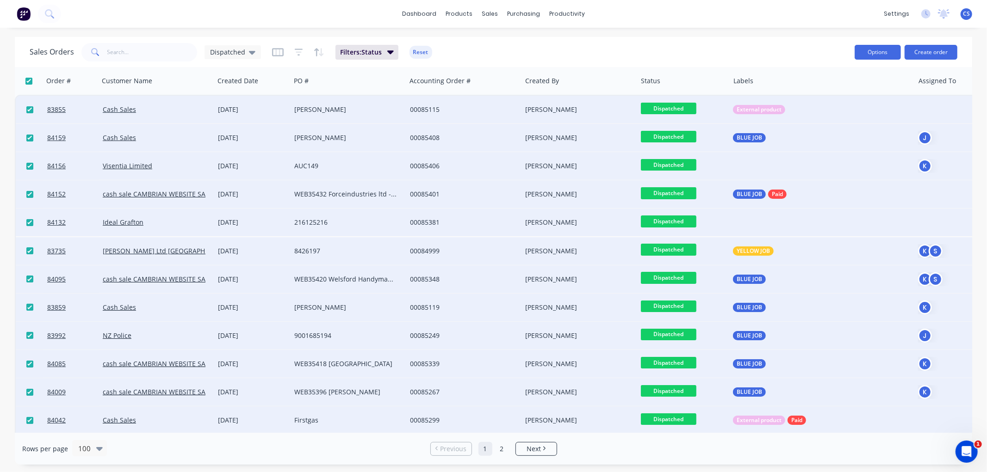
click at [872, 57] on button "Options" at bounding box center [878, 52] width 46 height 15
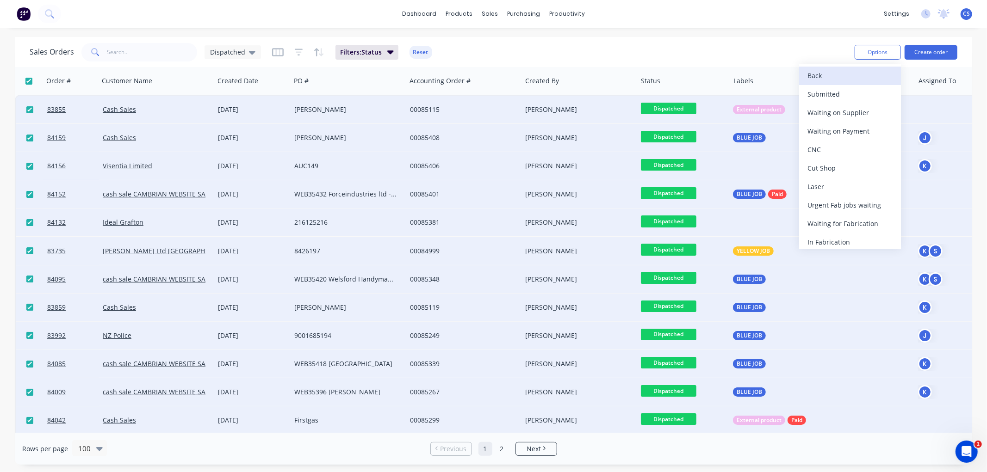
click at [818, 76] on div "Back" at bounding box center [849, 75] width 85 height 13
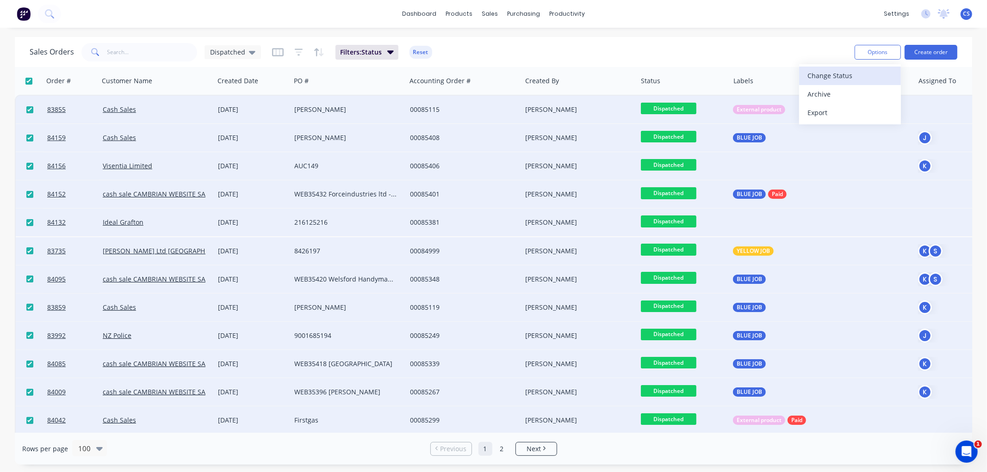
click at [838, 79] on div "Change Status" at bounding box center [849, 75] width 85 height 13
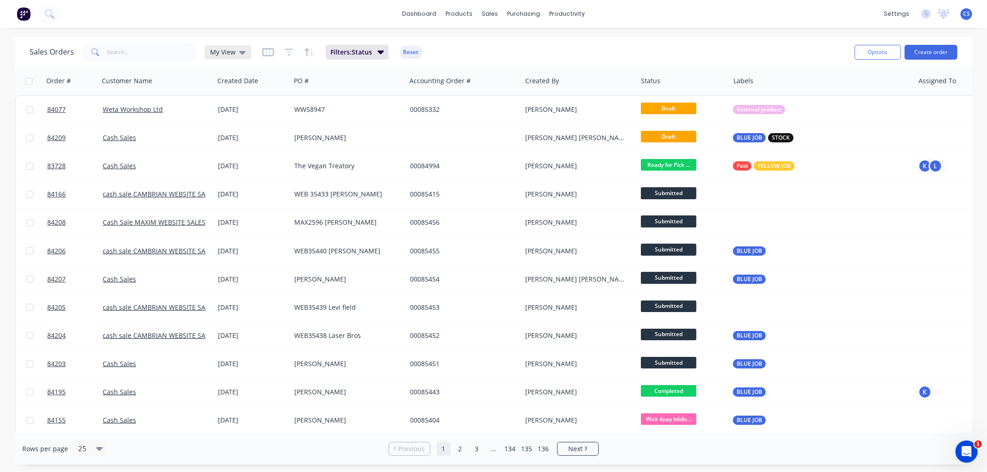
click at [234, 54] on div "My View" at bounding box center [228, 52] width 36 height 8
click at [255, 184] on button "Dispatched" at bounding box center [259, 186] width 105 height 11
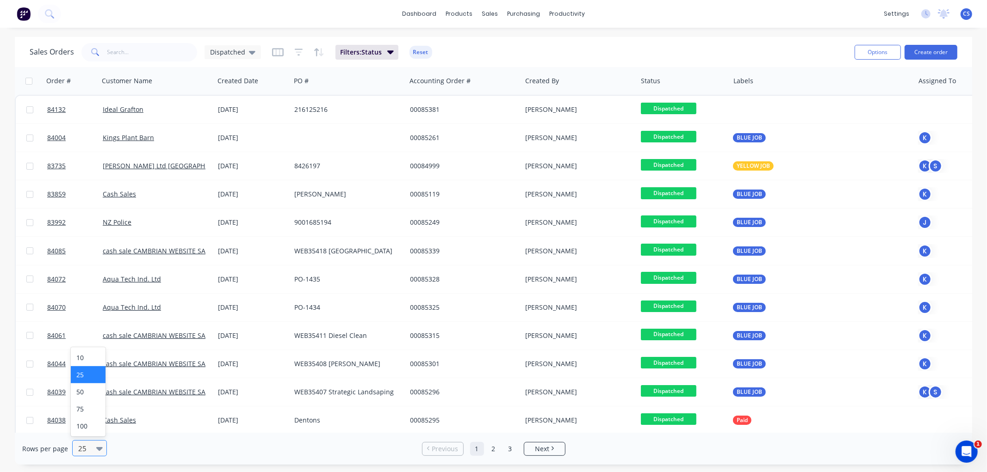
click at [102, 447] on div at bounding box center [101, 449] width 10 height 10
click at [96, 424] on div "100" at bounding box center [88, 426] width 35 height 17
click at [874, 52] on button "Options" at bounding box center [878, 52] width 46 height 15
click at [715, 49] on div "Sales Orders Dispatched Filters: Status Reset" at bounding box center [439, 52] width 818 height 23
click at [28, 81] on input "checkbox" at bounding box center [28, 81] width 7 height 7
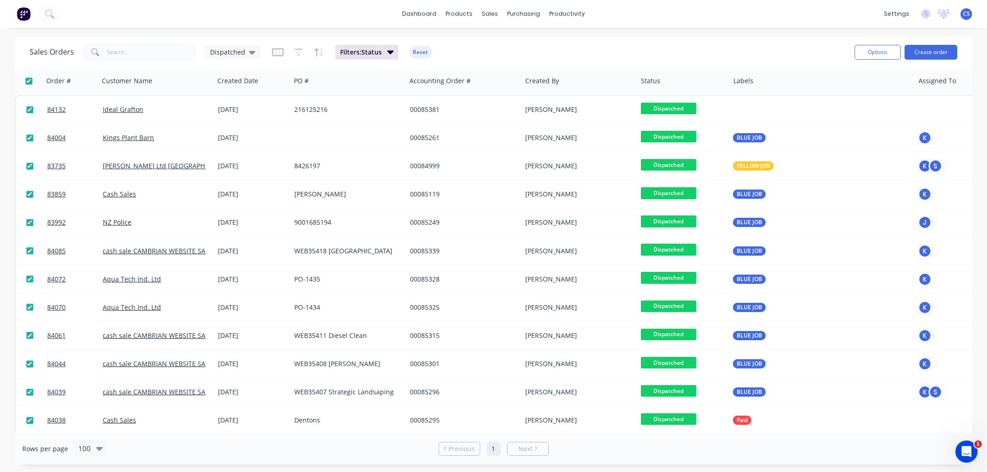
checkbox input "true"
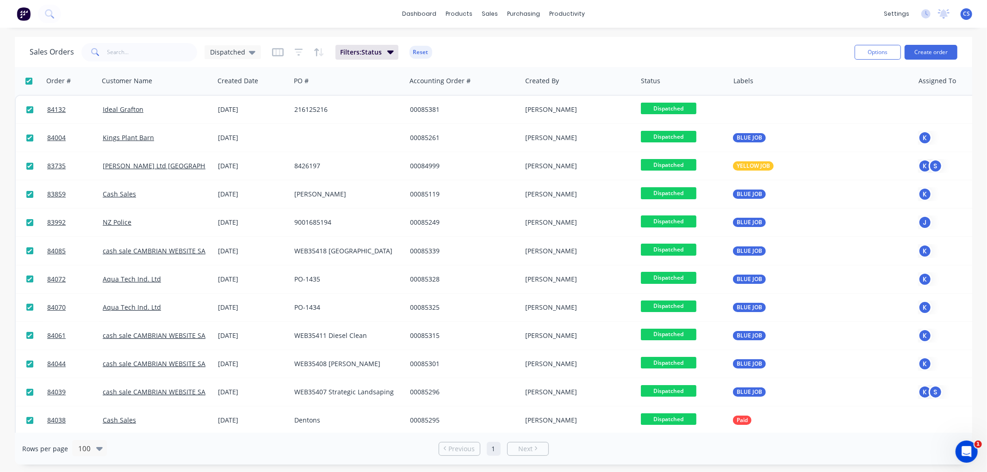
checkbox input "true"
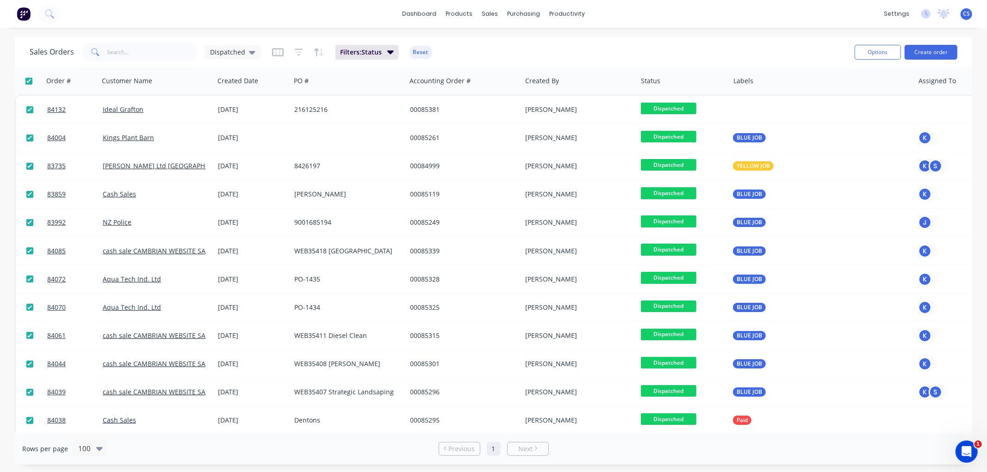
checkbox input "true"
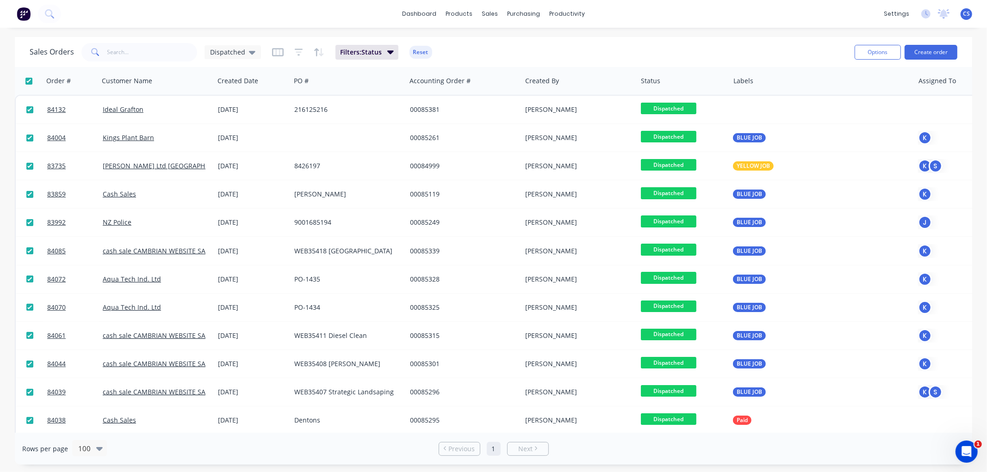
checkbox input "true"
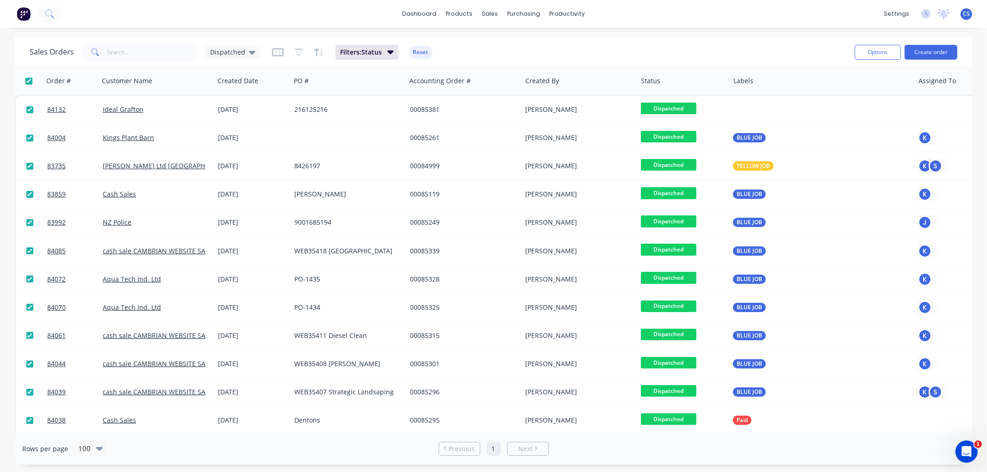
checkbox input "true"
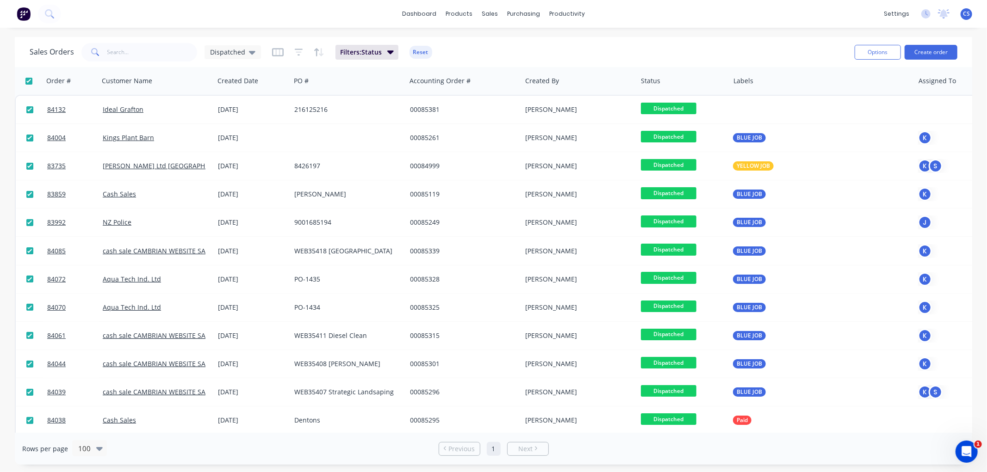
checkbox input "true"
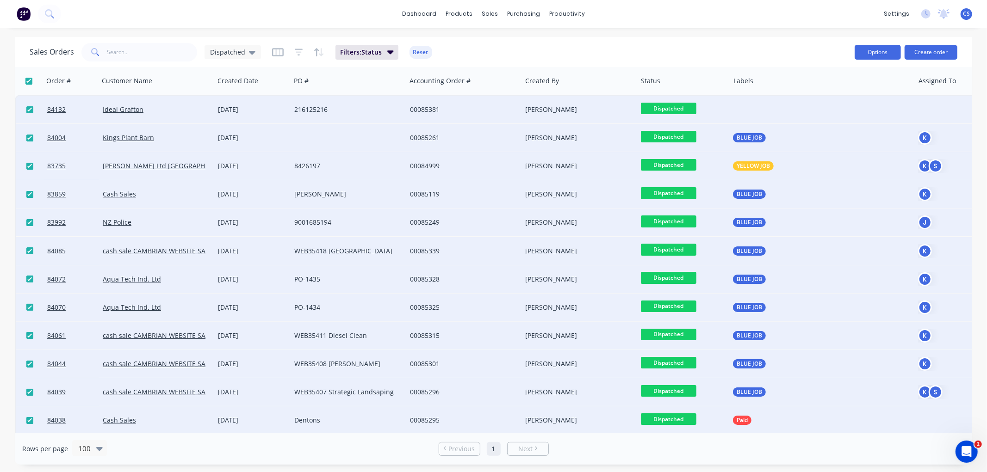
click at [877, 53] on button "Options" at bounding box center [878, 52] width 46 height 15
click at [825, 78] on div "Change Status" at bounding box center [849, 75] width 85 height 13
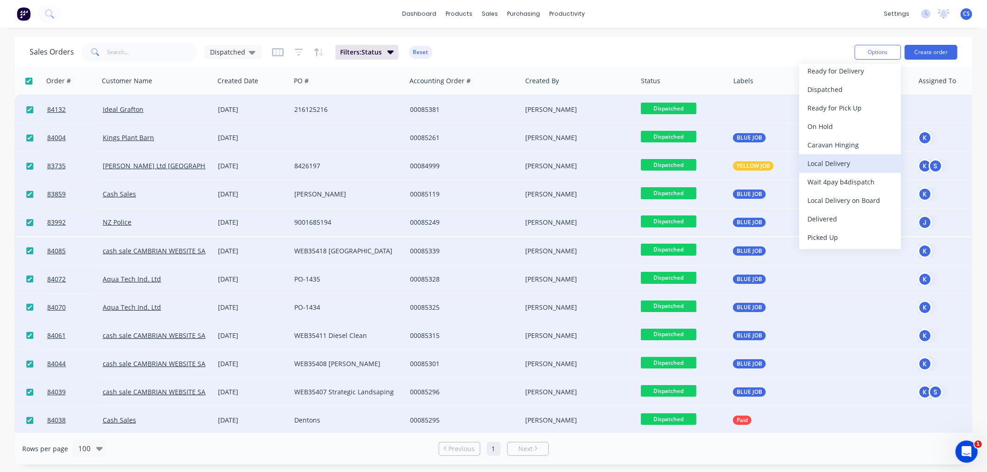
scroll to position [324, 0]
click at [824, 220] on div "Delivered" at bounding box center [849, 218] width 85 height 13
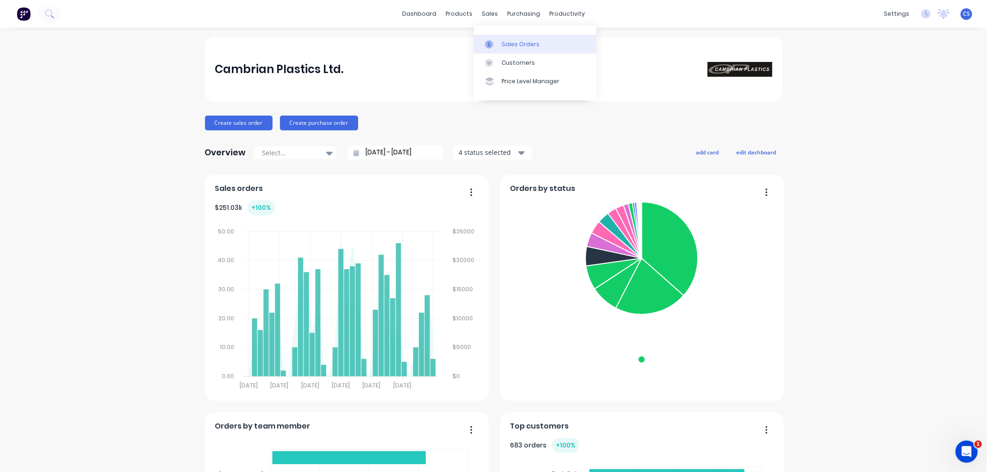
click at [491, 39] on link "Sales Orders" at bounding box center [535, 44] width 123 height 19
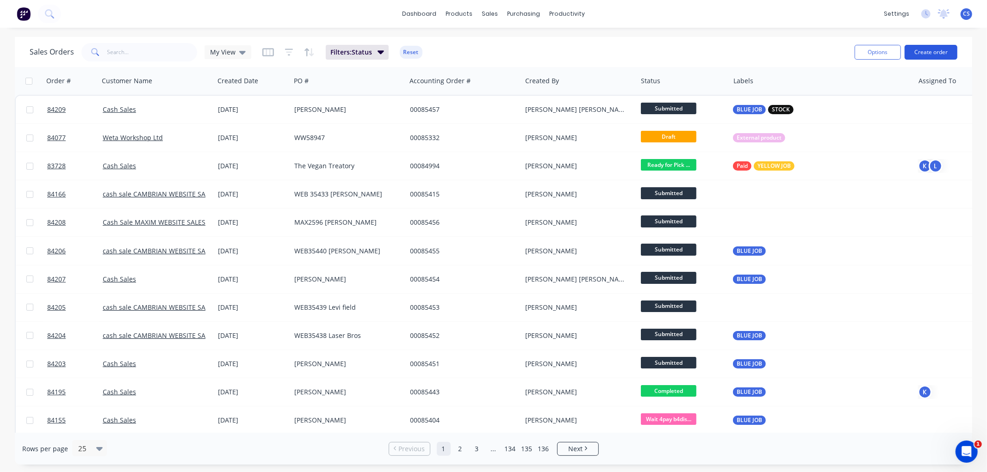
click at [922, 52] on button "Create order" at bounding box center [931, 52] width 53 height 15
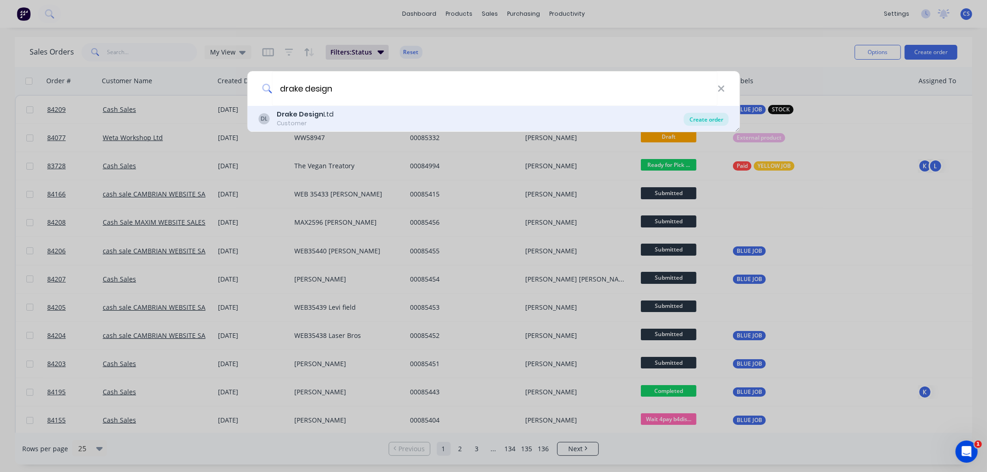
type input "drake design"
click at [699, 121] on div "Create order" at bounding box center [706, 119] width 45 height 13
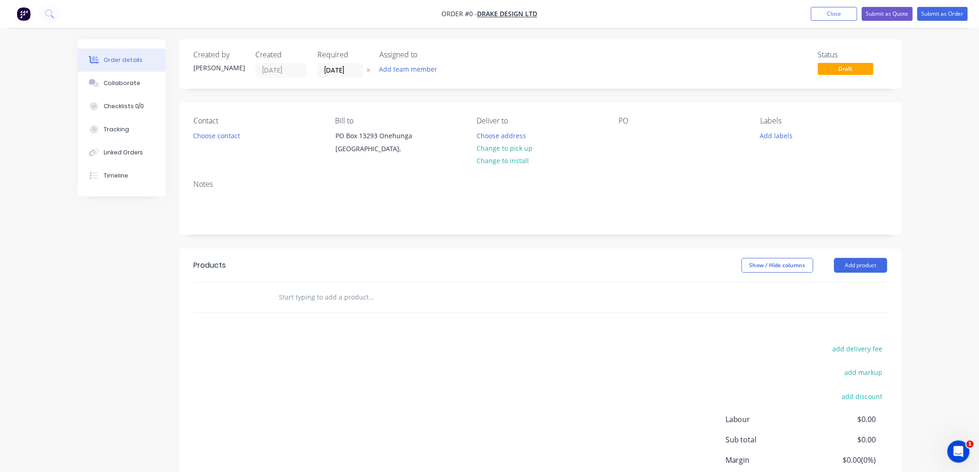
click at [368, 70] on icon at bounding box center [368, 71] width 4 height 6
click at [129, 84] on div "Collaborate" at bounding box center [122, 83] width 37 height 8
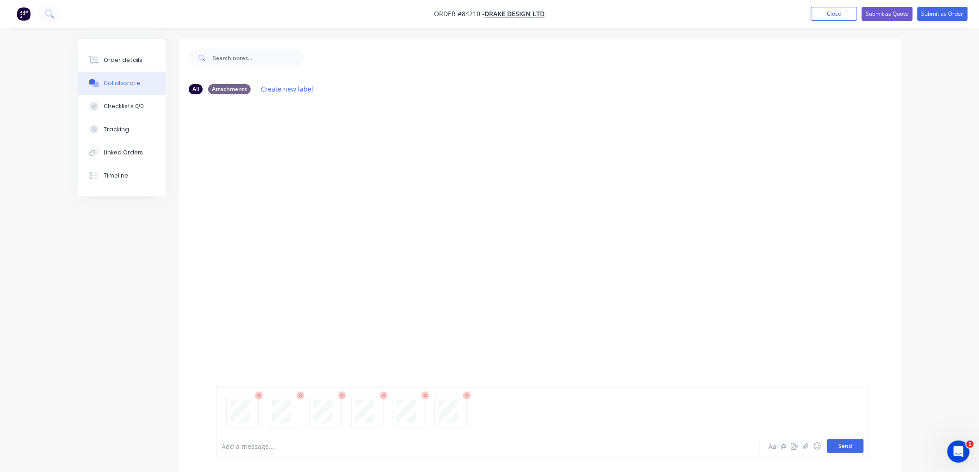
click at [847, 449] on button "Send" at bounding box center [845, 447] width 37 height 14
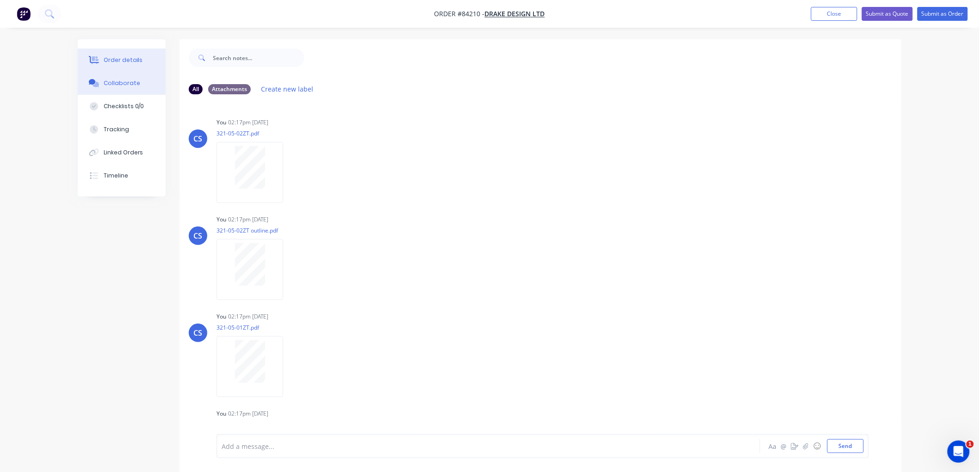
click at [130, 63] on div "Order details" at bounding box center [123, 60] width 39 height 8
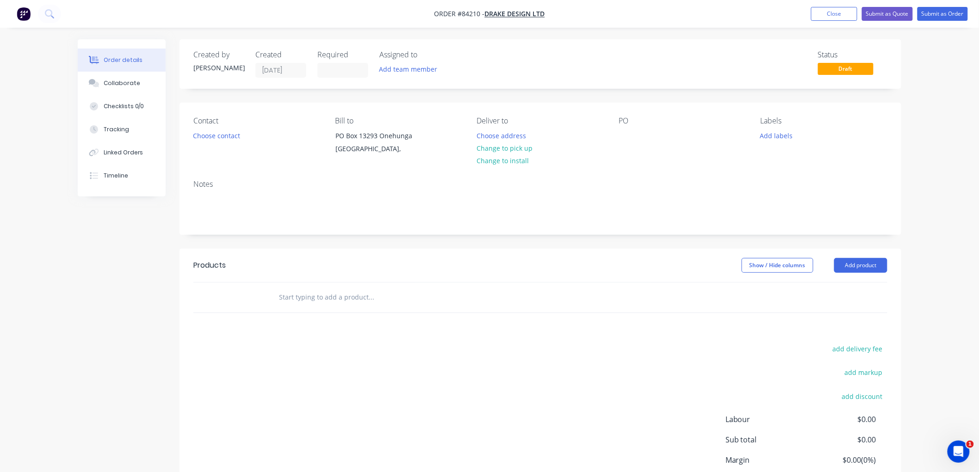
click at [298, 298] on input "text" at bounding box center [371, 297] width 185 height 19
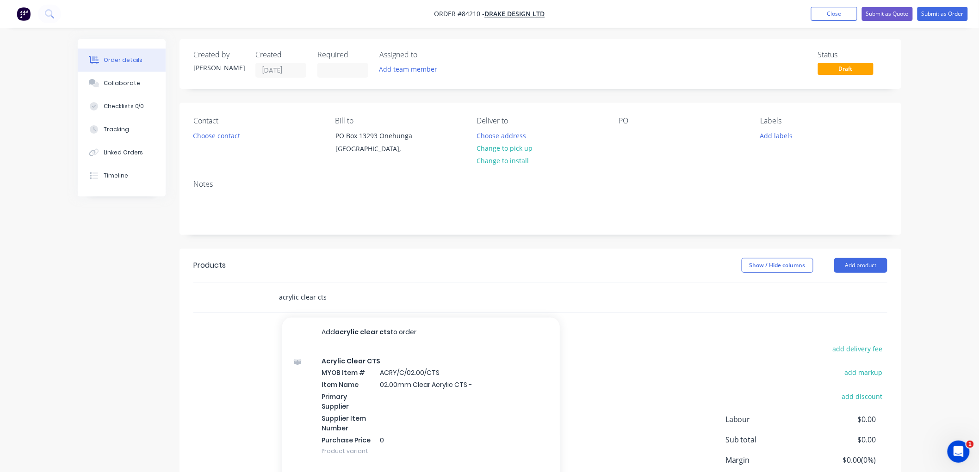
drag, startPoint x: 355, startPoint y: 297, endPoint x: 279, endPoint y: 301, distance: 76.9
click at [279, 301] on input "acrylic clear cts" at bounding box center [371, 297] width 185 height 19
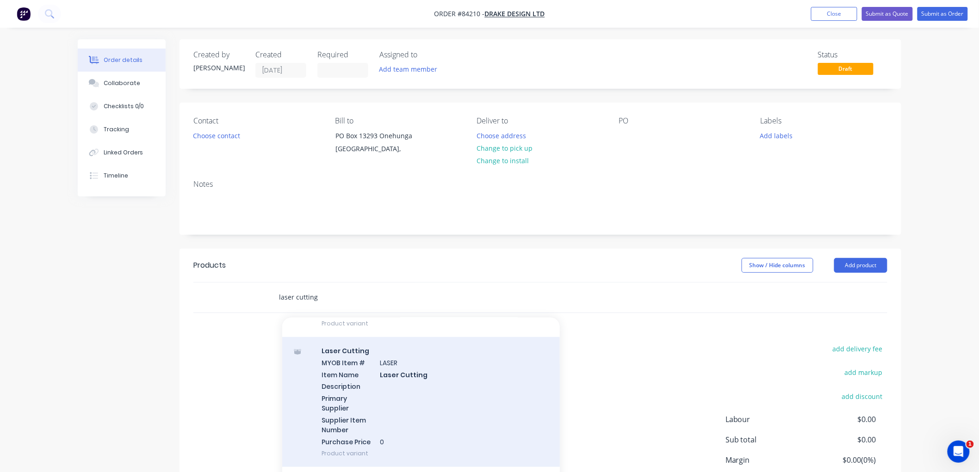
scroll to position [308, 0]
type input "laser cutting"
click at [403, 380] on div "Laser Cutting MYOB Item # LASER Item Name Laser Cutting Description Primary Sup…" at bounding box center [421, 400] width 278 height 130
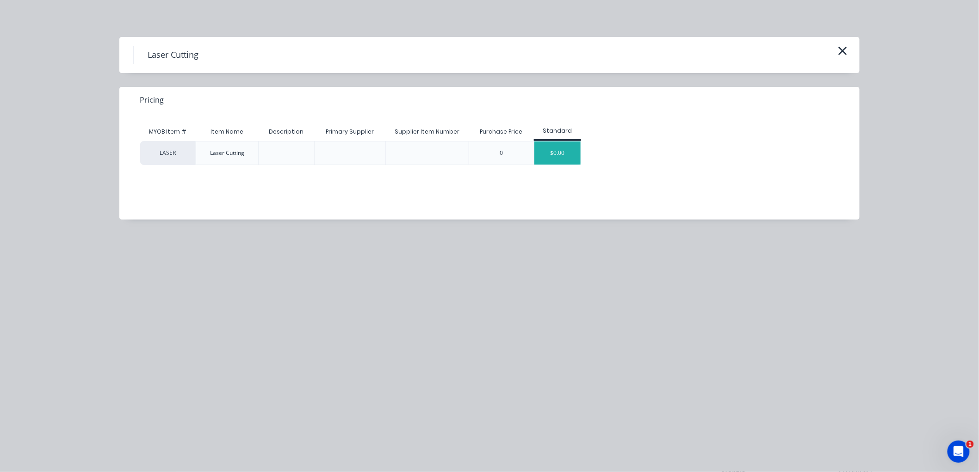
click at [547, 156] on div "$0.00" at bounding box center [557, 153] width 46 height 23
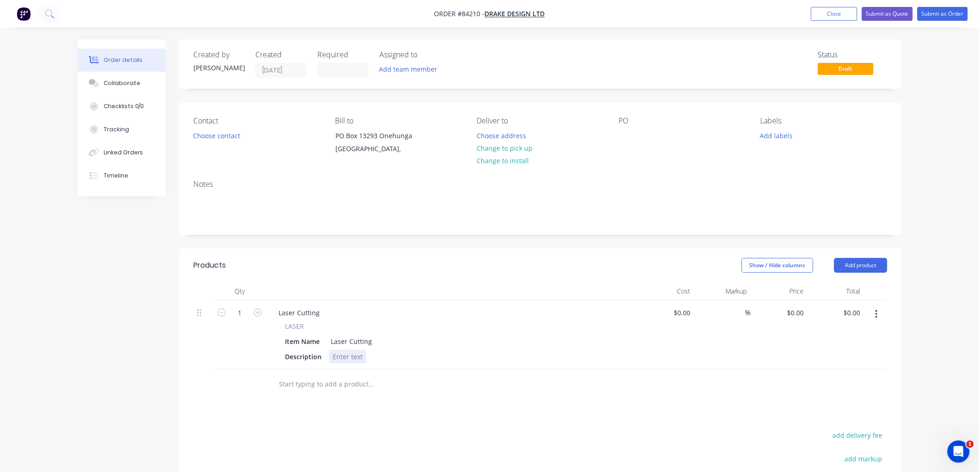
click at [352, 359] on div at bounding box center [347, 356] width 37 height 13
click at [235, 313] on input "1" at bounding box center [240, 313] width 24 height 14
type input "2"
click at [345, 359] on div at bounding box center [347, 356] width 37 height 13
click at [359, 356] on div at bounding box center [347, 356] width 37 height 13
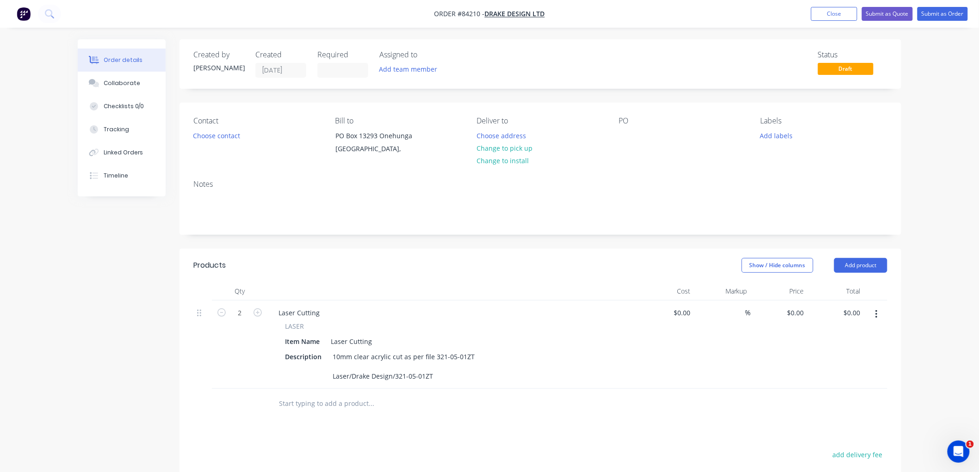
click at [376, 406] on input "text" at bounding box center [371, 404] width 185 height 19
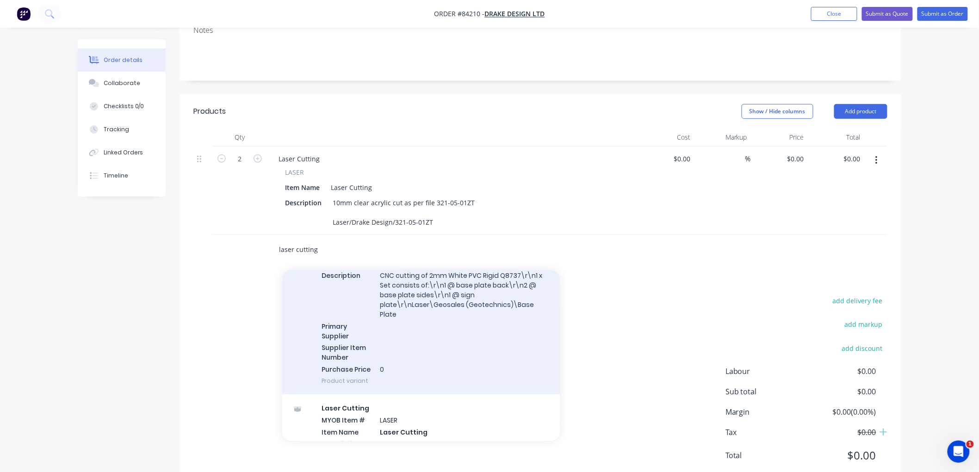
scroll to position [205, 0]
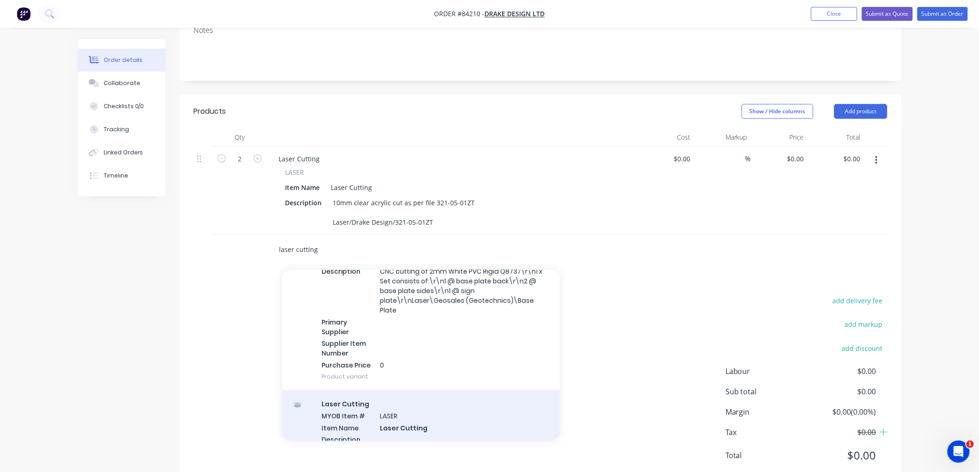
type input "laser cutting"
click at [419, 417] on div "Laser Cutting MYOB Item # LASER Item Name Laser Cutting Description Primary Sup…" at bounding box center [421, 455] width 278 height 130
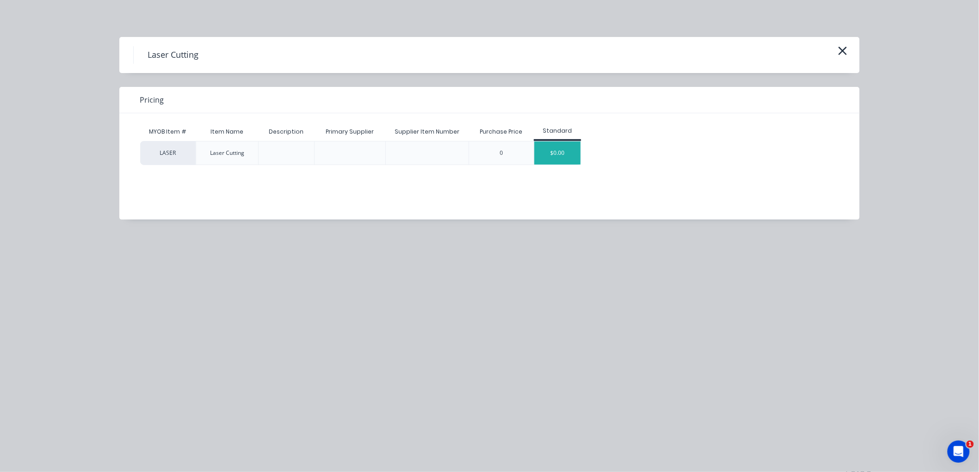
click at [553, 158] on div "$0.00" at bounding box center [557, 153] width 46 height 23
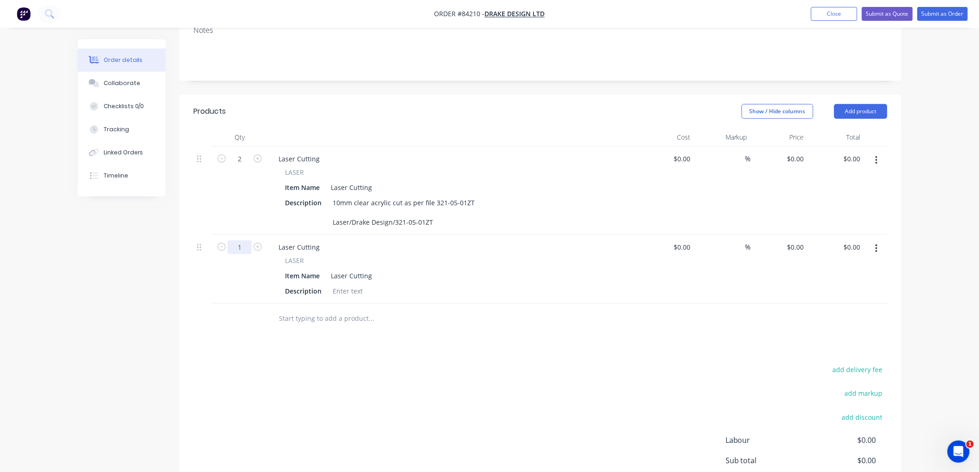
click at [239, 166] on input "1" at bounding box center [240, 159] width 24 height 14
type input "2"
click at [435, 205] on div "10mm clear acrylic cut as per file 321-05-01ZT Laser/Drake Design/321-05-01ZT" at bounding box center [403, 212] width 149 height 33
drag, startPoint x: 390, startPoint y: 201, endPoint x: 333, endPoint y: 201, distance: 56.9
click at [333, 201] on div "10mm clear acrylic cut as per file 321-05-01ZT Laser/Drake Design/321-05-01ZT" at bounding box center [403, 212] width 149 height 33
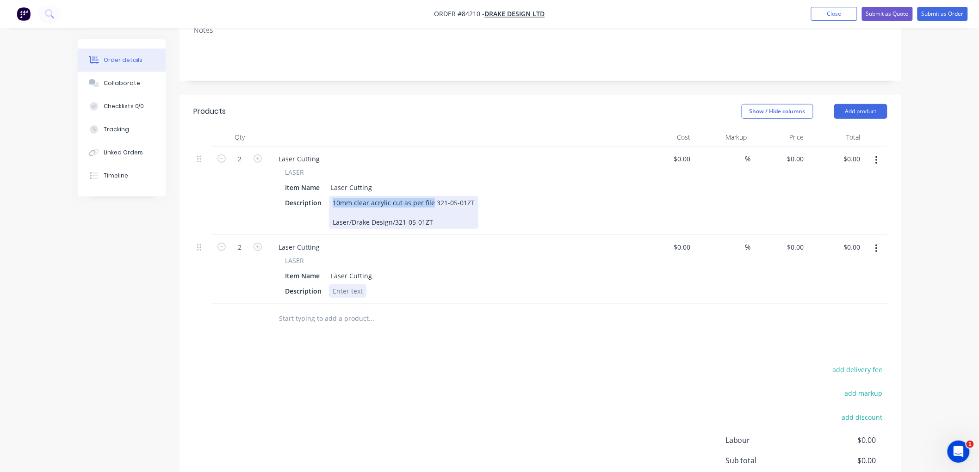
copy div "10mm clear acrylic cut as per file"
click at [348, 292] on div at bounding box center [347, 291] width 37 height 13
paste div
click at [433, 289] on div "10mm clear acrylic cut as per file 321-05-02ZT" at bounding box center [403, 291] width 149 height 13
copy div "321-05-02ZT"
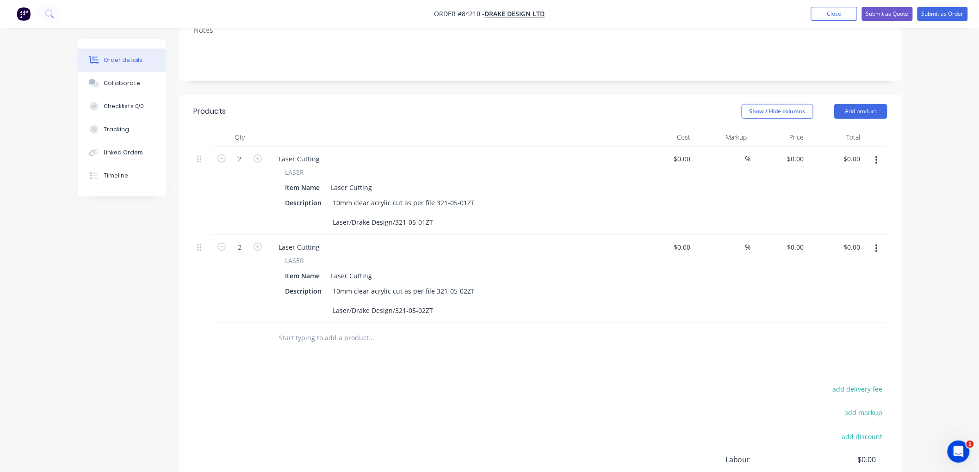
click at [311, 335] on input "text" at bounding box center [371, 338] width 185 height 19
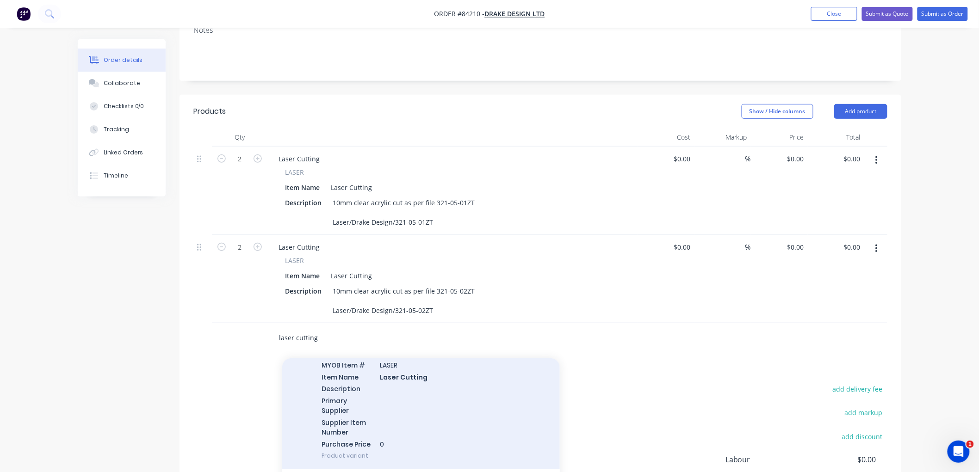
scroll to position [359, 0]
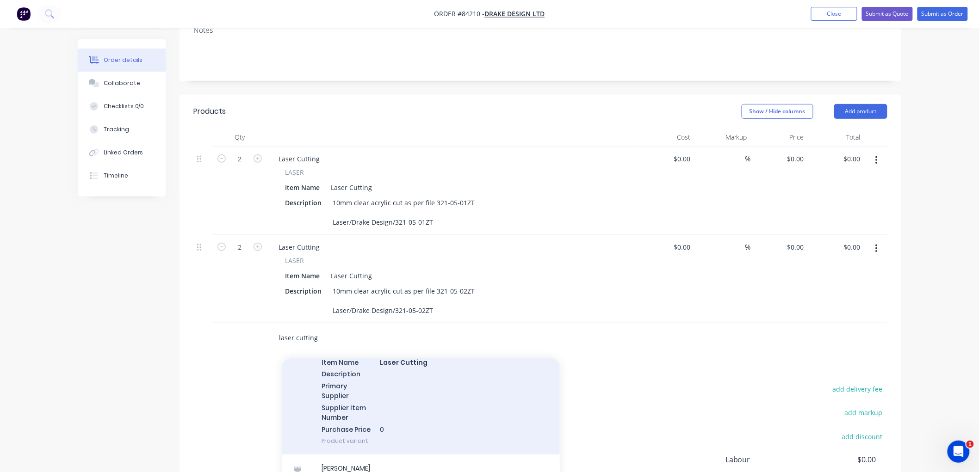
type input "laser cutting"
click at [415, 419] on div "Laser Cutting MYOB Item # LASER Item Name Laser Cutting Description Primary Sup…" at bounding box center [421, 390] width 278 height 130
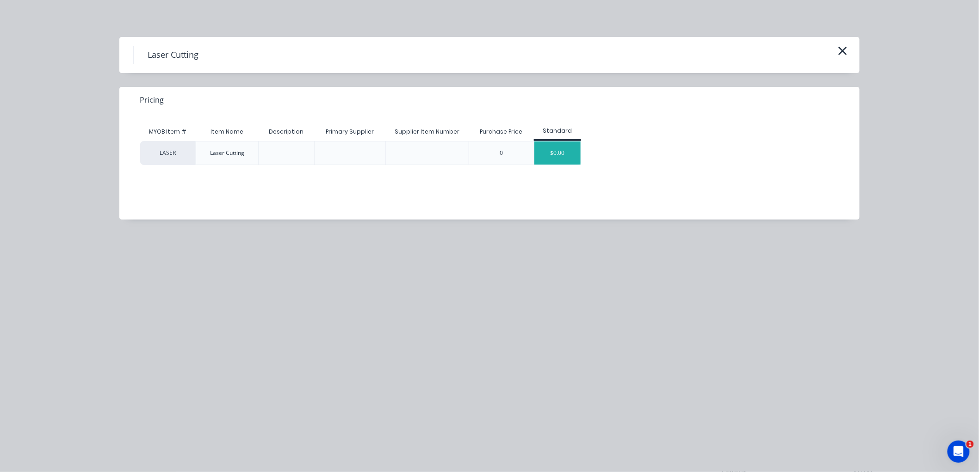
click at [553, 161] on div "$0.00" at bounding box center [557, 153] width 46 height 23
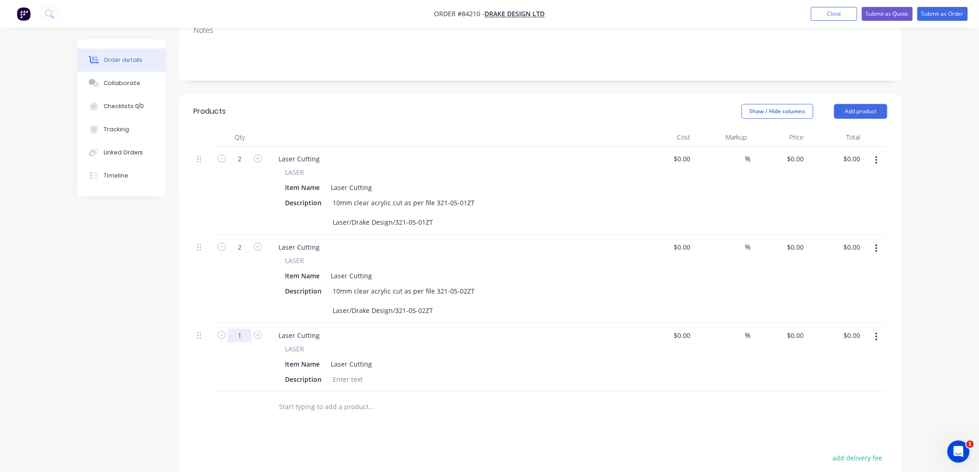
click at [237, 166] on input "1" at bounding box center [240, 159] width 24 height 14
type input "4"
drag, startPoint x: 429, startPoint y: 290, endPoint x: 330, endPoint y: 291, distance: 99.5
click at [330, 291] on div "10mm clear acrylic cut as per file 321-05-02ZT Laser/Drake Design/321-05-02ZT" at bounding box center [403, 301] width 149 height 33
copy div "10mm clear acrylic cut as per file"
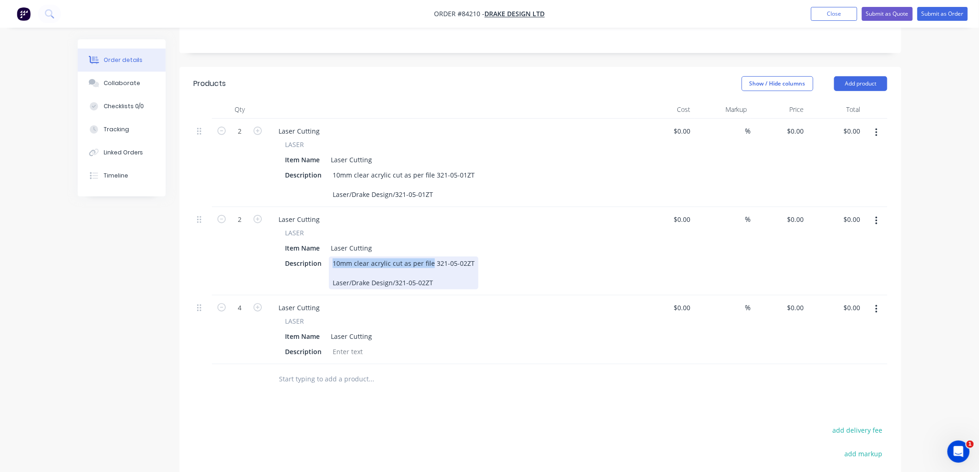
scroll to position [205, 0]
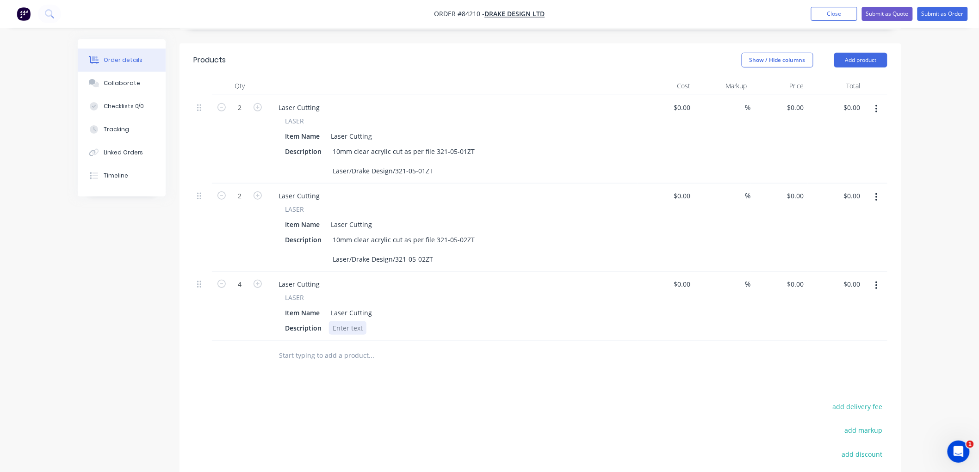
click at [354, 327] on div at bounding box center [347, 328] width 37 height 13
paste div
click at [432, 328] on div "10mm clear acrylic cut as per file 321-05-03A" at bounding box center [402, 328] width 146 height 13
copy div "321-05-03A"
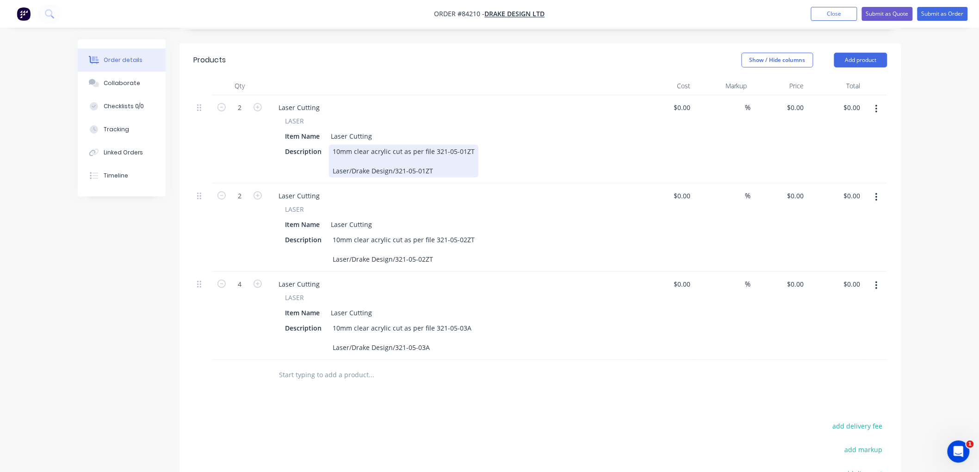
click at [469, 150] on div "10mm clear acrylic cut as per file 321-05-01ZT Laser/Drake Design/321-05-01ZT" at bounding box center [403, 161] width 149 height 33
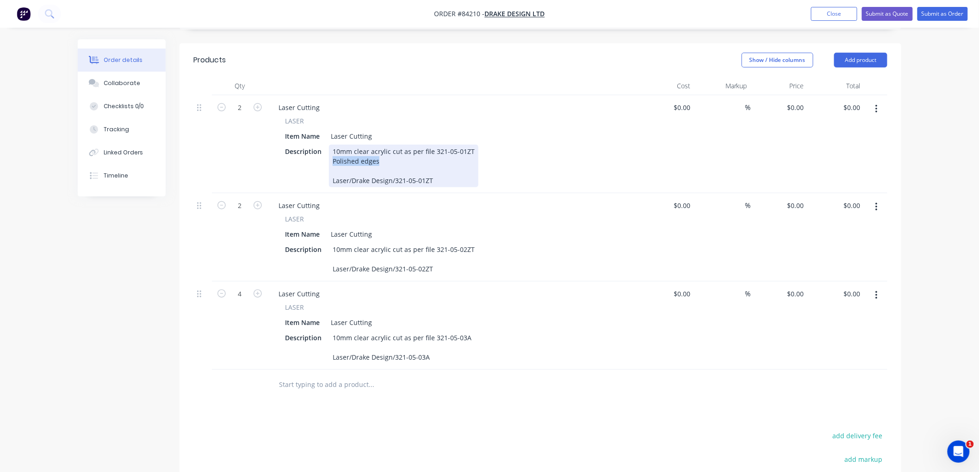
copy div "Polished edges"
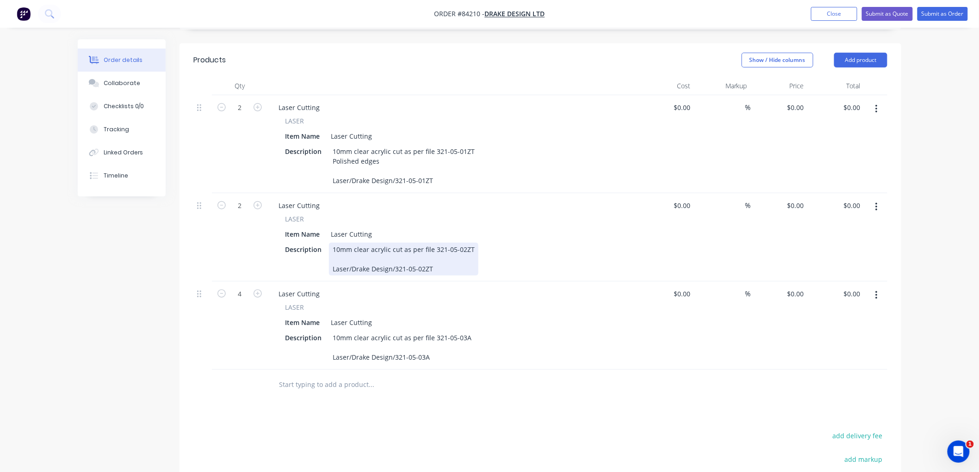
click at [441, 247] on div "10mm clear acrylic cut as per file 321-05-02ZT Laser/Drake Design/321-05-02ZT" at bounding box center [403, 259] width 149 height 33
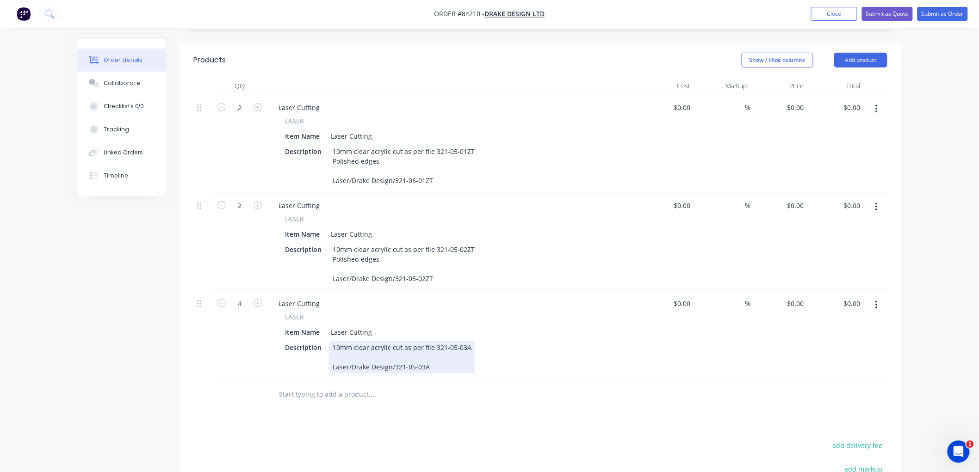
drag, startPoint x: 459, startPoint y: 349, endPoint x: 472, endPoint y: 348, distance: 13.4
click at [459, 348] on div "10mm clear acrylic cut as per file 321-05-03A Laser/Drake Design/321-05-03A" at bounding box center [402, 357] width 146 height 33
click at [151, 339] on div "Created by Chantal Created 27/08/25 Required Assigned to Add team member Status…" at bounding box center [490, 240] width 824 height 812
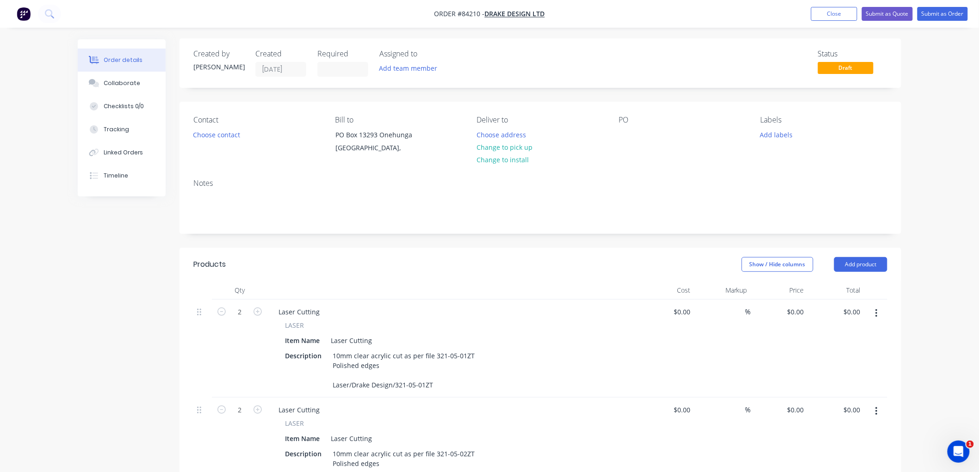
scroll to position [0, 0]
click at [497, 135] on button "Choose address" at bounding box center [501, 135] width 59 height 12
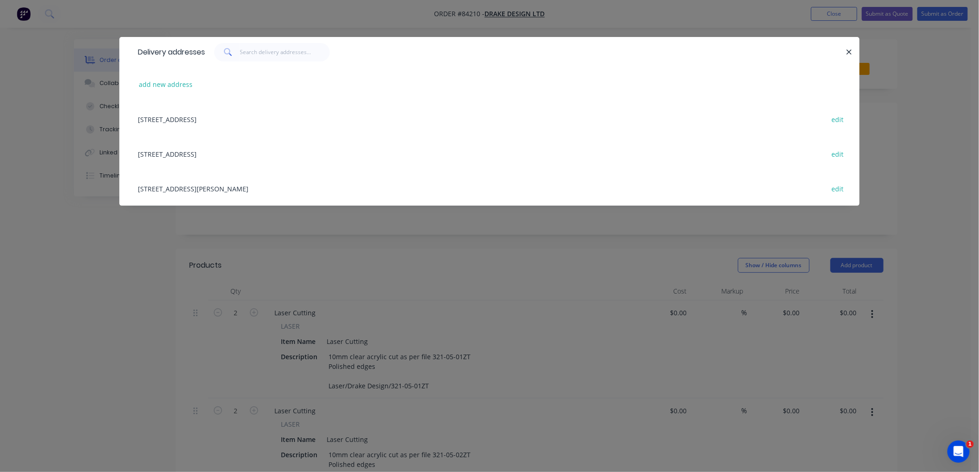
click at [174, 188] on div "657 Great South Road Penrose, Auckland edit" at bounding box center [489, 188] width 713 height 35
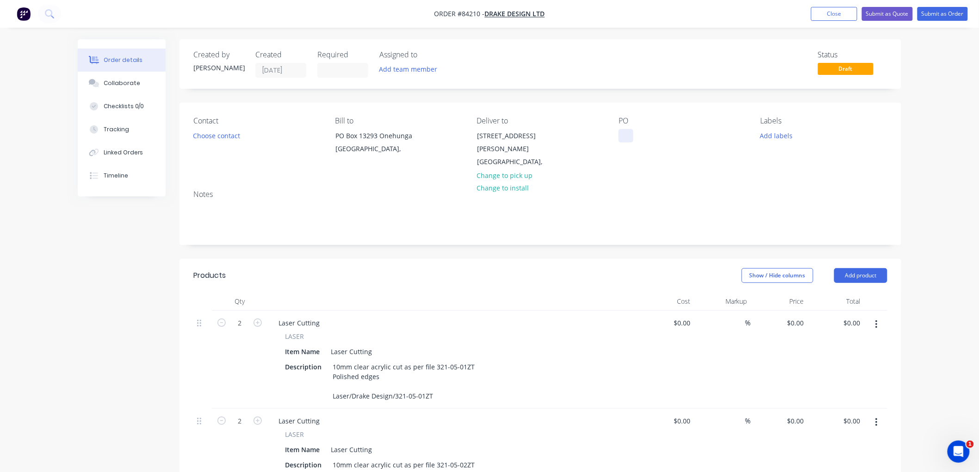
drag, startPoint x: 626, startPoint y: 137, endPoint x: 631, endPoint y: 139, distance: 4.8
click at [626, 137] on div at bounding box center [626, 135] width 15 height 13
paste div
click at [774, 136] on button "Add labels" at bounding box center [776, 135] width 43 height 12
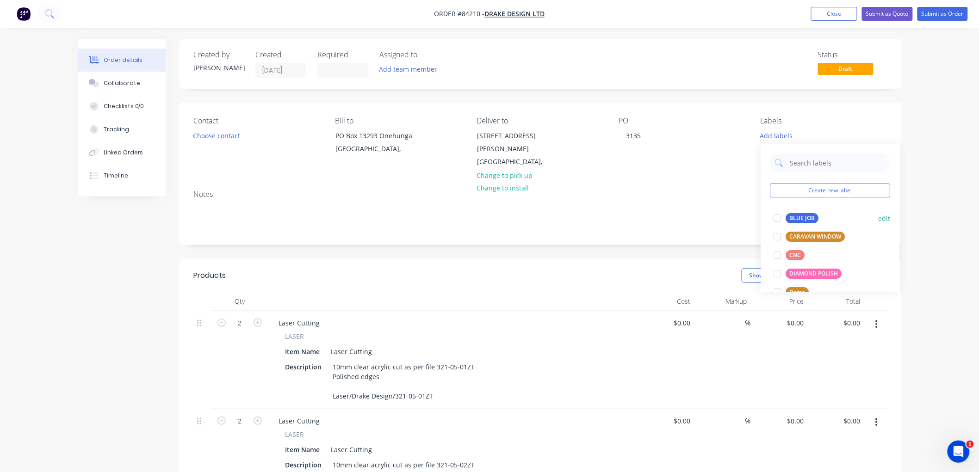
click at [793, 216] on div "BLUE JOB" at bounding box center [802, 218] width 33 height 10
click at [944, 167] on div "Order details Collaborate Checklists 0/0 Tracking Linked Orders Timeline Order …" at bounding box center [489, 435] width 979 height 871
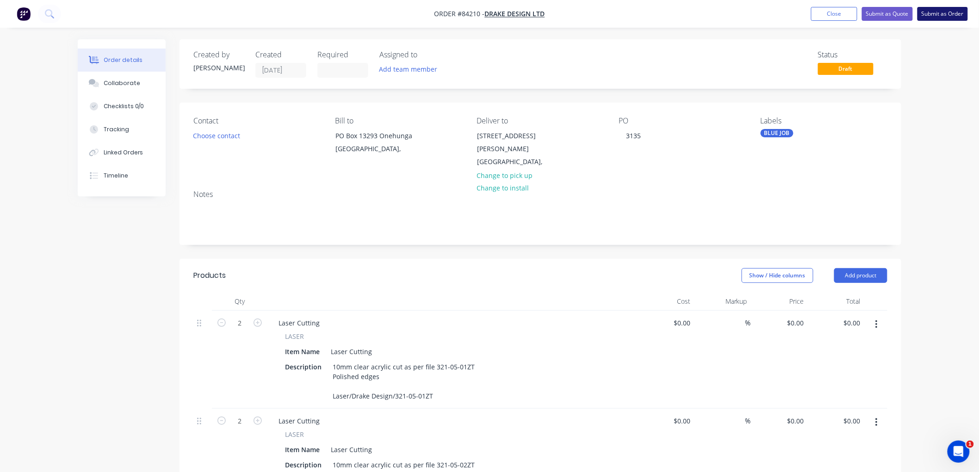
click at [936, 15] on button "Submit as Order" at bounding box center [942, 14] width 50 height 14
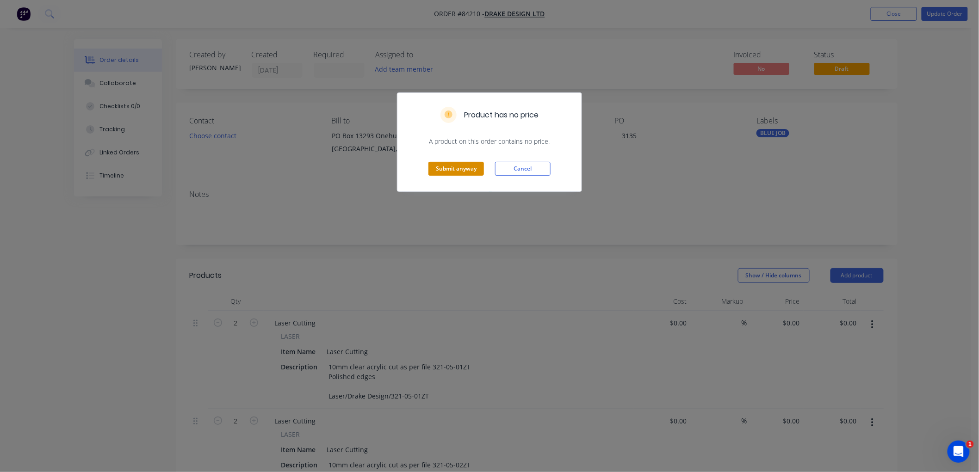
click at [448, 169] on button "Submit anyway" at bounding box center [456, 169] width 56 height 14
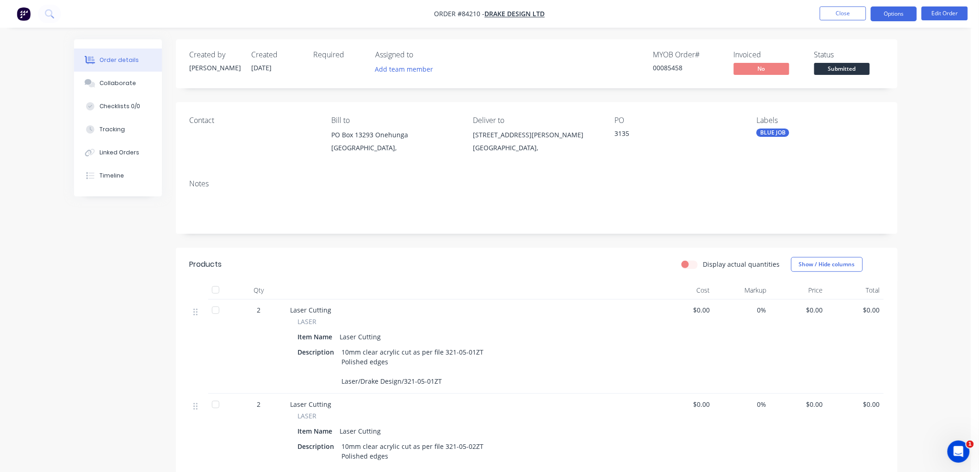
click at [885, 16] on button "Options" at bounding box center [894, 13] width 46 height 15
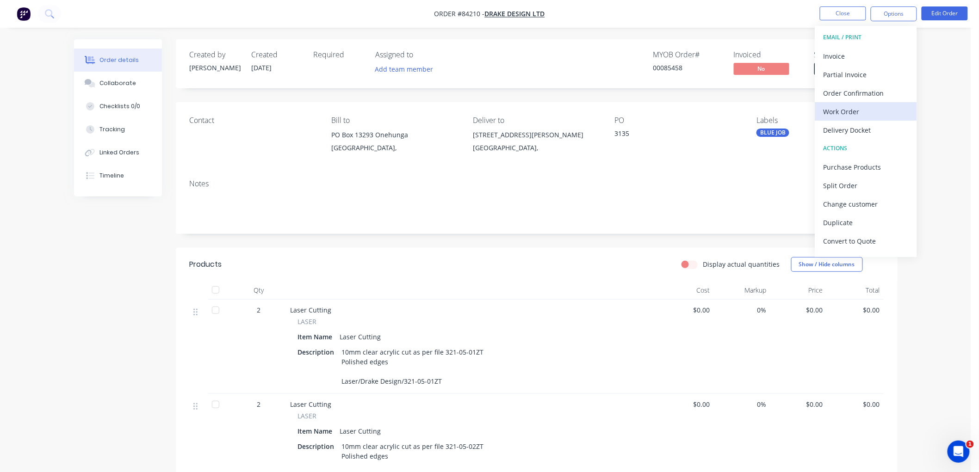
click at [840, 106] on div "Work Order" at bounding box center [866, 111] width 85 height 13
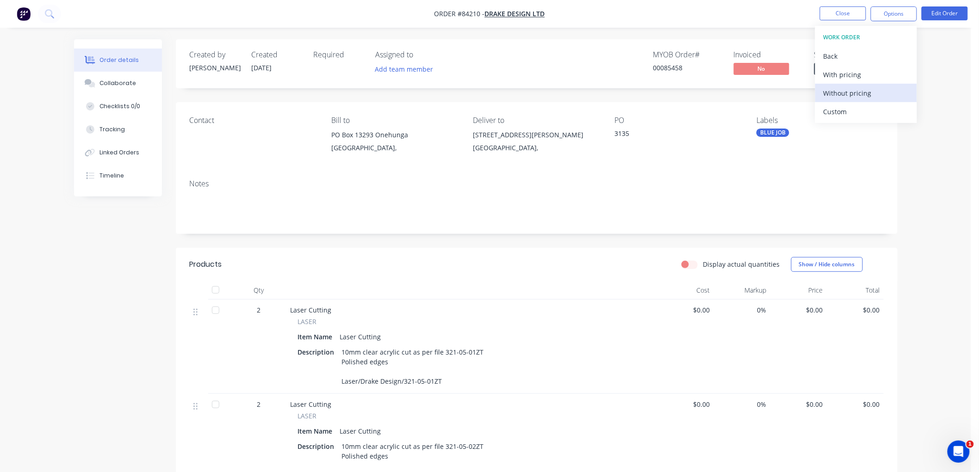
click at [842, 91] on div "Without pricing" at bounding box center [866, 93] width 85 height 13
click at [751, 26] on nav "Order #84210 - Drake Design Ltd Close Options Edit Order" at bounding box center [489, 14] width 979 height 28
click at [834, 14] on button "Close" at bounding box center [843, 13] width 46 height 14
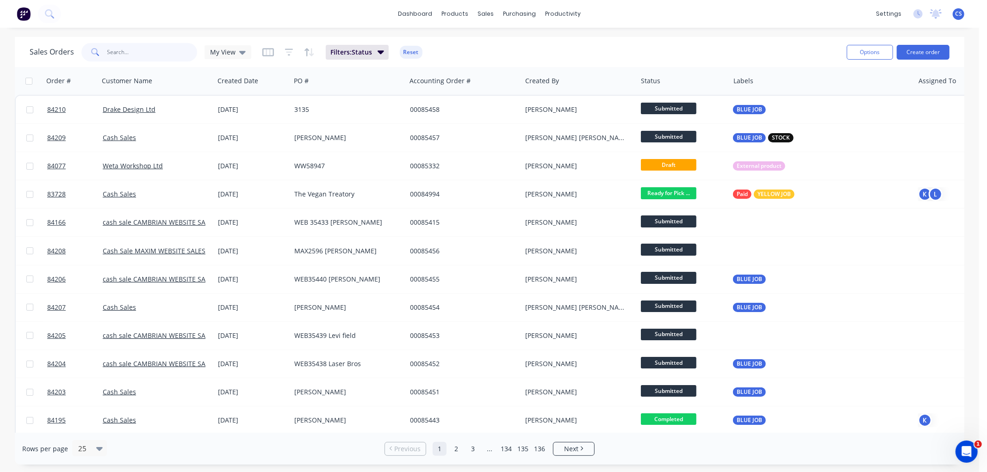
click at [119, 52] on input "text" at bounding box center [152, 52] width 90 height 19
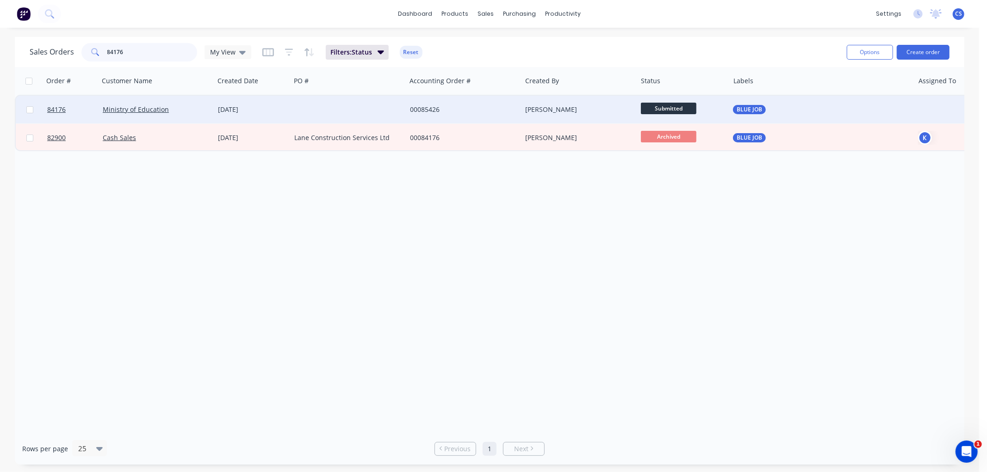
type input "84176"
click at [299, 103] on div at bounding box center [349, 110] width 116 height 28
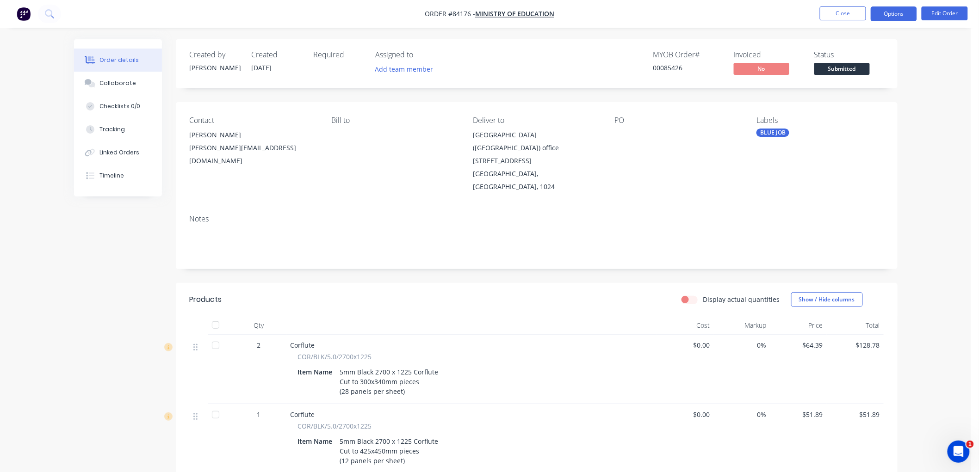
click at [887, 15] on button "Options" at bounding box center [894, 13] width 46 height 15
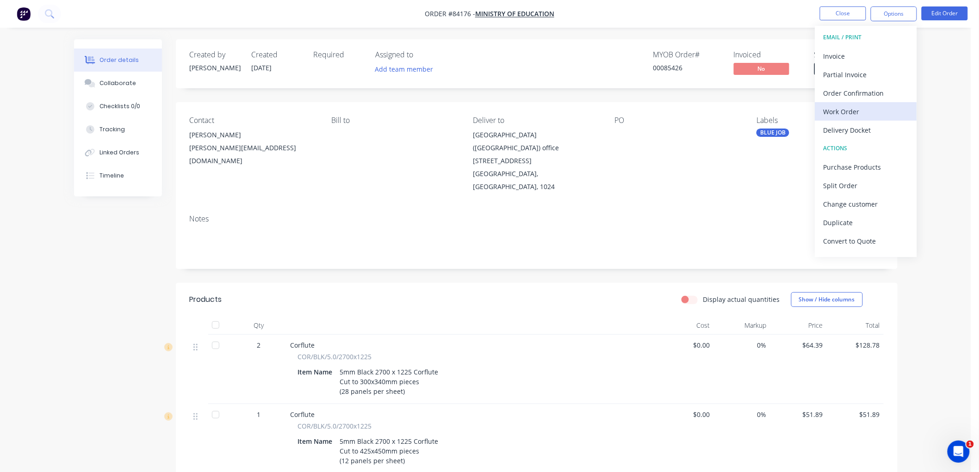
click at [850, 113] on div "Work Order" at bounding box center [866, 111] width 85 height 13
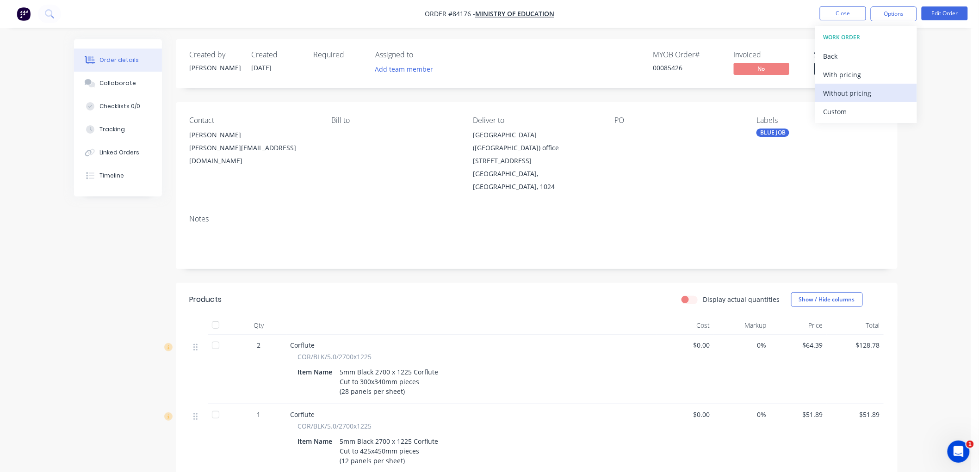
click at [850, 94] on div "Without pricing" at bounding box center [866, 93] width 85 height 13
click at [840, 14] on button "Close" at bounding box center [843, 13] width 46 height 14
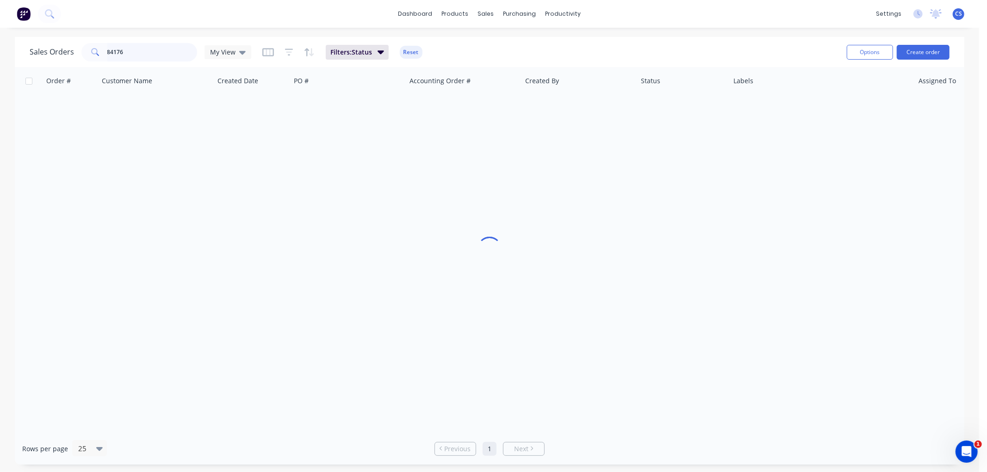
click at [158, 47] on input "84176" at bounding box center [152, 52] width 90 height 19
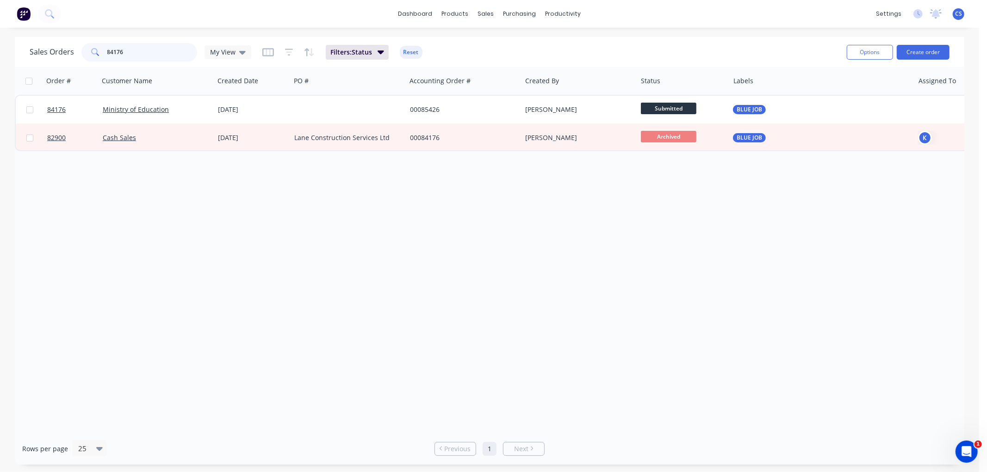
click at [158, 47] on input "84176" at bounding box center [152, 52] width 90 height 19
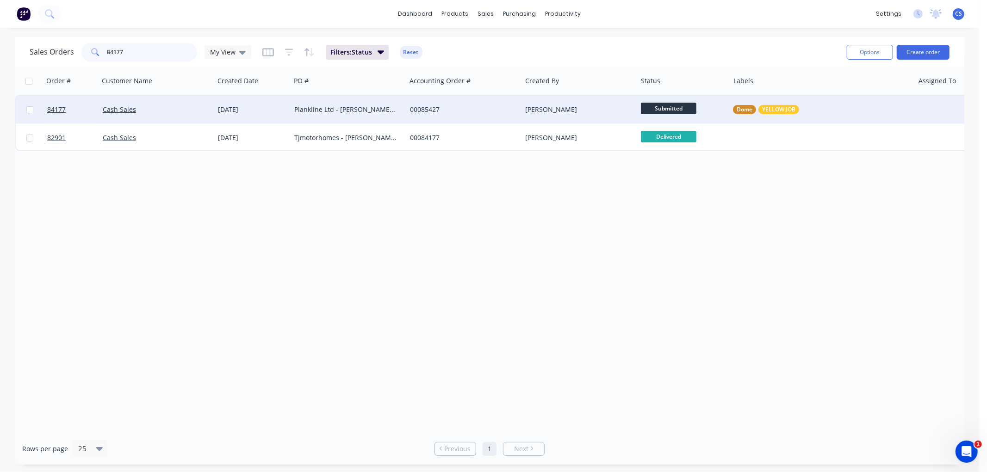
type input "84177"
click at [361, 107] on div "Plankline Ltd - Tamara Anstis PO 5542" at bounding box center [345, 109] width 103 height 9
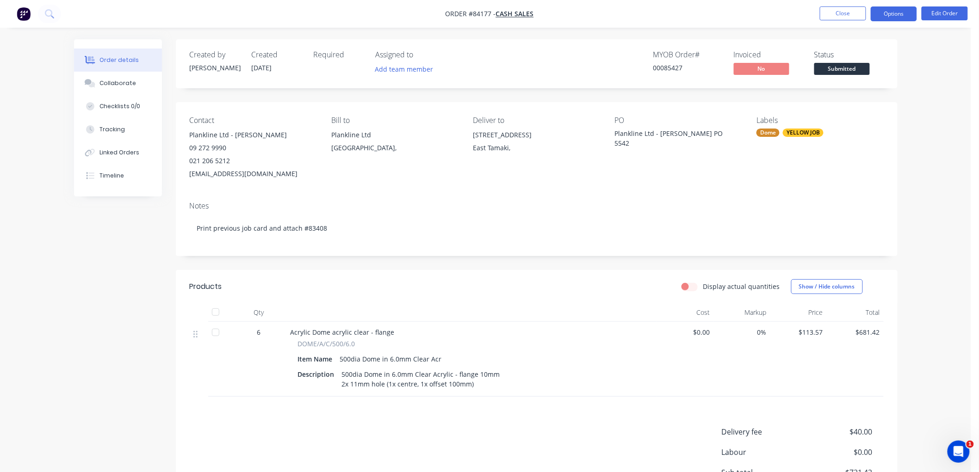
click at [878, 18] on button "Options" at bounding box center [894, 13] width 46 height 15
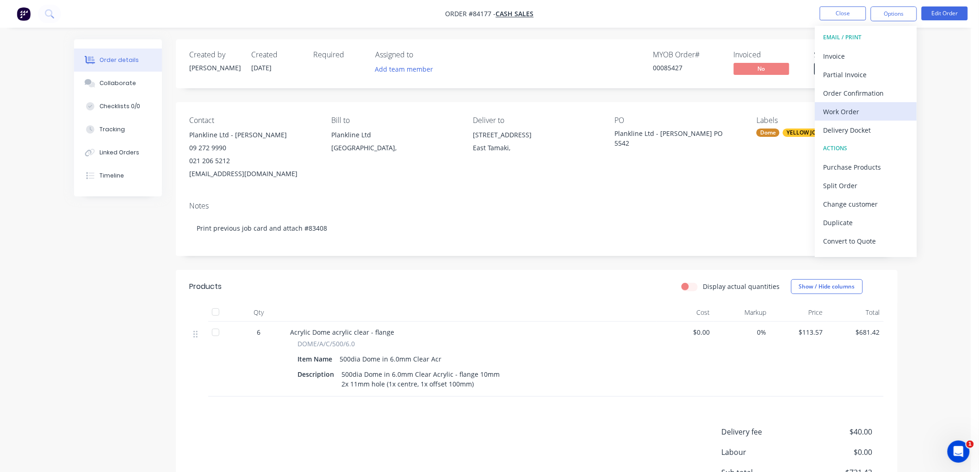
click at [849, 110] on div "Work Order" at bounding box center [866, 111] width 85 height 13
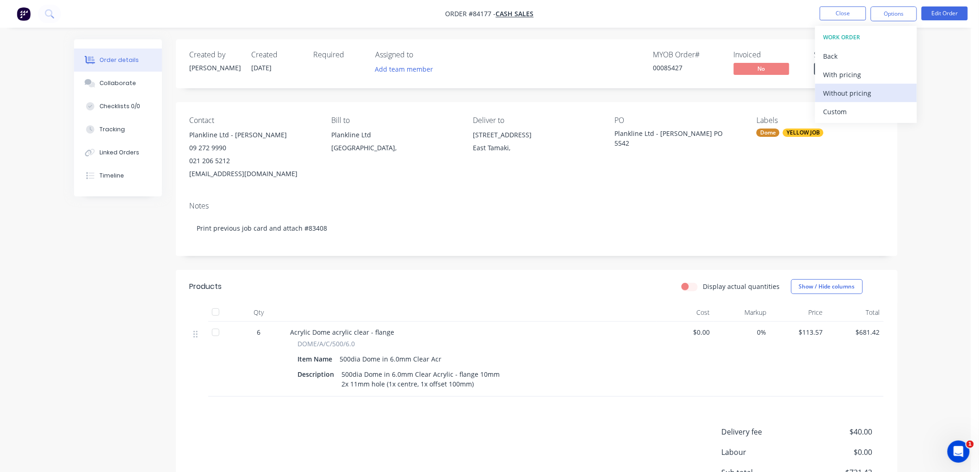
click at [849, 93] on div "Without pricing" at bounding box center [866, 93] width 85 height 13
click at [828, 12] on button "Close" at bounding box center [843, 13] width 46 height 14
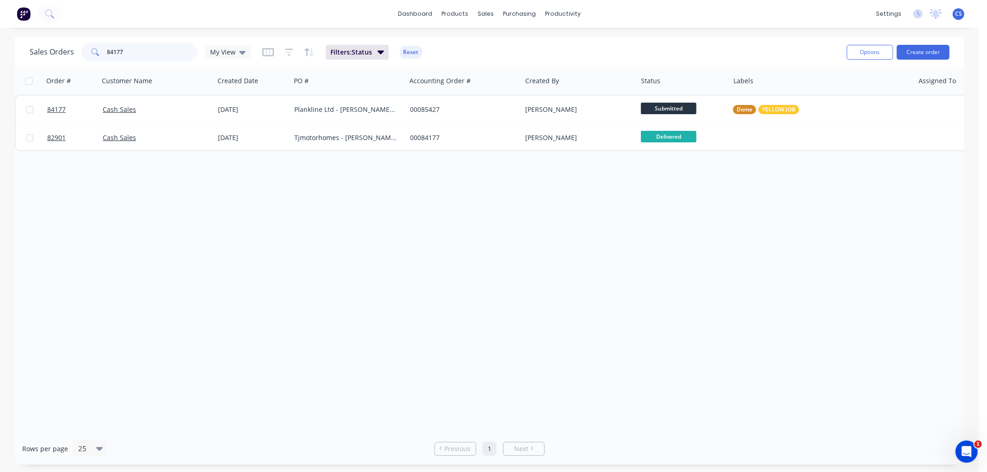
click at [140, 47] on input "84177" at bounding box center [152, 52] width 90 height 19
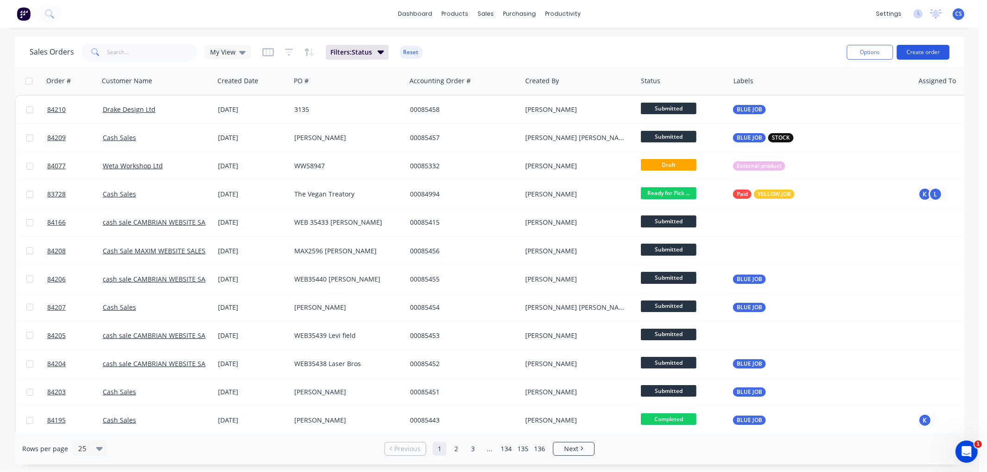
click at [925, 51] on button "Create order" at bounding box center [923, 52] width 53 height 15
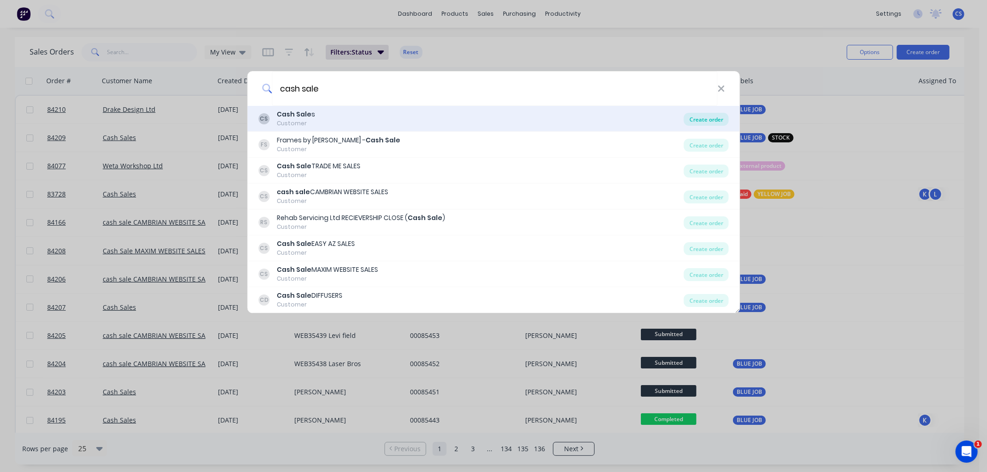
type input "cash sale"
click at [704, 118] on div "Create order" at bounding box center [706, 119] width 45 height 13
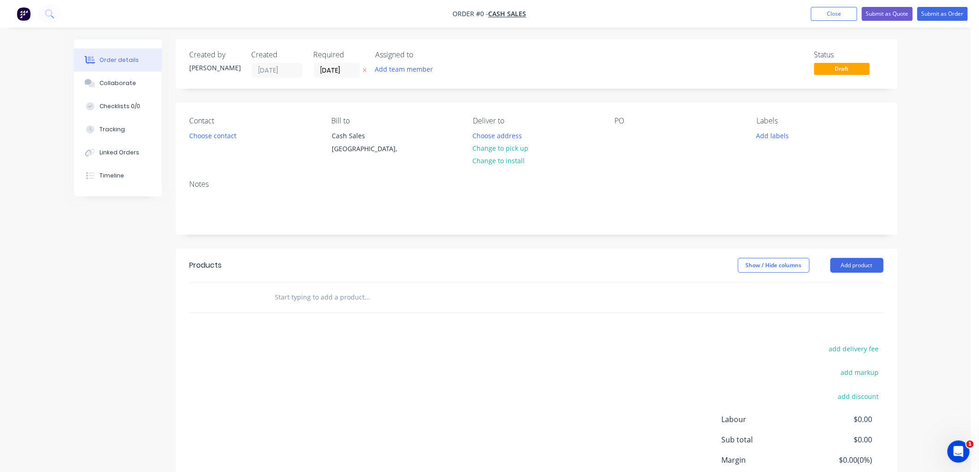
click at [366, 68] on icon at bounding box center [365, 71] width 4 height 6
click at [326, 299] on input "text" at bounding box center [367, 297] width 185 height 19
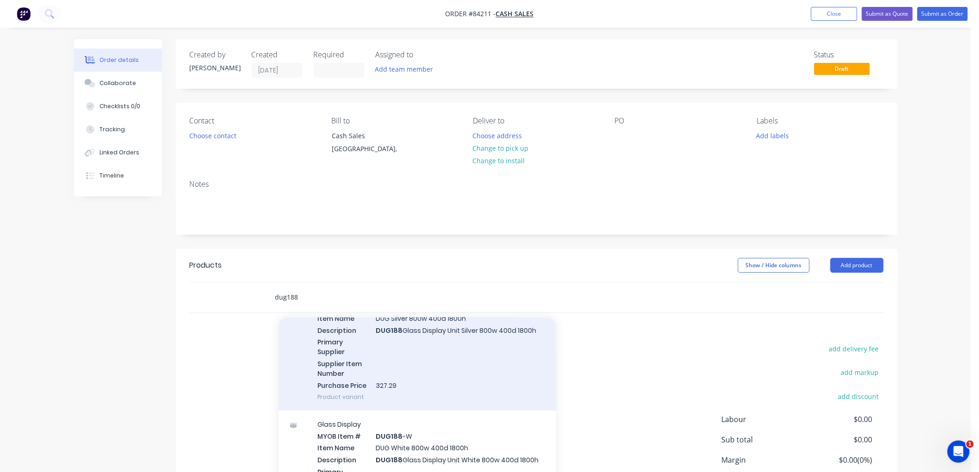
scroll to position [205, 0]
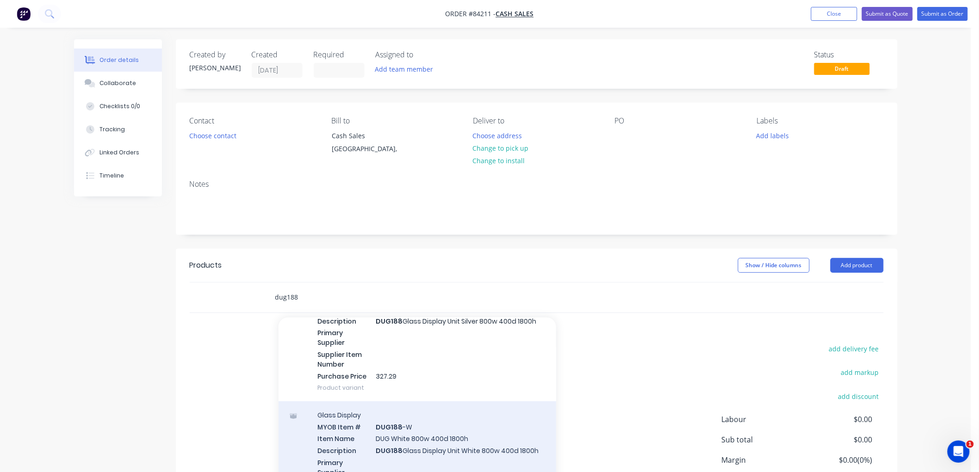
type input "dug188"
click at [423, 433] on div "Glass Display MYOB Item # DUG188 -W Item Name DUG White 800w 400d 1800h Descrip…" at bounding box center [418, 467] width 278 height 130
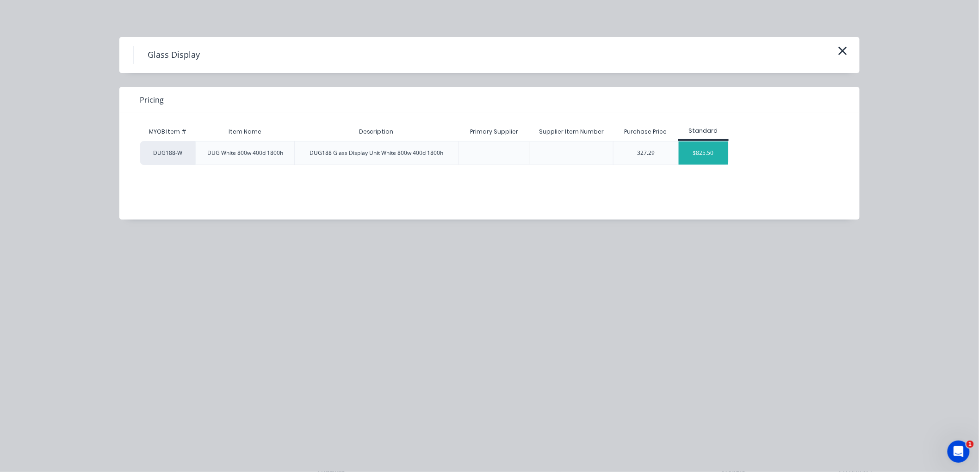
click at [699, 156] on div "$825.50" at bounding box center [704, 153] width 50 height 23
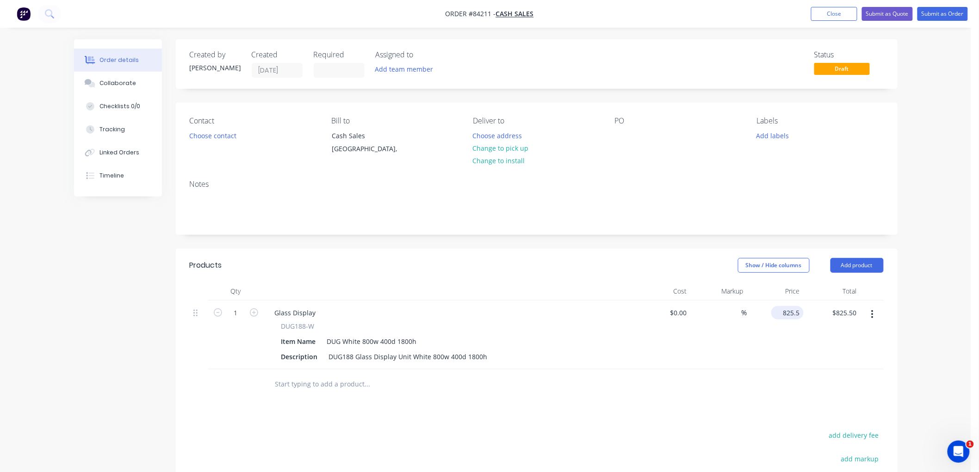
click at [790, 315] on input "825.5" at bounding box center [789, 312] width 29 height 13
type input "$1,136.83"
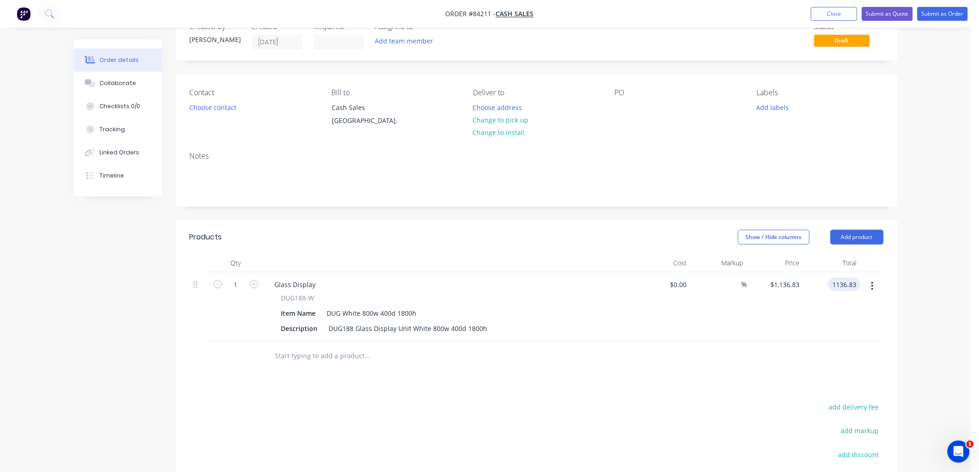
scroll to position [103, 0]
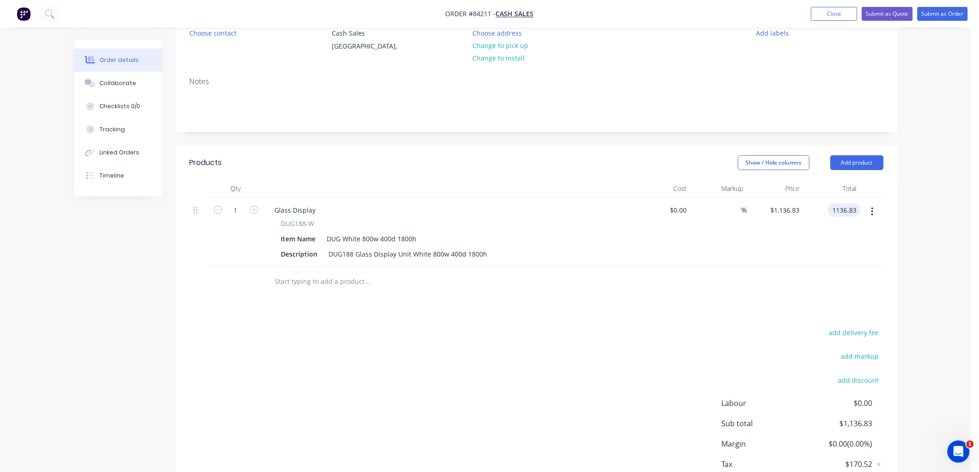
type input "$1,136.83"
drag, startPoint x: 311, startPoint y: 221, endPoint x: 283, endPoint y: 223, distance: 28.3
click at [283, 223] on div "DUG188-W" at bounding box center [448, 224] width 335 height 10
copy span "DUG188-W"
drag, startPoint x: 316, startPoint y: 209, endPoint x: 275, endPoint y: 210, distance: 41.2
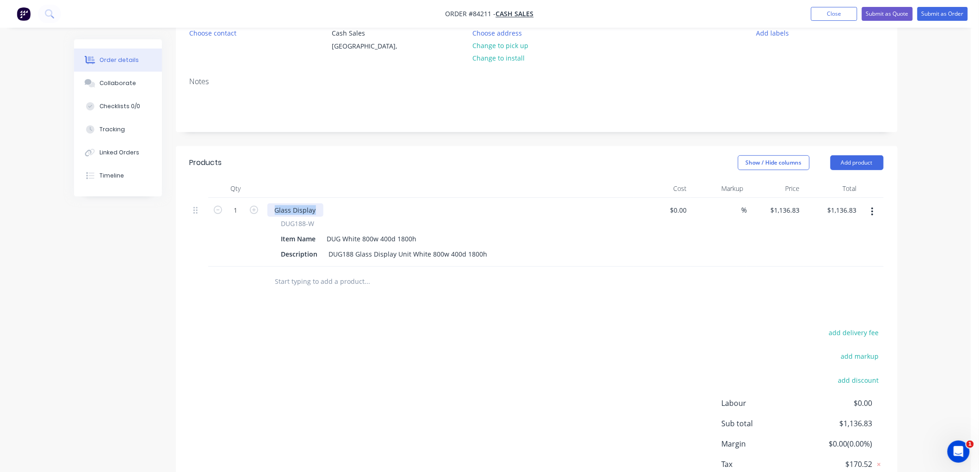
click at [276, 210] on div "Glass Display" at bounding box center [295, 210] width 56 height 13
paste div
click at [368, 327] on div "add delivery fee add markup add discount Labour $0.00 Sub total $1,136.83 Margi…" at bounding box center [537, 416] width 694 height 179
click at [338, 279] on input "text" at bounding box center [367, 282] width 185 height 19
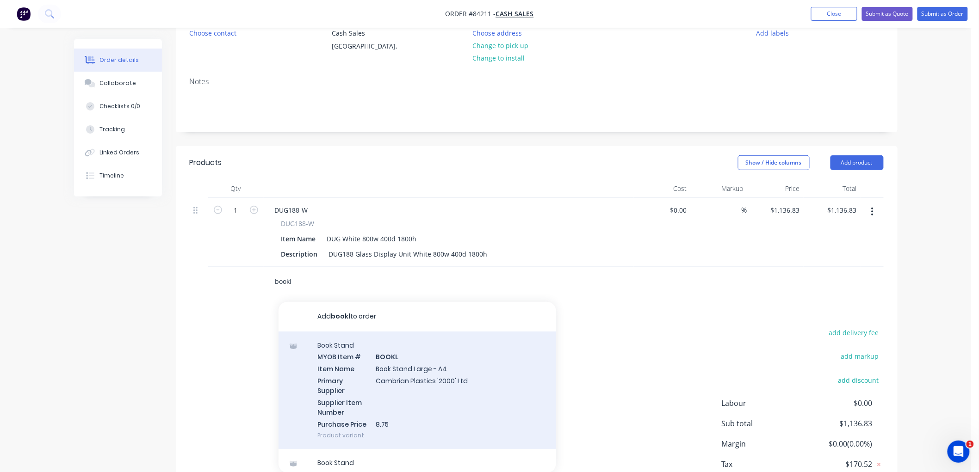
type input "bookl"
click at [403, 370] on div "Book Stand MYOB Item # BOOKL Item Name Book Stand Large - A4 Primary Supplier C…" at bounding box center [418, 391] width 278 height 118
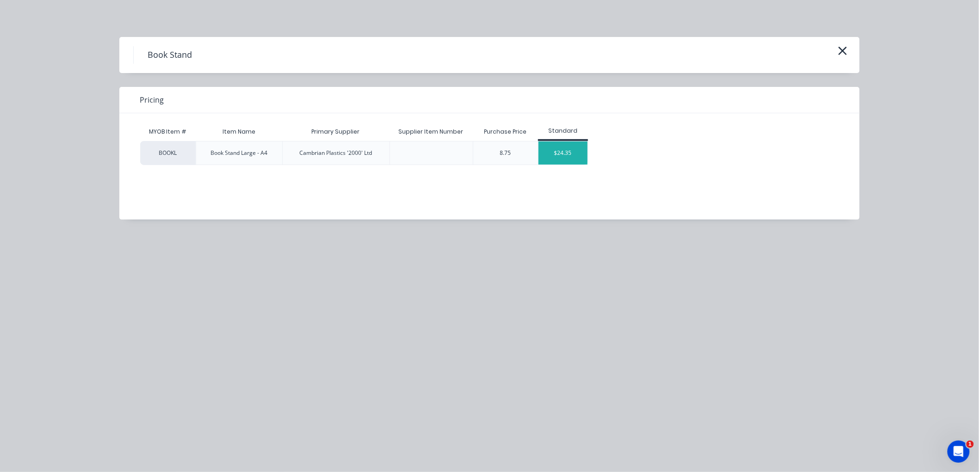
click at [570, 146] on div "$24.35" at bounding box center [564, 153] width 50 height 23
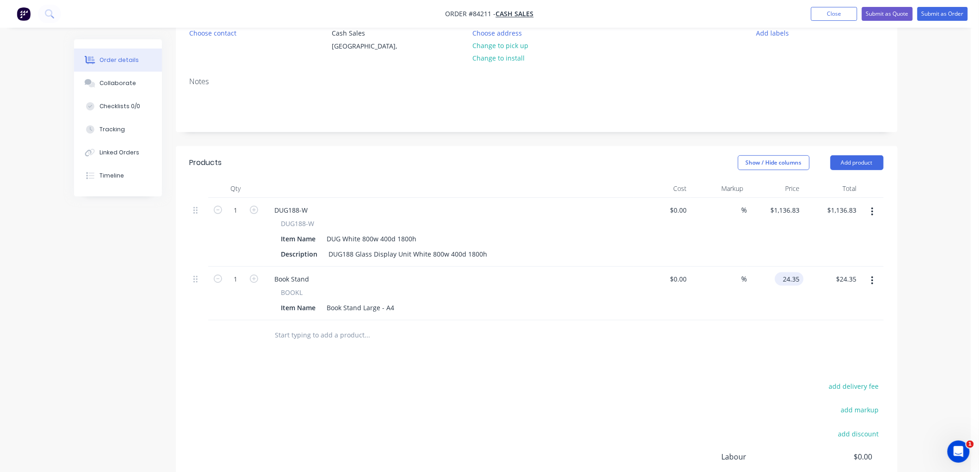
click at [787, 281] on input "24.35" at bounding box center [791, 279] width 25 height 13
type input "$15.81"
click at [425, 304] on div "Item Name Book Stand Large - A4" at bounding box center [447, 307] width 339 height 13
click at [400, 308] on div "Item Name Book Stand Large - A4" at bounding box center [447, 307] width 339 height 13
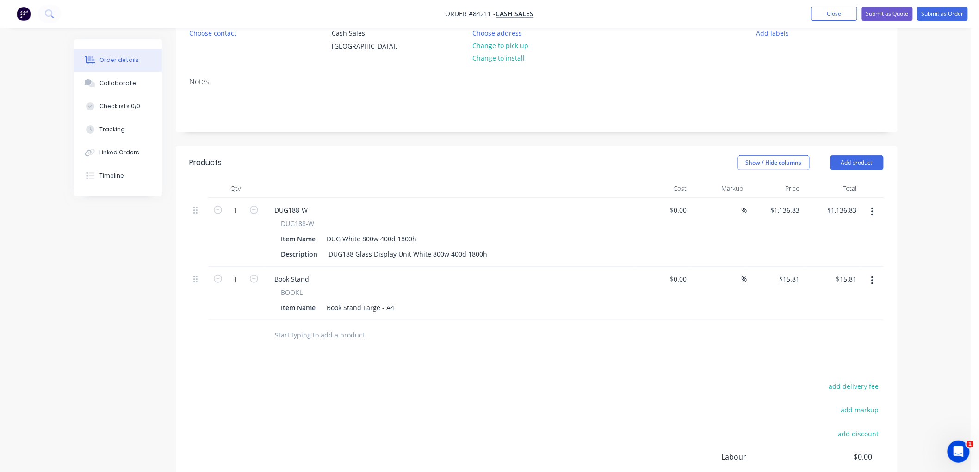
click at [397, 307] on div "Item Name Book Stand Large - A4" at bounding box center [447, 307] width 339 height 13
click at [396, 308] on div "Book Stand Large - A4" at bounding box center [360, 307] width 75 height 13
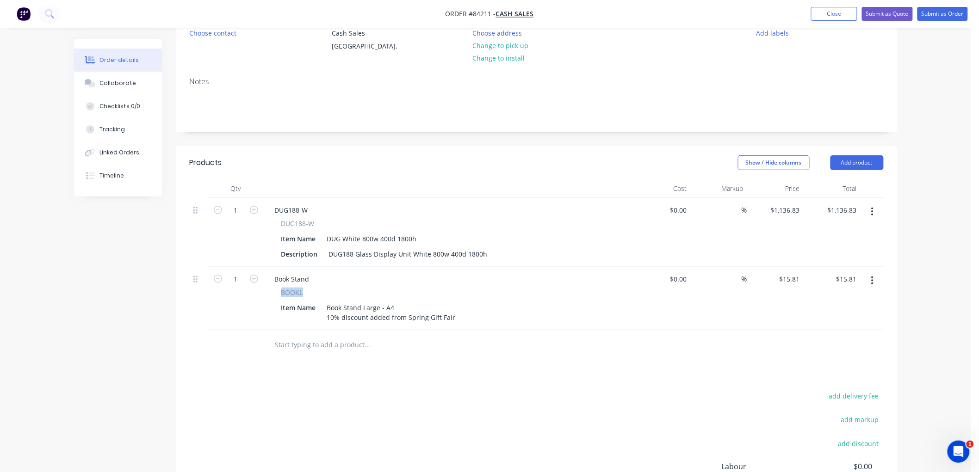
drag, startPoint x: 304, startPoint y: 292, endPoint x: 283, endPoint y: 293, distance: 21.3
click at [283, 293] on div "BOOKL" at bounding box center [448, 293] width 335 height 10
copy span "BOOKL"
drag, startPoint x: 313, startPoint y: 280, endPoint x: 371, endPoint y: 281, distance: 57.4
click at [315, 280] on div "Book Stand" at bounding box center [292, 279] width 50 height 13
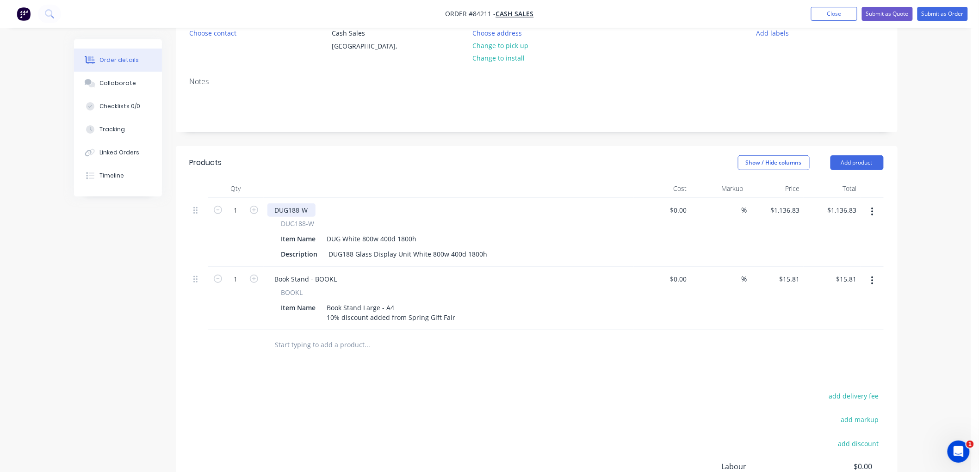
click at [275, 209] on div "DUG188-W" at bounding box center [291, 210] width 48 height 13
click at [716, 335] on div at bounding box center [537, 345] width 694 height 30
click at [237, 217] on input "1" at bounding box center [236, 211] width 24 height 14
type input "2"
type input "$31.62"
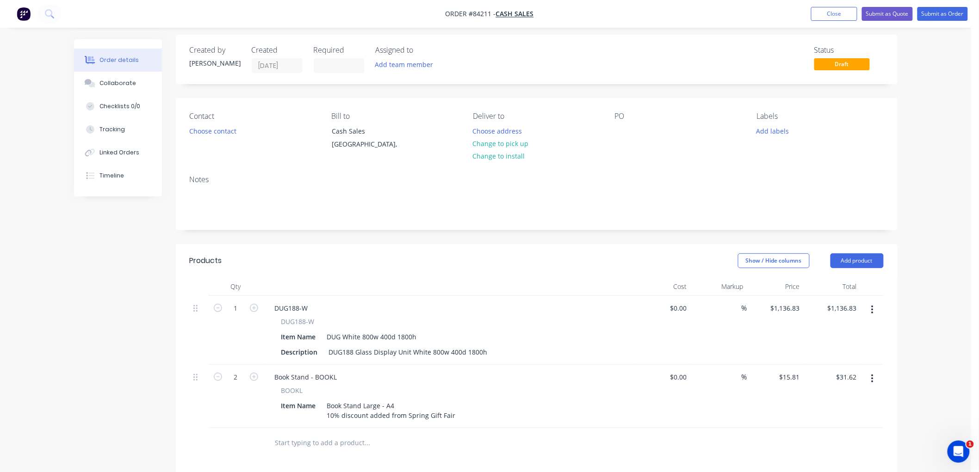
scroll to position [0, 0]
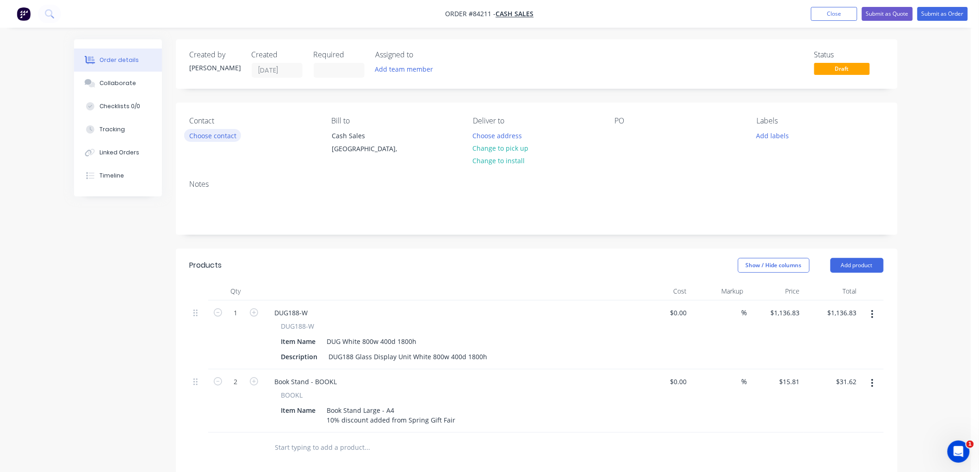
click at [214, 135] on button "Choose contact" at bounding box center [212, 135] width 57 height 12
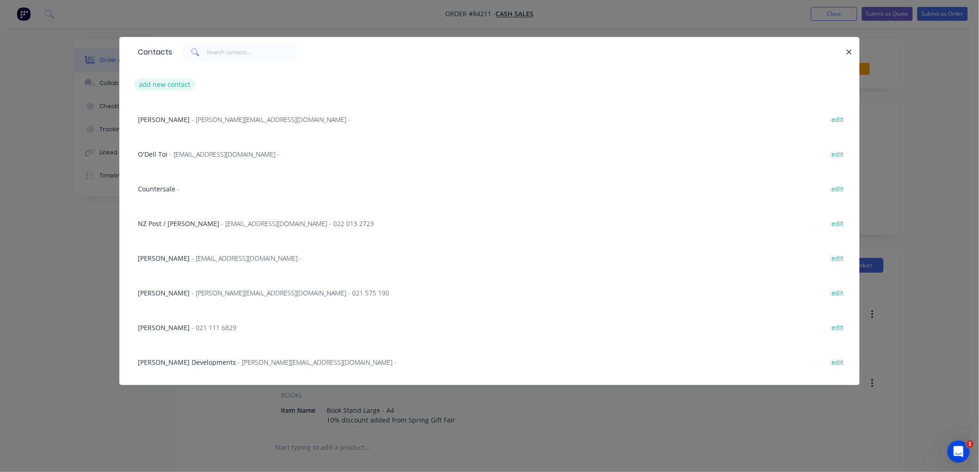
click at [181, 83] on button "add new contact" at bounding box center [164, 84] width 61 height 12
select select "NZ"
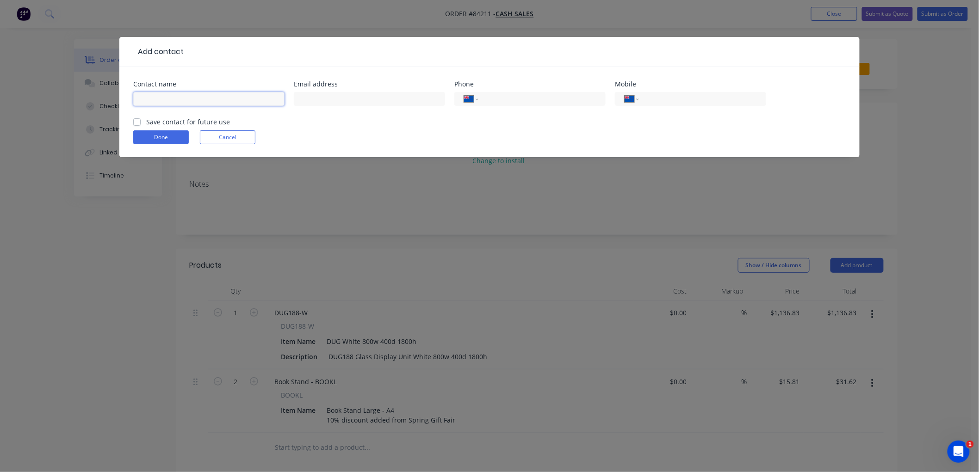
click at [203, 93] on input "text" at bounding box center [208, 99] width 151 height 14
type input "Jannie"
click at [348, 96] on input "text" at bounding box center [369, 99] width 151 height 14
type input "kaikohe@corrs.co.nz"
click at [744, 101] on input "tel" at bounding box center [700, 99] width 111 height 11
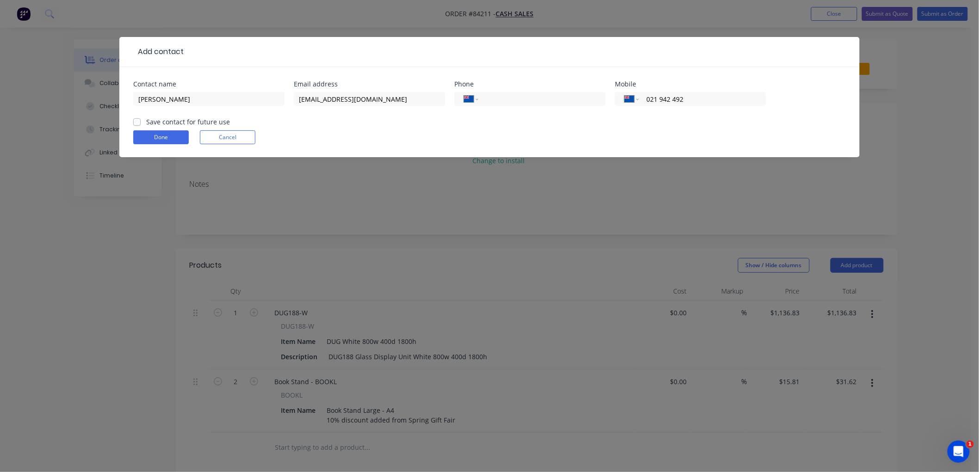
type input "021 942 492"
click at [137, 118] on input "Save contact for future use" at bounding box center [136, 121] width 7 height 9
checkbox input "true"
click at [150, 133] on button "Done" at bounding box center [161, 137] width 56 height 14
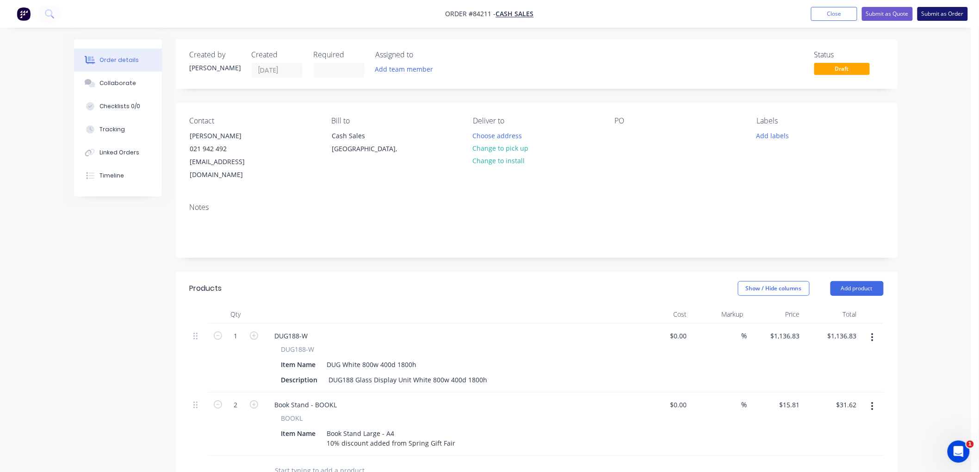
click at [930, 12] on button "Submit as Order" at bounding box center [942, 14] width 50 height 14
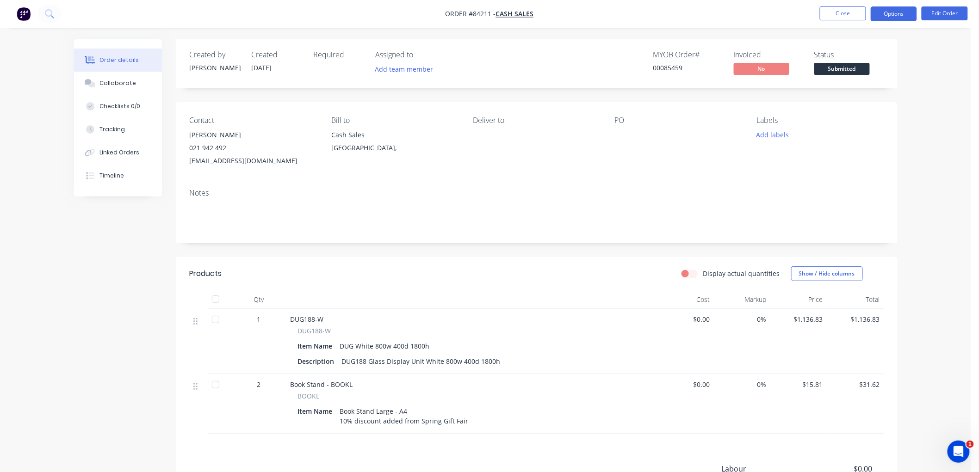
click at [896, 15] on button "Options" at bounding box center [894, 13] width 46 height 15
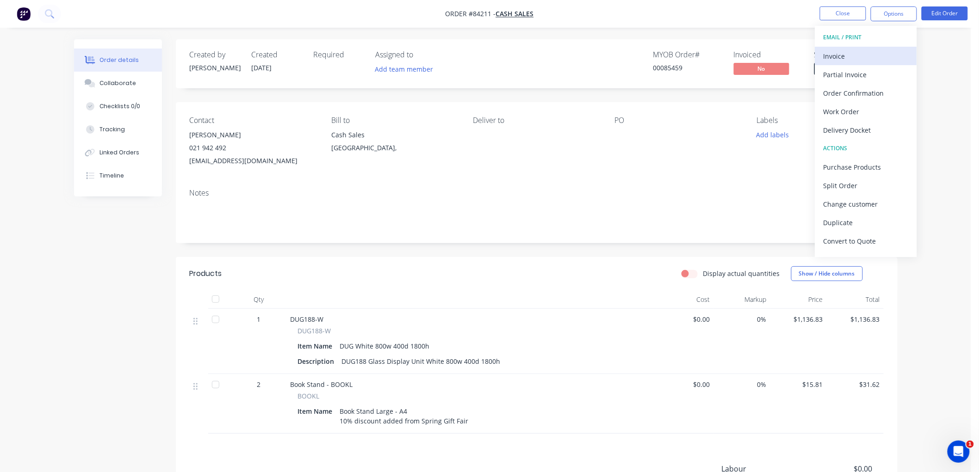
click at [859, 50] on div "Invoice" at bounding box center [866, 56] width 85 height 13
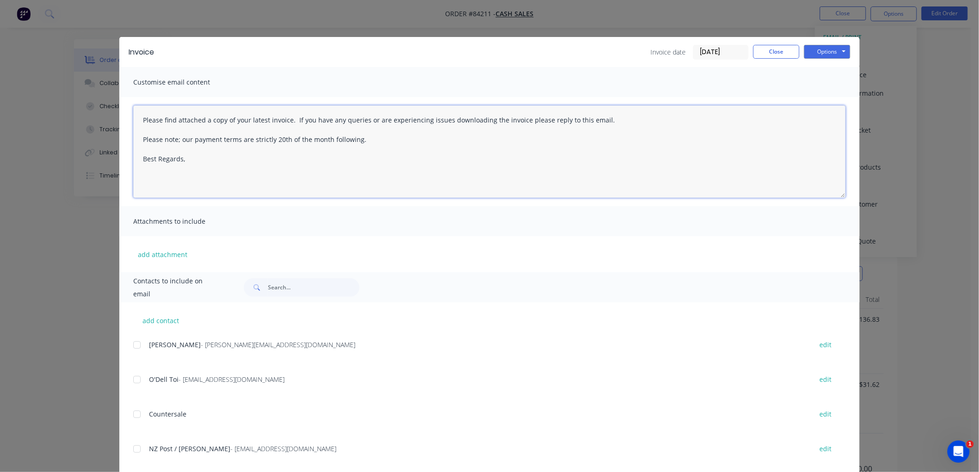
click at [239, 161] on textarea "Please find attached a copy of your latest invoice. If you have any queries or …" at bounding box center [489, 151] width 713 height 93
drag, startPoint x: 369, startPoint y: 140, endPoint x: 99, endPoint y: 119, distance: 271.5
click at [99, 119] on div "Invoice Invoice date 27/08/25 Close Options Preview Print Email Customise email…" at bounding box center [489, 236] width 979 height 472
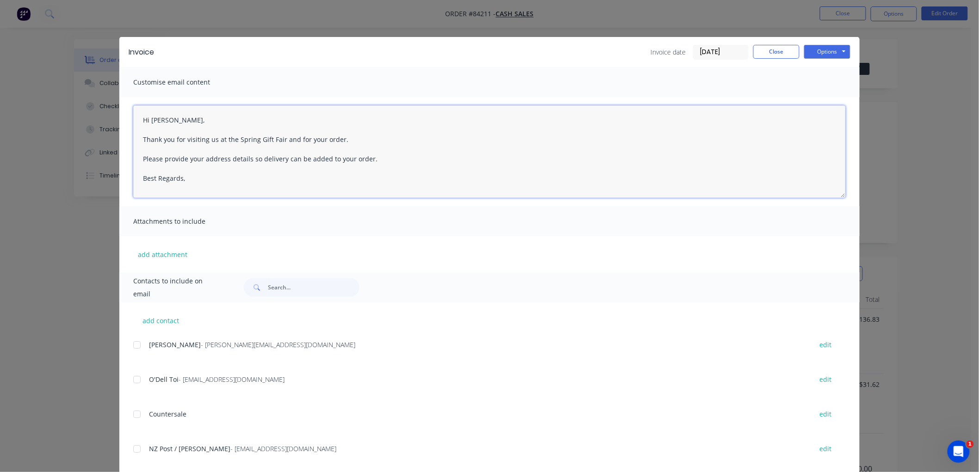
click at [190, 182] on textarea "Hi Jannie, Thank you for visiting us at the Spring Gift Fair and for your order…" at bounding box center [489, 151] width 713 height 93
type textarea "Hi Jannie, Thank you for visiting us at the Spring Gift Fair and for your order…"
click at [283, 289] on input "text" at bounding box center [314, 288] width 92 height 19
type input "kaikohe"
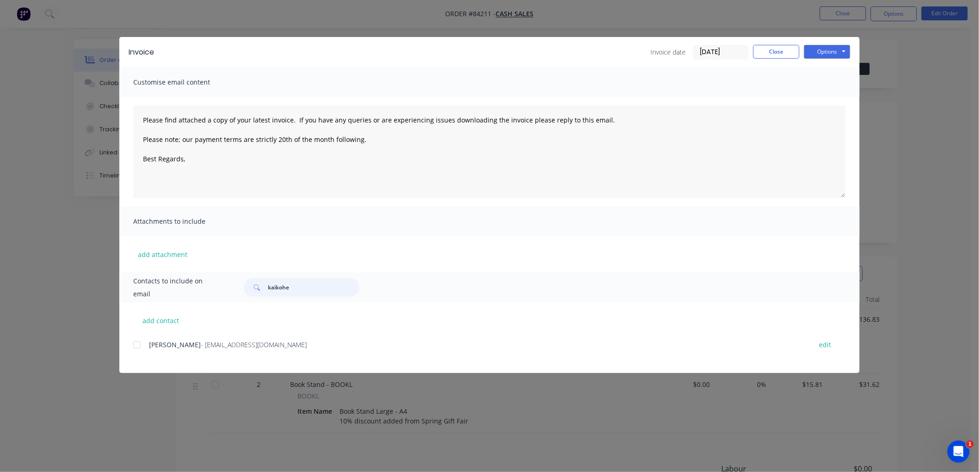
click at [136, 345] on div at bounding box center [137, 345] width 19 height 19
type textarea "Please find attached a copy of your latest invoice. If you have any queries or …"
type input "kaikohe"
click at [824, 50] on button "Options" at bounding box center [827, 52] width 46 height 14
click at [828, 95] on button "Email" at bounding box center [833, 98] width 59 height 15
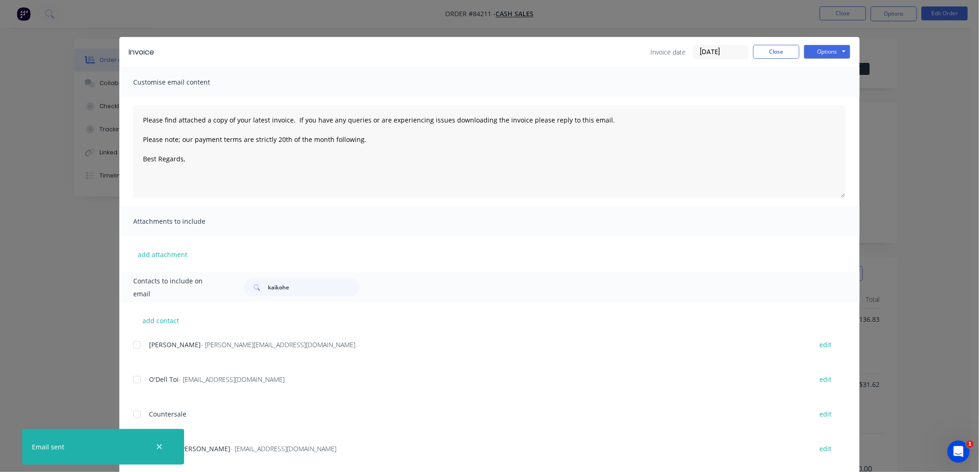
type textarea "Please find attached a copy of your latest invoice. If you have any queries or …"
click at [766, 53] on button "Close" at bounding box center [776, 52] width 46 height 14
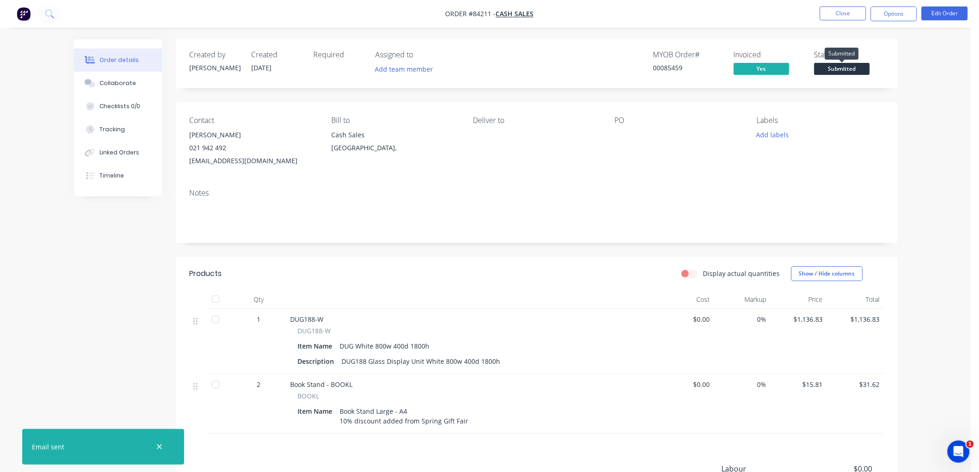
click at [842, 68] on span "Submitted" at bounding box center [842, 69] width 56 height 12
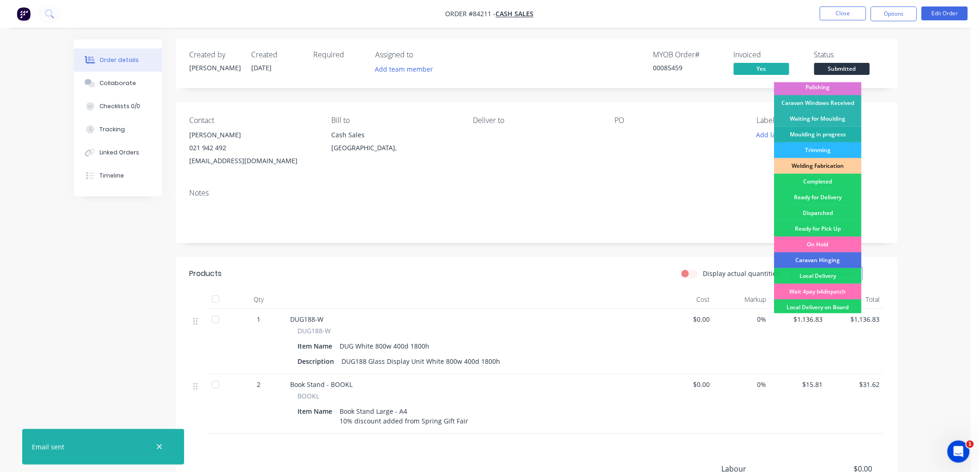
scroll to position [154, 0]
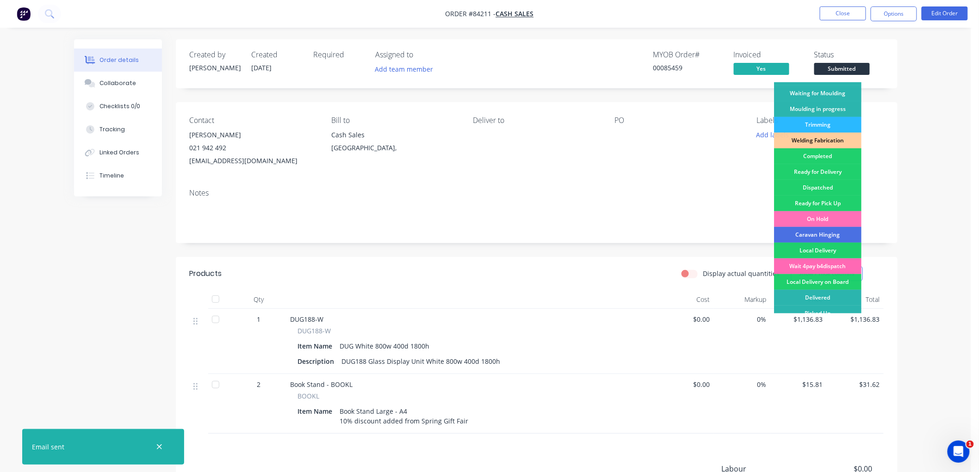
click at [838, 264] on div "Wait 4pay b4dispatch" at bounding box center [817, 267] width 87 height 16
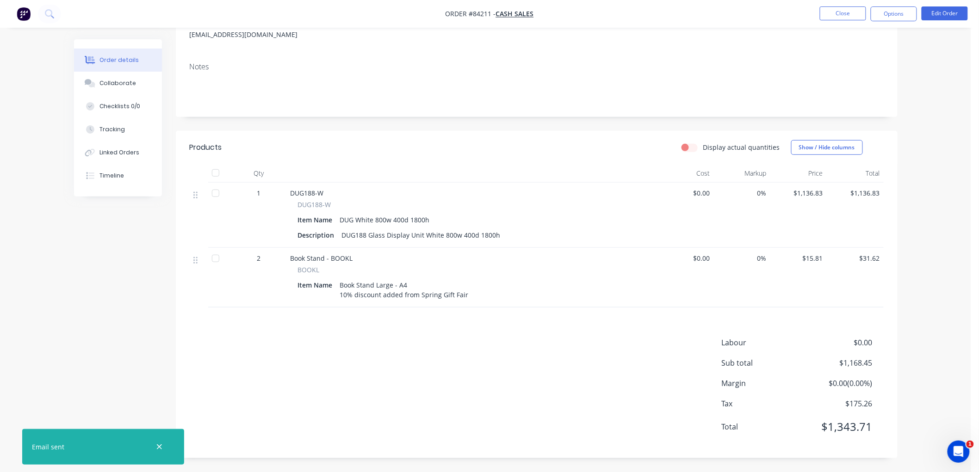
scroll to position [0, 0]
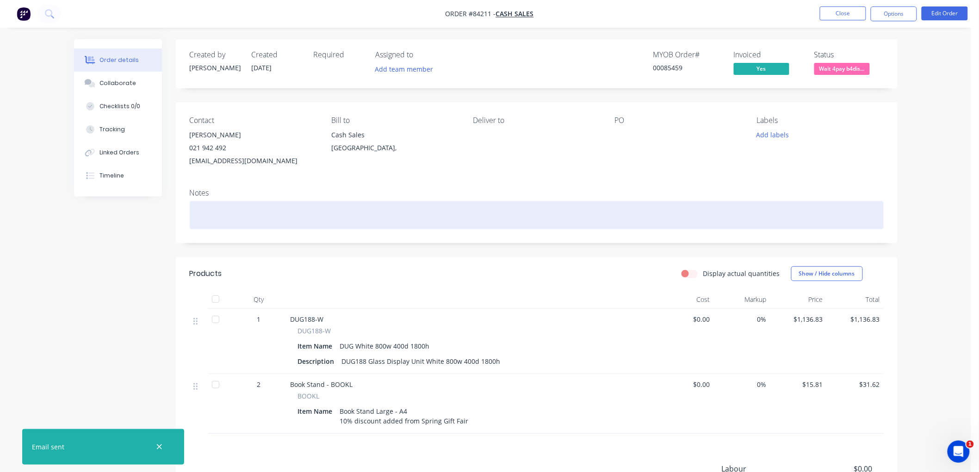
click at [265, 223] on div at bounding box center [537, 215] width 694 height 28
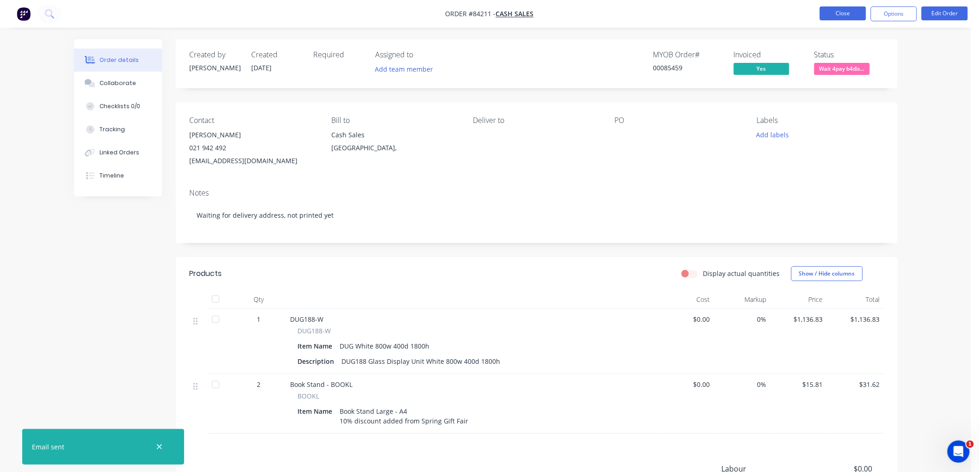
click at [849, 16] on button "Close" at bounding box center [843, 13] width 46 height 14
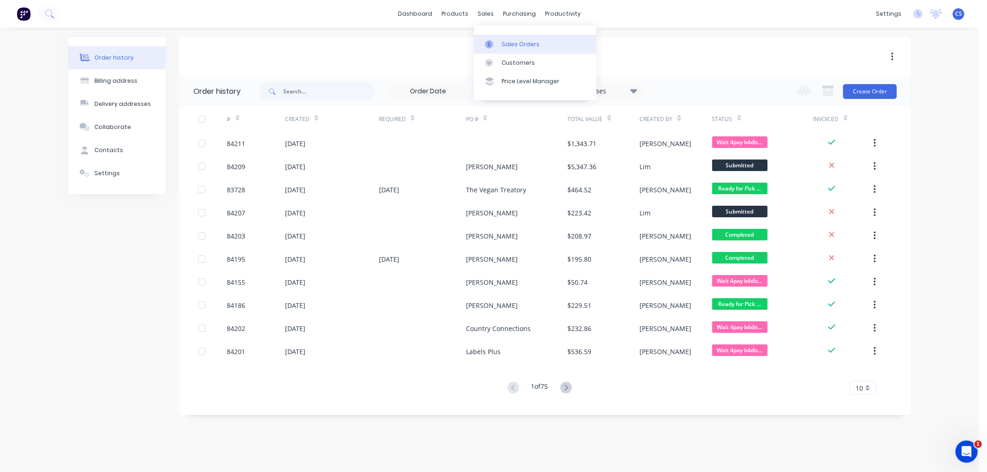
click at [493, 37] on link "Sales Orders" at bounding box center [535, 44] width 123 height 19
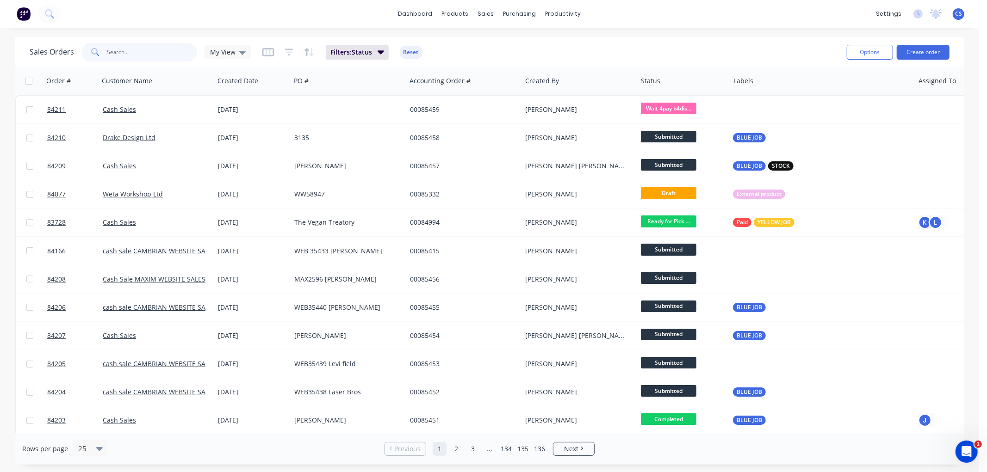
click at [125, 54] on input "text" at bounding box center [152, 52] width 90 height 19
type input "83813"
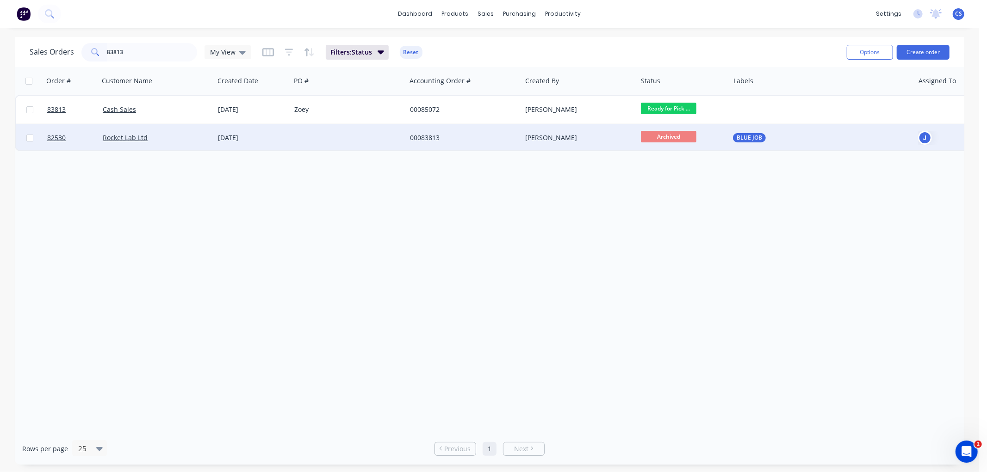
click at [501, 135] on div "00083813" at bounding box center [461, 137] width 103 height 9
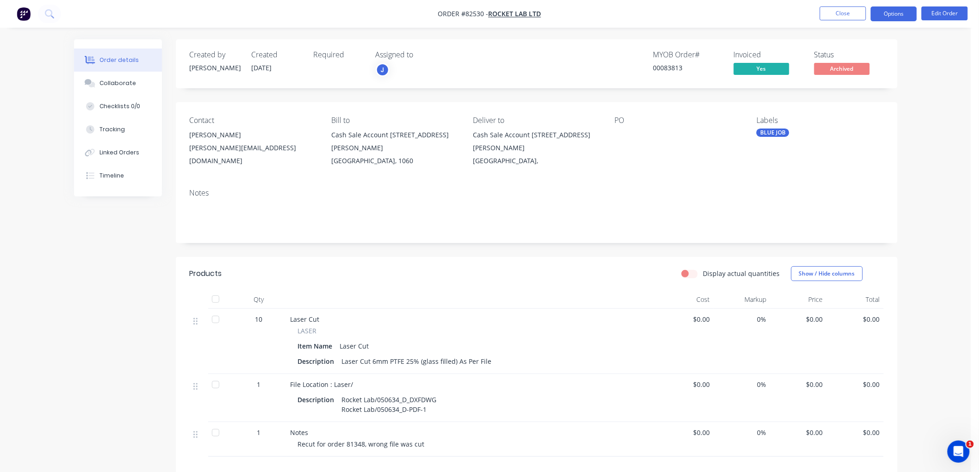
click at [899, 11] on button "Options" at bounding box center [894, 13] width 46 height 15
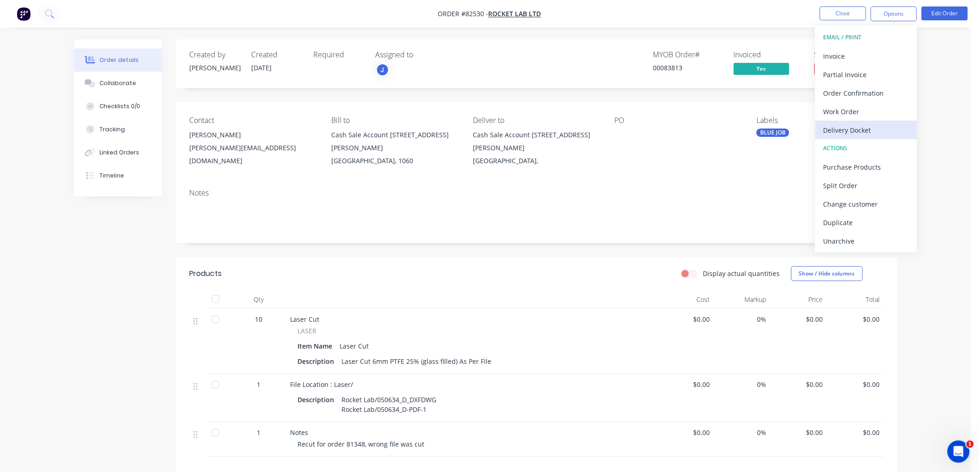
click at [855, 126] on div "Delivery Docket" at bounding box center [866, 130] width 85 height 13
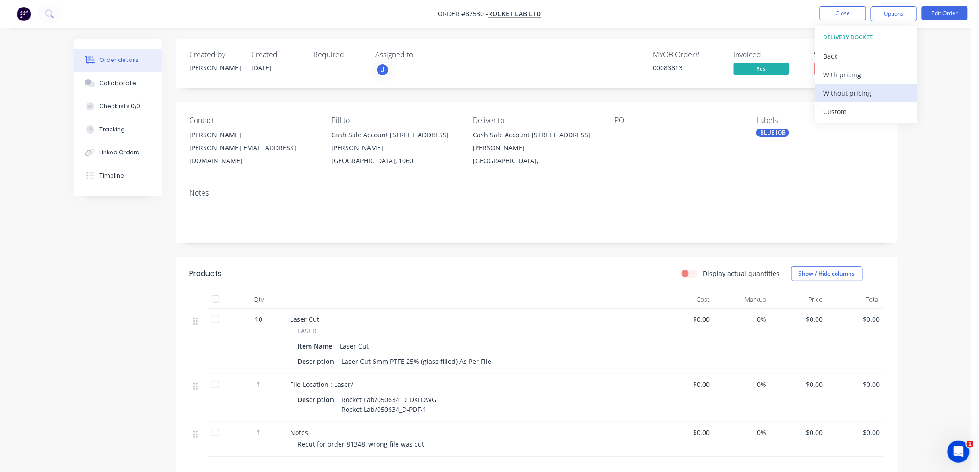
click at [852, 94] on div "Without pricing" at bounding box center [866, 93] width 85 height 13
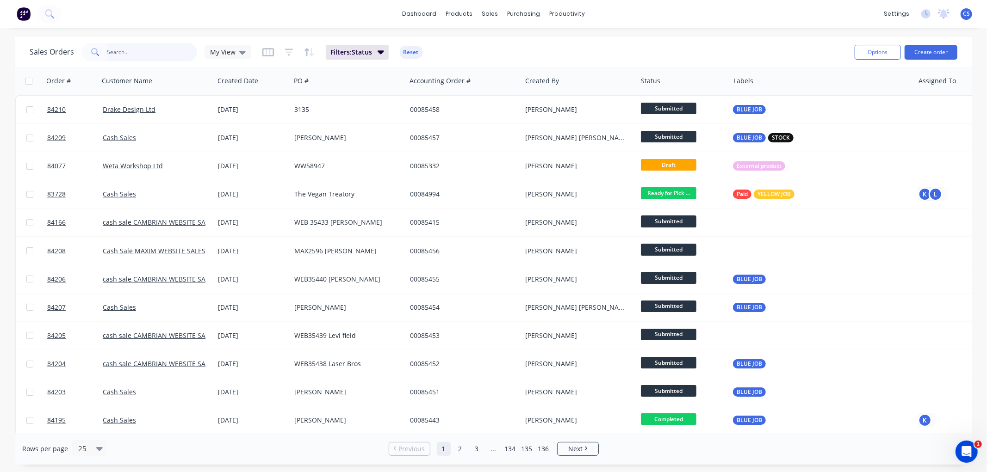
click at [146, 51] on input "text" at bounding box center [152, 52] width 90 height 19
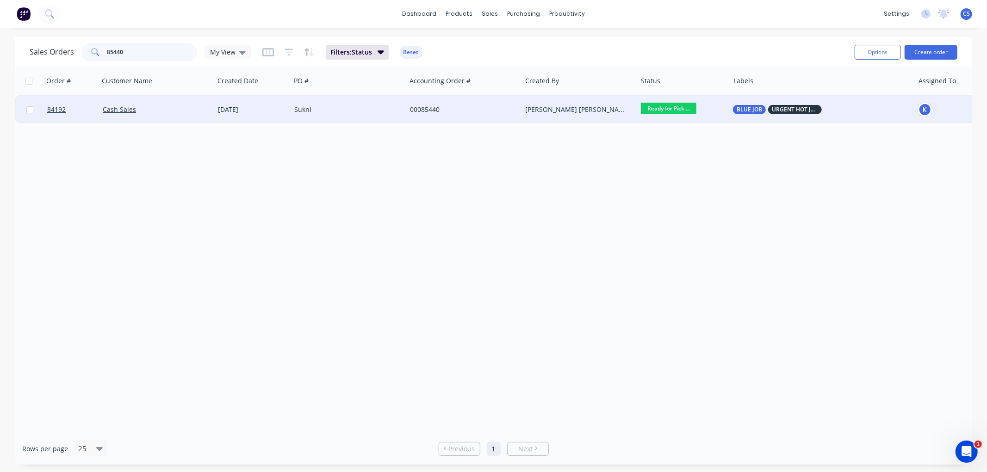
type input "85440"
click at [498, 113] on div "00085440" at bounding box center [461, 109] width 103 height 9
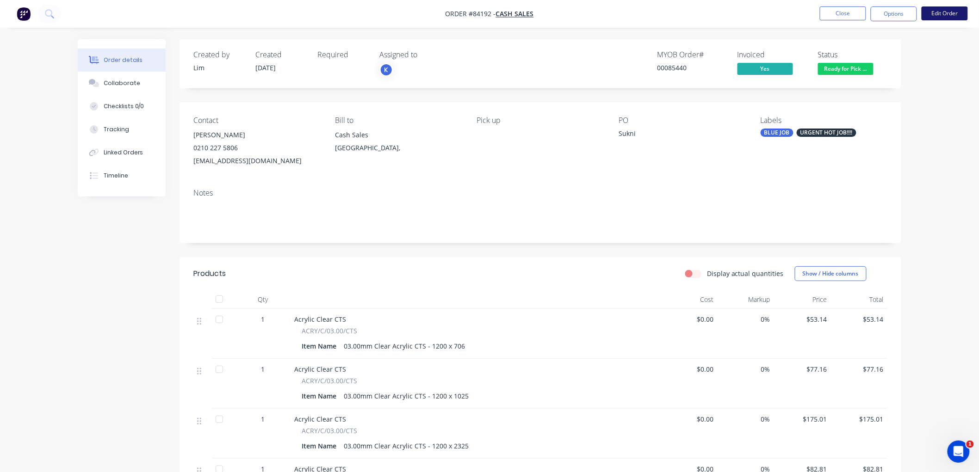
click at [947, 14] on button "Edit Order" at bounding box center [945, 13] width 46 height 14
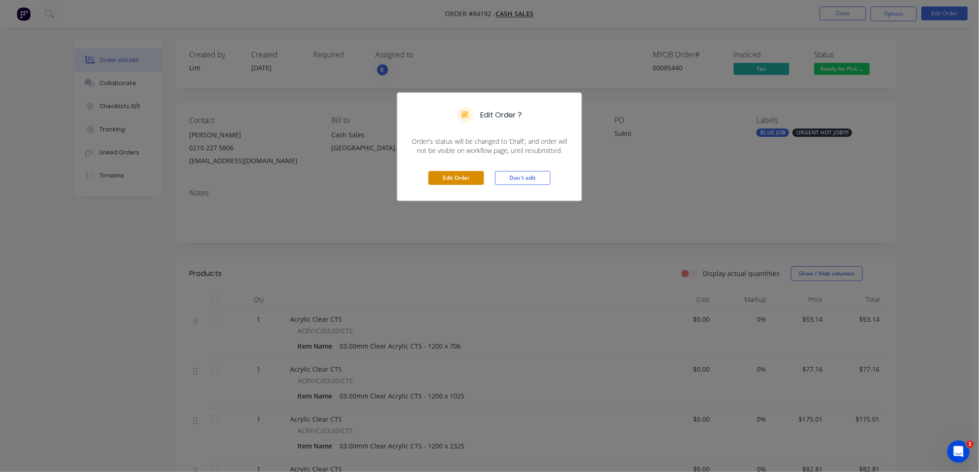
click at [456, 177] on button "Edit Order" at bounding box center [456, 178] width 56 height 14
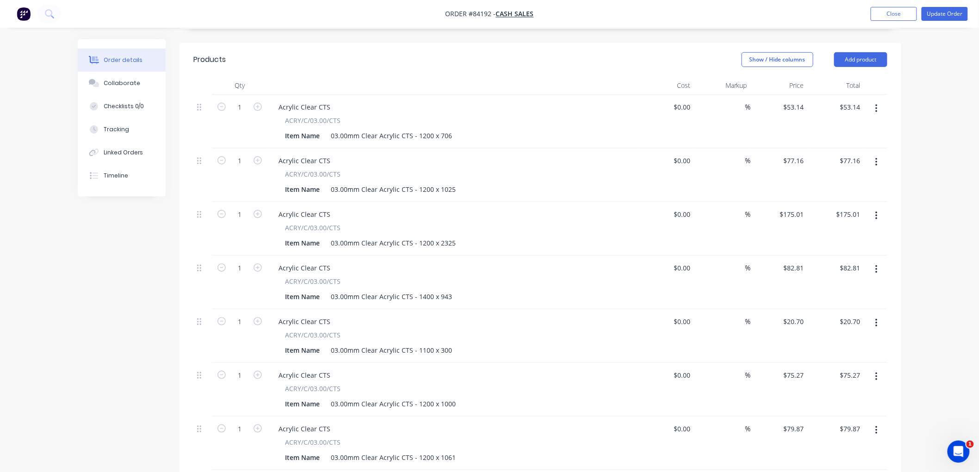
scroll to position [257, 0]
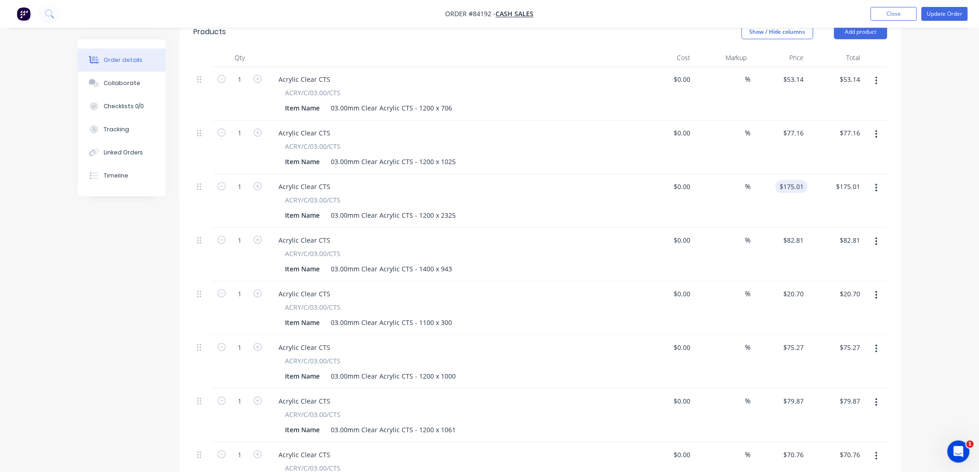
click at [793, 180] on input "$175.01" at bounding box center [793, 186] width 29 height 13
type input "$125.46"
click at [936, 168] on div "Order details Collaborate Checklists 0/0 Tracking Linked Orders Timeline Order …" at bounding box center [489, 252] width 979 height 1019
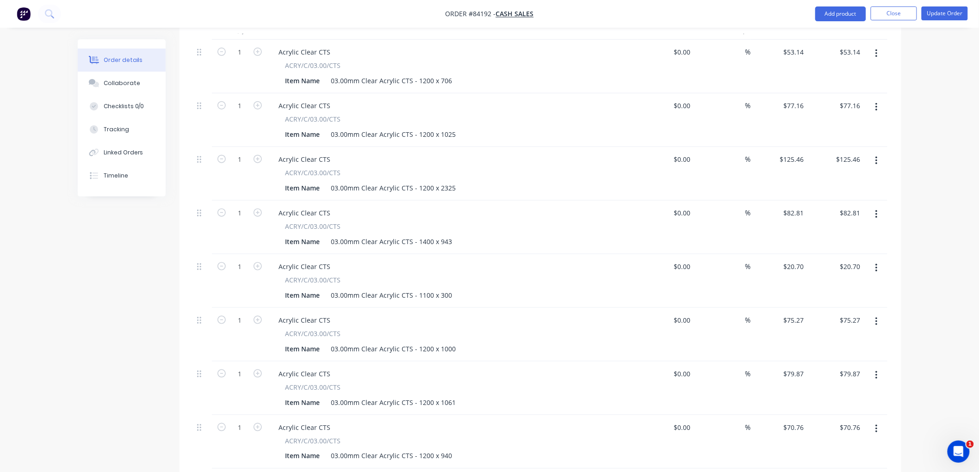
scroll to position [277, 0]
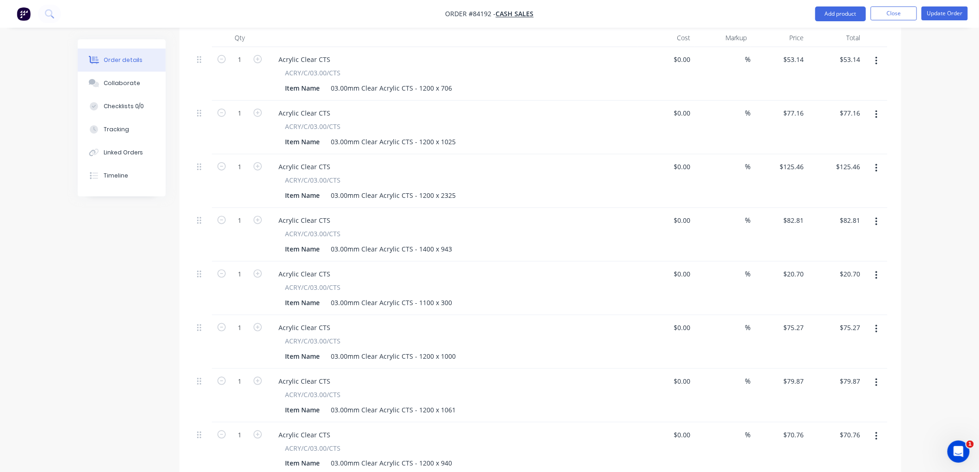
click at [921, 181] on div "Order details Collaborate Checklists 0/0 Tracking Linked Orders Timeline Order …" at bounding box center [489, 232] width 979 height 1019
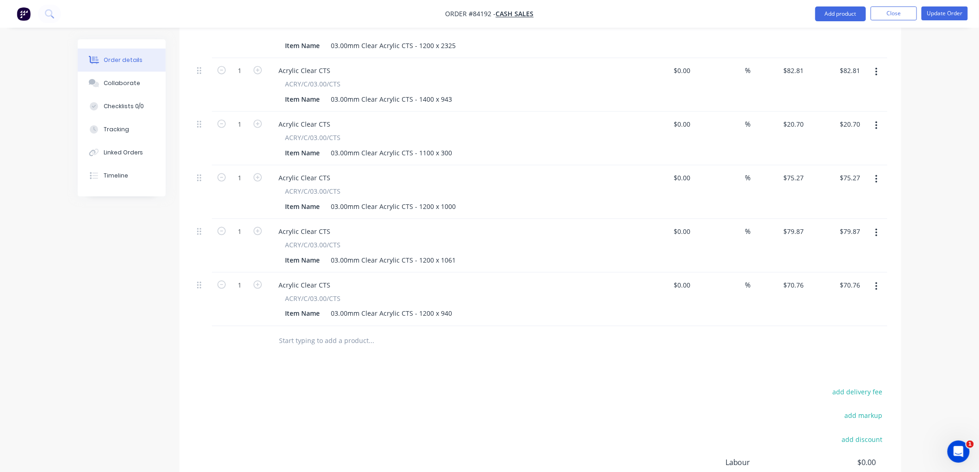
scroll to position [431, 0]
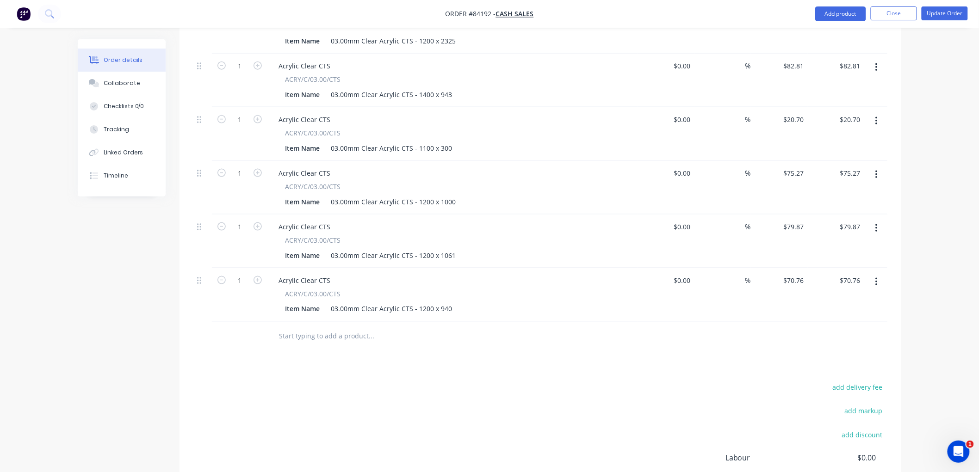
click at [308, 329] on input "text" at bounding box center [371, 337] width 185 height 19
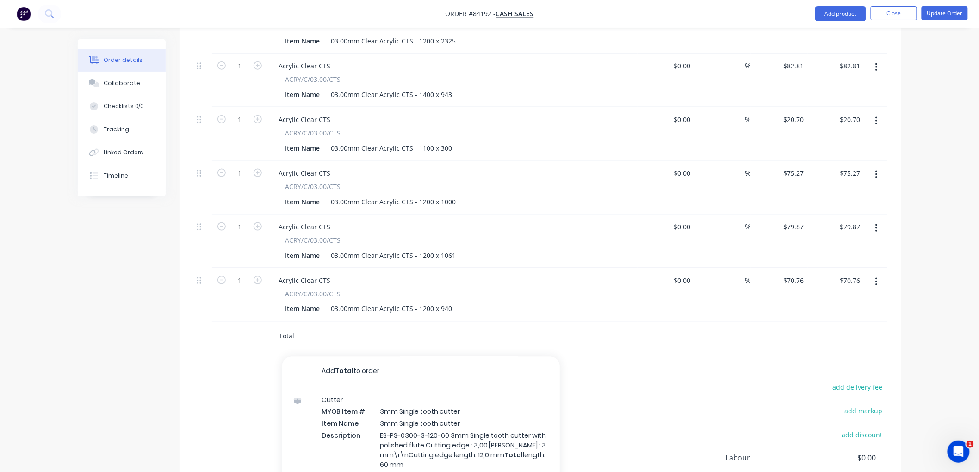
drag, startPoint x: 297, startPoint y: 323, endPoint x: 278, endPoint y: 324, distance: 19.0
click at [278, 328] on div "Total Add Total to order Cutter MYOB Item # 3mm Single tooth cutter Item Name 3…" at bounding box center [410, 337] width 278 height 19
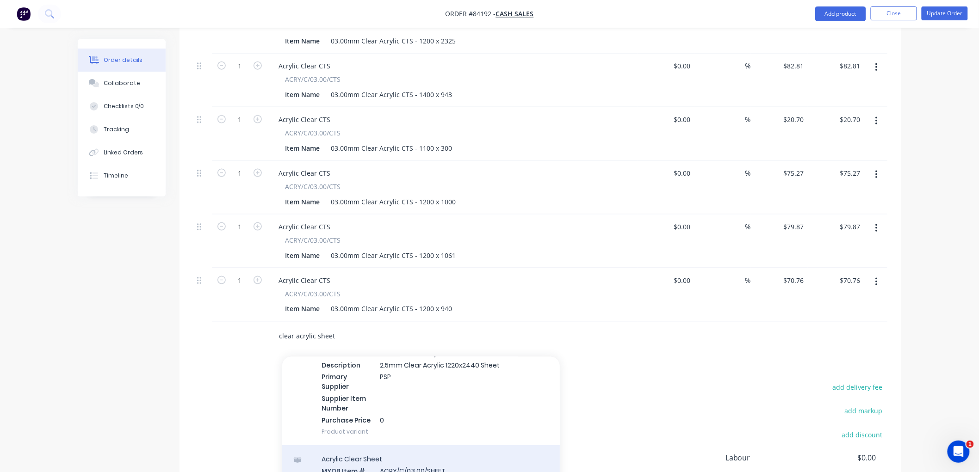
scroll to position [205, 0]
type input "clear acrylic sheet"
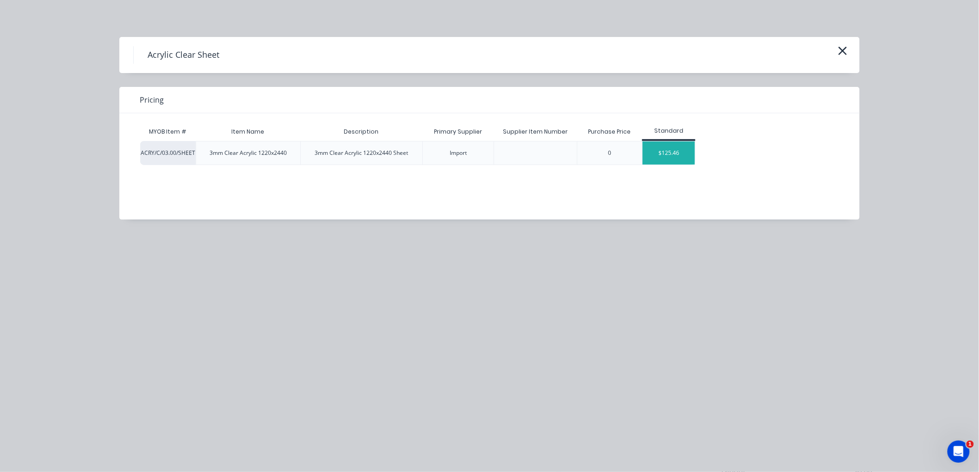
click at [666, 155] on div "$125.46" at bounding box center [669, 153] width 52 height 23
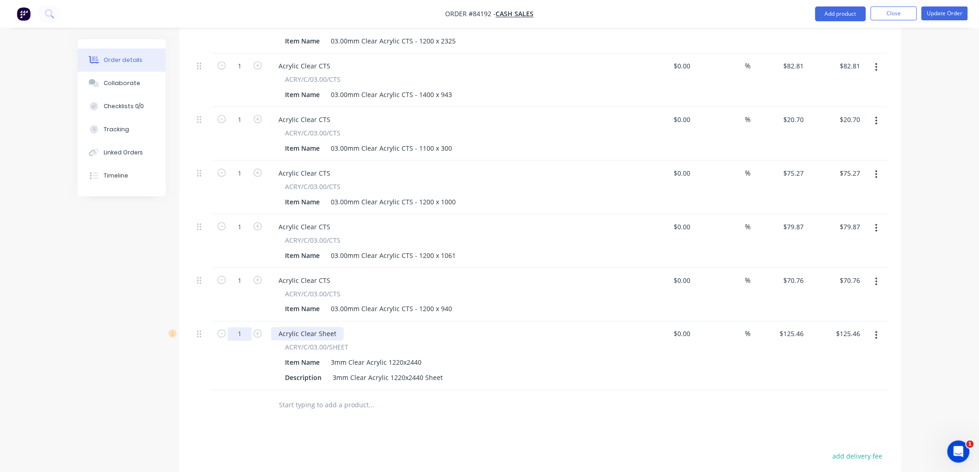
drag, startPoint x: 239, startPoint y: 321, endPoint x: 295, endPoint y: 321, distance: 55.5
type input "4"
type input "$501.84"
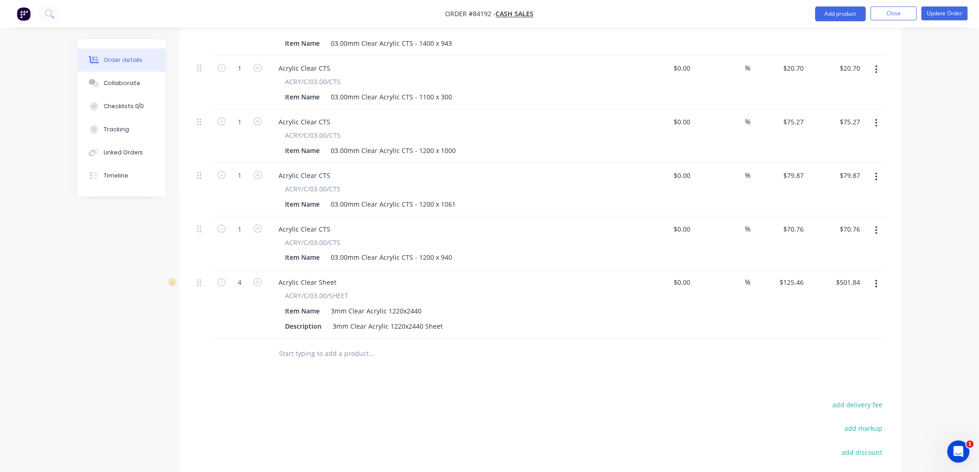
scroll to position [431, 0]
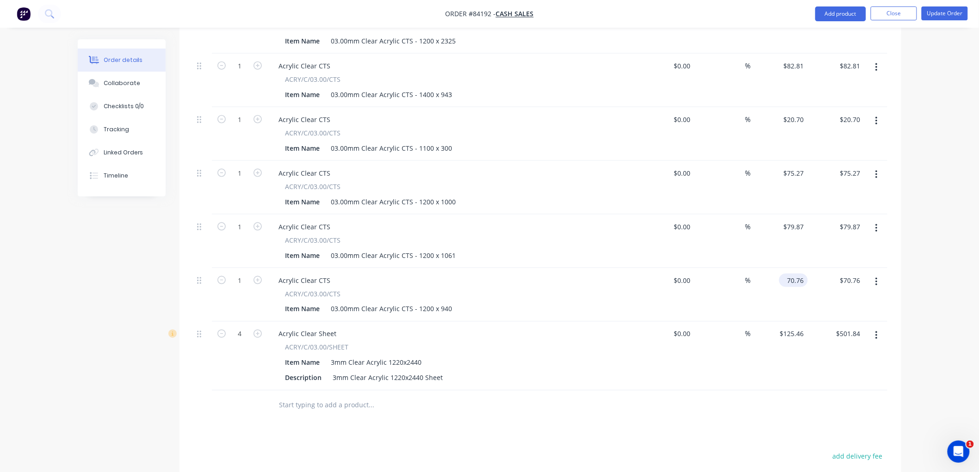
click at [799, 274] on input "70.76" at bounding box center [795, 280] width 25 height 13
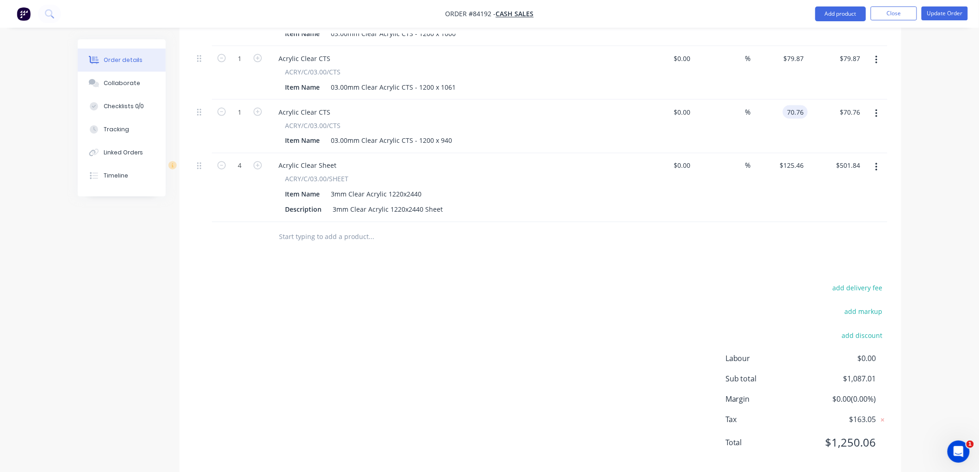
scroll to position [603, 0]
type input "$70.76"
type input "0"
type input "$0.00"
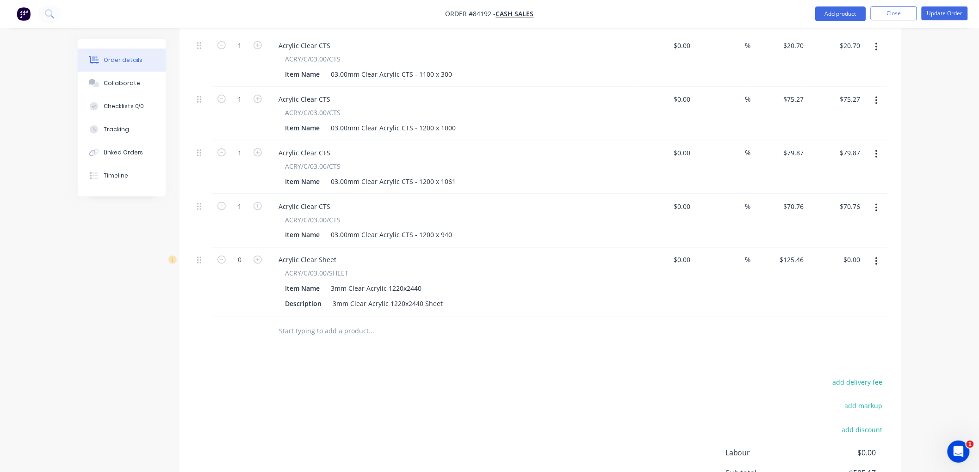
scroll to position [500, 0]
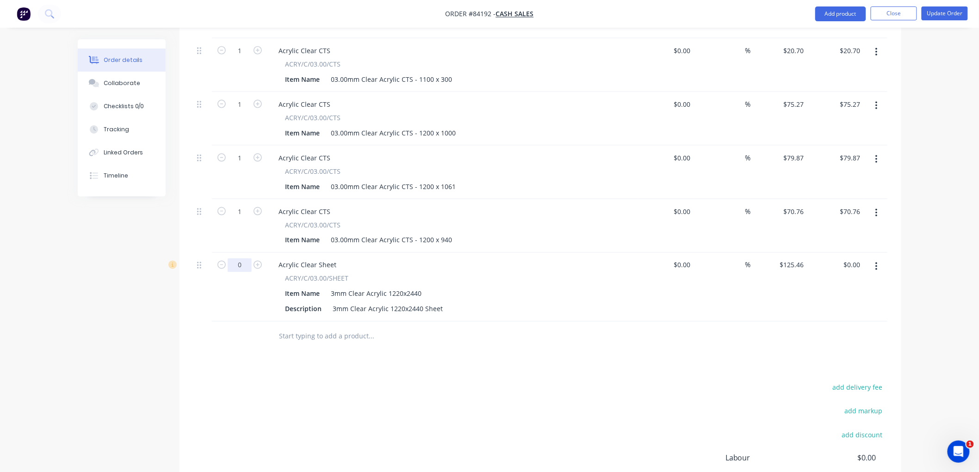
type input "4"
type input "$501.84"
type input "70.76"
click at [797, 205] on input "70.76" at bounding box center [795, 211] width 25 height 13
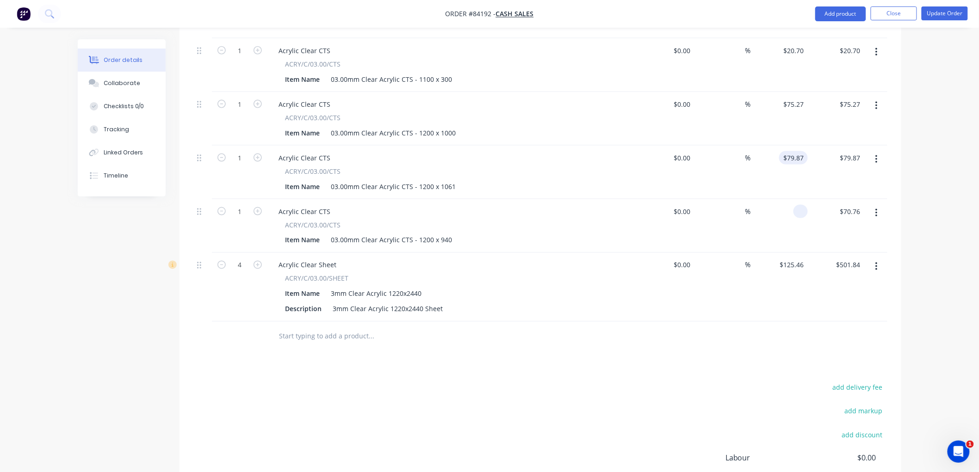
type input "79.87"
type input "$0.00"
click at [798, 151] on input "79.87" at bounding box center [795, 157] width 25 height 13
type input "75.27"
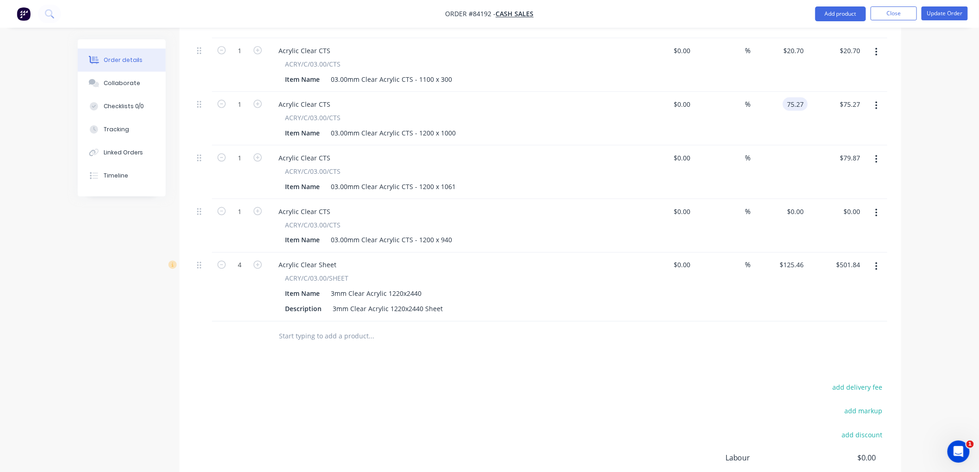
type input "$0.00"
click at [799, 98] on input "75.27" at bounding box center [797, 104] width 21 height 13
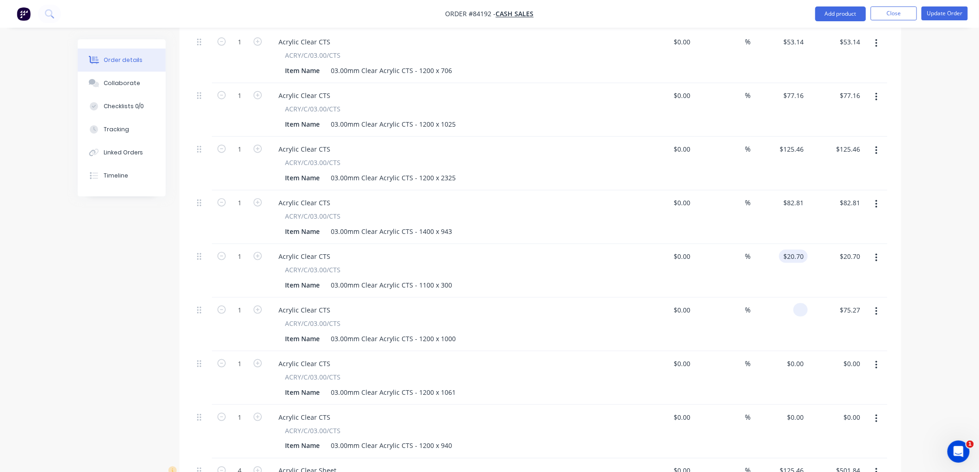
type input "20.7"
type input "$0.00"
click at [796, 250] on input "20.7" at bounding box center [795, 256] width 25 height 13
click at [798, 196] on input "$82.81" at bounding box center [795, 202] width 25 height 13
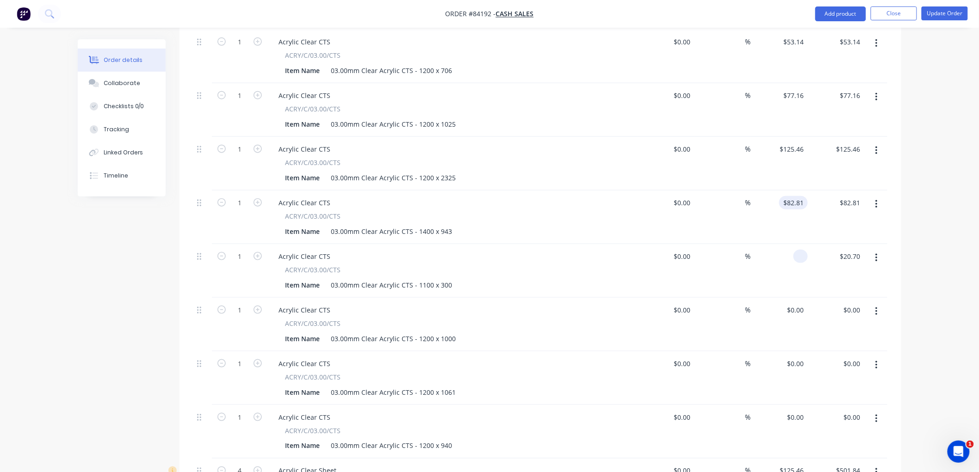
type input "82.81"
type input "$0.00"
click at [793, 143] on input "$125.46" at bounding box center [793, 149] width 29 height 13
type input "125.46"
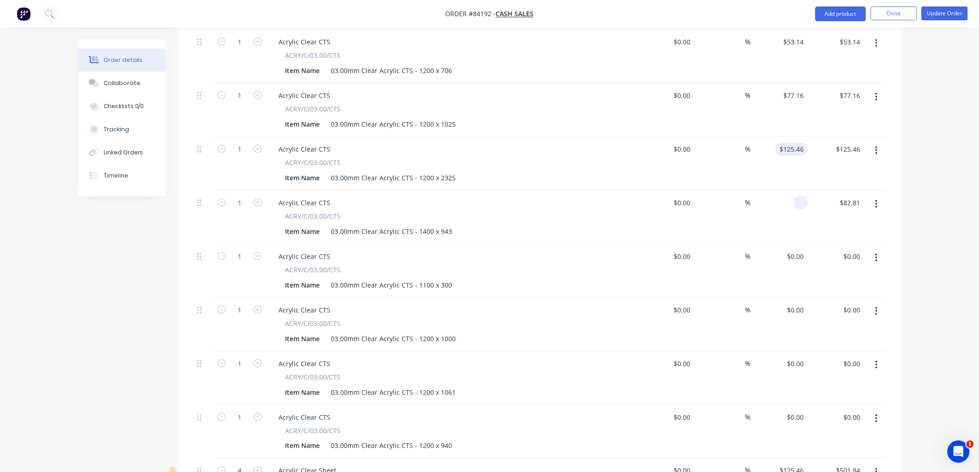
type input "$0.00"
type input "77.16"
type input "$0.00"
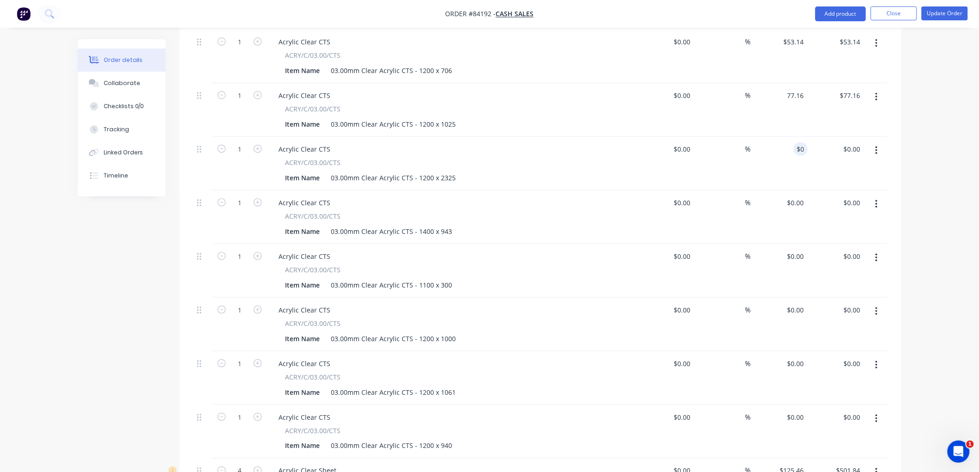
click at [794, 89] on input "77.16" at bounding box center [795, 95] width 25 height 13
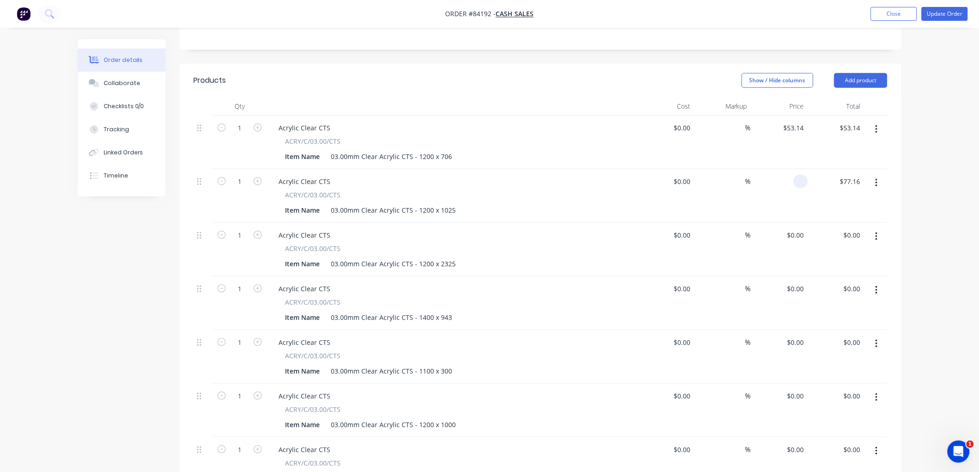
scroll to position [192, 0]
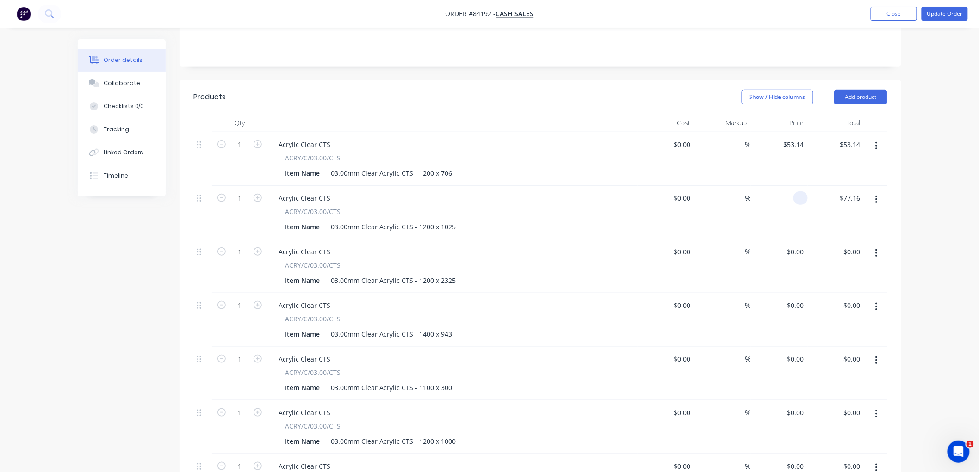
type input "53.14"
type input "$0.00"
drag, startPoint x: 797, startPoint y: 130, endPoint x: 815, endPoint y: 135, distance: 18.6
click at [797, 138] on input "53.14" at bounding box center [795, 144] width 25 height 13
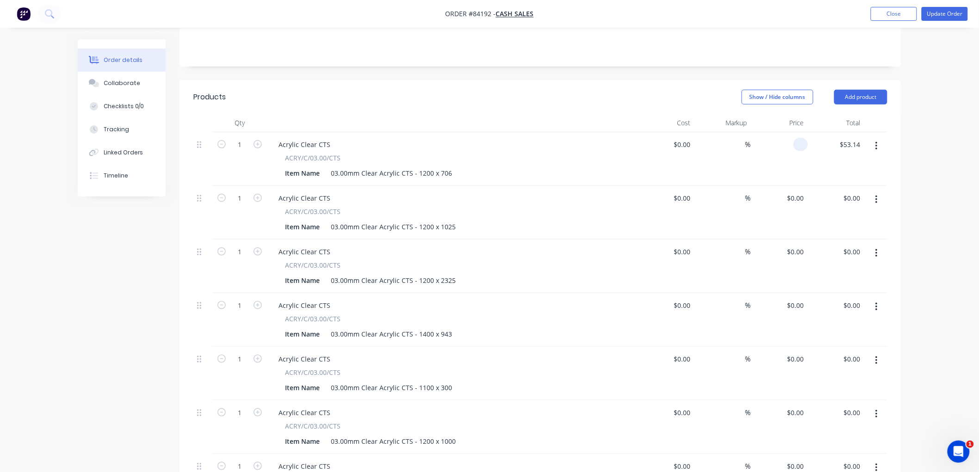
type input "$0.00"
click at [940, 14] on button "Update Order" at bounding box center [945, 14] width 46 height 14
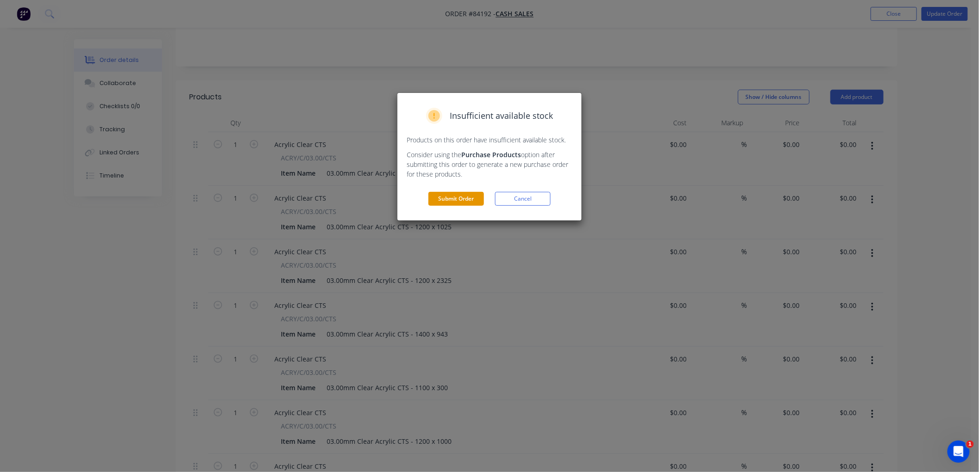
click at [463, 198] on button "Submit Order" at bounding box center [456, 199] width 56 height 14
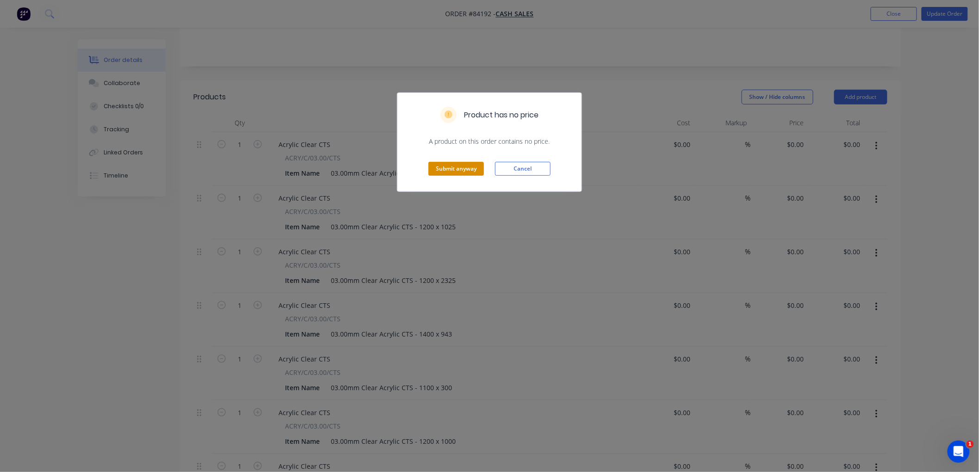
click at [458, 171] on button "Submit anyway" at bounding box center [456, 169] width 56 height 14
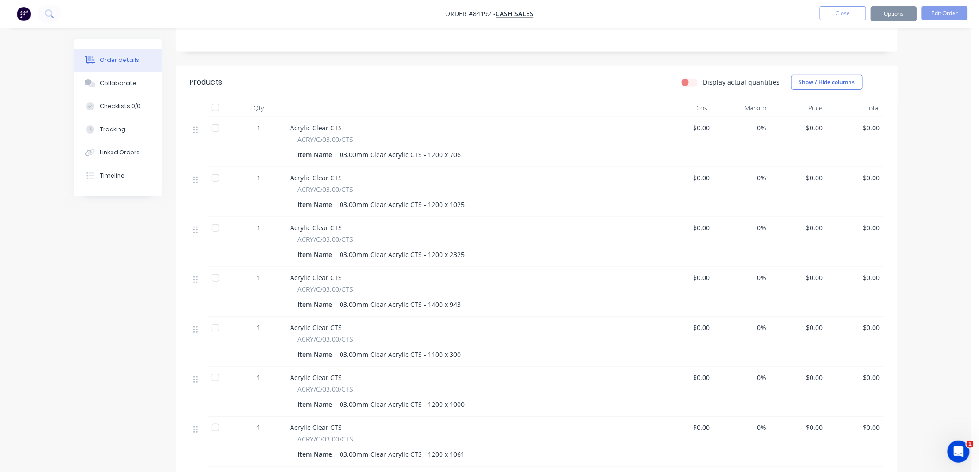
scroll to position [190, 0]
click at [881, 19] on button "Options" at bounding box center [894, 13] width 46 height 15
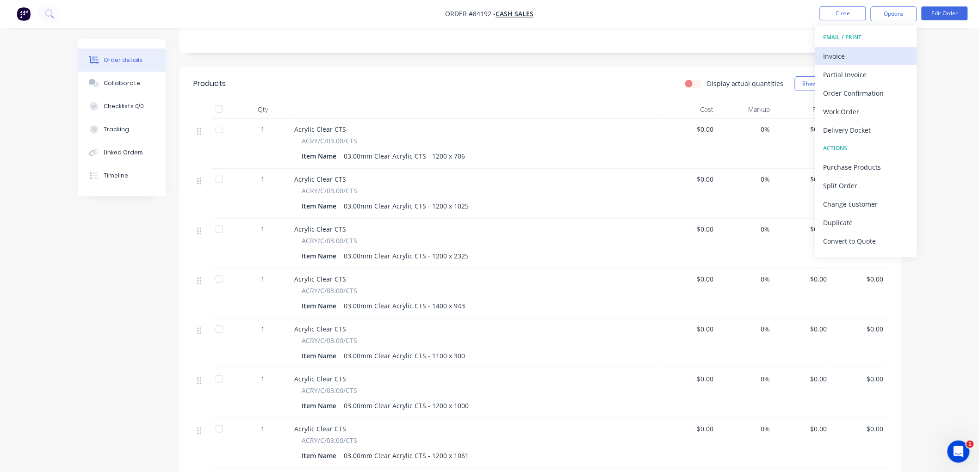
click at [850, 50] on div "Invoice" at bounding box center [866, 56] width 85 height 13
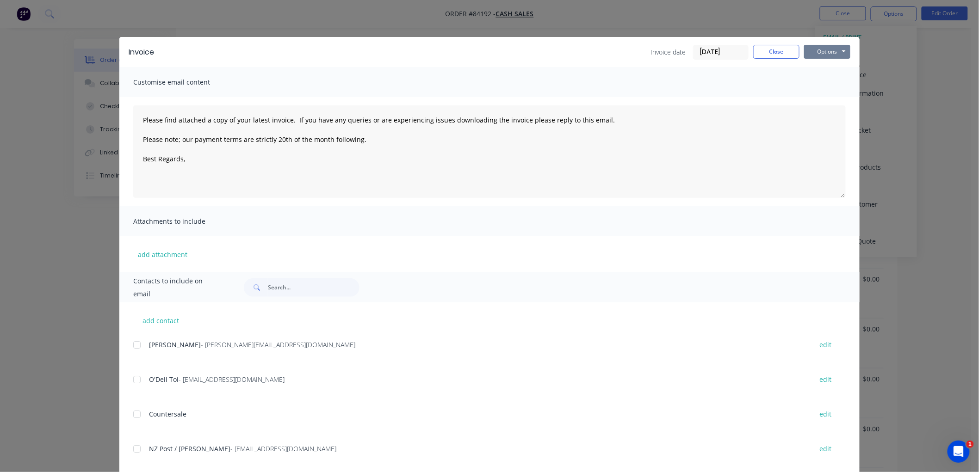
click at [830, 51] on button "Options" at bounding box center [827, 52] width 46 height 14
click at [826, 80] on button "Print" at bounding box center [833, 83] width 59 height 15
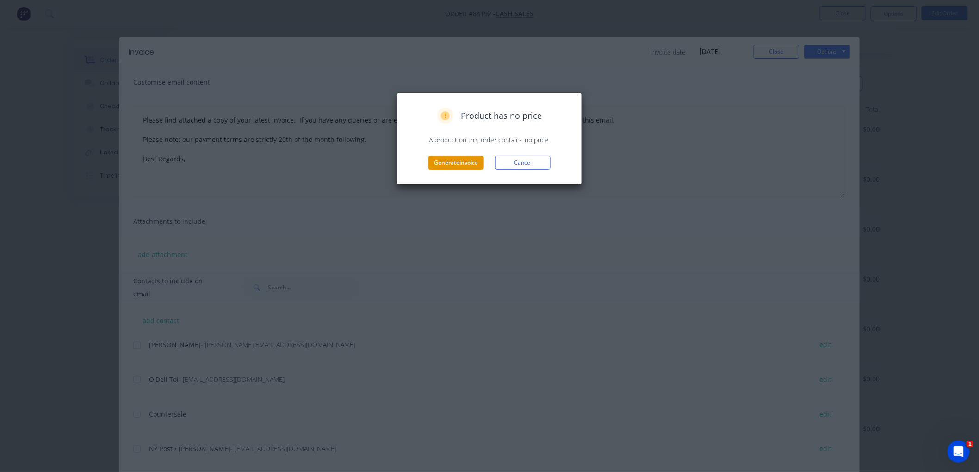
click at [448, 166] on button "Generate invoice" at bounding box center [456, 163] width 56 height 14
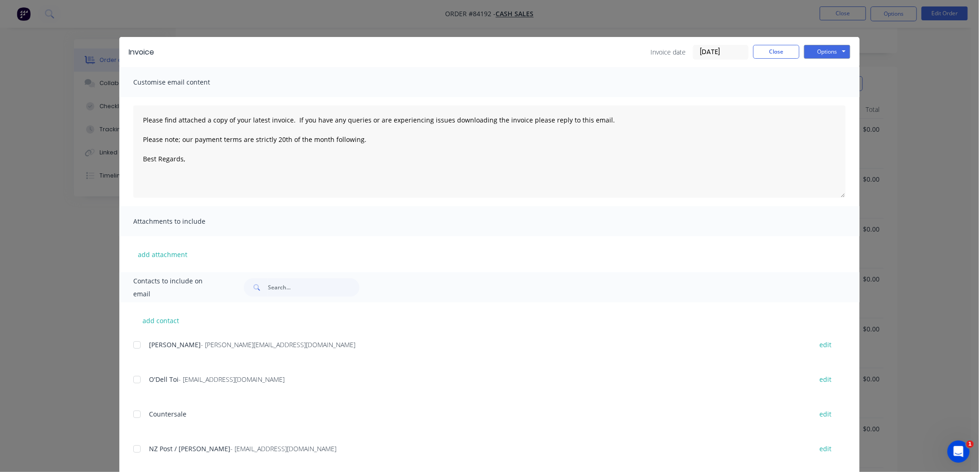
type textarea "Please find attached a copy of your latest invoice. If you have any queries or …"
click at [762, 54] on button "Close" at bounding box center [776, 52] width 46 height 14
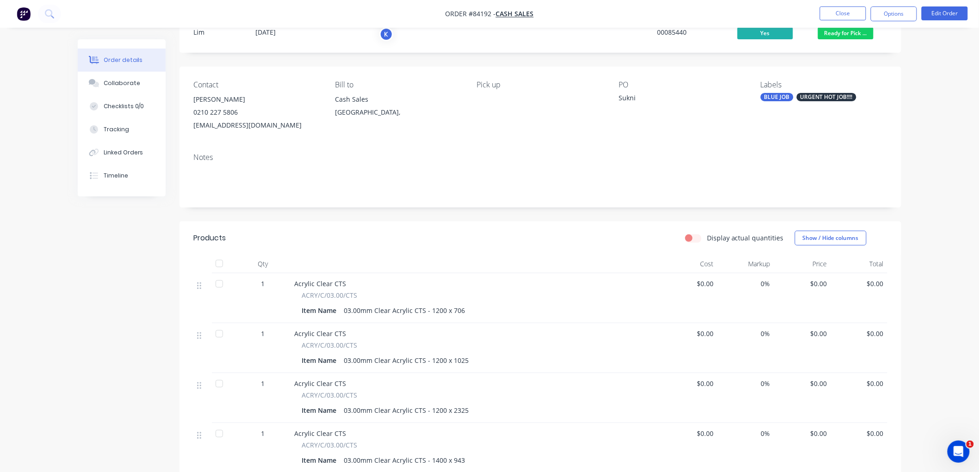
scroll to position [0, 0]
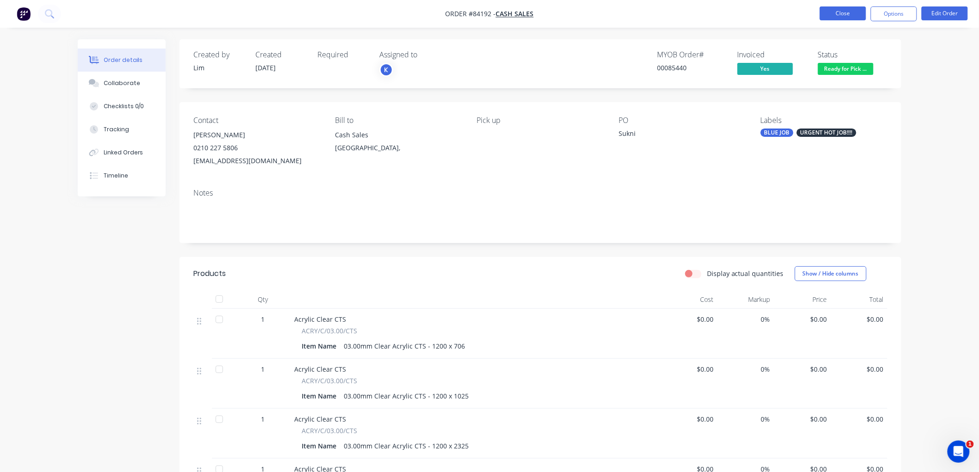
click at [849, 12] on button "Close" at bounding box center [843, 13] width 46 height 14
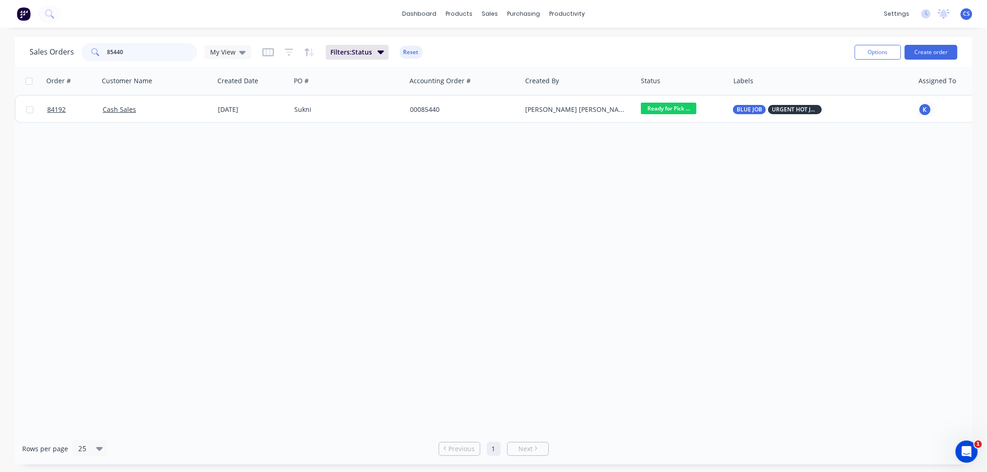
click at [141, 50] on input "85440" at bounding box center [152, 52] width 90 height 19
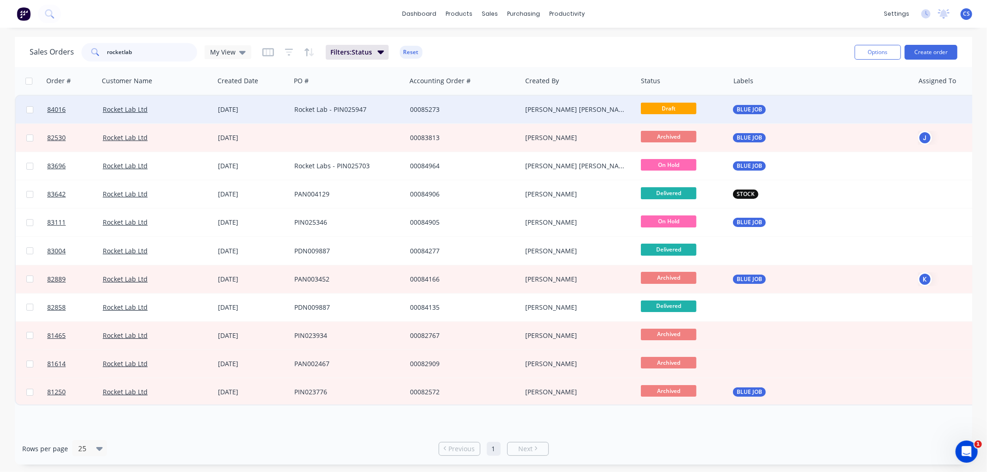
type input "rocketlab"
click at [384, 106] on div "Rocket Lab - PIN025947" at bounding box center [345, 109] width 103 height 9
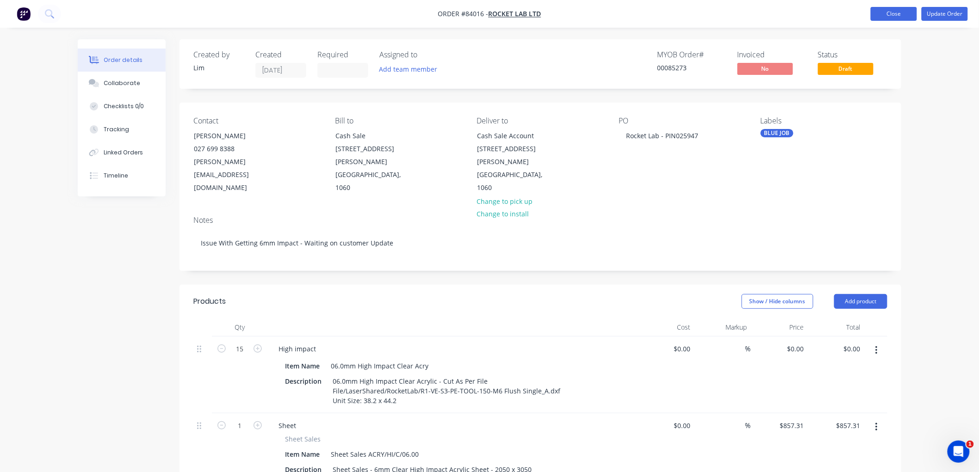
click at [887, 9] on button "Close" at bounding box center [894, 14] width 46 height 14
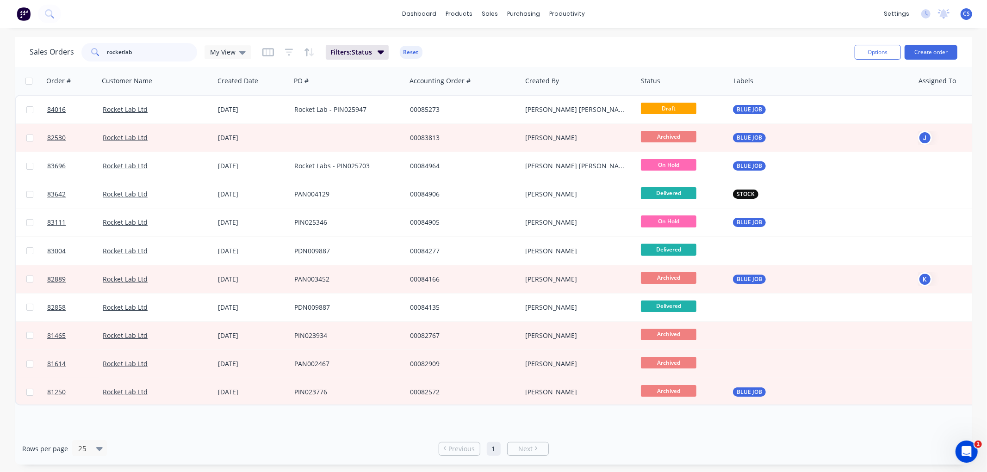
click at [145, 54] on input "rocketlab" at bounding box center [152, 52] width 90 height 19
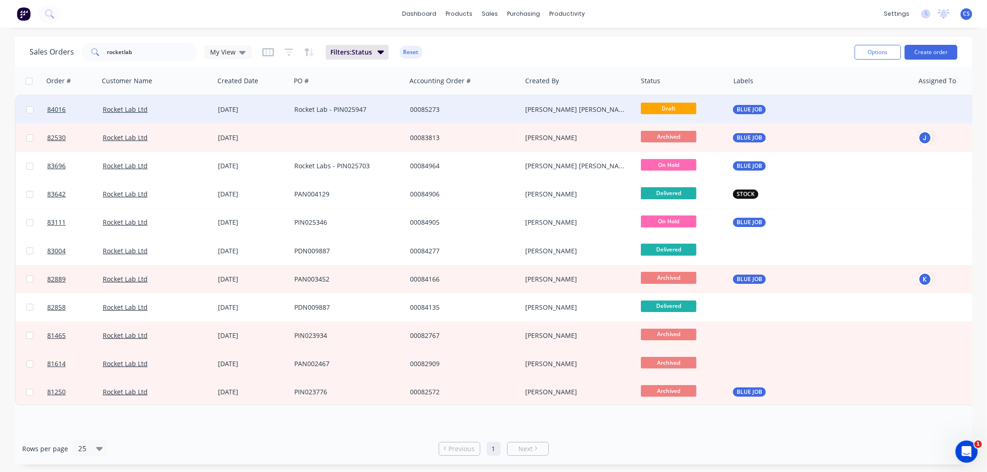
click at [461, 109] on div "00085273" at bounding box center [461, 109] width 103 height 9
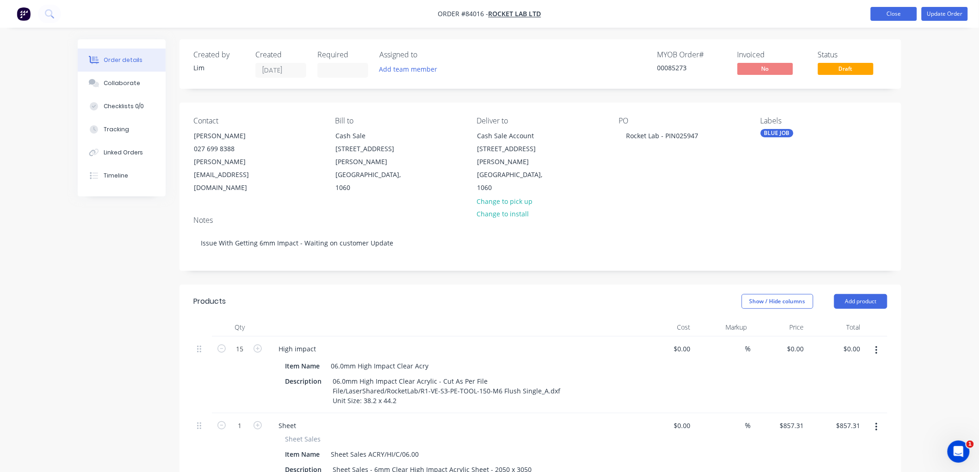
click at [881, 15] on button "Close" at bounding box center [894, 14] width 46 height 14
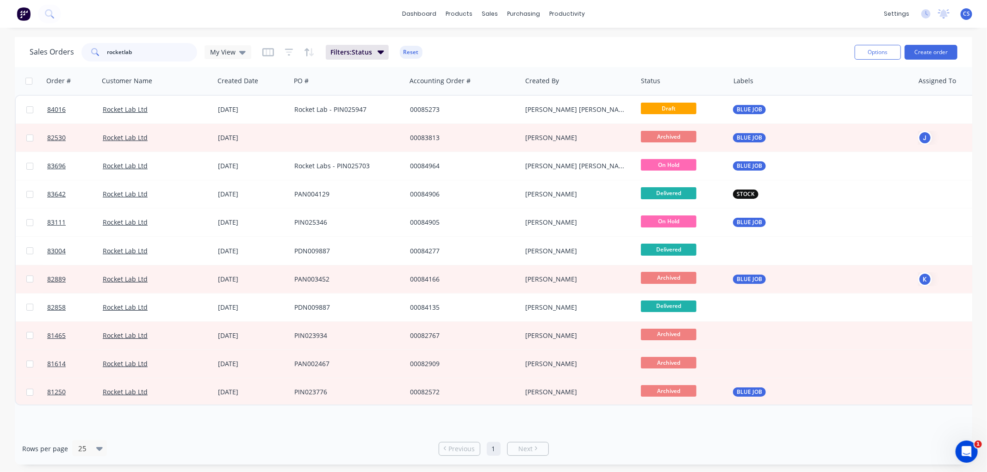
drag, startPoint x: 162, startPoint y: 53, endPoint x: 84, endPoint y: 54, distance: 78.7
click at [84, 54] on div "rocketlab" at bounding box center [139, 52] width 116 height 19
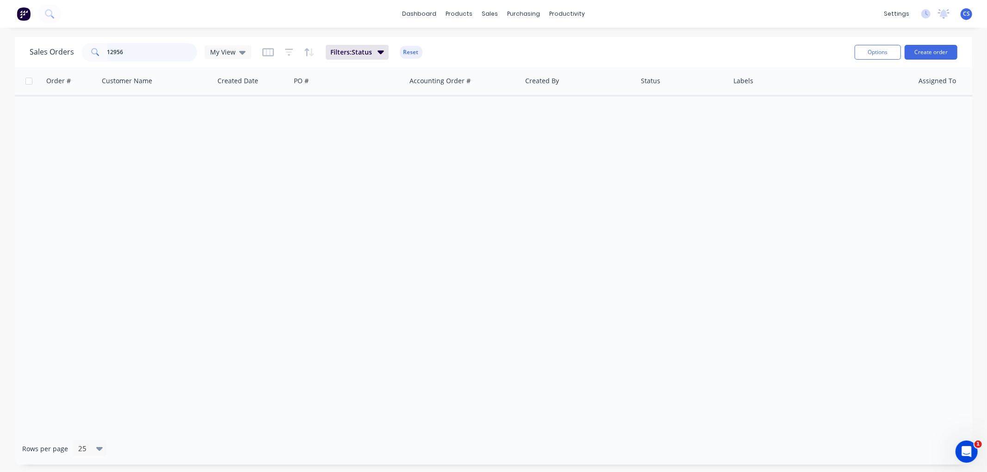
click at [142, 46] on input "12956" at bounding box center [152, 52] width 90 height 19
drag, startPoint x: 123, startPoint y: 53, endPoint x: 96, endPoint y: 54, distance: 26.8
click at [79, 54] on div "Sales Orders 12956 My View" at bounding box center [141, 52] width 222 height 19
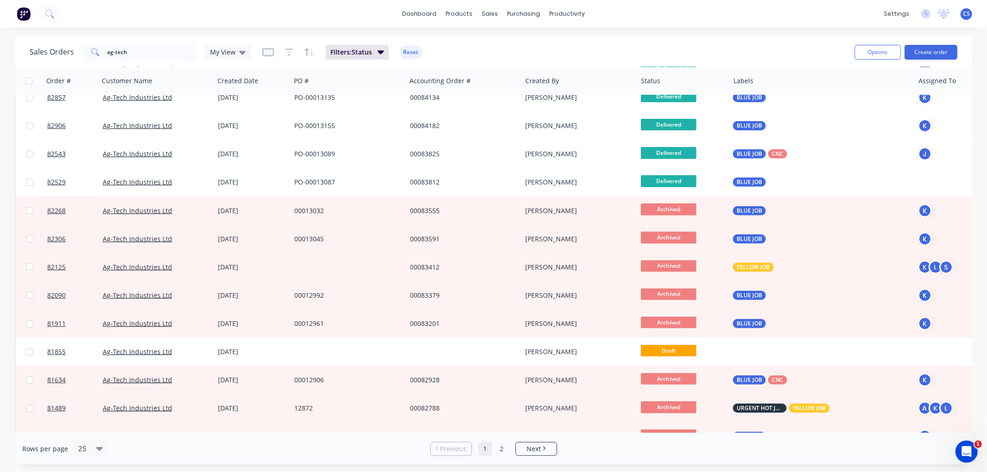
scroll to position [270, 0]
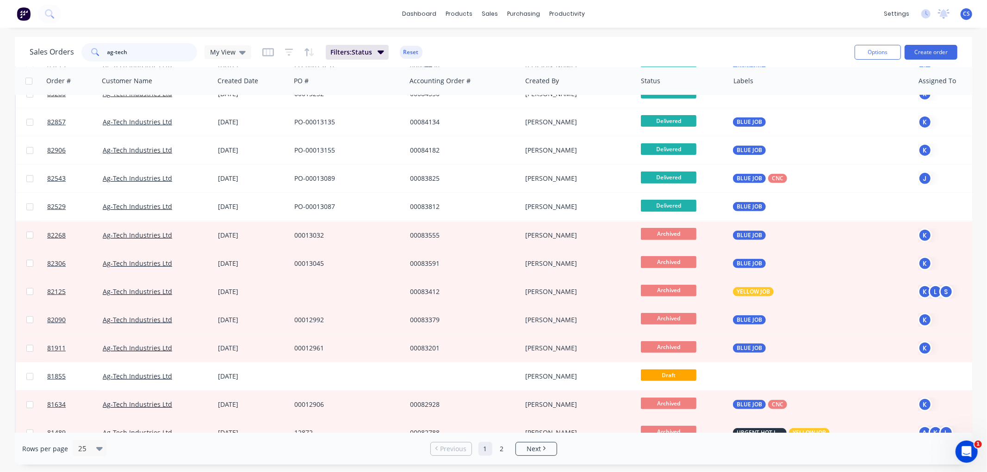
drag, startPoint x: 130, startPoint y: 51, endPoint x: 84, endPoint y: 52, distance: 46.3
click at [84, 52] on div "ag-tech" at bounding box center [139, 52] width 116 height 19
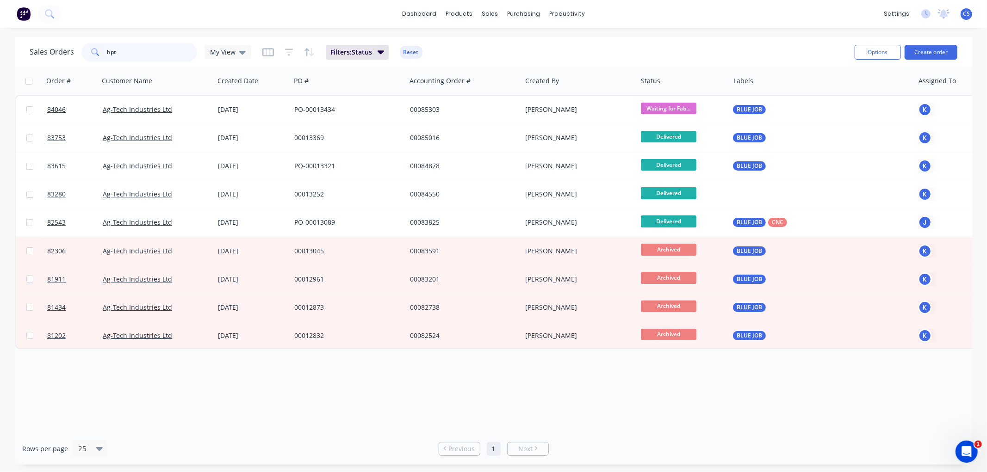
scroll to position [0, 0]
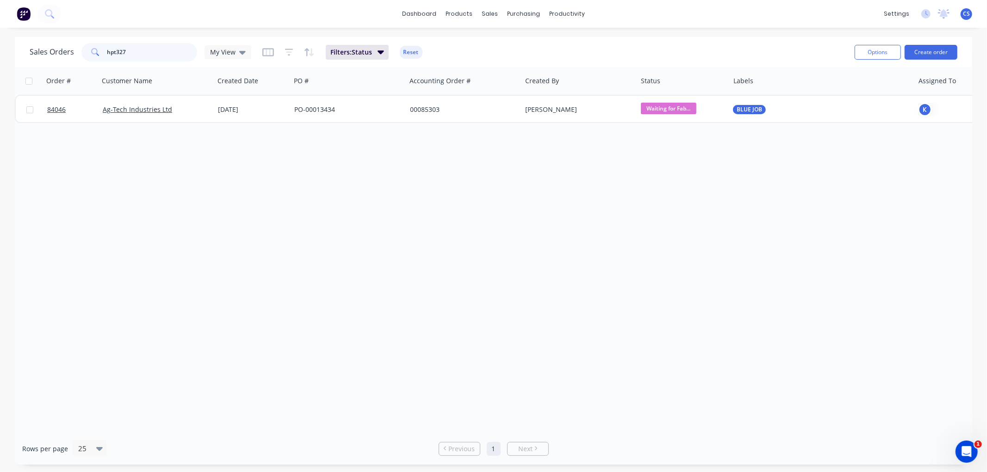
type input "hpt327"
drag, startPoint x: 153, startPoint y: 52, endPoint x: 85, endPoint y: 53, distance: 68.0
click at [85, 53] on div "hpt327" at bounding box center [139, 52] width 116 height 19
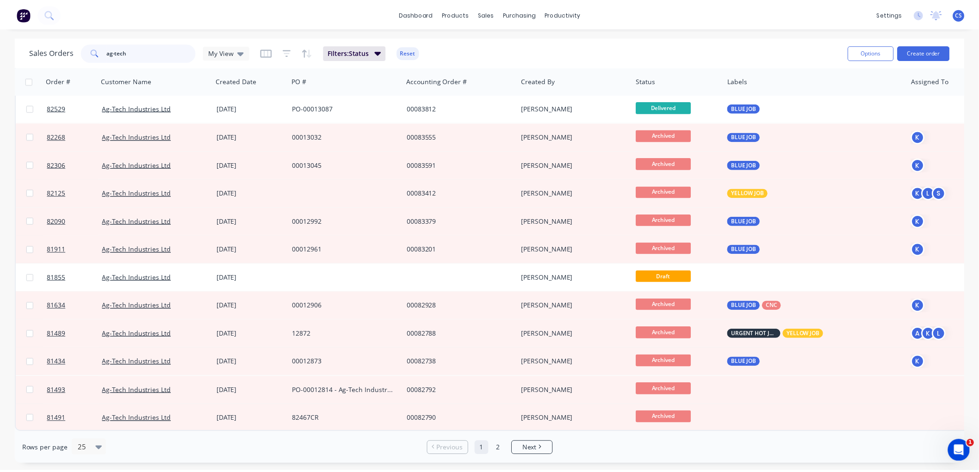
scroll to position [373, 0]
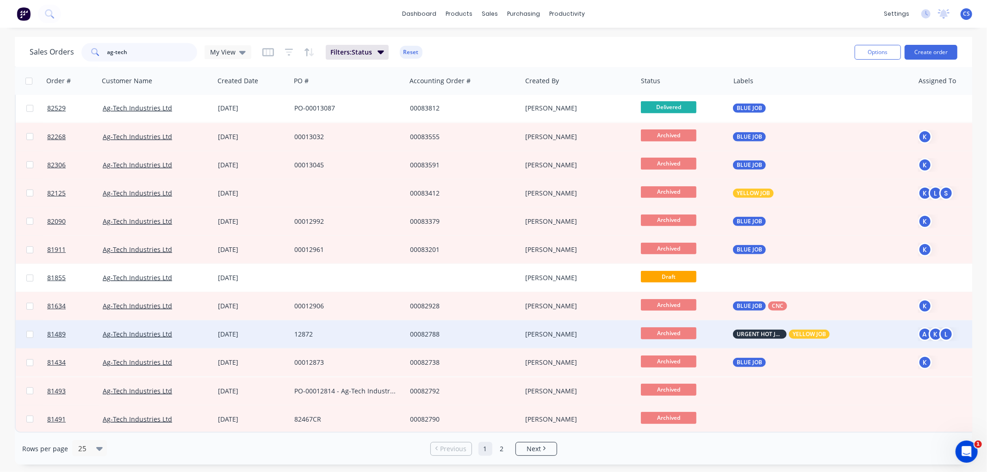
type input "ag-tech"
click at [327, 332] on div "12872" at bounding box center [345, 334] width 103 height 9
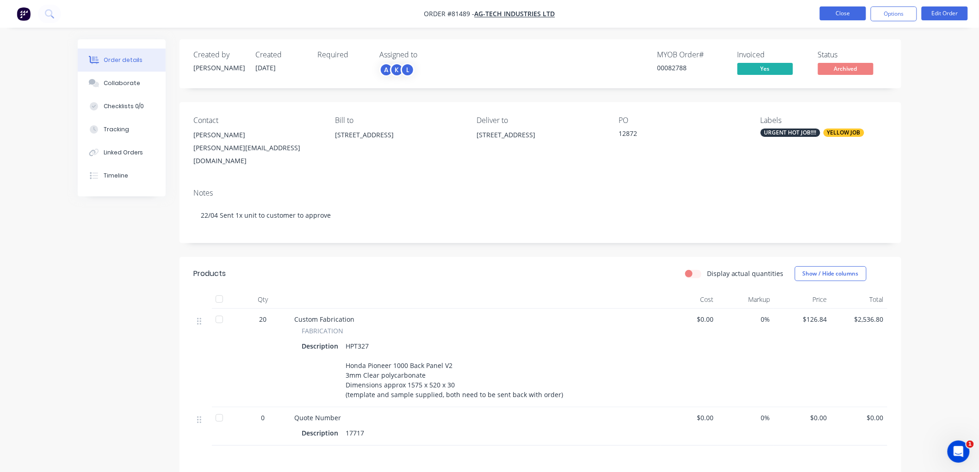
click at [849, 14] on button "Close" at bounding box center [843, 13] width 46 height 14
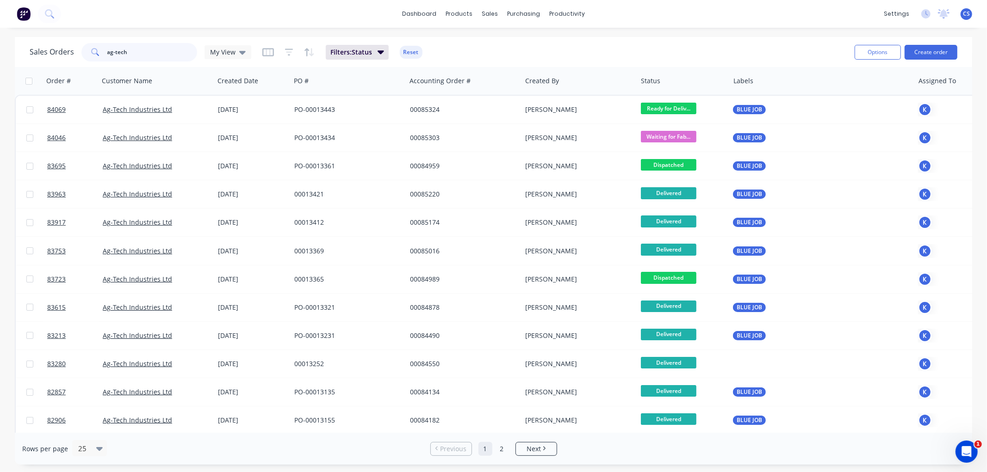
click at [167, 49] on input "ag-tech" at bounding box center [152, 52] width 90 height 19
click at [150, 51] on input "ag-tech" at bounding box center [152, 52] width 90 height 19
drag, startPoint x: 149, startPoint y: 49, endPoint x: 86, endPoint y: 51, distance: 63.4
click at [86, 51] on div "ag-tech" at bounding box center [139, 52] width 116 height 19
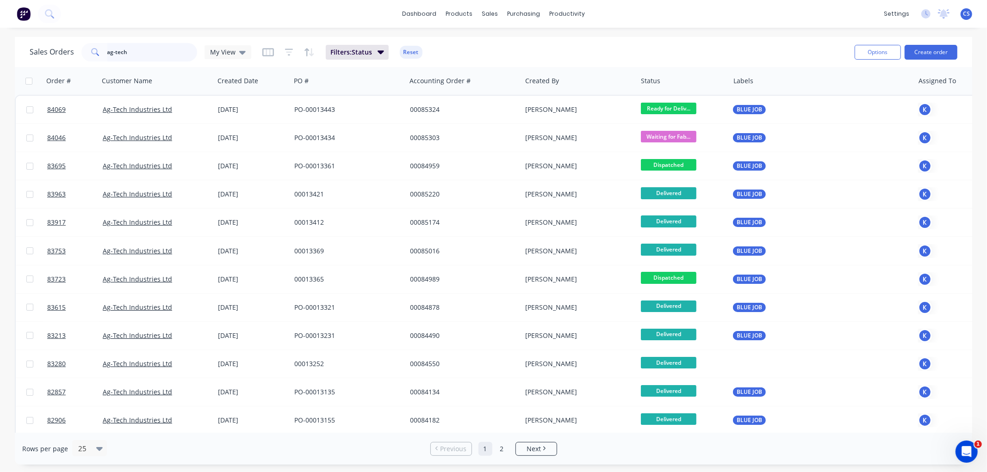
click at [155, 56] on input "ag-tech" at bounding box center [152, 52] width 90 height 19
drag, startPoint x: 149, startPoint y: 51, endPoint x: 93, endPoint y: 54, distance: 56.0
click at [93, 54] on div "ag-tech" at bounding box center [139, 52] width 116 height 19
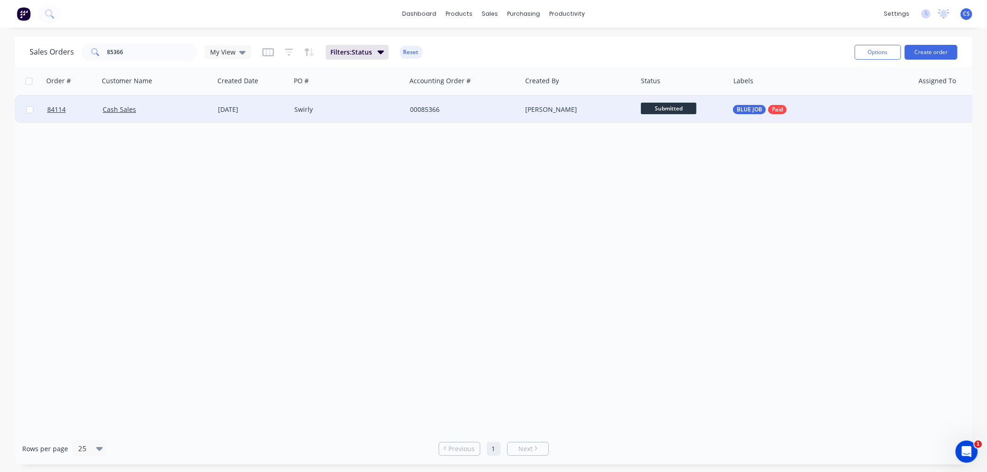
click at [667, 104] on span "Submitted" at bounding box center [669, 109] width 56 height 12
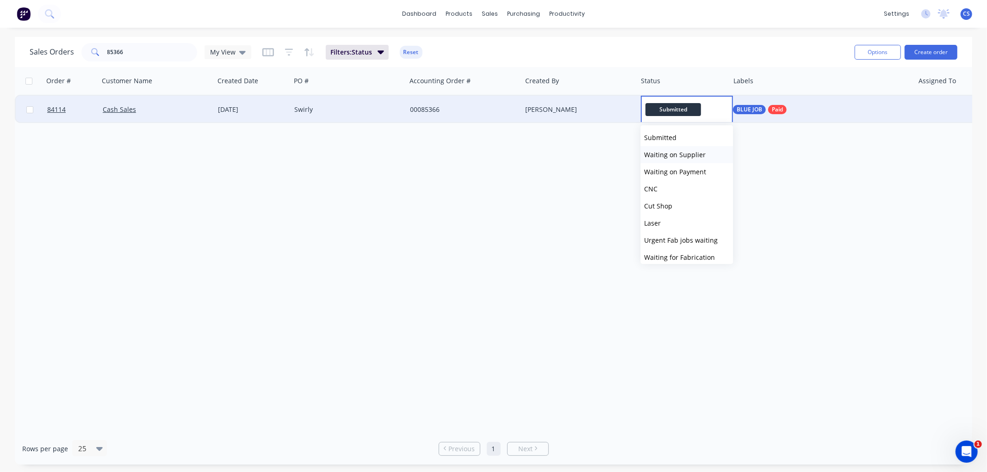
click at [677, 150] on span "Waiting on Supplier" at bounding box center [675, 154] width 62 height 9
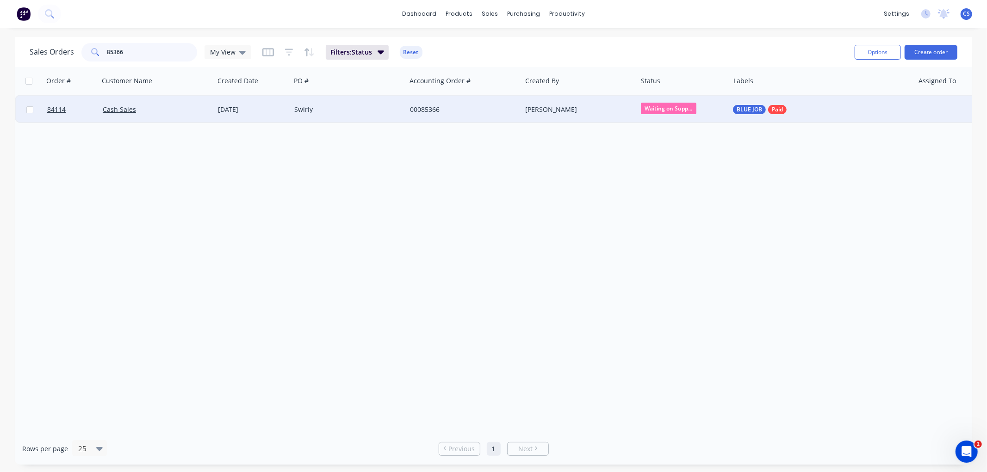
click at [127, 47] on input "85366" at bounding box center [152, 52] width 90 height 19
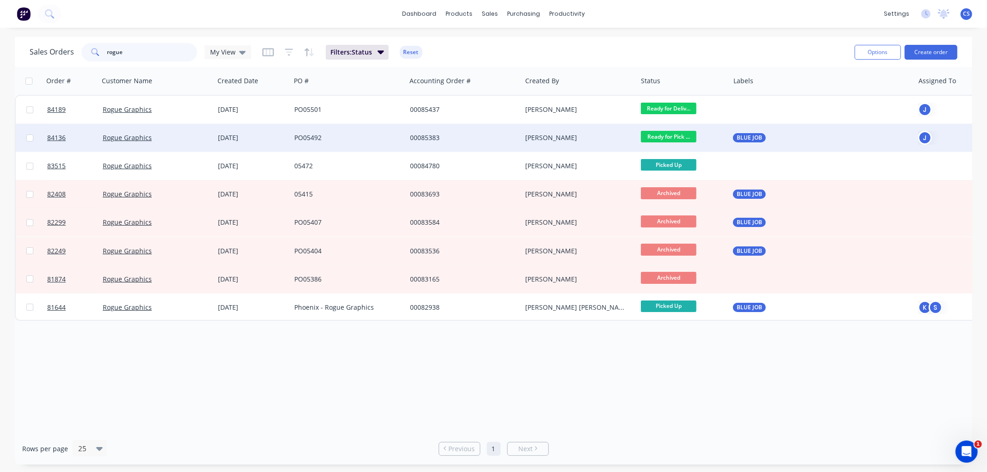
type input "rogue"
click at [452, 136] on div "00085383" at bounding box center [461, 137] width 103 height 9
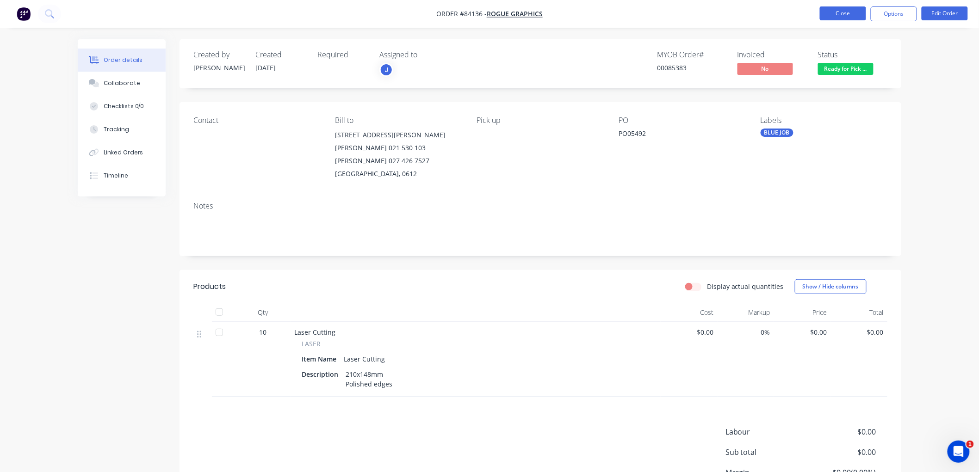
click at [834, 15] on button "Close" at bounding box center [843, 13] width 46 height 14
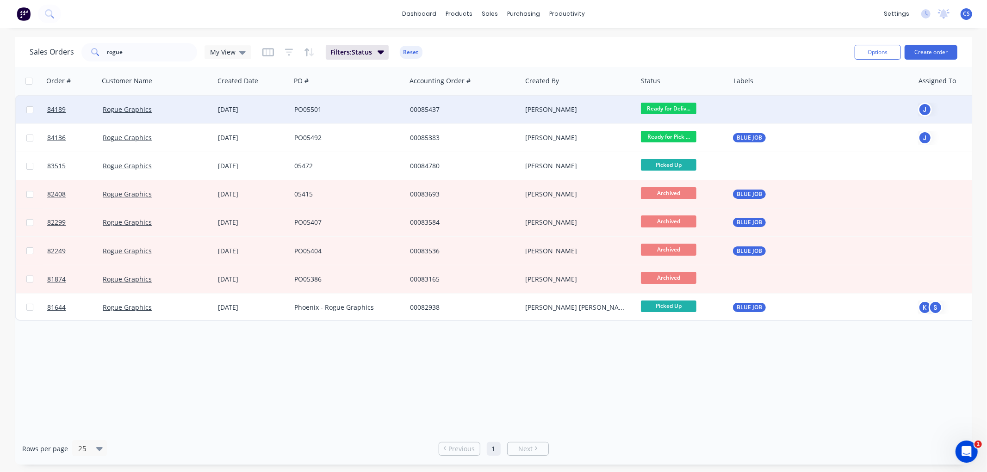
click at [511, 112] on div "00085437" at bounding box center [461, 109] width 103 height 9
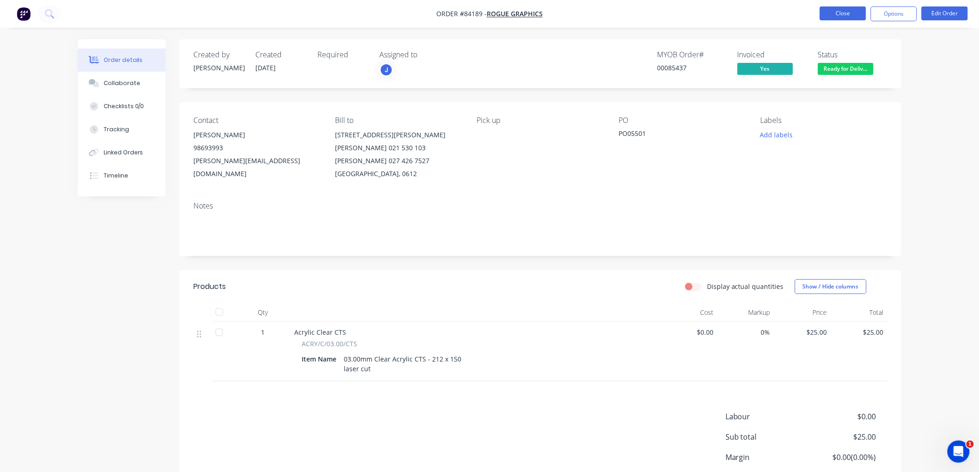
click at [827, 13] on button "Close" at bounding box center [843, 13] width 46 height 14
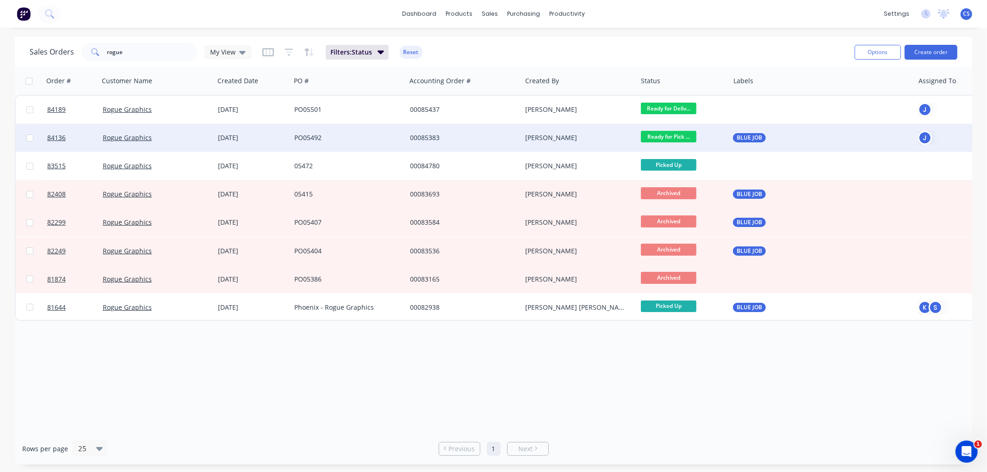
click at [435, 140] on div "00085383" at bounding box center [461, 137] width 103 height 9
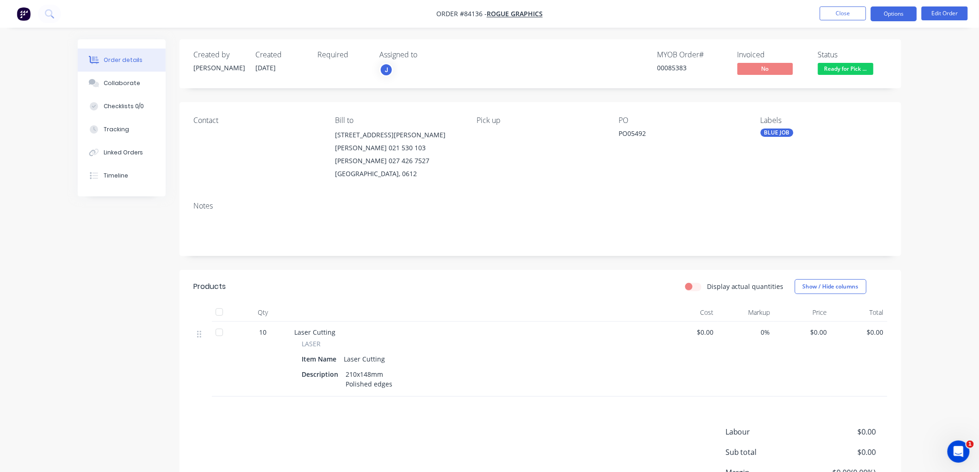
click at [895, 15] on button "Options" at bounding box center [894, 13] width 46 height 15
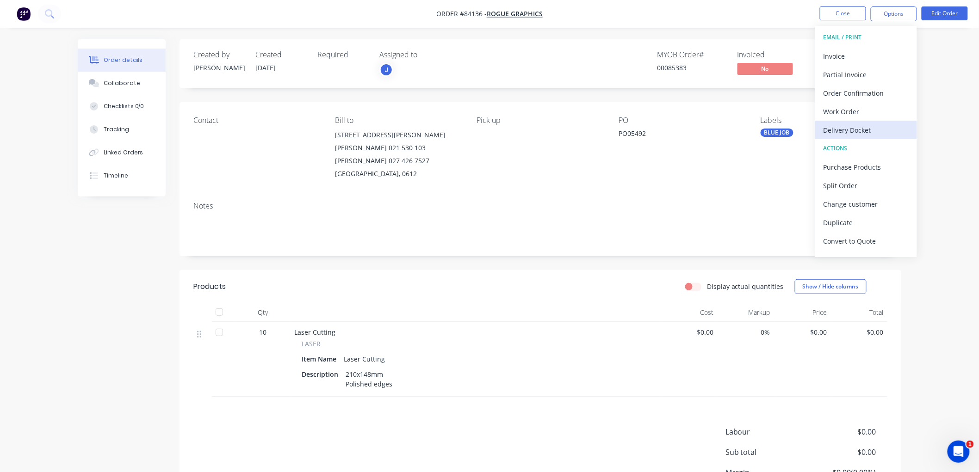
click at [849, 126] on div "Delivery Docket" at bounding box center [866, 130] width 85 height 13
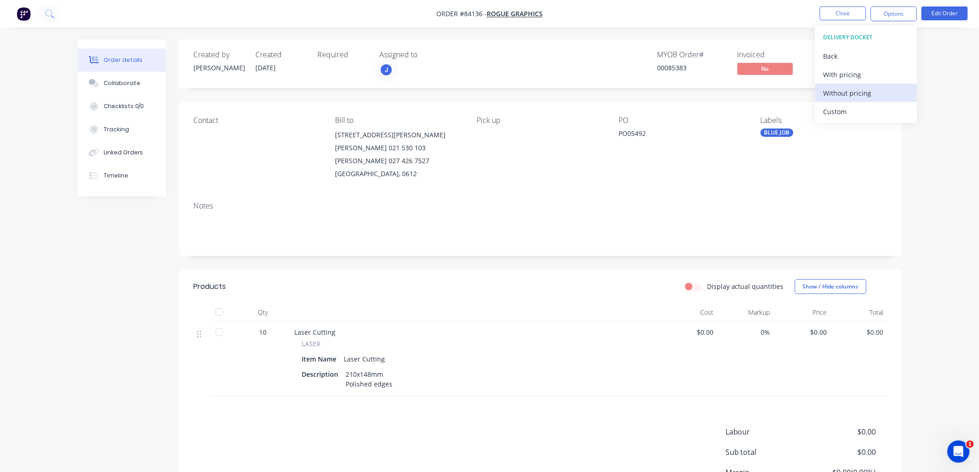
click at [841, 92] on div "Without pricing" at bounding box center [866, 93] width 85 height 13
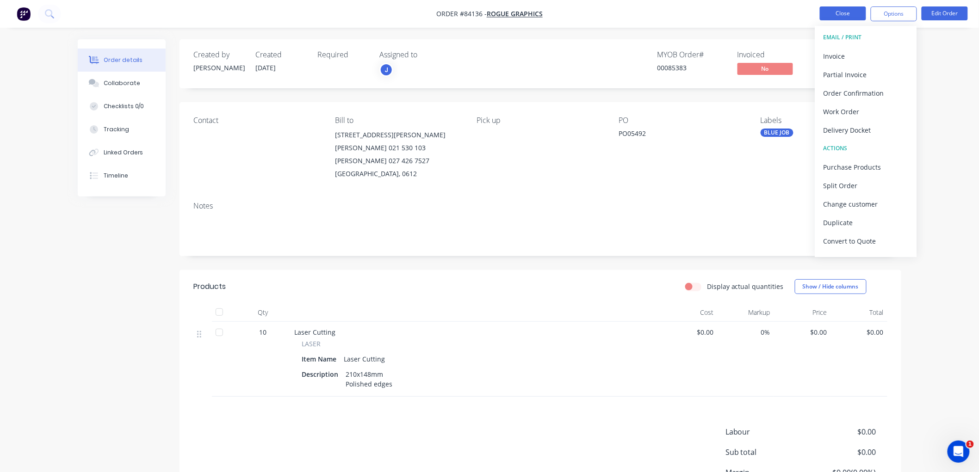
click at [833, 15] on button "Close" at bounding box center [843, 13] width 46 height 14
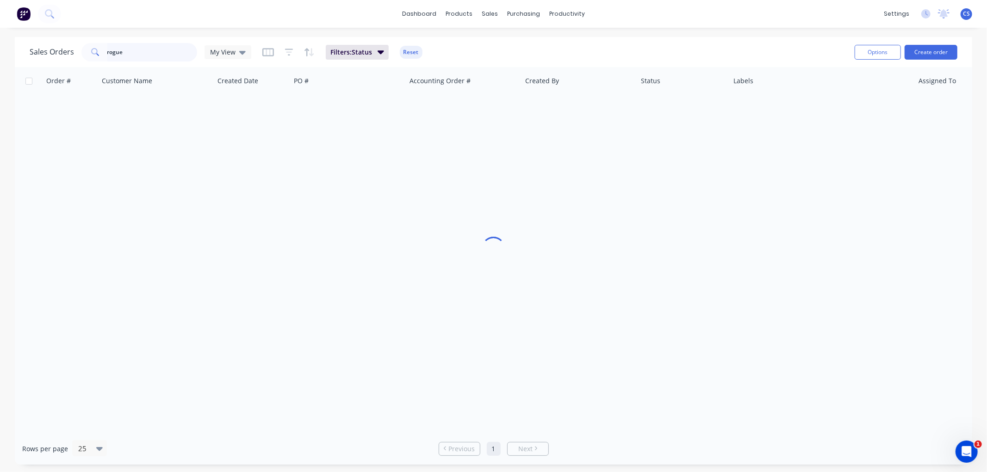
click at [136, 56] on input "rogue" at bounding box center [152, 52] width 90 height 19
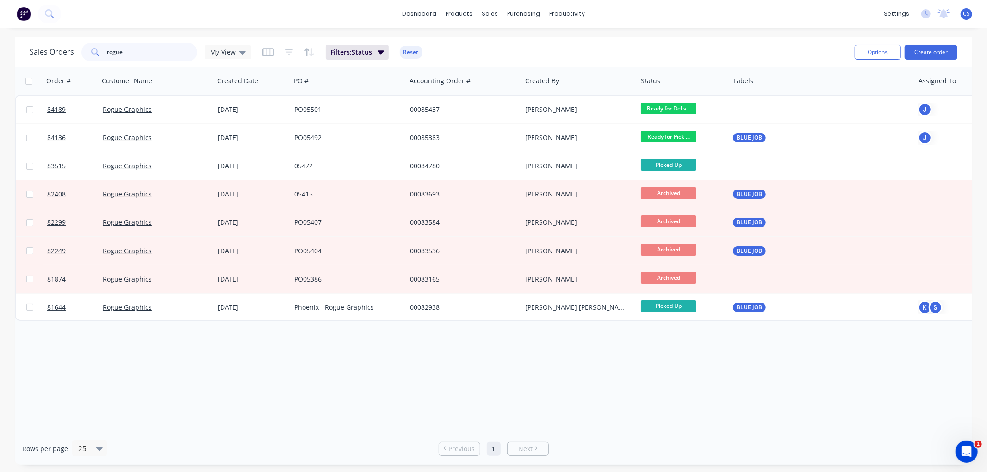
click at [136, 56] on input "rogue" at bounding box center [152, 52] width 90 height 19
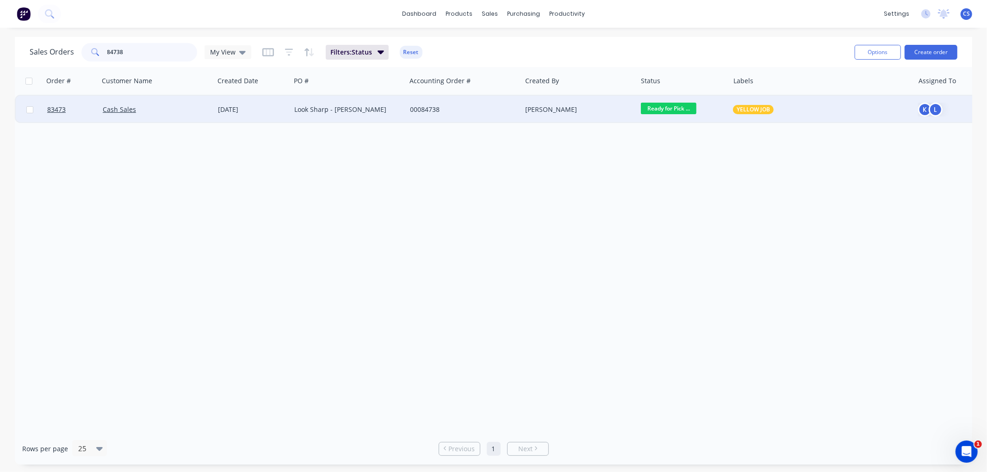
type input "84738"
click at [369, 109] on div "Look Sharp - [PERSON_NAME]" at bounding box center [345, 109] width 103 height 9
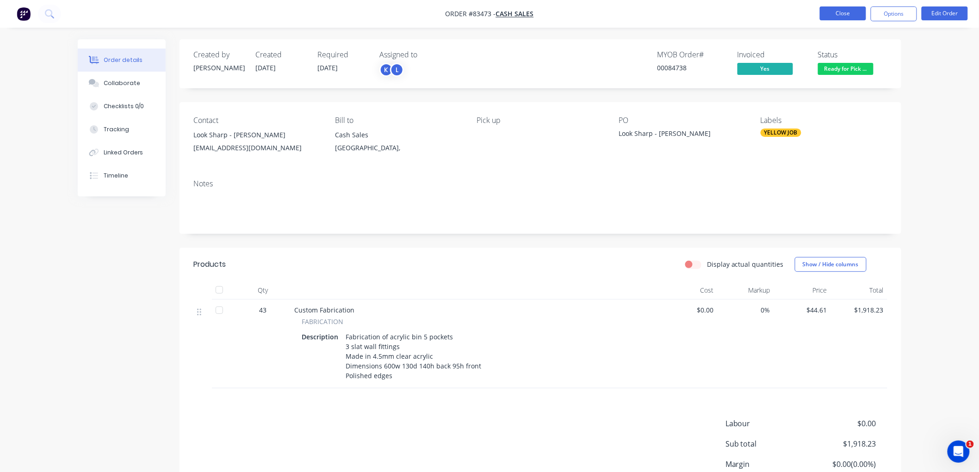
click at [838, 12] on button "Close" at bounding box center [843, 13] width 46 height 14
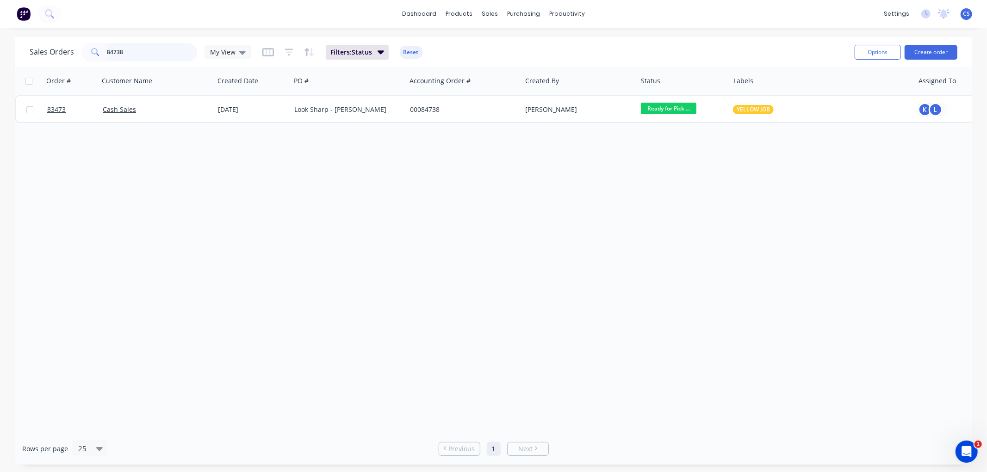
click at [150, 49] on input "84738" at bounding box center [152, 52] width 90 height 19
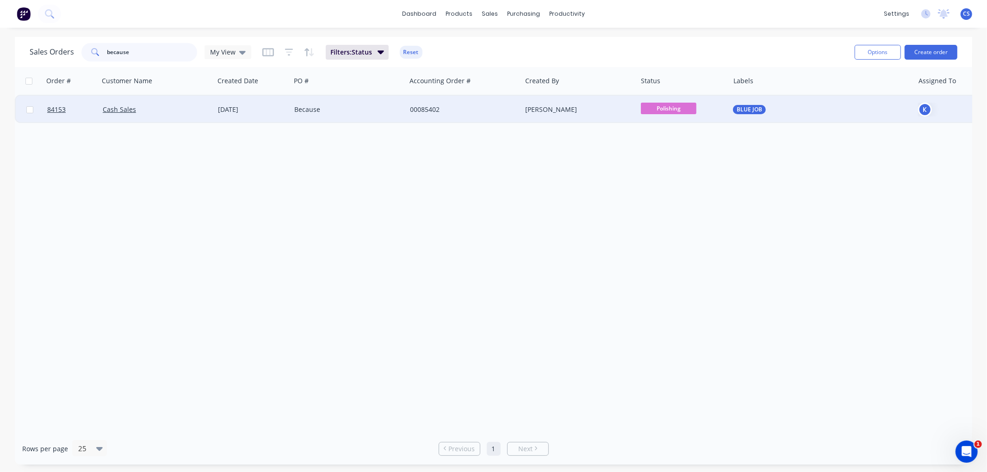
type input "because"
click at [448, 105] on div "00085402" at bounding box center [461, 109] width 103 height 9
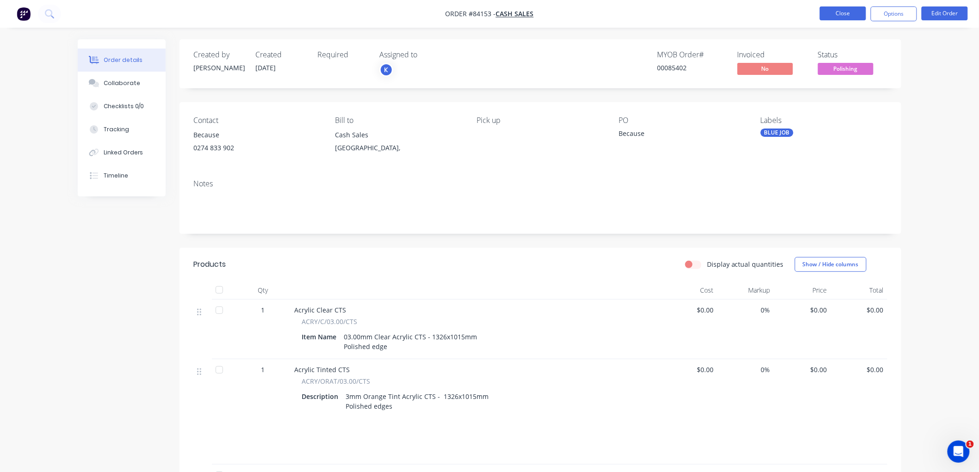
click at [833, 13] on button "Close" at bounding box center [843, 13] width 46 height 14
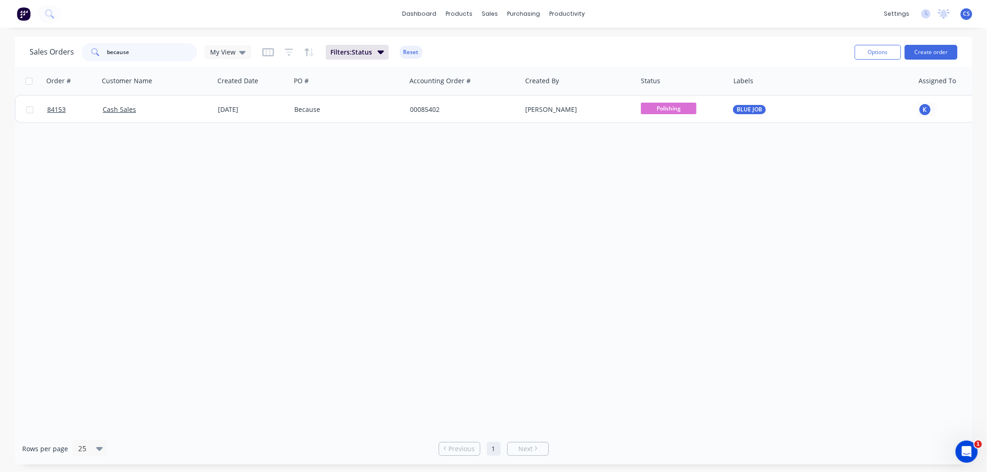
click at [137, 55] on input "because" at bounding box center [152, 52] width 90 height 19
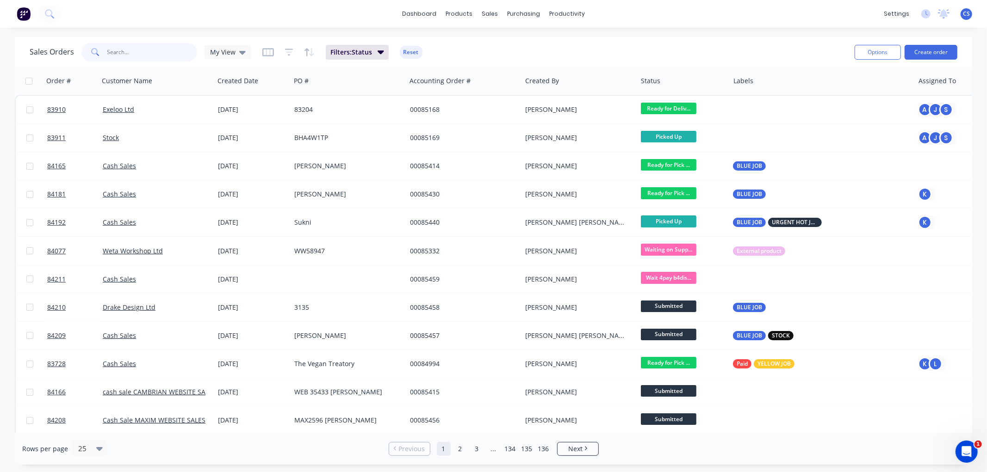
click at [145, 55] on input "text" at bounding box center [152, 52] width 90 height 19
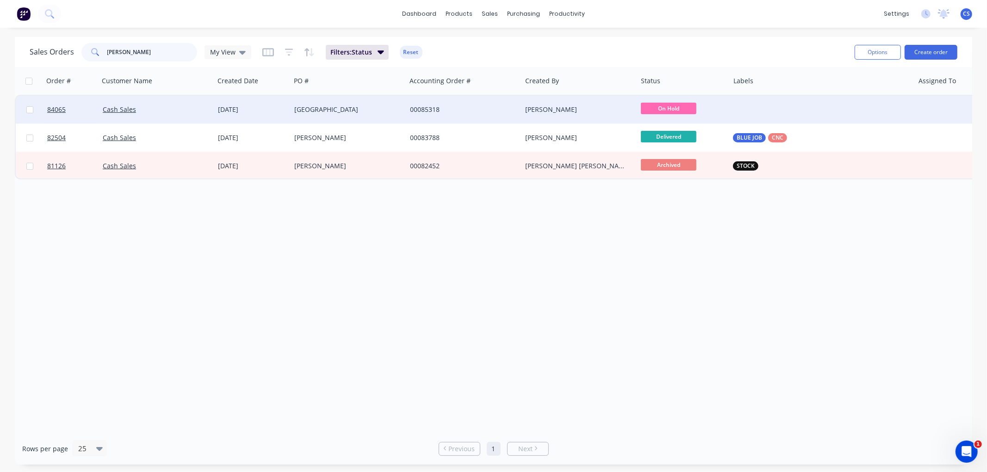
type input "[PERSON_NAME]"
click at [378, 112] on div "[GEOGRAPHIC_DATA]" at bounding box center [345, 109] width 103 height 9
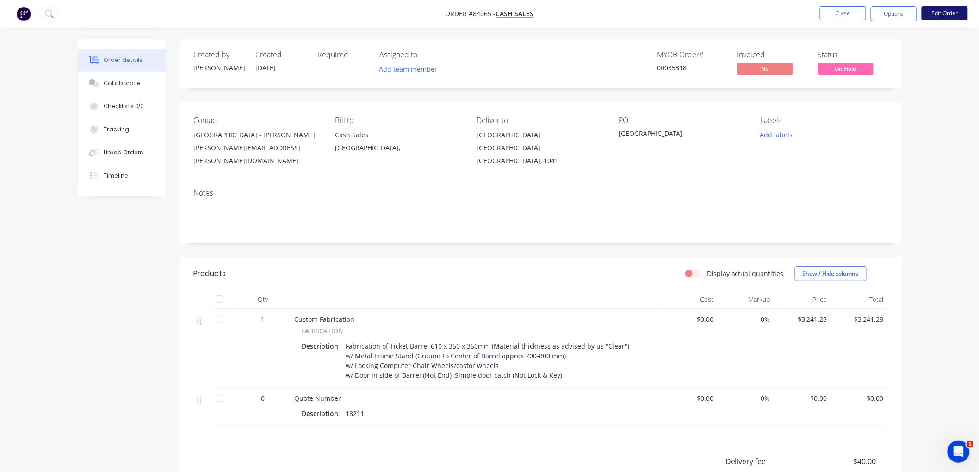
click at [938, 14] on button "Edit Order" at bounding box center [945, 13] width 46 height 14
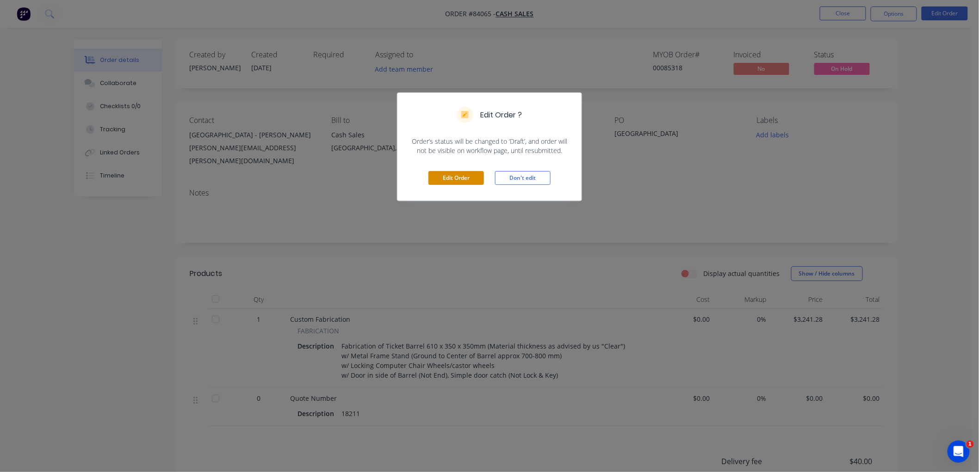
click at [439, 174] on button "Edit Order" at bounding box center [456, 178] width 56 height 14
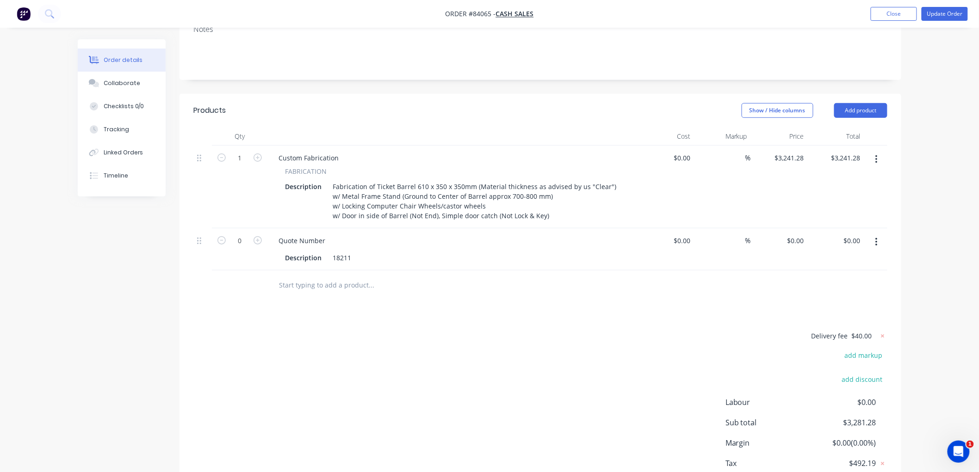
scroll to position [205, 0]
click at [350, 275] on input "text" at bounding box center [371, 284] width 185 height 19
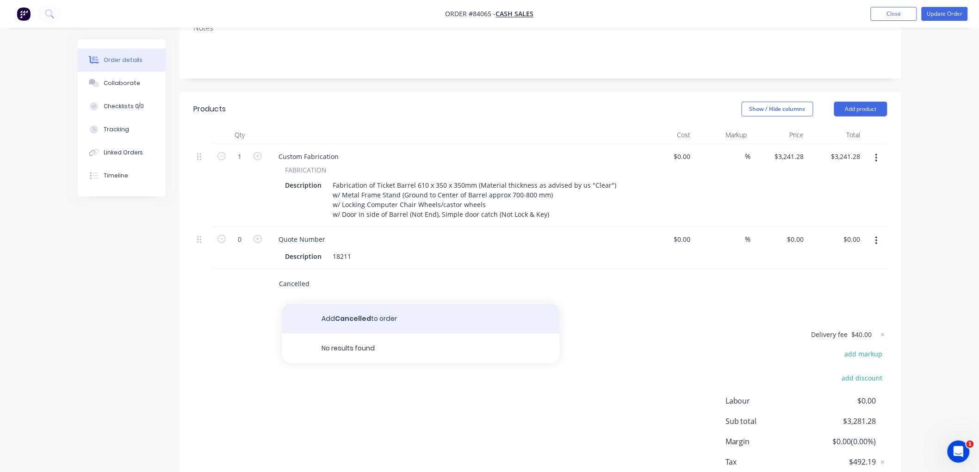
type input "Cancelled"
click at [347, 304] on button "Add Cancelled to order" at bounding box center [421, 319] width 278 height 30
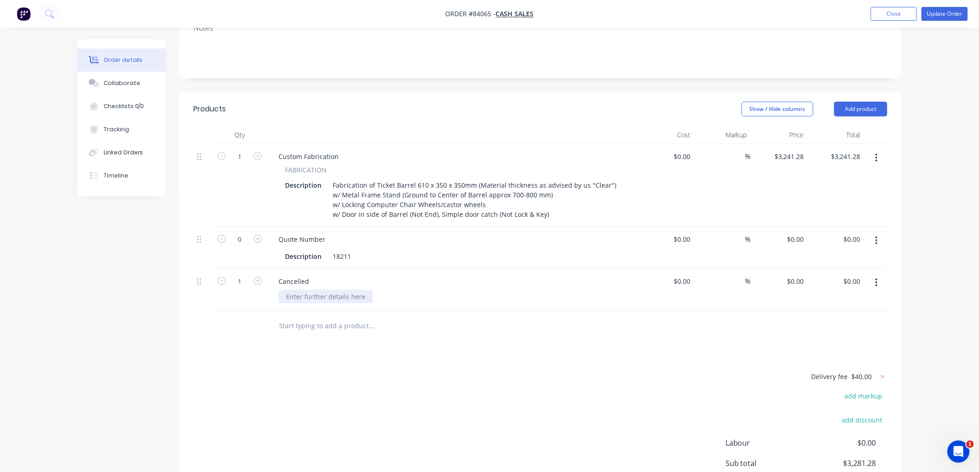
click at [313, 290] on div at bounding box center [326, 296] width 94 height 13
click at [942, 15] on button "Update Order" at bounding box center [945, 14] width 46 height 14
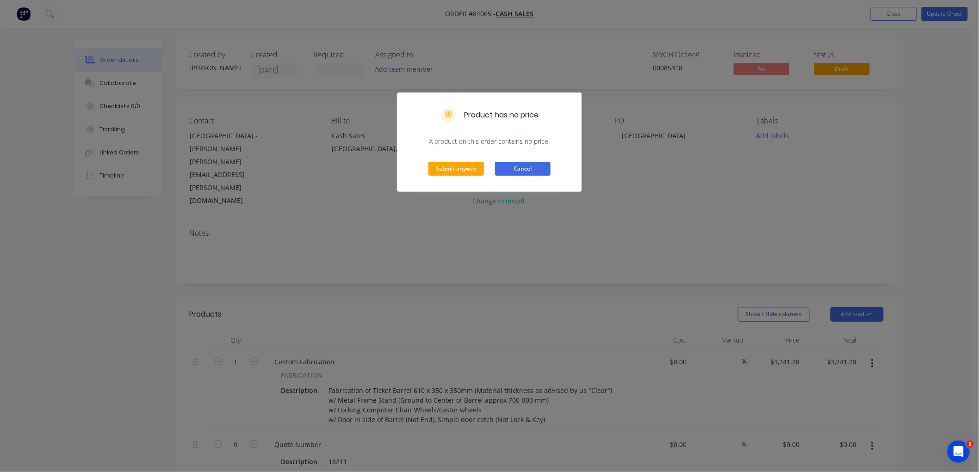
click at [509, 170] on button "Cancel" at bounding box center [523, 169] width 56 height 14
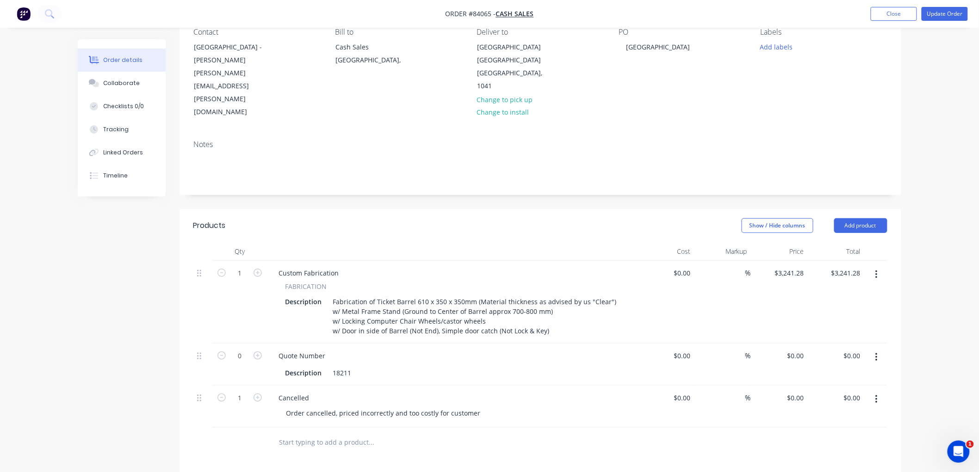
scroll to position [103, 0]
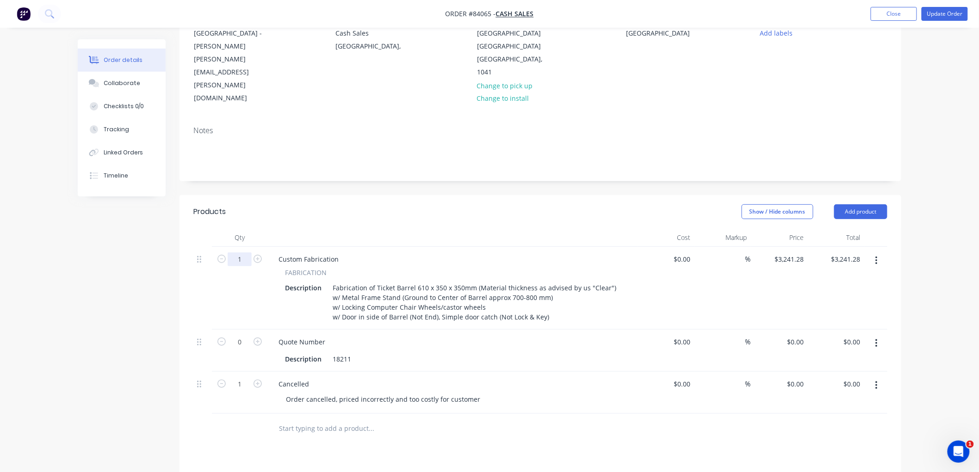
click at [244, 253] on input "1" at bounding box center [240, 260] width 24 height 14
click at [785, 253] on input "3241.28" at bounding box center [791, 259] width 34 height 13
type input "$3,241.28"
click at [247, 253] on input "1" at bounding box center [240, 260] width 24 height 14
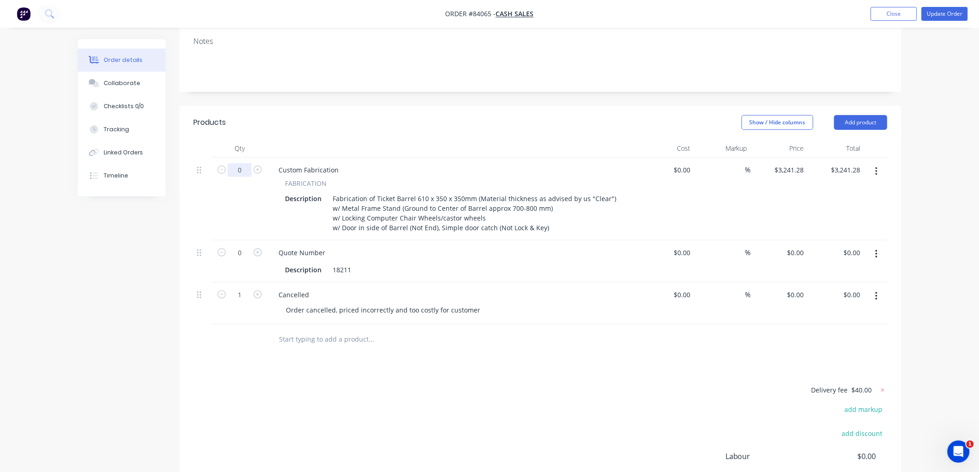
scroll to position [205, 0]
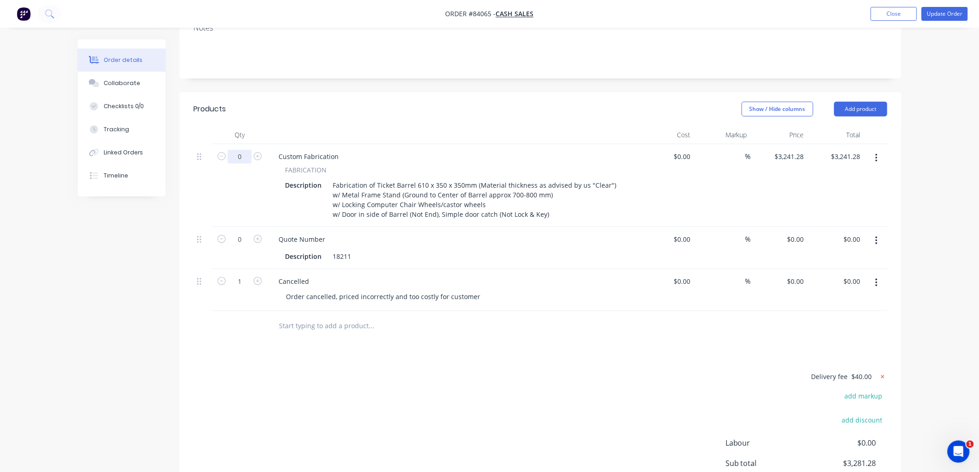
type input "0"
type input "$0.00"
click at [881, 372] on icon at bounding box center [882, 376] width 9 height 9
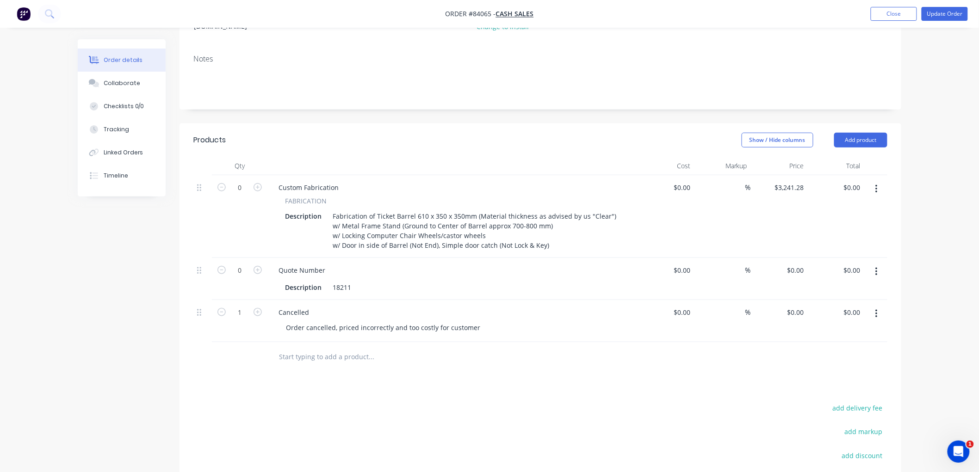
scroll to position [66, 0]
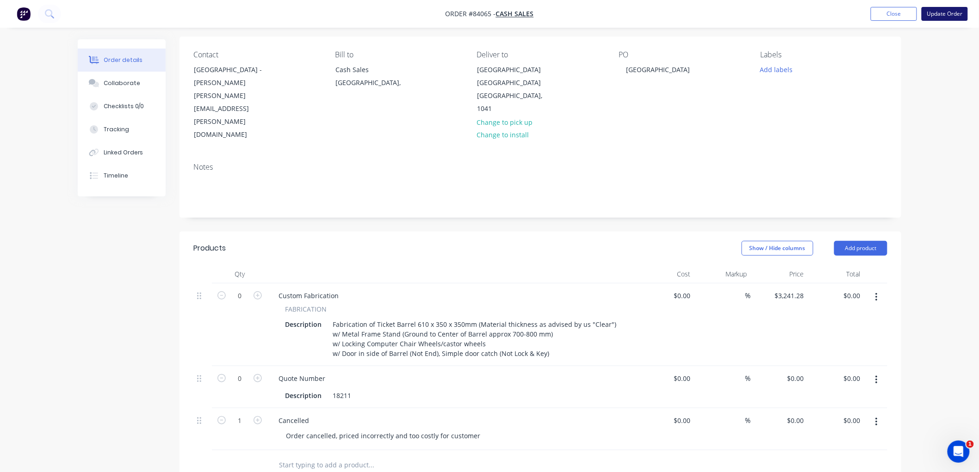
click at [941, 15] on button "Update Order" at bounding box center [945, 14] width 46 height 14
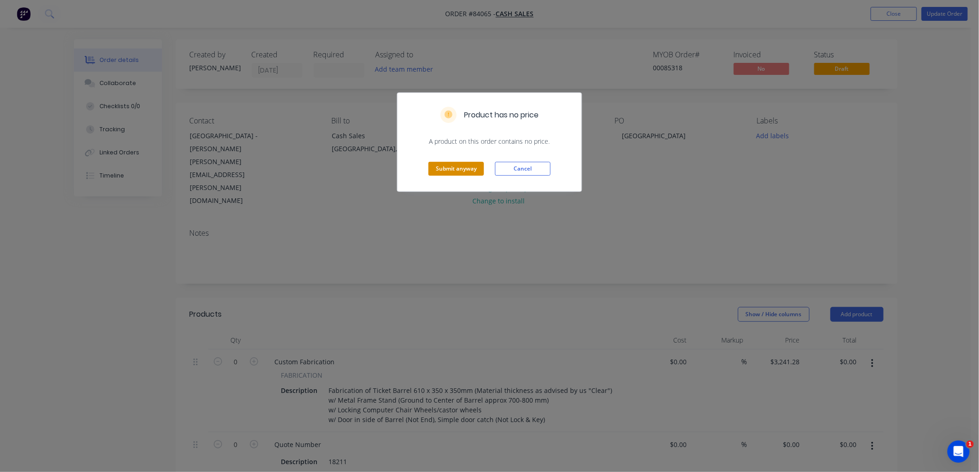
click at [467, 167] on button "Submit anyway" at bounding box center [456, 169] width 56 height 14
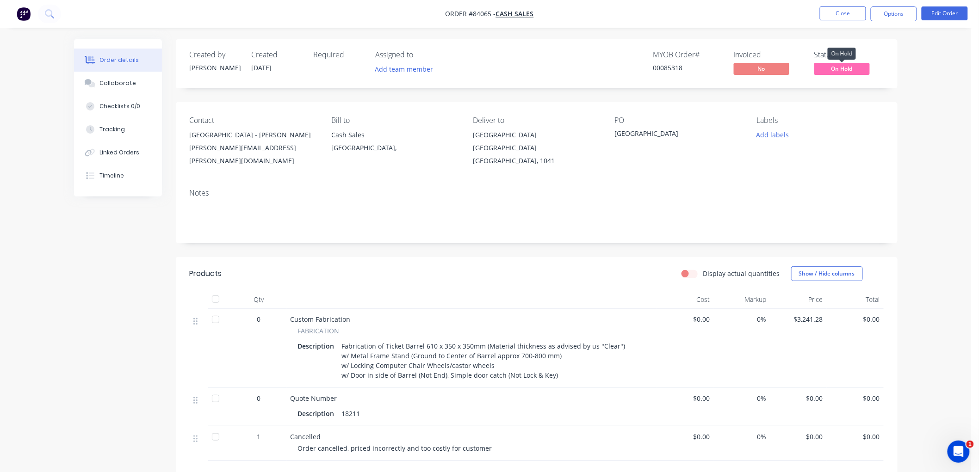
click at [864, 66] on span "On Hold" at bounding box center [842, 69] width 56 height 12
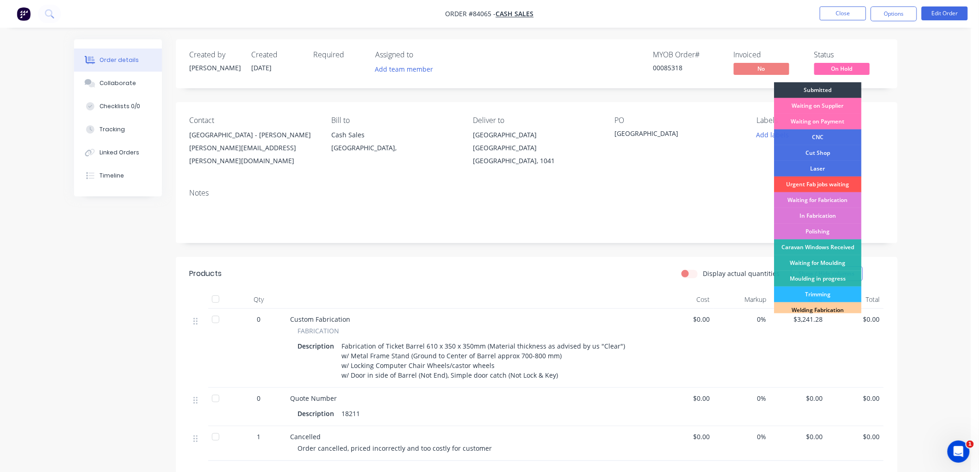
click at [912, 110] on div "Order details Collaborate Checklists 0/0 Tracking Linked Orders Timeline Order …" at bounding box center [485, 313] width 971 height 626
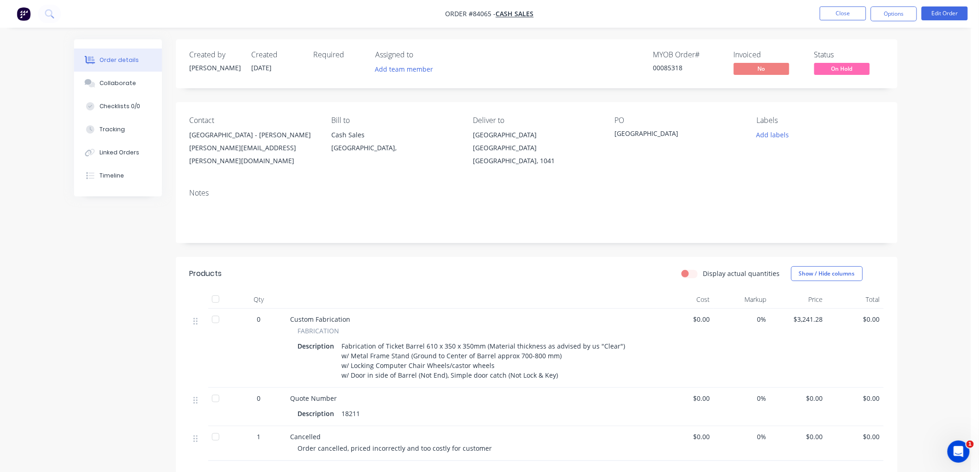
click at [893, 17] on button "Options" at bounding box center [894, 13] width 46 height 15
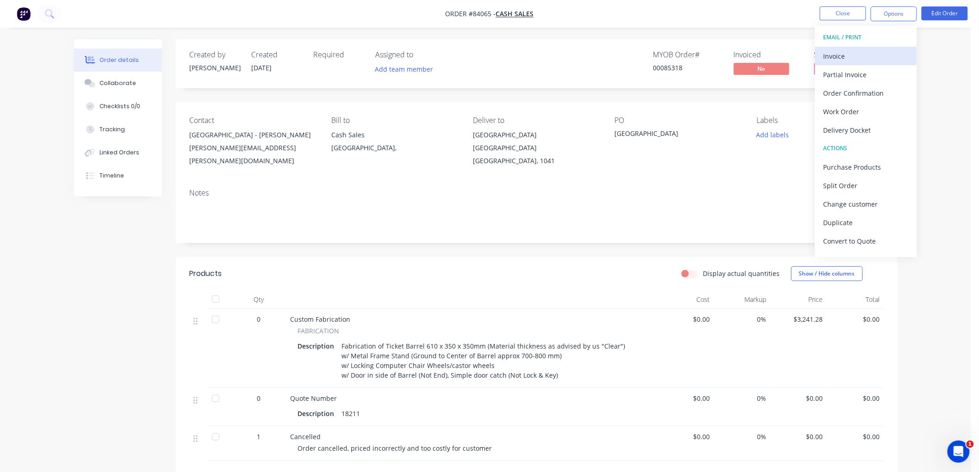
click at [856, 55] on div "Invoice" at bounding box center [866, 56] width 85 height 13
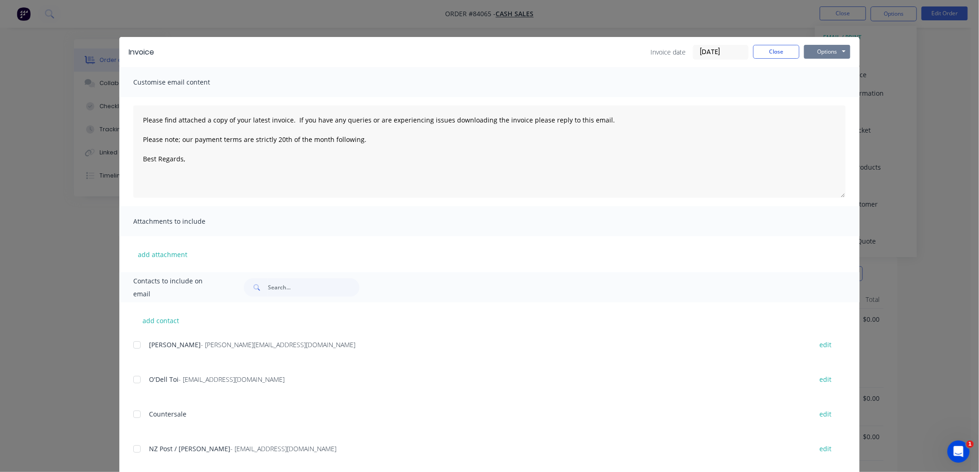
click at [813, 53] on button "Options" at bounding box center [827, 52] width 46 height 14
click at [812, 81] on button "Print" at bounding box center [833, 83] width 59 height 15
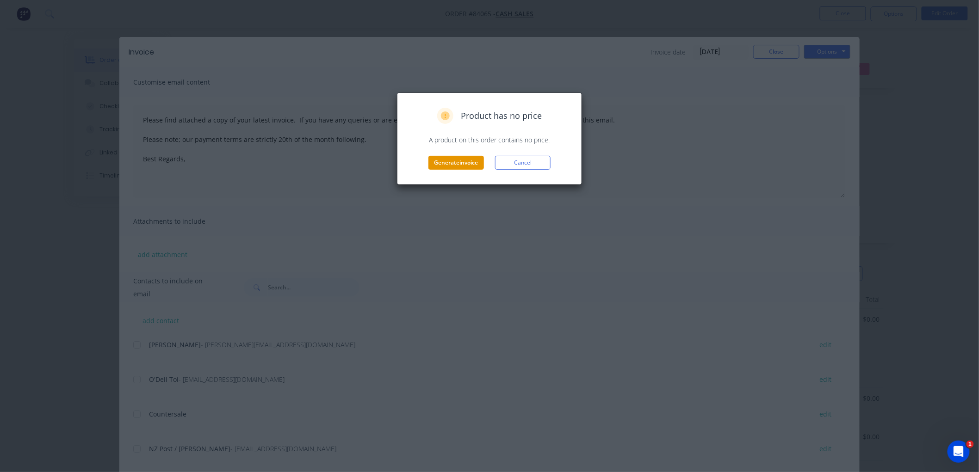
click at [447, 163] on button "Generate invoice" at bounding box center [456, 163] width 56 height 14
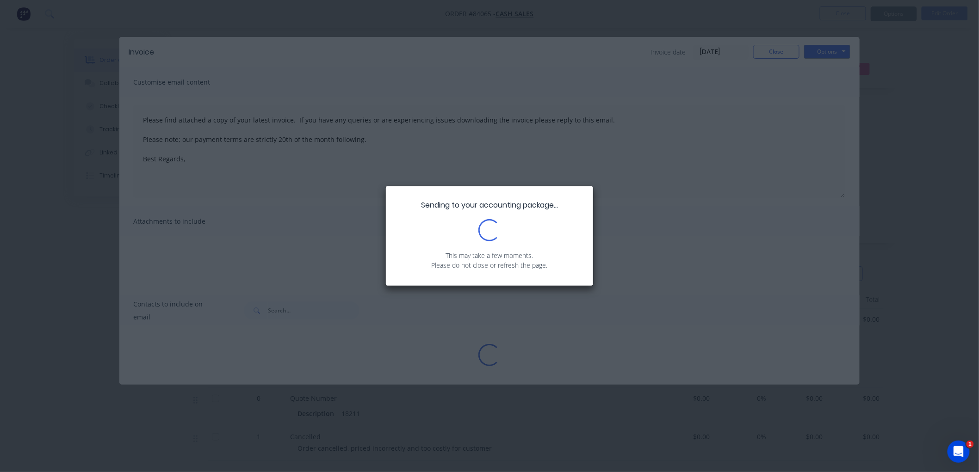
type textarea "Please find attached a copy of your latest invoice. If you have any queries or …"
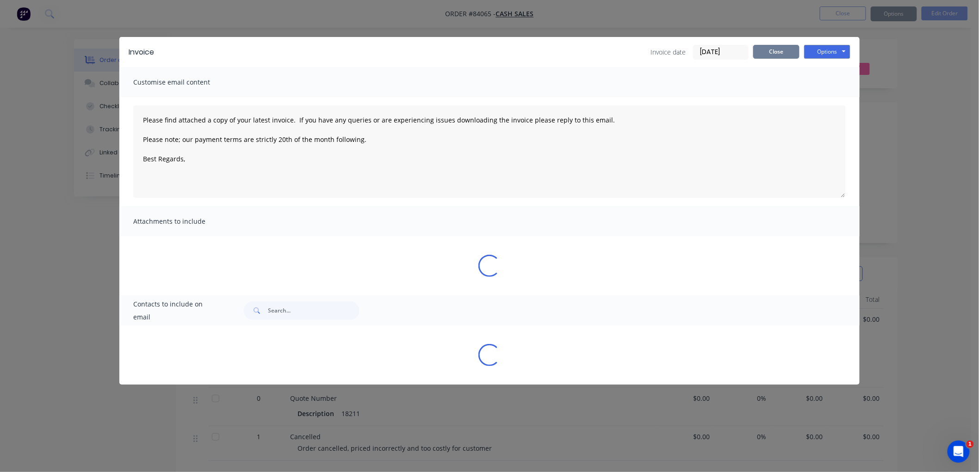
click at [778, 54] on button "Close" at bounding box center [776, 52] width 46 height 14
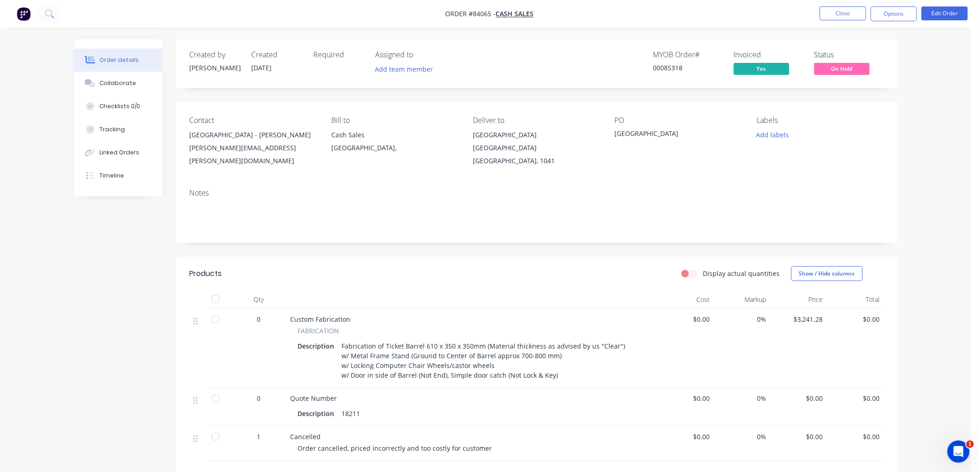
click at [846, 66] on span "On Hold" at bounding box center [842, 69] width 56 height 12
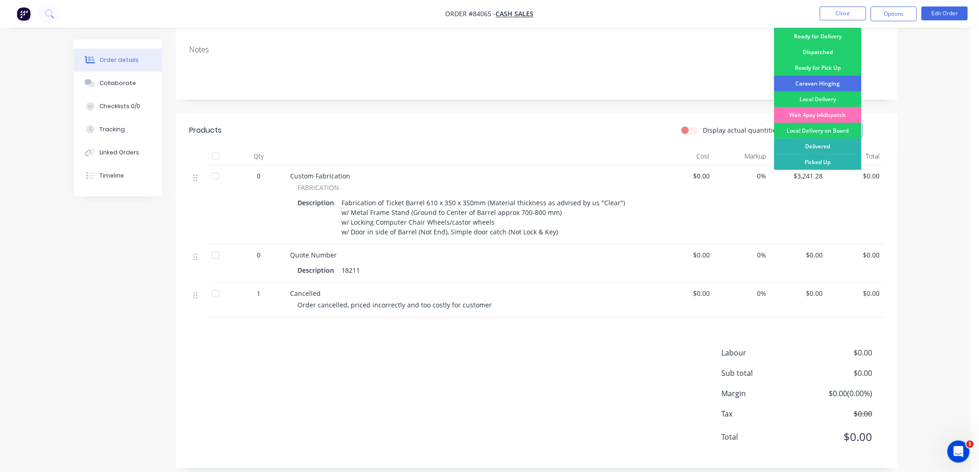
scroll to position [145, 0]
click at [816, 142] on div "Delivered" at bounding box center [817, 145] width 87 height 16
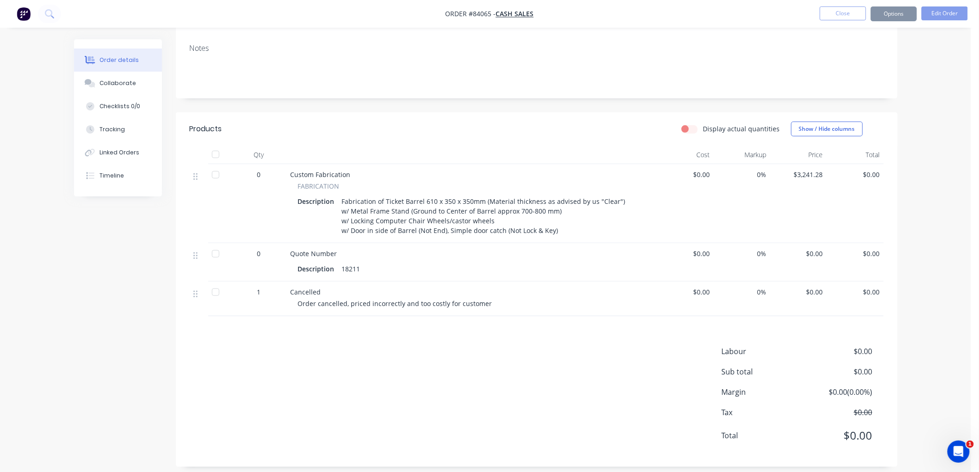
scroll to position [0, 0]
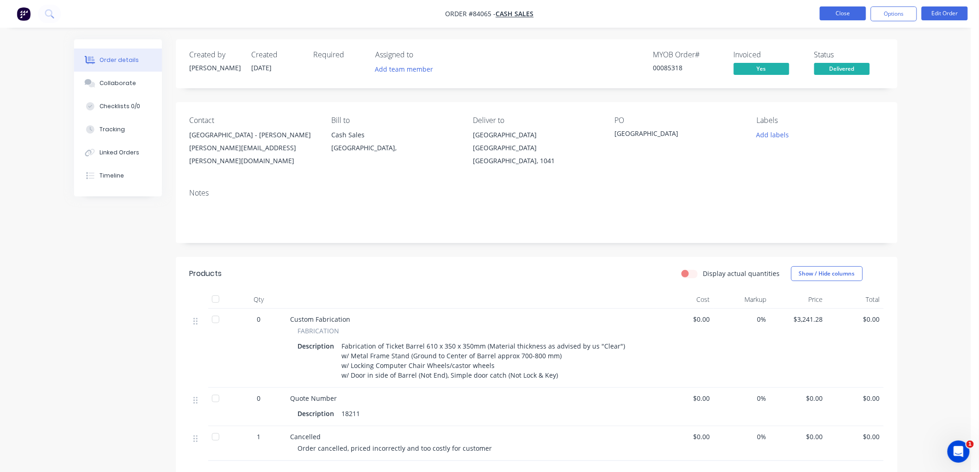
click at [838, 15] on button "Close" at bounding box center [843, 13] width 46 height 14
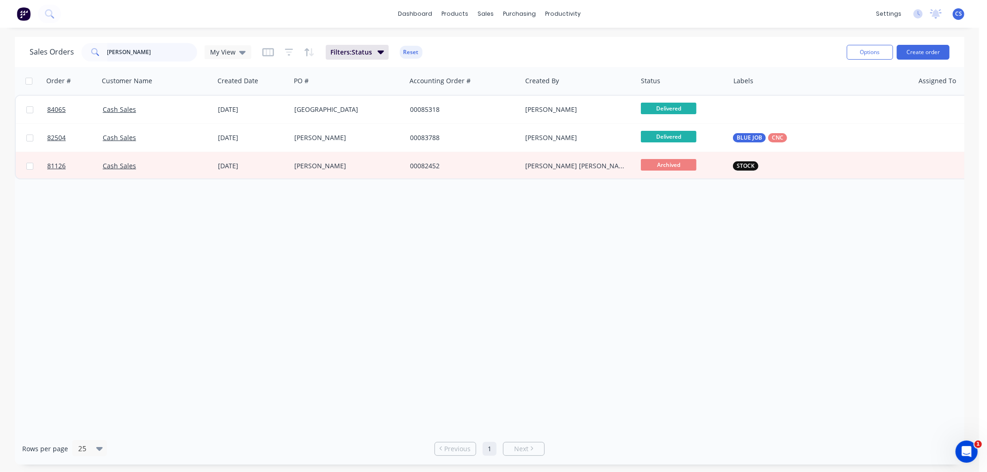
click at [148, 52] on input "[PERSON_NAME]" at bounding box center [152, 52] width 90 height 19
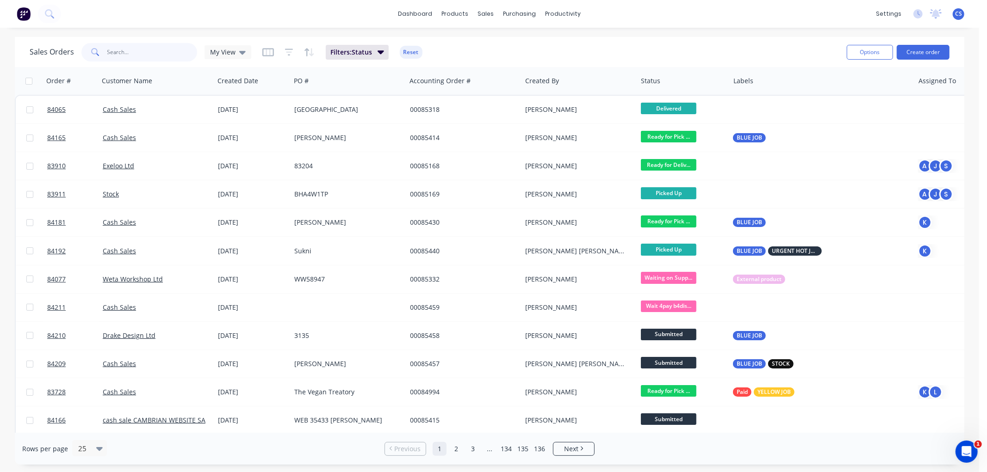
click at [126, 54] on input "text" at bounding box center [152, 52] width 90 height 19
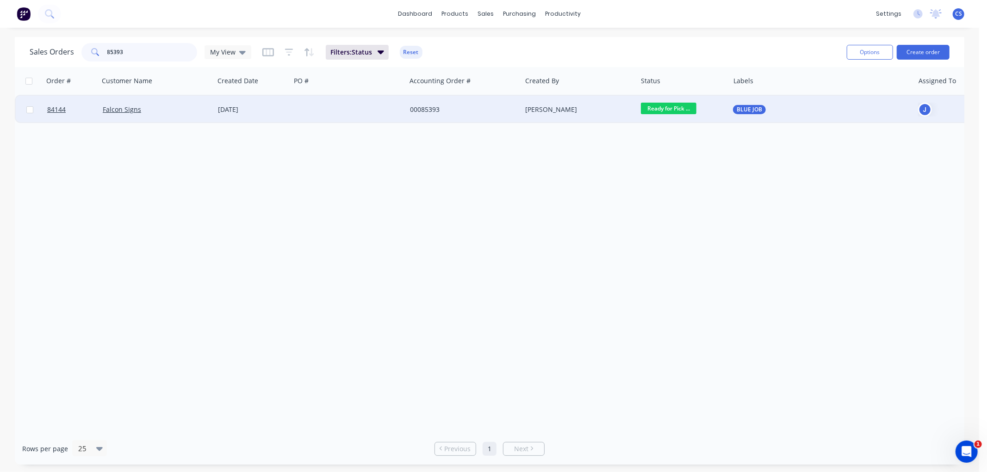
type input "85393"
click at [439, 105] on div "00085393" at bounding box center [461, 109] width 103 height 9
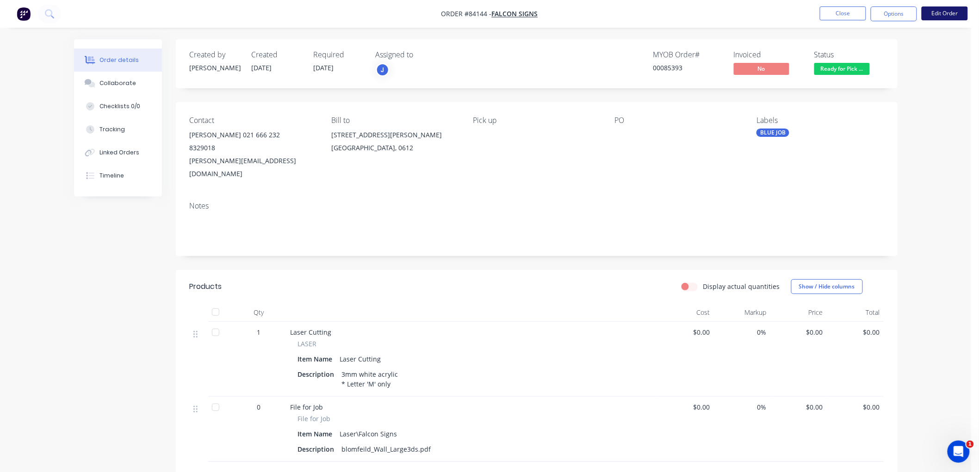
click at [941, 12] on button "Edit Order" at bounding box center [945, 13] width 46 height 14
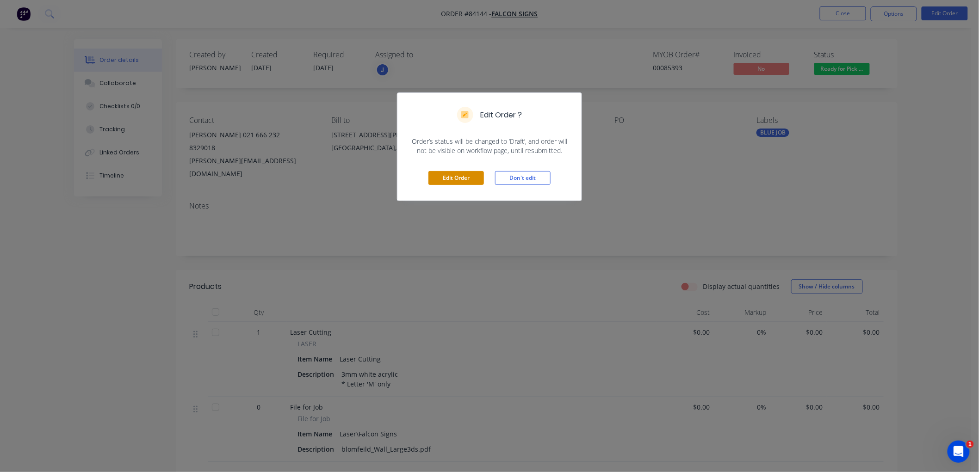
click at [455, 181] on button "Edit Order" at bounding box center [456, 178] width 56 height 14
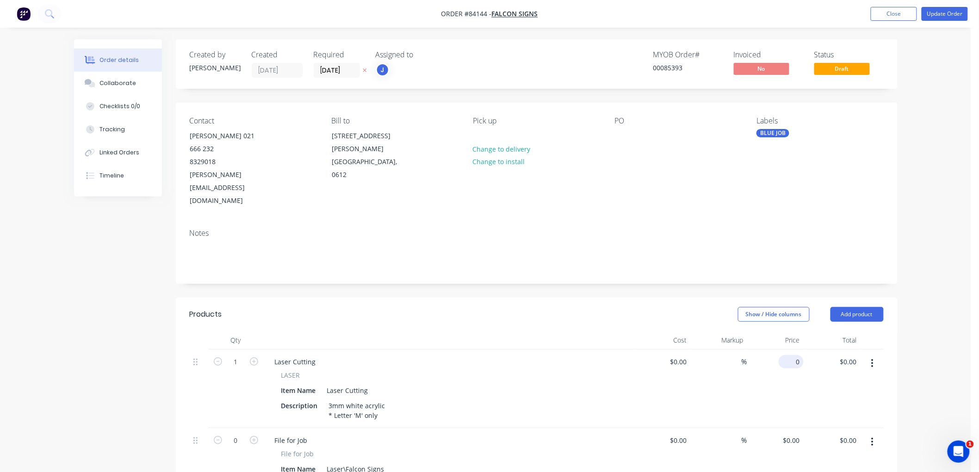
click at [795, 355] on input "0" at bounding box center [792, 361] width 21 height 13
type input "$31.25"
click at [924, 316] on div "Order details Collaborate Checklists 0/0 Tracking Linked Orders Timeline Order …" at bounding box center [485, 381] width 971 height 763
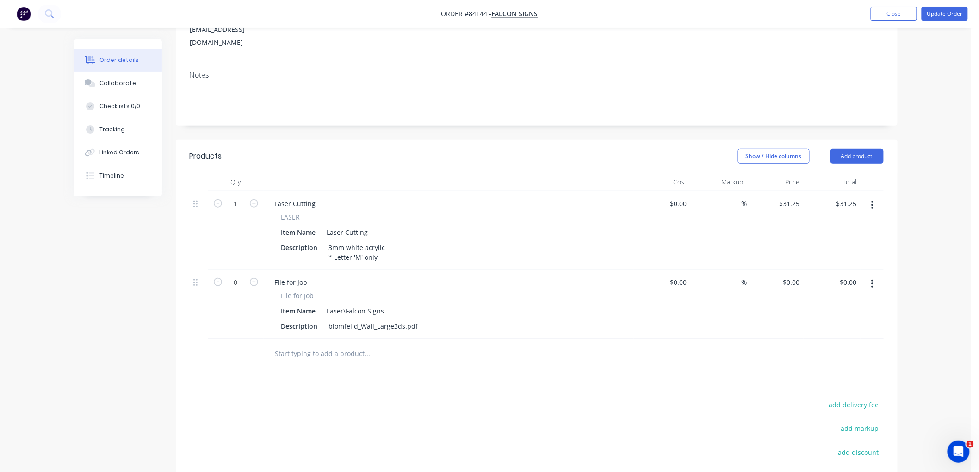
scroll to position [205, 0]
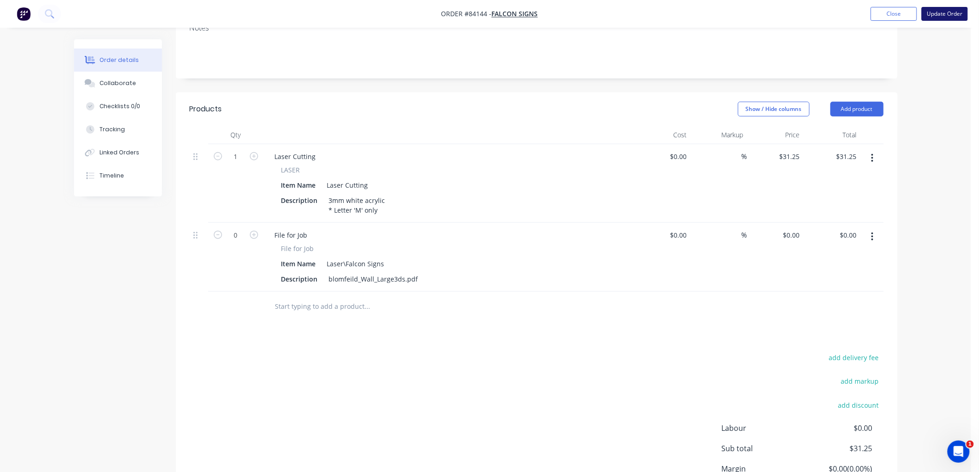
click at [944, 12] on button "Update Order" at bounding box center [945, 14] width 46 height 14
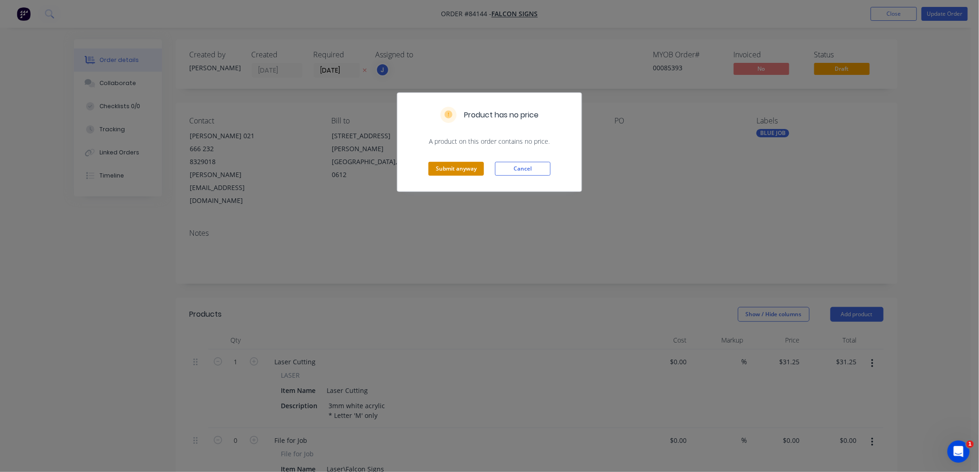
click at [441, 170] on button "Submit anyway" at bounding box center [456, 169] width 56 height 14
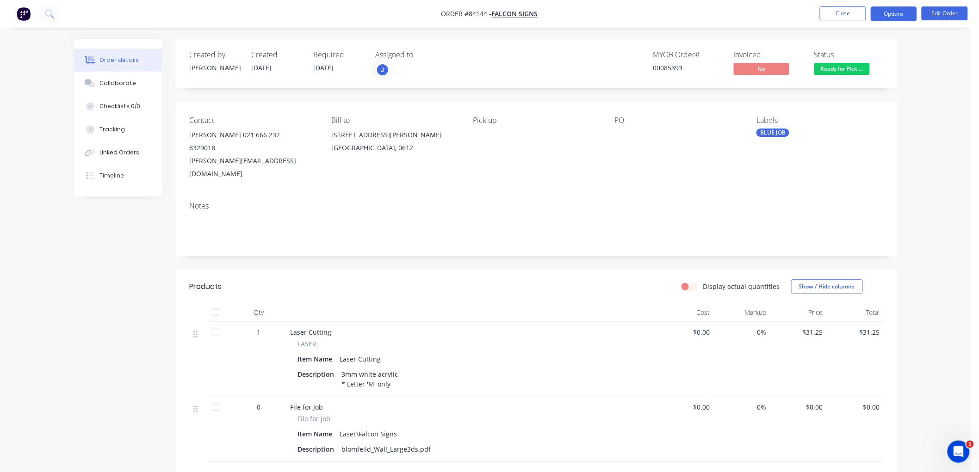
click at [907, 14] on button "Options" at bounding box center [894, 13] width 46 height 15
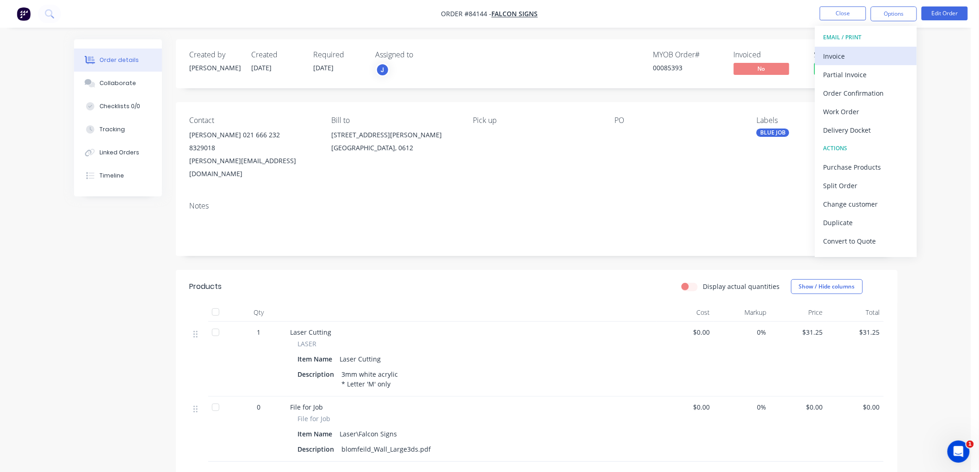
click at [838, 56] on div "Invoice" at bounding box center [866, 56] width 85 height 13
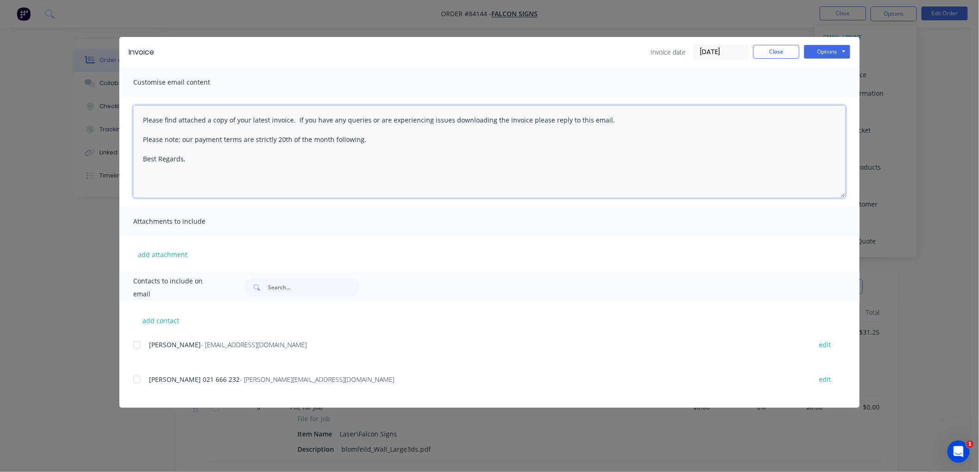
click at [233, 159] on textarea "Please find attached a copy of your latest invoice. If you have any queries or …" at bounding box center [489, 151] width 713 height 93
click at [139, 346] on div at bounding box center [137, 345] width 19 height 19
click at [843, 47] on button "Options" at bounding box center [827, 52] width 46 height 14
click at [819, 101] on button "Email" at bounding box center [833, 98] width 59 height 15
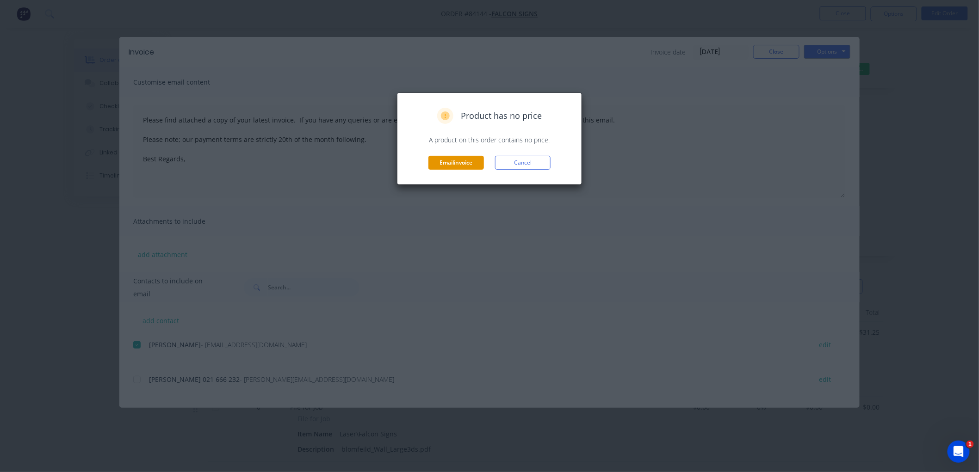
click at [464, 166] on button "Email invoice" at bounding box center [456, 163] width 56 height 14
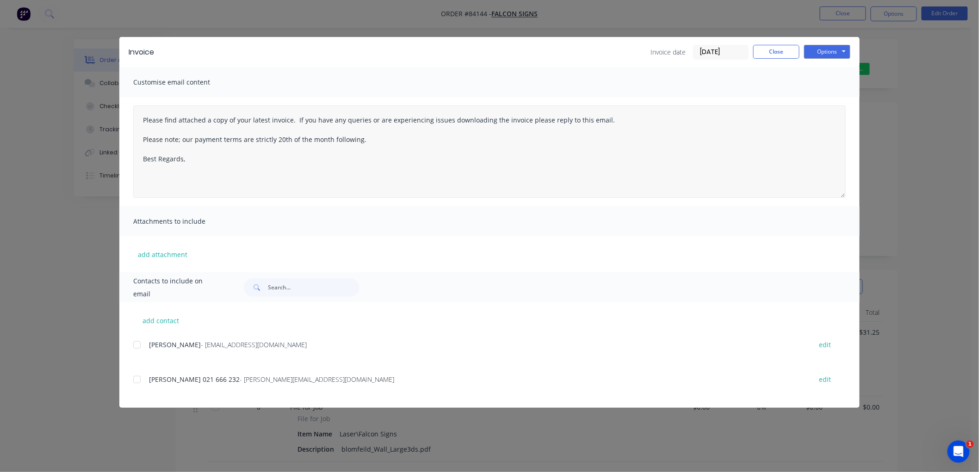
type textarea "Please find attached a copy of your latest invoice. If you have any queries or …"
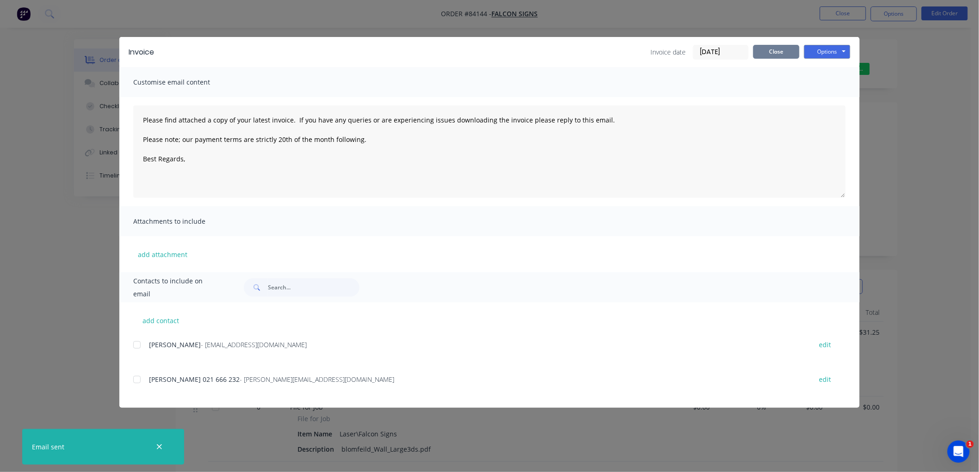
click at [775, 53] on button "Close" at bounding box center [776, 52] width 46 height 14
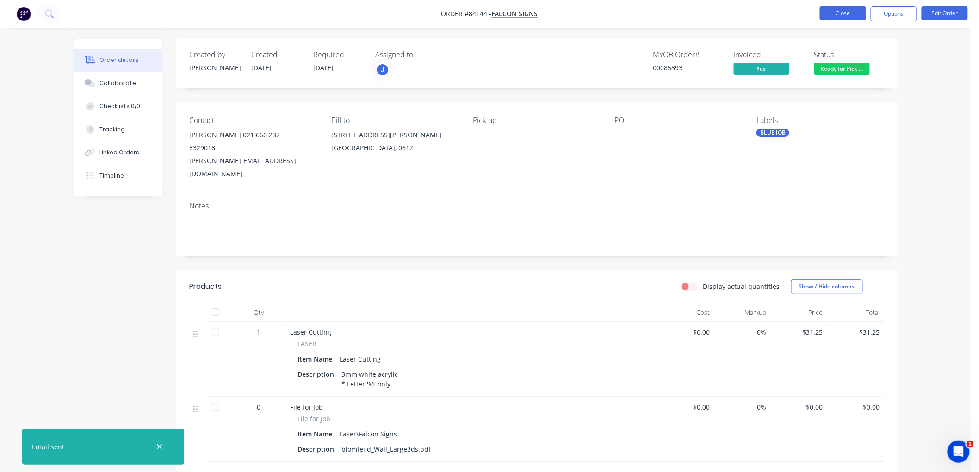
click at [844, 11] on button "Close" at bounding box center [843, 13] width 46 height 14
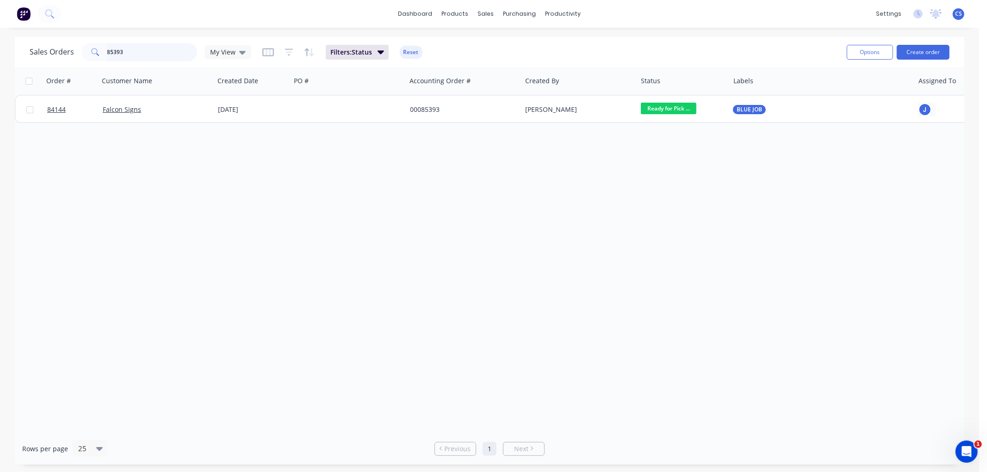
click at [138, 52] on input "85393" at bounding box center [152, 52] width 90 height 19
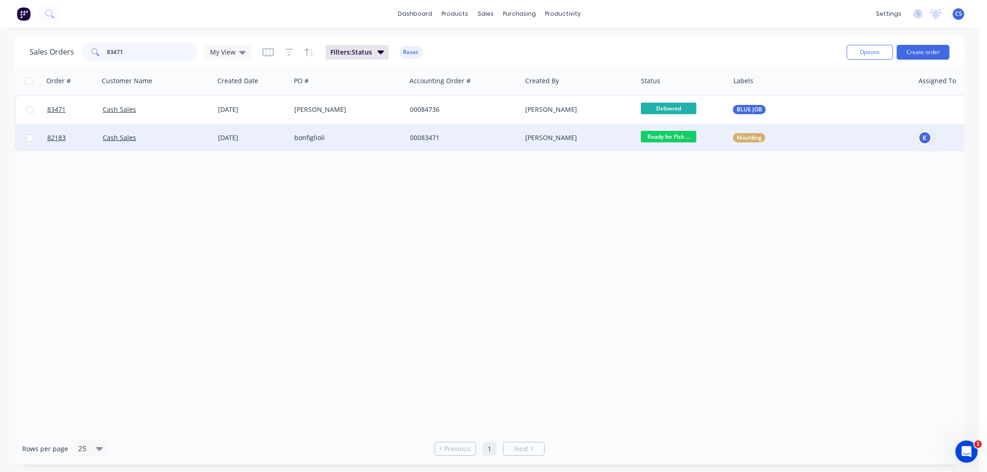
type input "83471"
click at [351, 134] on div "bonfiglioli" at bounding box center [345, 137] width 103 height 9
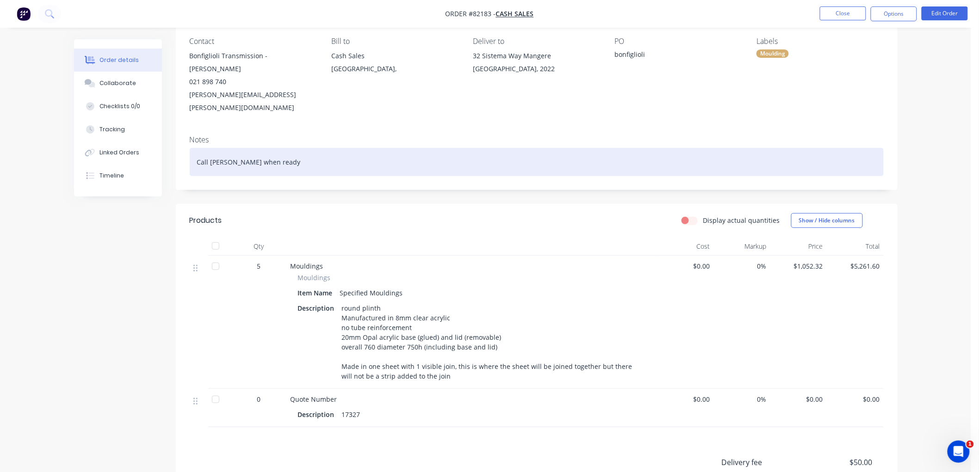
scroll to position [103, 0]
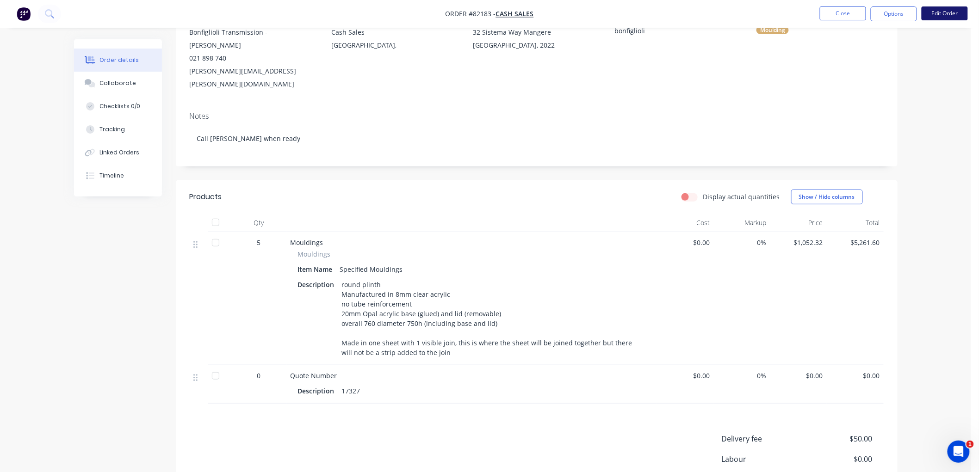
click at [948, 13] on button "Edit Order" at bounding box center [945, 13] width 46 height 14
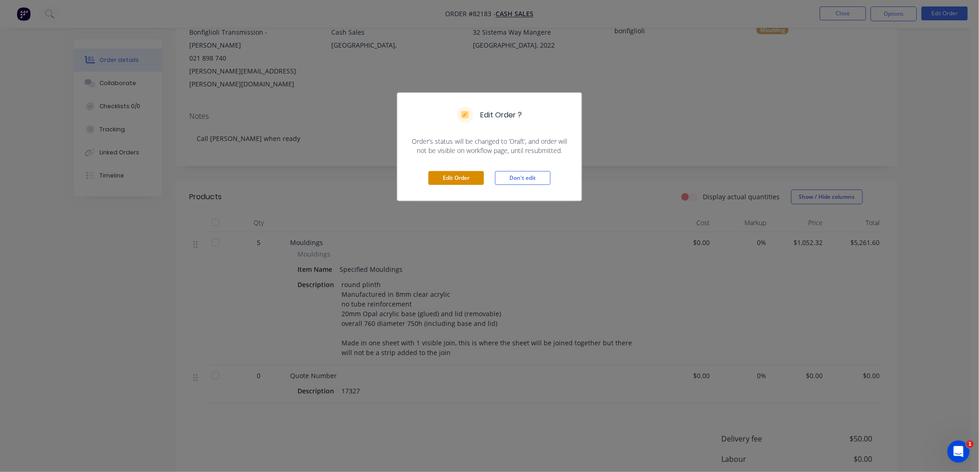
click at [463, 174] on button "Edit Order" at bounding box center [456, 178] width 56 height 14
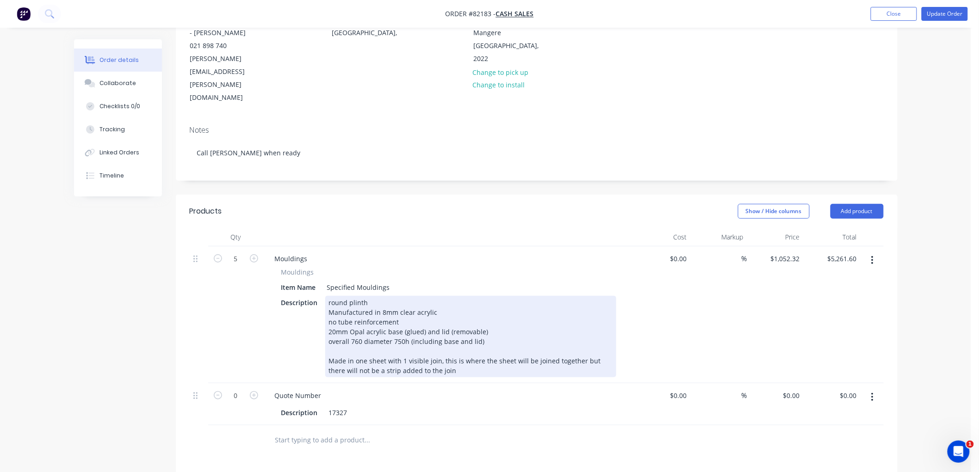
scroll to position [154, 0]
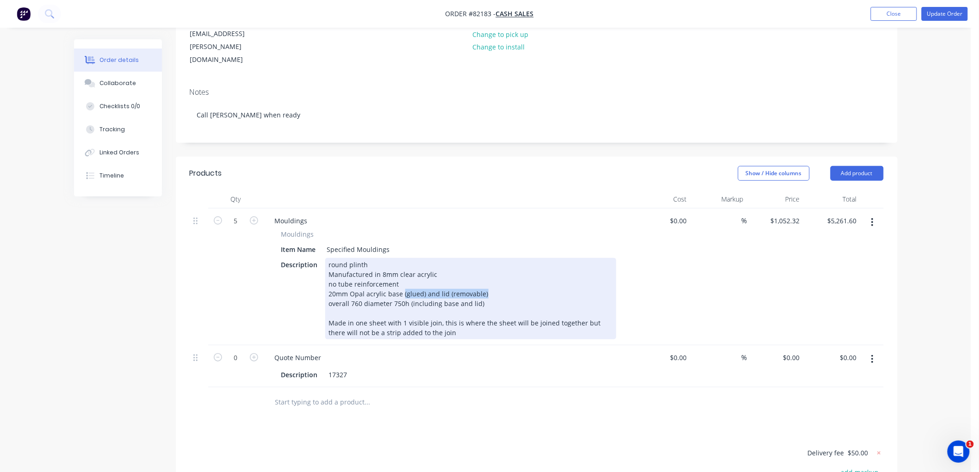
drag, startPoint x: 404, startPoint y: 254, endPoint x: 484, endPoint y: 254, distance: 80.5
click at [484, 258] on div "round plinth Manufactured in 8mm clear acrylic no tube reinforcement 20mm Opal …" at bounding box center [470, 298] width 291 height 81
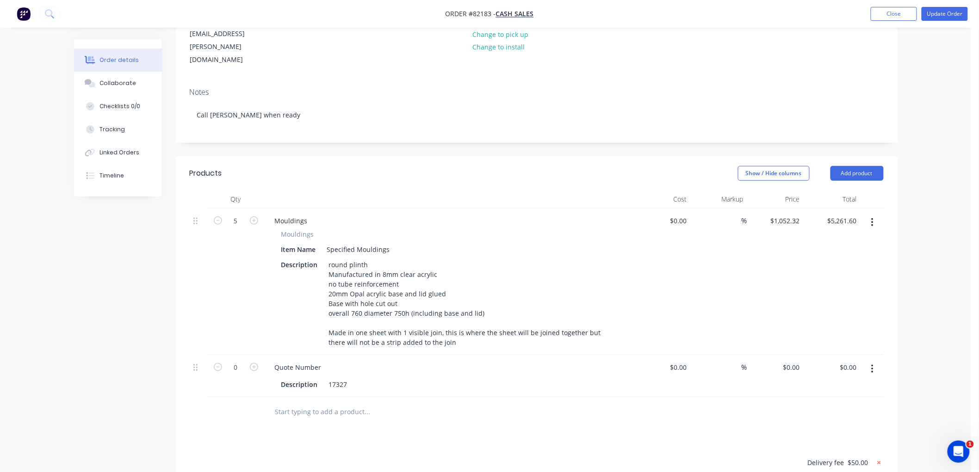
click at [881, 459] on icon at bounding box center [878, 463] width 9 height 9
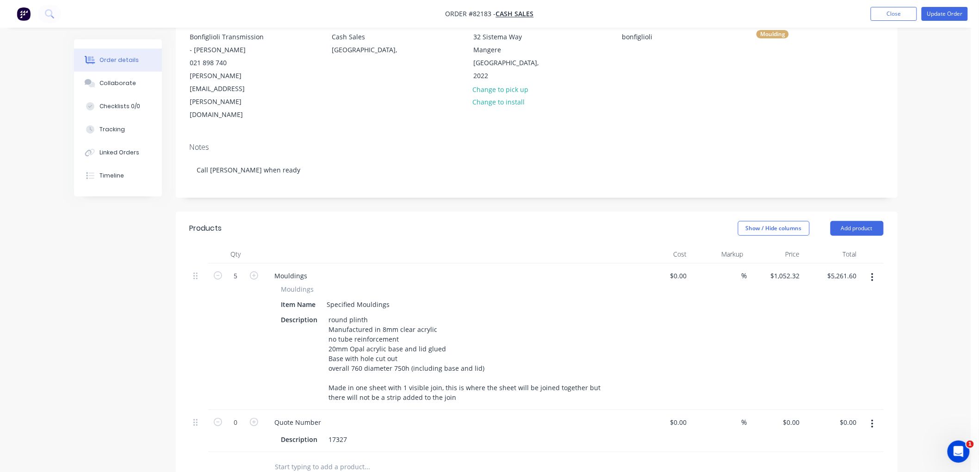
scroll to position [0, 0]
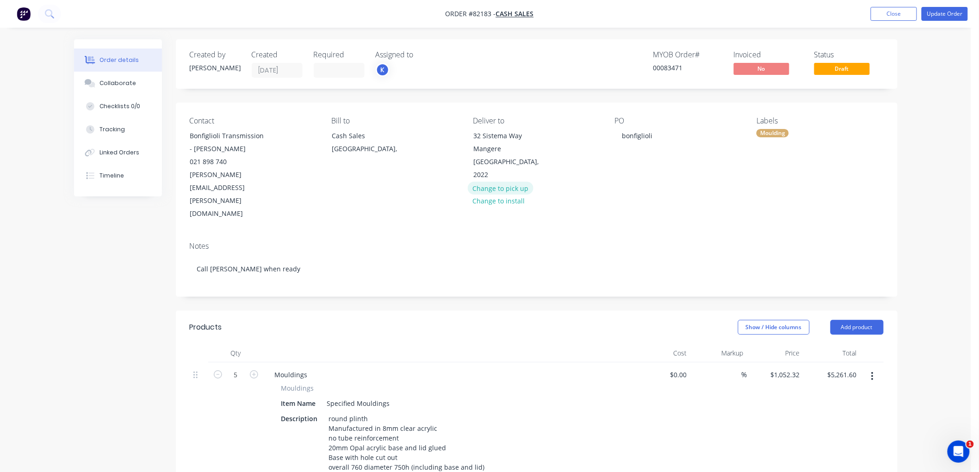
click at [512, 182] on button "Change to pick up" at bounding box center [501, 188] width 66 height 12
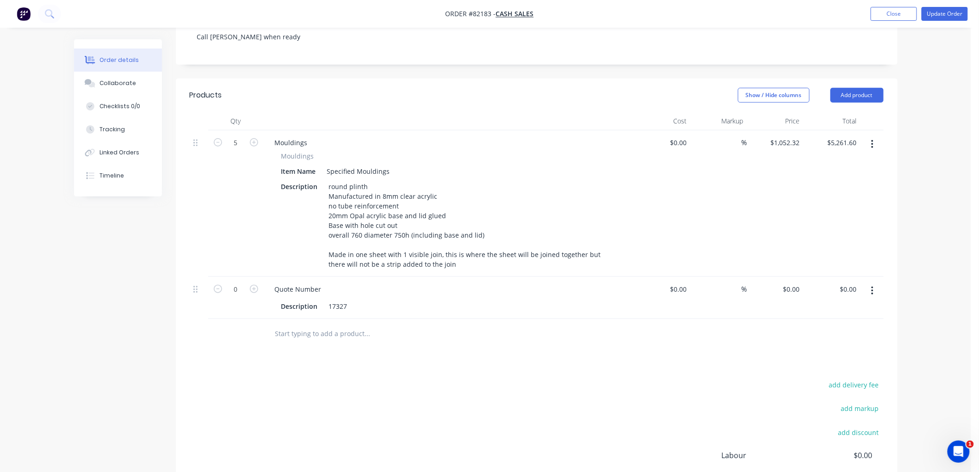
scroll to position [100, 0]
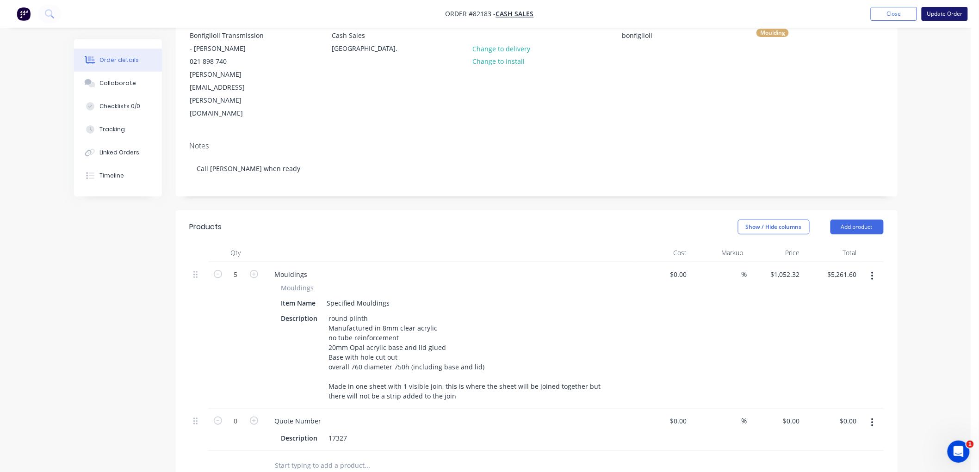
click at [938, 15] on button "Update Order" at bounding box center [945, 14] width 46 height 14
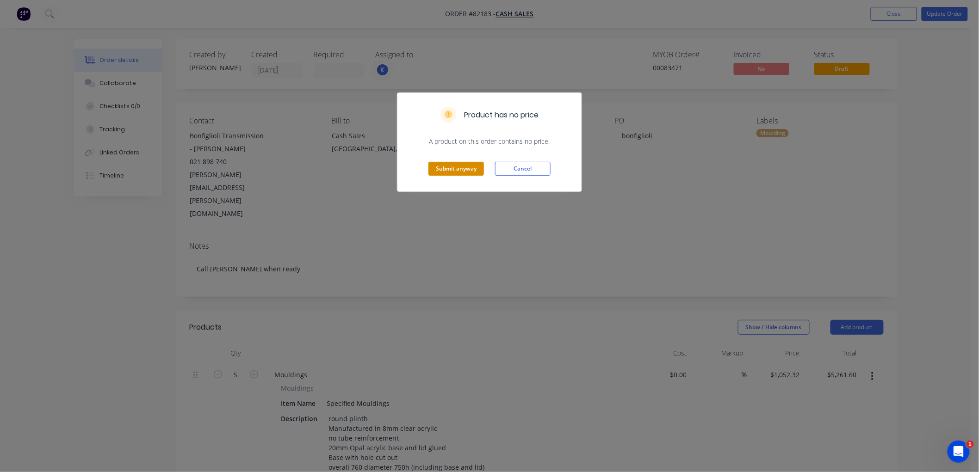
click at [454, 169] on button "Submit anyway" at bounding box center [456, 169] width 56 height 14
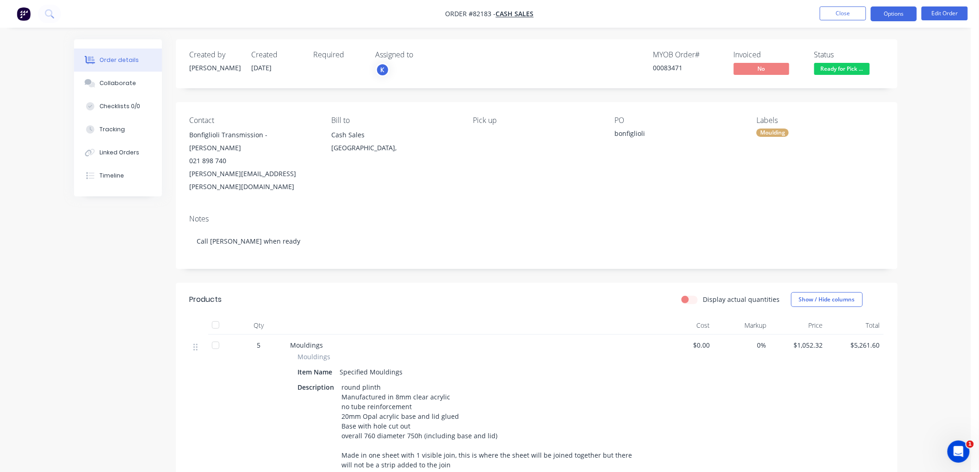
click at [897, 14] on button "Options" at bounding box center [894, 13] width 46 height 15
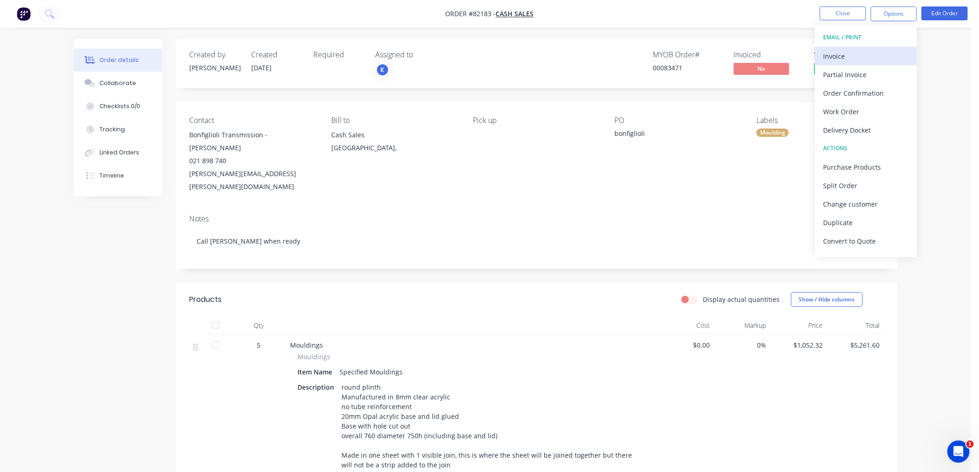
click at [863, 53] on div "Invoice" at bounding box center [866, 56] width 85 height 13
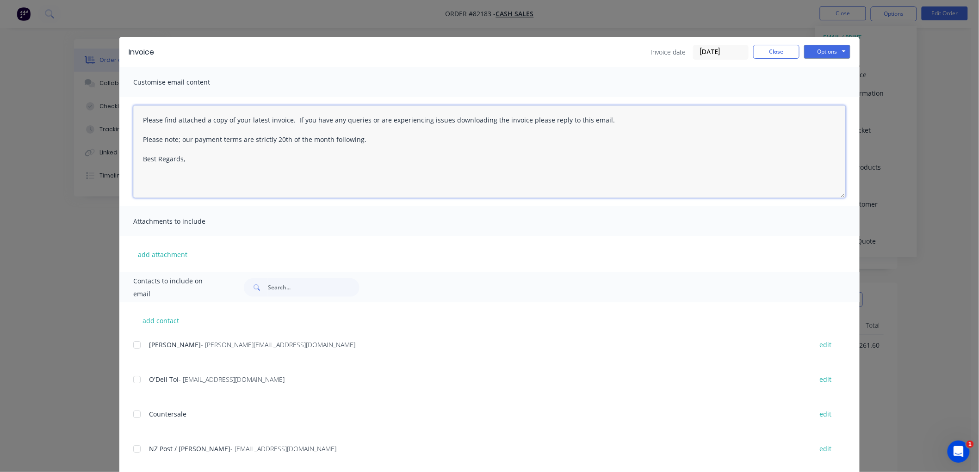
click at [234, 159] on textarea "Please find attached a copy of your latest invoice. If you have any queries or …" at bounding box center [489, 151] width 713 height 93
drag, startPoint x: 345, startPoint y: 127, endPoint x: 375, endPoint y: 137, distance: 32.0
click at [375, 137] on textarea "Please find attached a copy of your latest invoice. If you have any queries or …" at bounding box center [489, 151] width 713 height 93
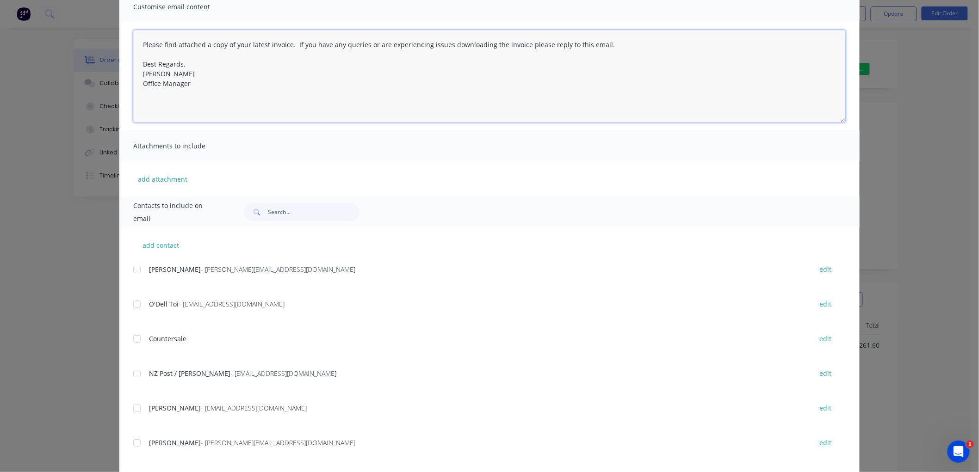
scroll to position [103, 0]
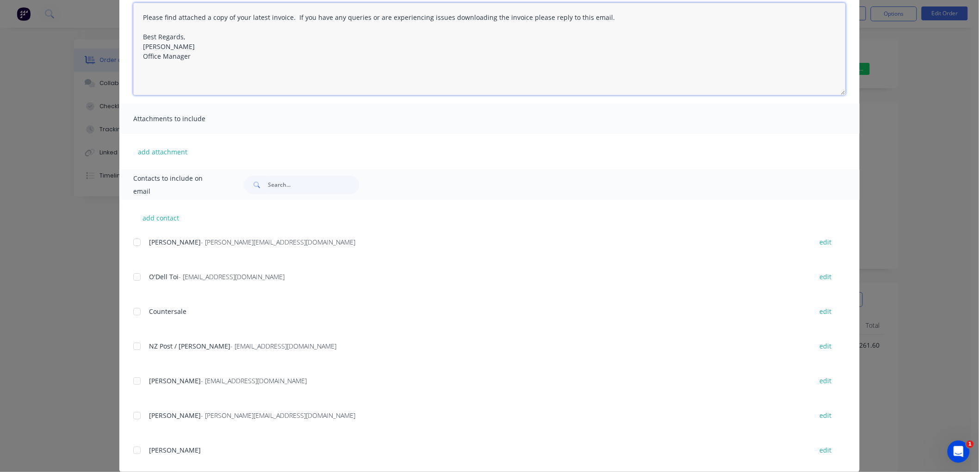
type textarea "Please find attached a copy of your latest invoice. If you have any queries or …"
click at [292, 181] on input "text" at bounding box center [314, 185] width 92 height 19
type input "[PERSON_NAME]"
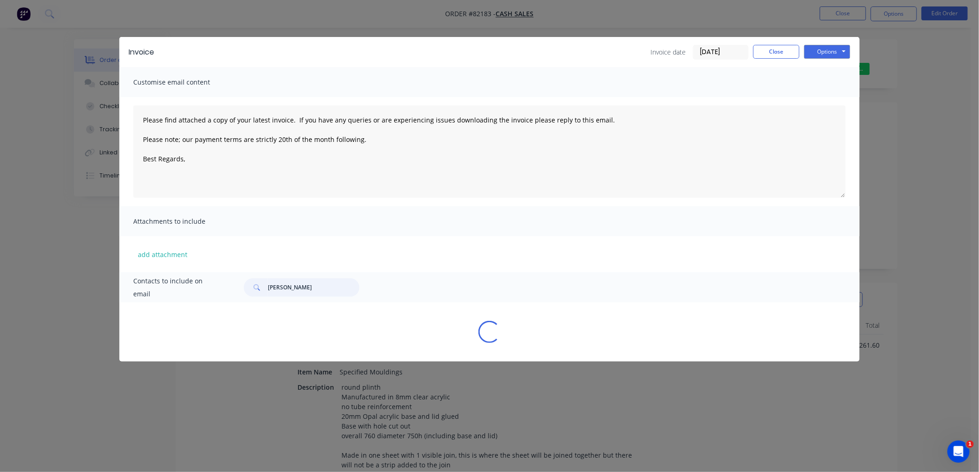
scroll to position [0, 0]
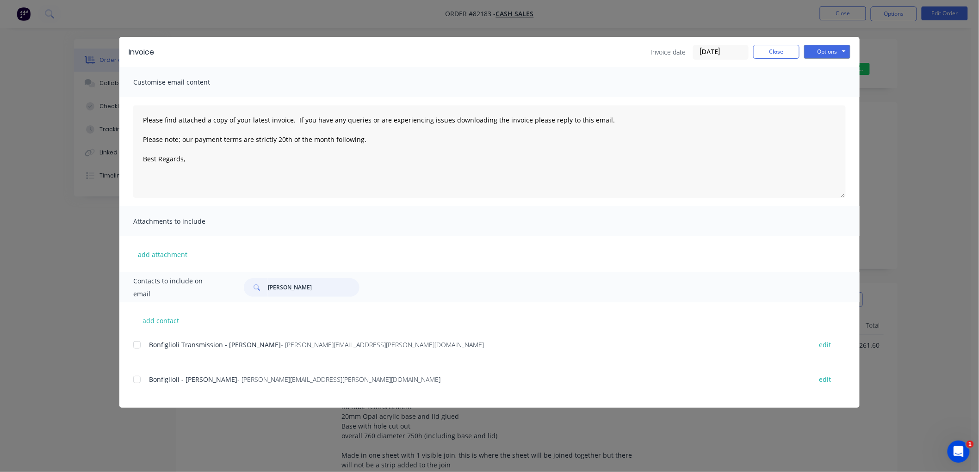
click at [135, 345] on div at bounding box center [137, 345] width 19 height 19
click at [137, 383] on div at bounding box center [137, 380] width 19 height 19
type textarea "Please find attached a copy of your latest invoice. If you have any queries or …"
type input "[PERSON_NAME]"
click at [824, 53] on button "Options" at bounding box center [827, 52] width 46 height 14
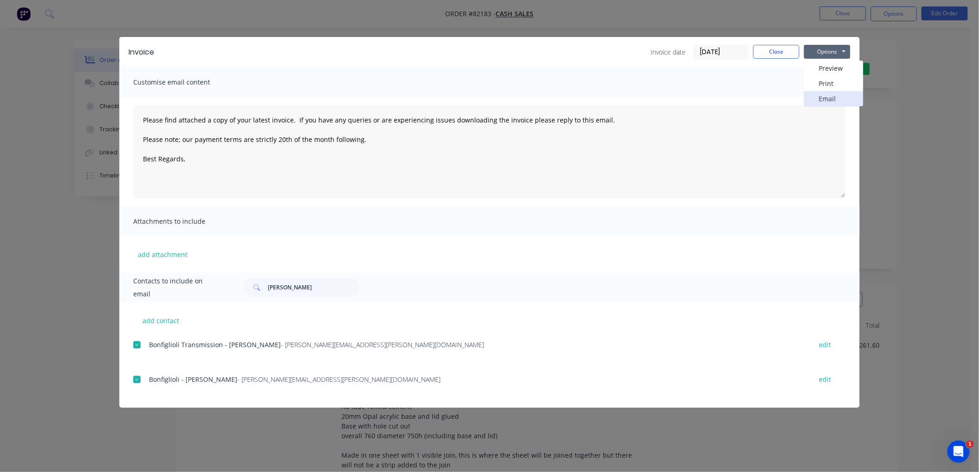
click at [828, 95] on button "Email" at bounding box center [833, 98] width 59 height 15
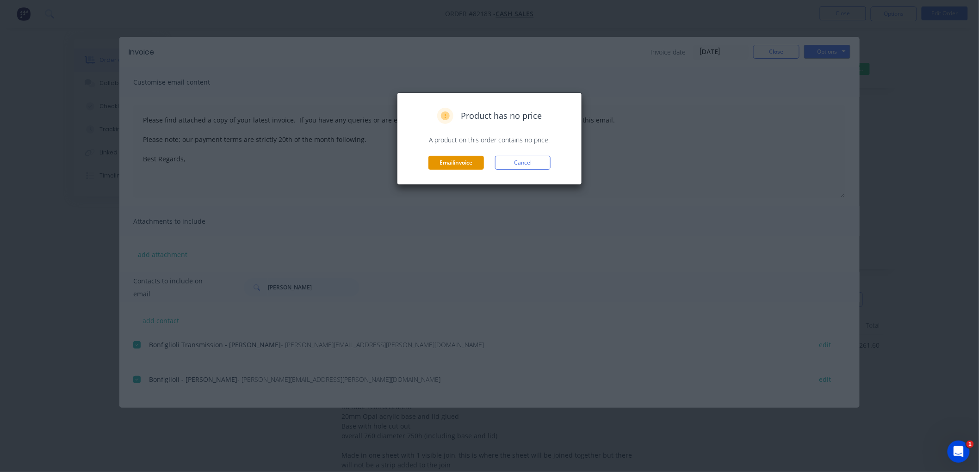
click at [452, 161] on button "Email invoice" at bounding box center [456, 163] width 56 height 14
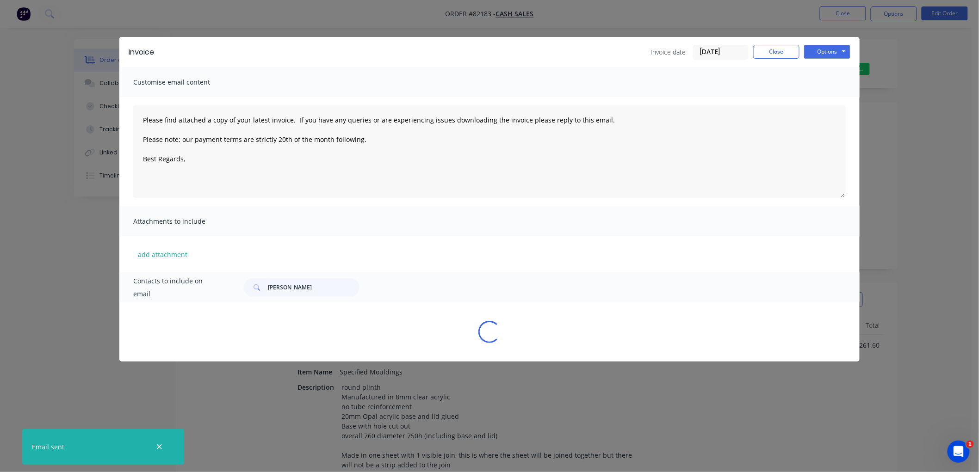
type textarea "Please find attached a copy of your latest invoice. If you have any queries or …"
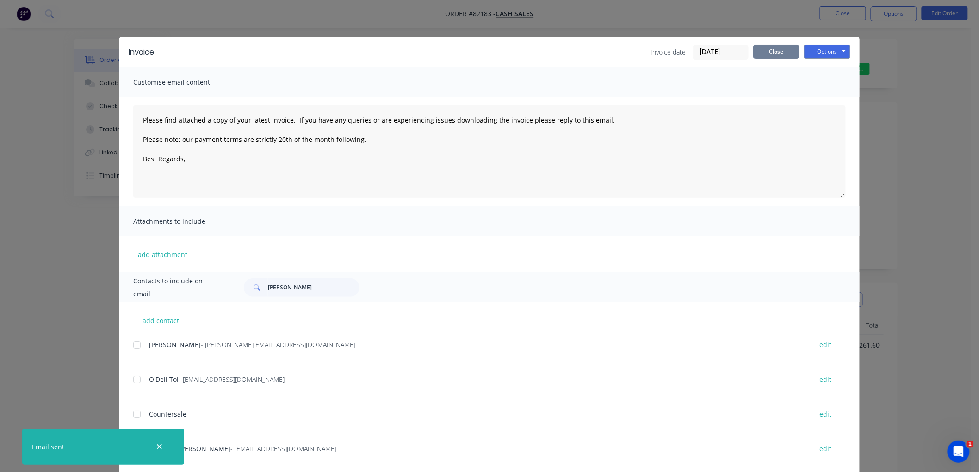
click at [773, 49] on button "Close" at bounding box center [776, 52] width 46 height 14
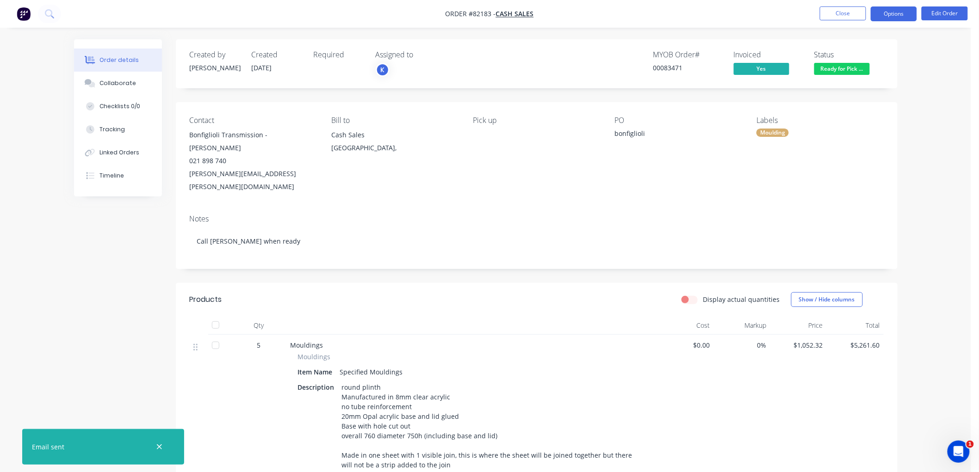
click at [881, 15] on button "Options" at bounding box center [894, 13] width 46 height 15
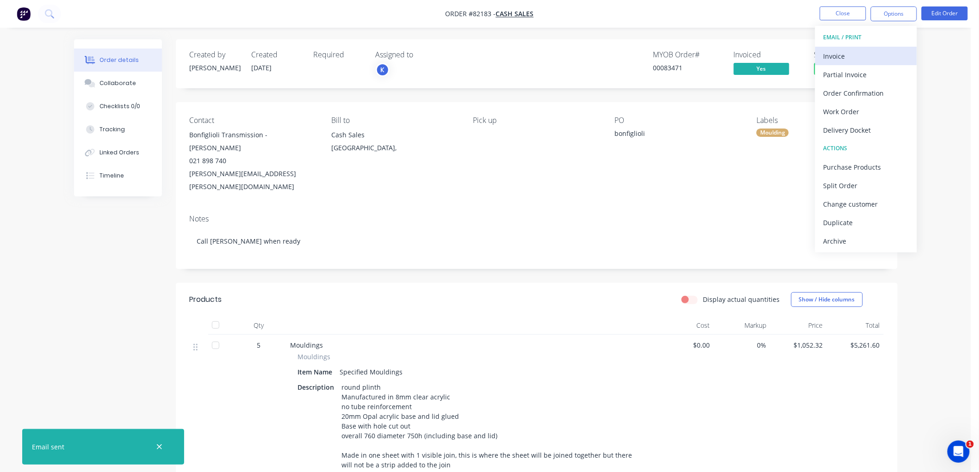
click at [844, 54] on div "Invoice" at bounding box center [866, 56] width 85 height 13
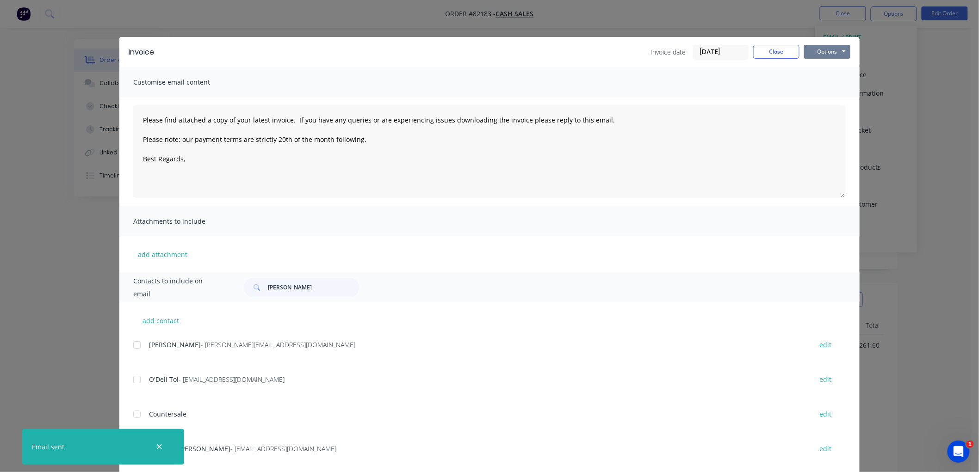
click at [837, 51] on button "Options" at bounding box center [827, 52] width 46 height 14
click at [830, 86] on button "Print" at bounding box center [833, 83] width 59 height 15
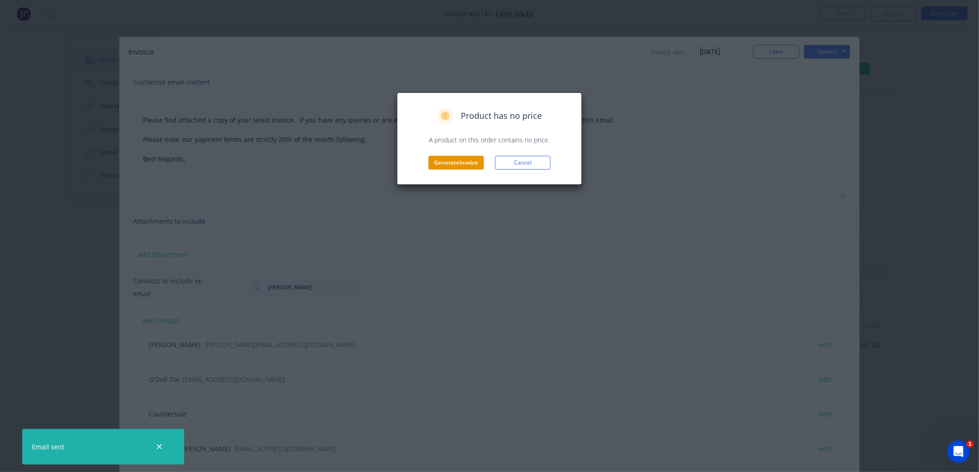
click at [462, 162] on button "Generate invoice" at bounding box center [456, 163] width 56 height 14
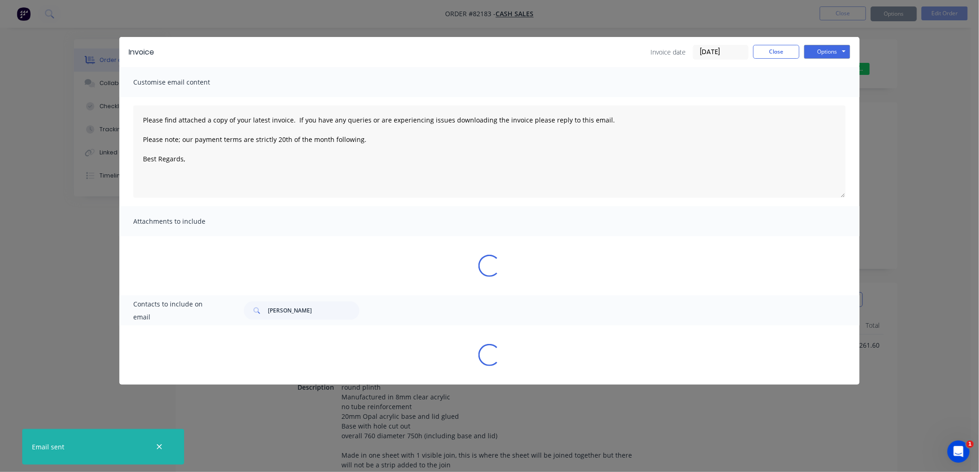
type textarea "Please find attached a copy of your latest invoice. If you have any queries or …"
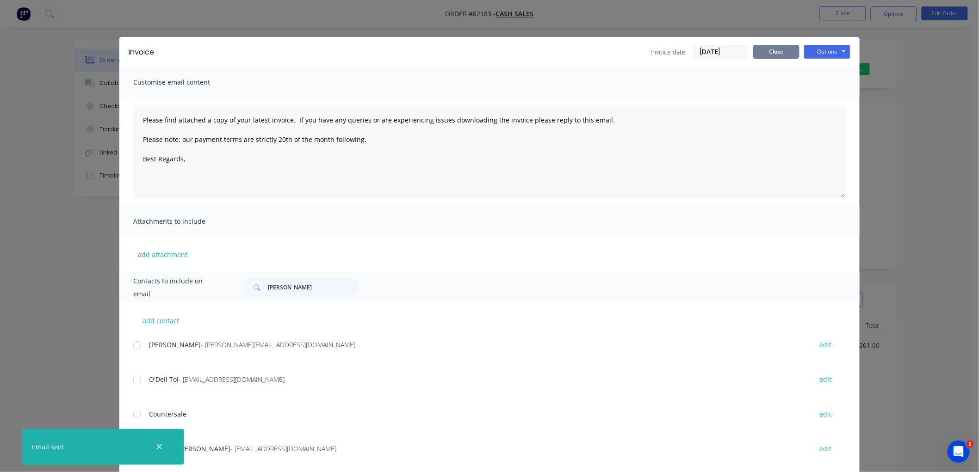
click at [765, 54] on button "Close" at bounding box center [776, 52] width 46 height 14
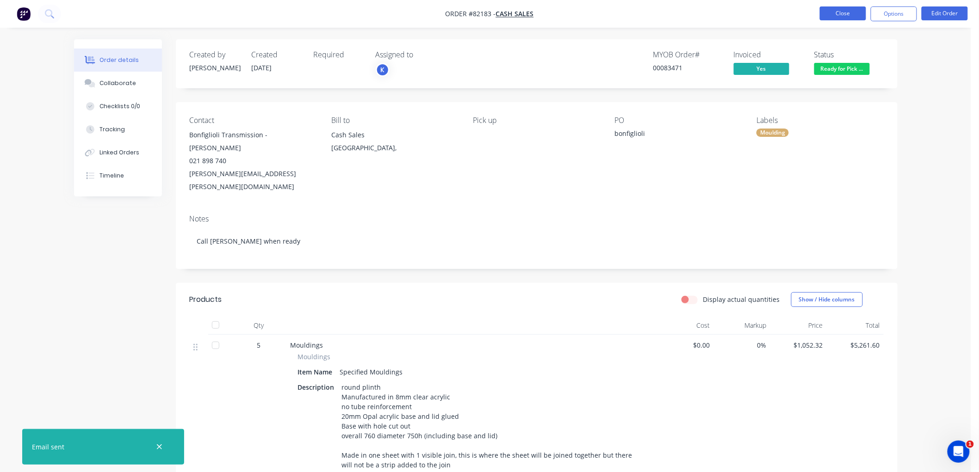
click at [843, 14] on button "Close" at bounding box center [843, 13] width 46 height 14
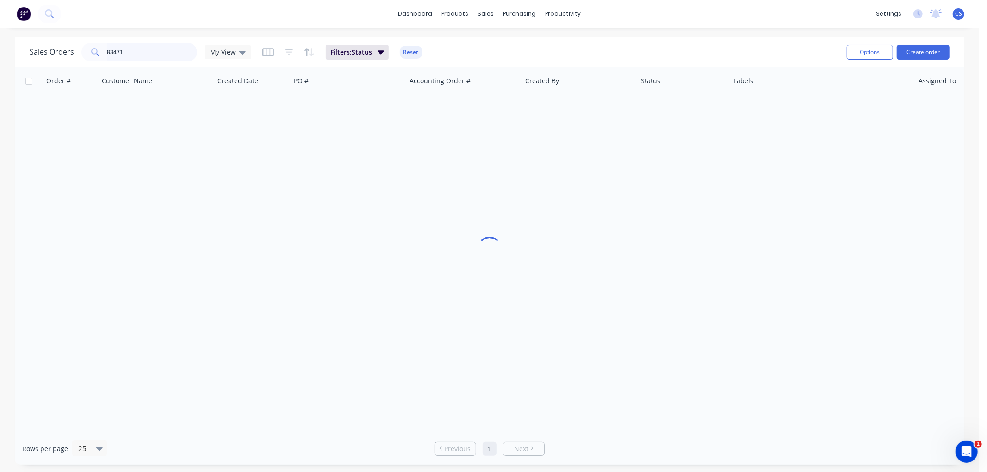
click at [158, 55] on input "83471" at bounding box center [152, 52] width 90 height 19
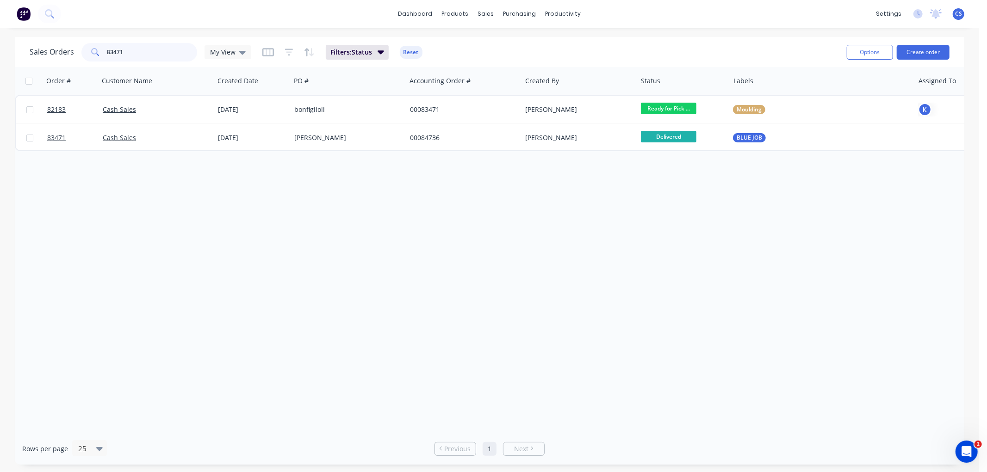
click at [158, 54] on input "83471" at bounding box center [152, 52] width 90 height 19
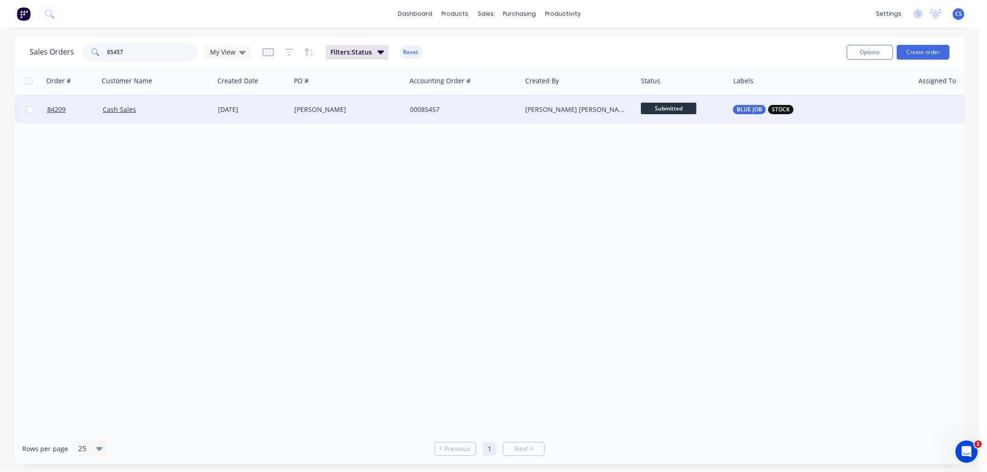
type input "85457"
click at [353, 113] on div "[PERSON_NAME]" at bounding box center [345, 109] width 103 height 9
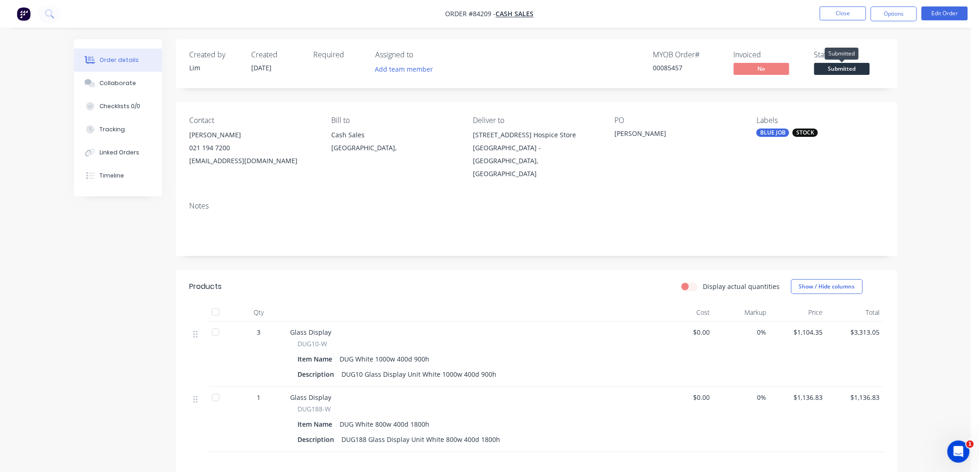
click at [849, 70] on span "Submitted" at bounding box center [842, 69] width 56 height 12
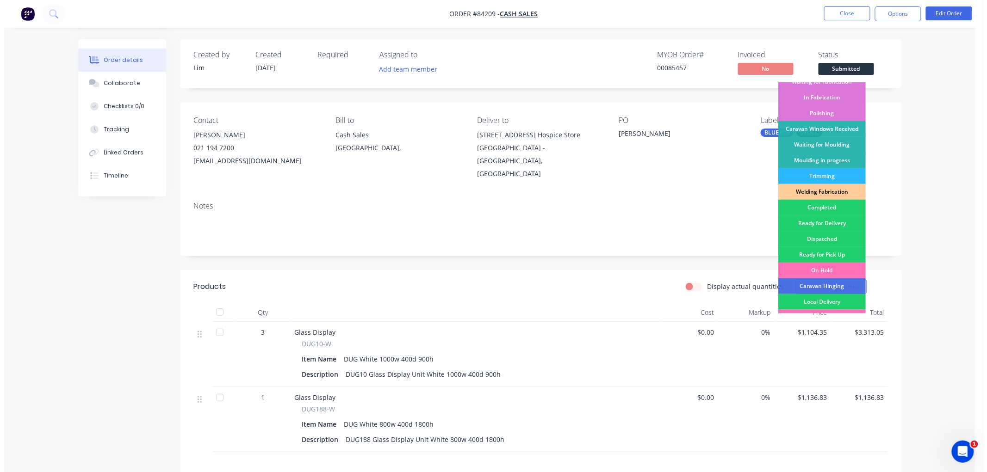
scroll to position [154, 0]
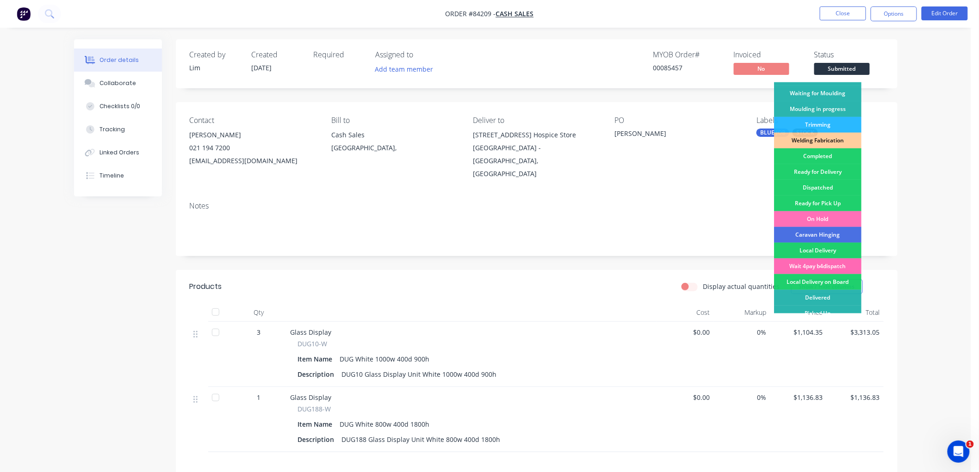
click at [829, 266] on div "Wait 4pay b4dispatch" at bounding box center [817, 267] width 87 height 16
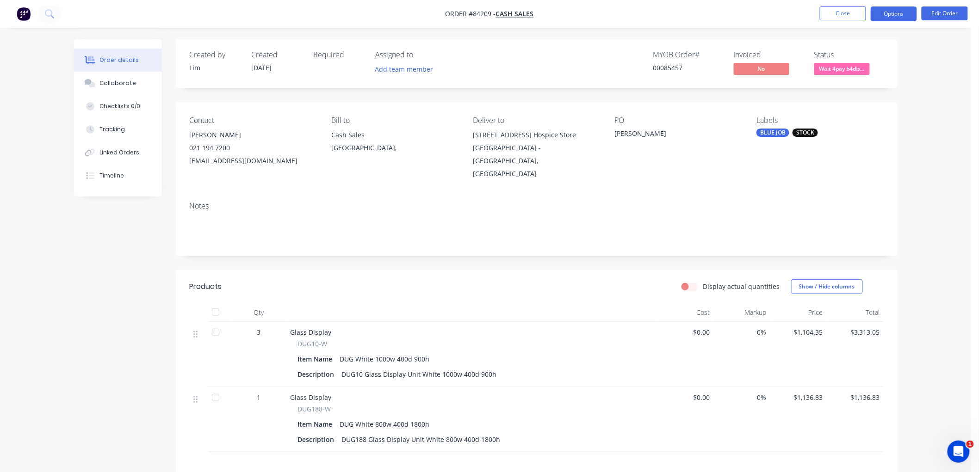
click at [892, 14] on button "Options" at bounding box center [894, 13] width 46 height 15
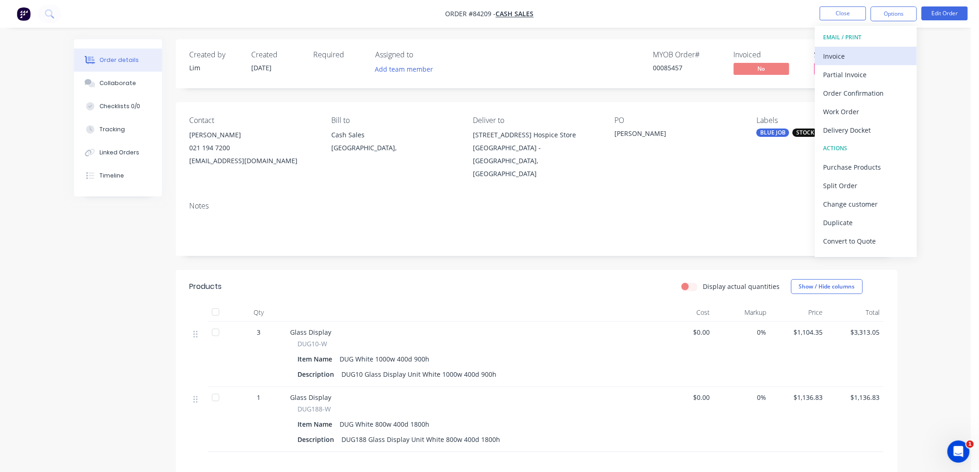
click at [836, 52] on div "Invoice" at bounding box center [866, 56] width 85 height 13
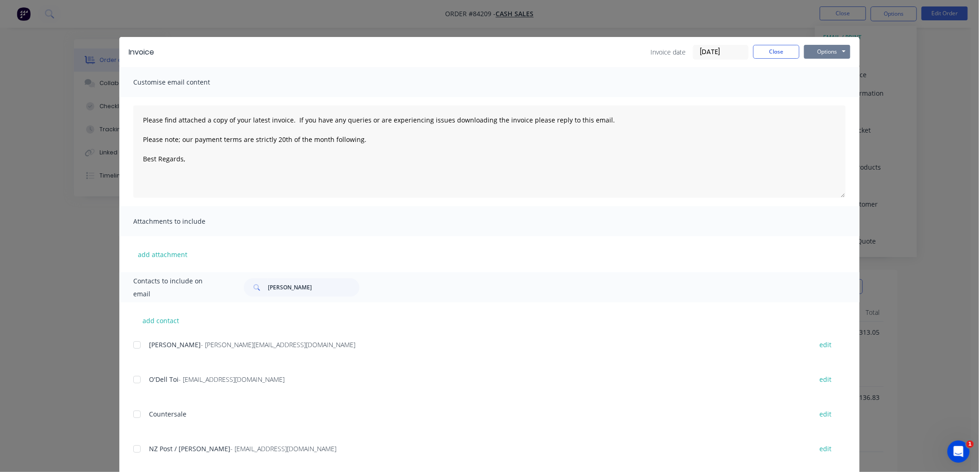
click at [840, 46] on button "Options" at bounding box center [827, 52] width 46 height 14
click at [820, 78] on button "Print" at bounding box center [833, 83] width 59 height 15
type textarea "Please find attached a copy of your latest invoice. If you have any queries or …"
click at [781, 50] on button "Close" at bounding box center [776, 52] width 46 height 14
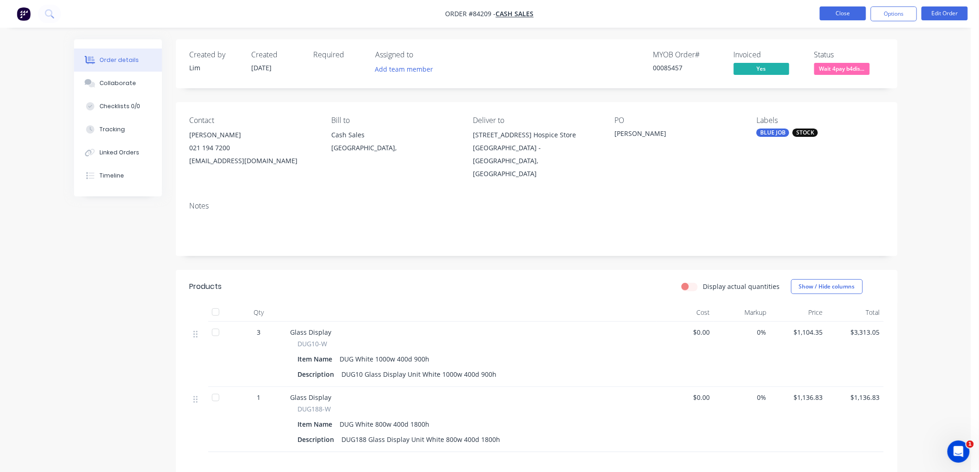
click at [839, 18] on button "Close" at bounding box center [843, 13] width 46 height 14
